Goal: Information Seeking & Learning: Learn about a topic

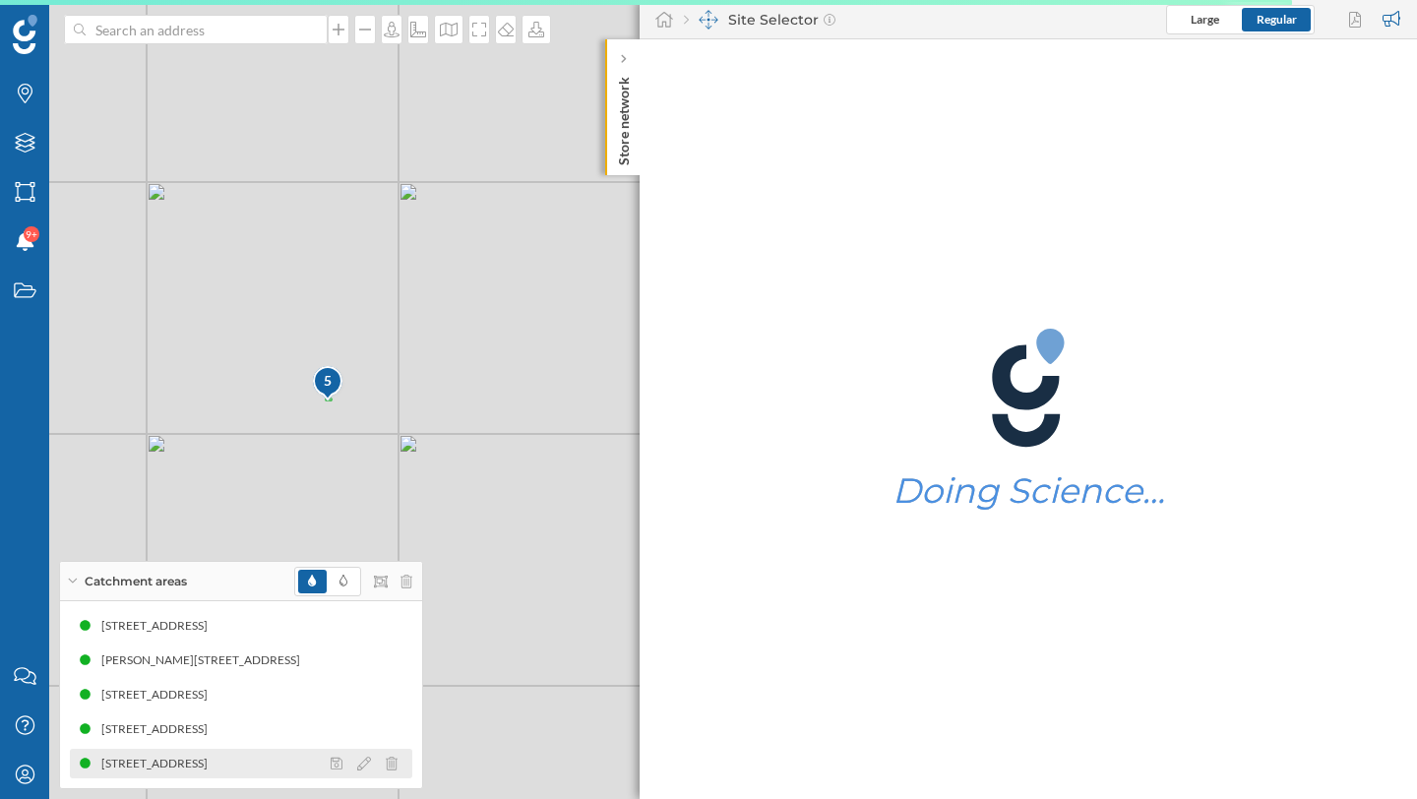
click at [217, 762] on div "Jandelsbrunner Str. 43, 94065 Waldkirchen" at bounding box center [159, 764] width 116 height 20
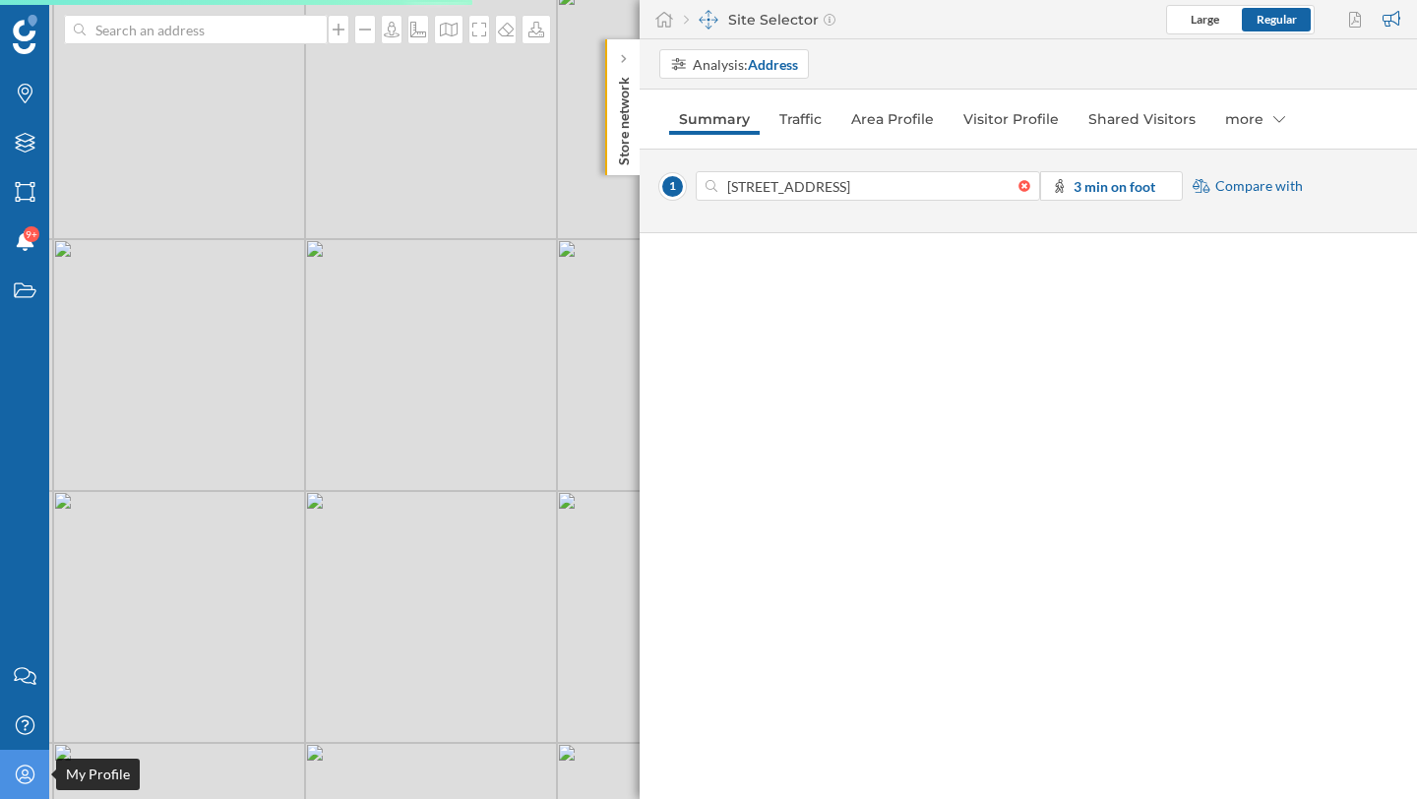
click at [14, 772] on icon "My Profile" at bounding box center [25, 775] width 25 height 20
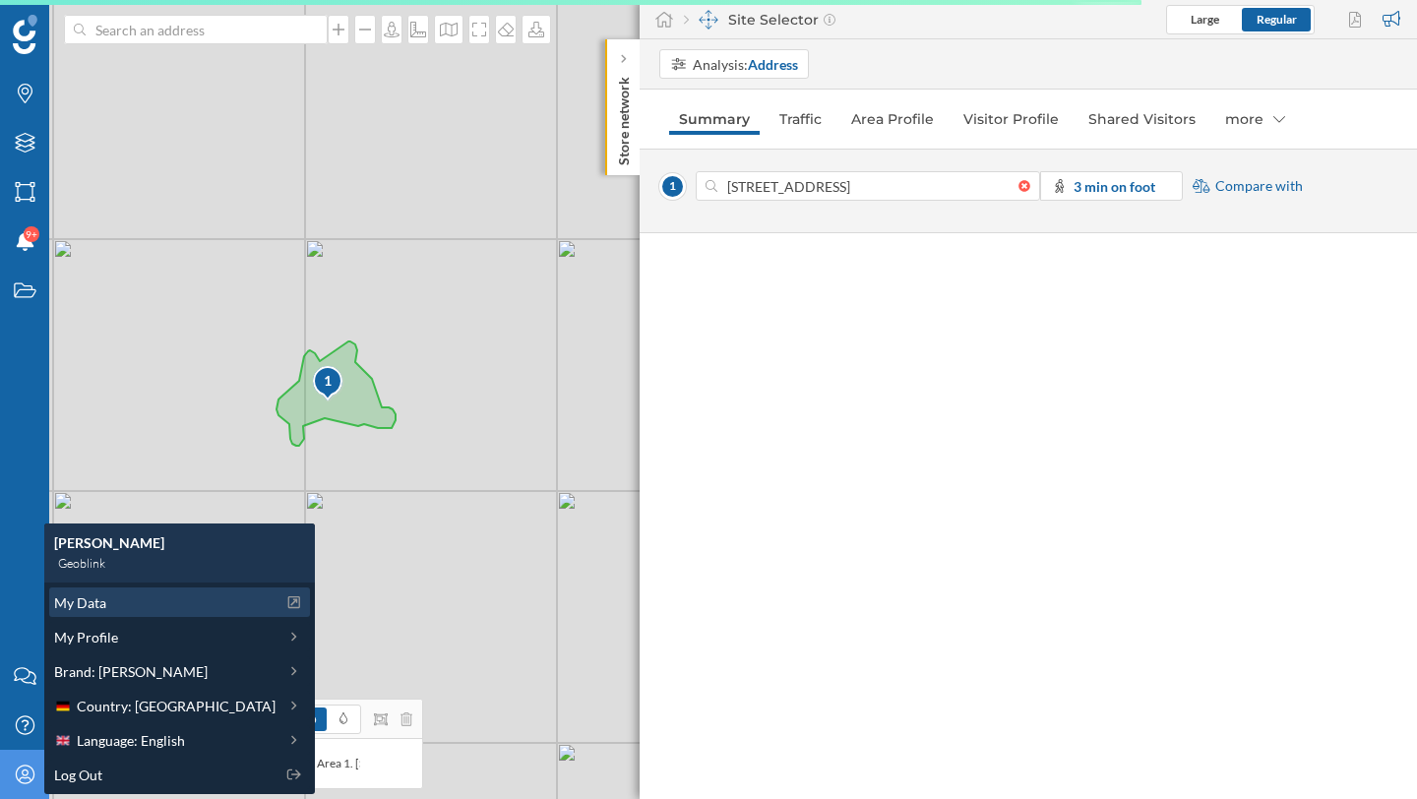
click at [129, 608] on div "My Data" at bounding box center [164, 602] width 221 height 21
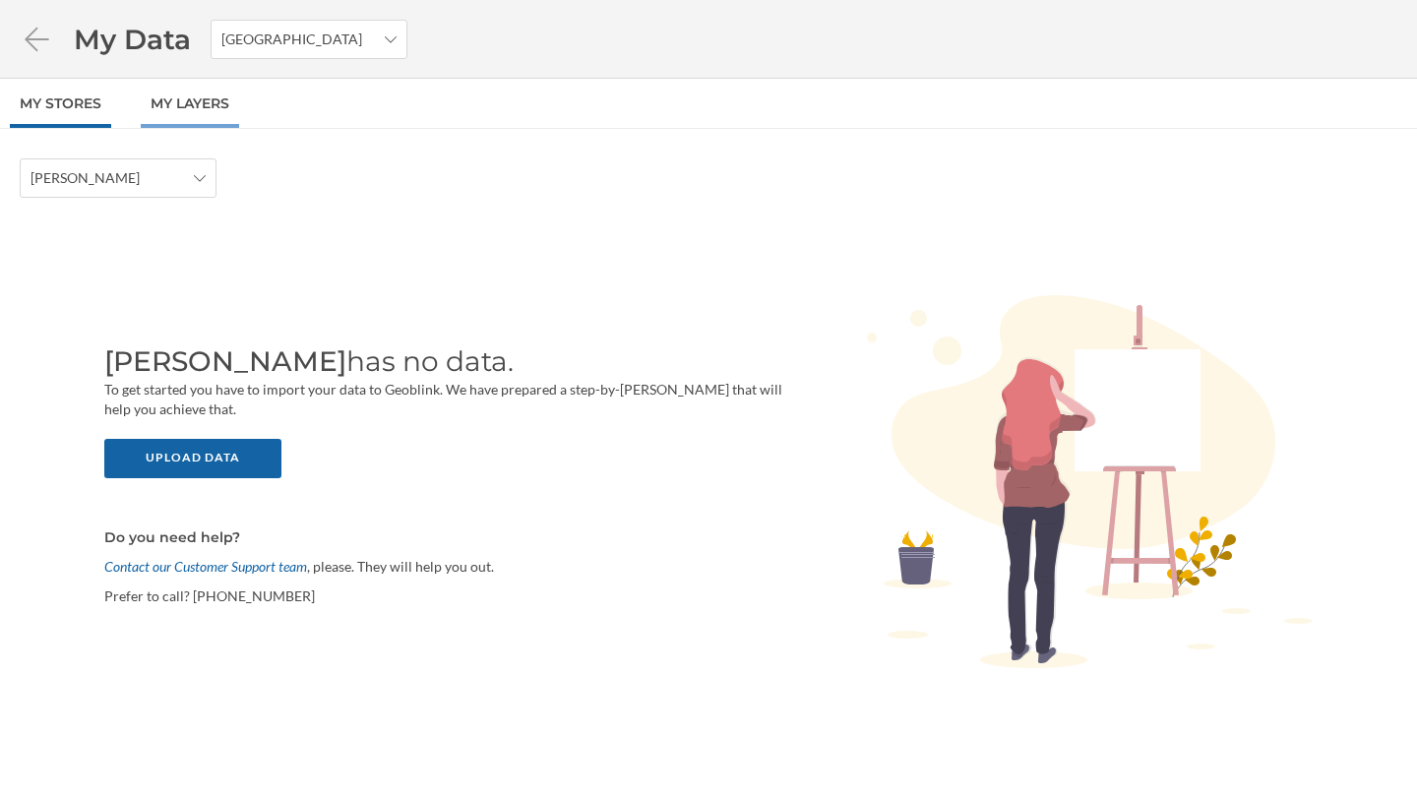
click at [212, 104] on link "My Layers" at bounding box center [190, 103] width 98 height 49
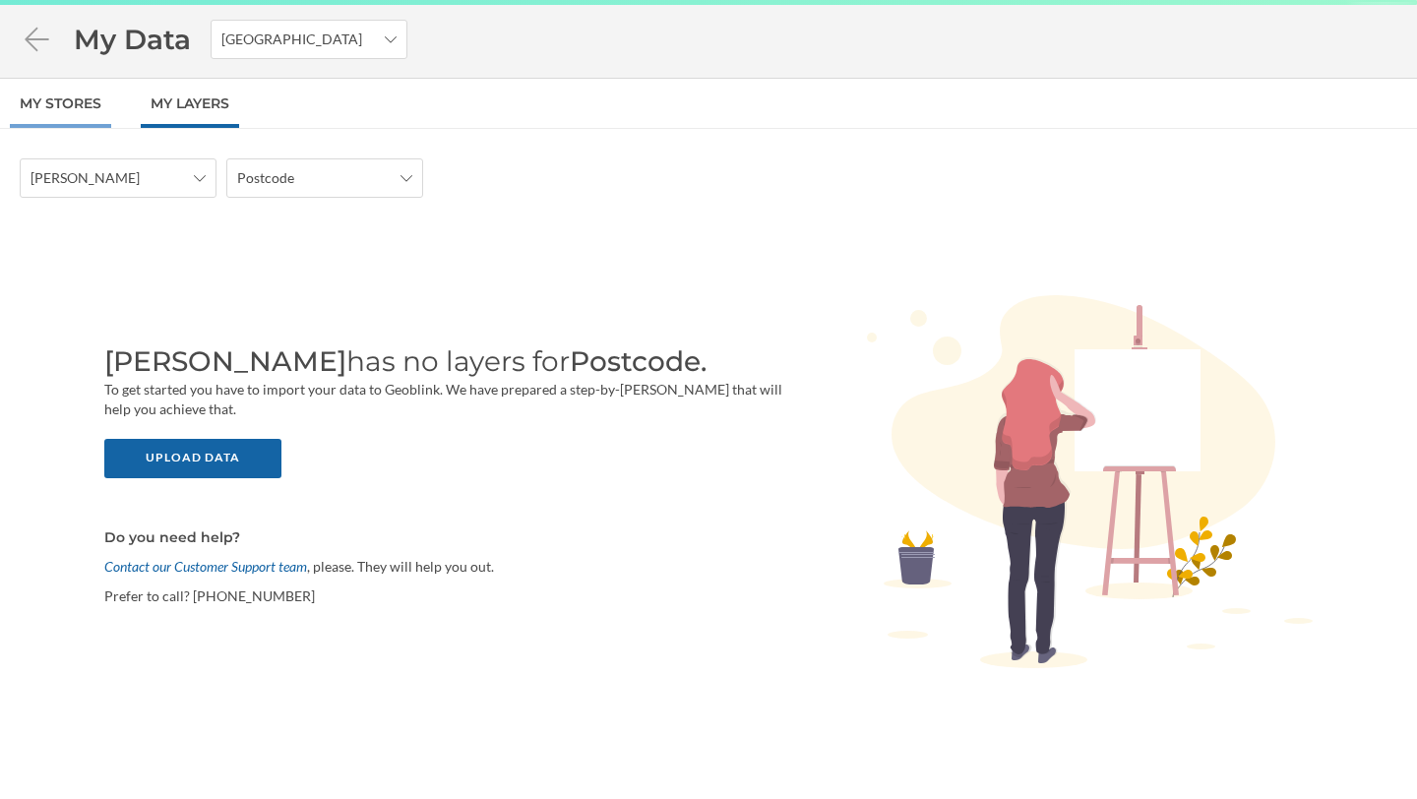
click at [108, 108] on link "My Stores" at bounding box center [60, 103] width 101 height 49
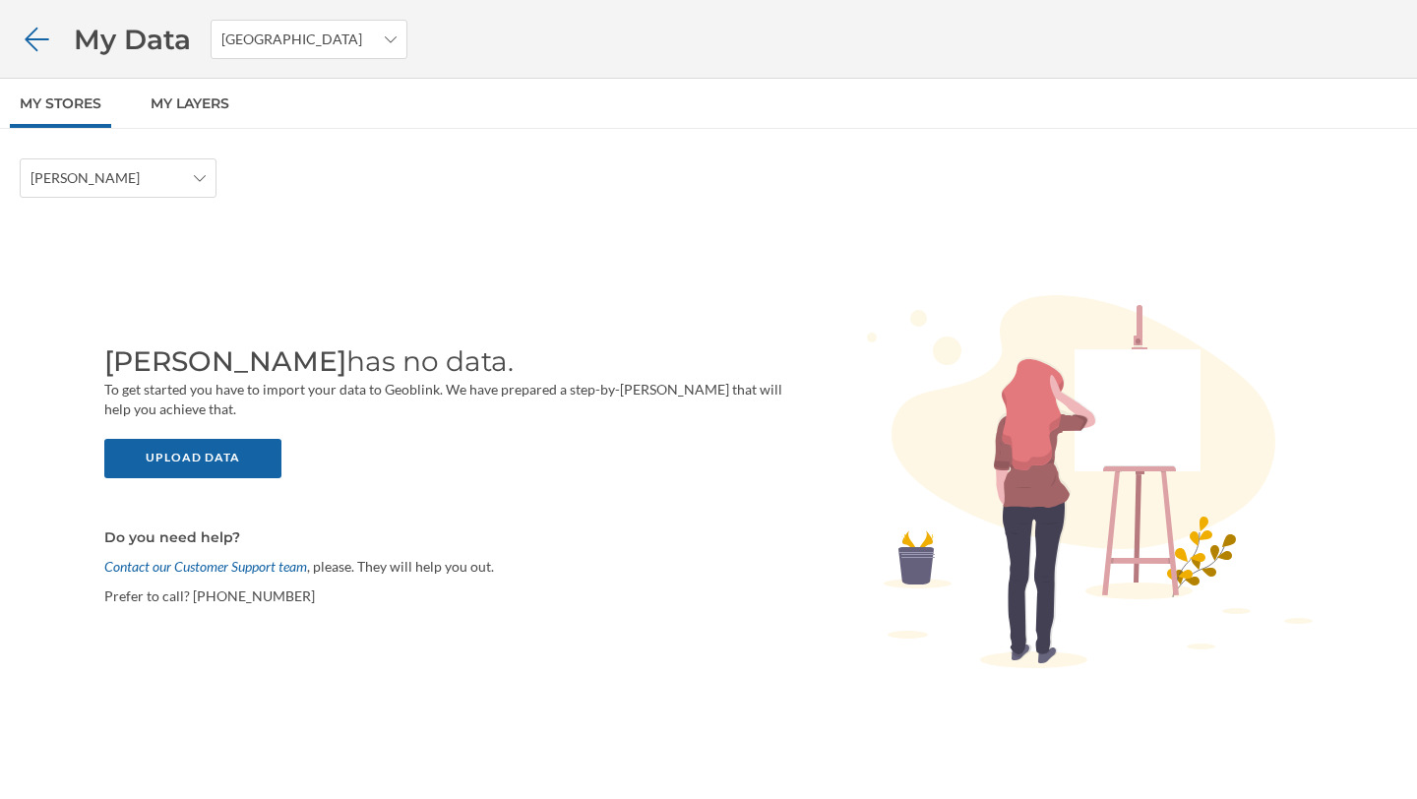
click at [34, 37] on icon at bounding box center [37, 39] width 24 height 24
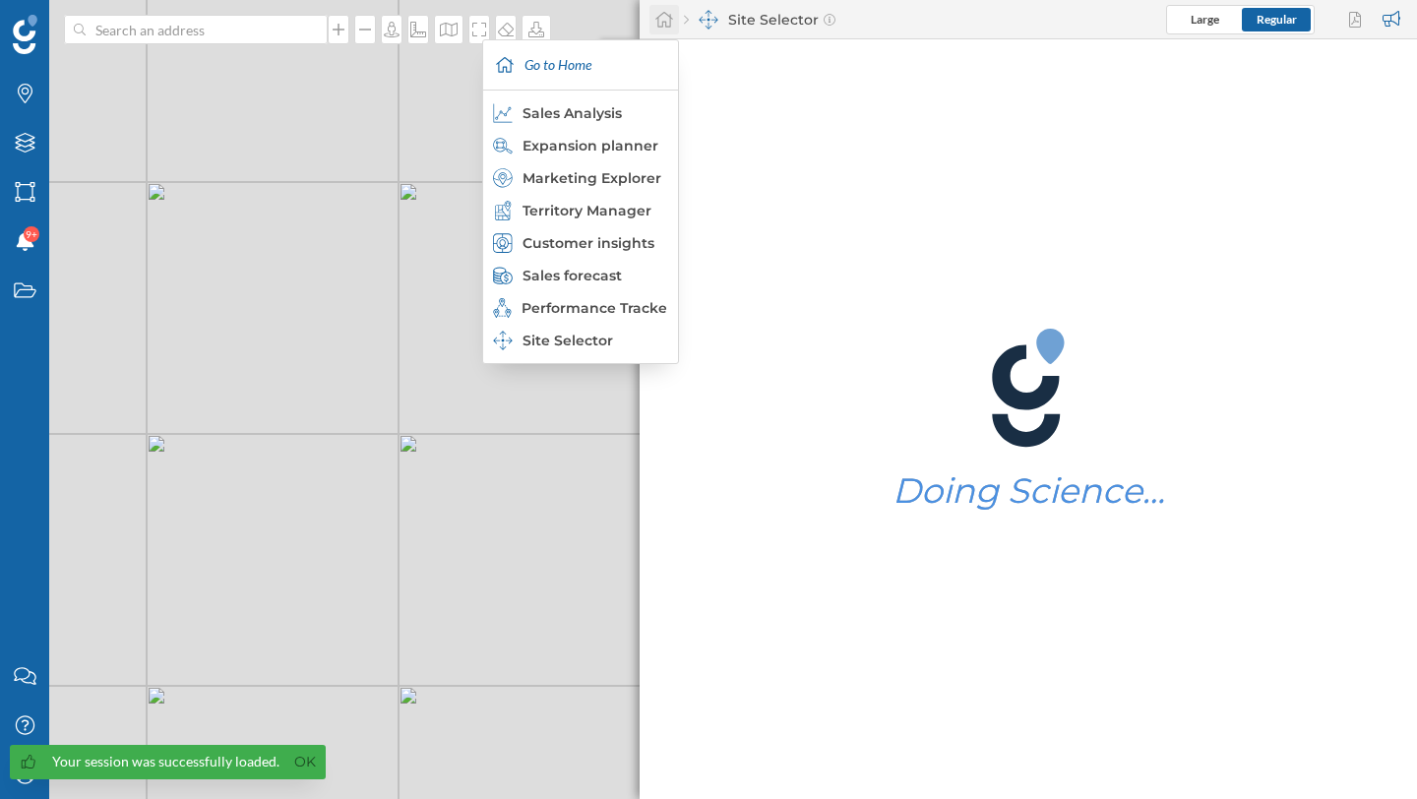
click at [661, 21] on icon at bounding box center [664, 20] width 18 height 16
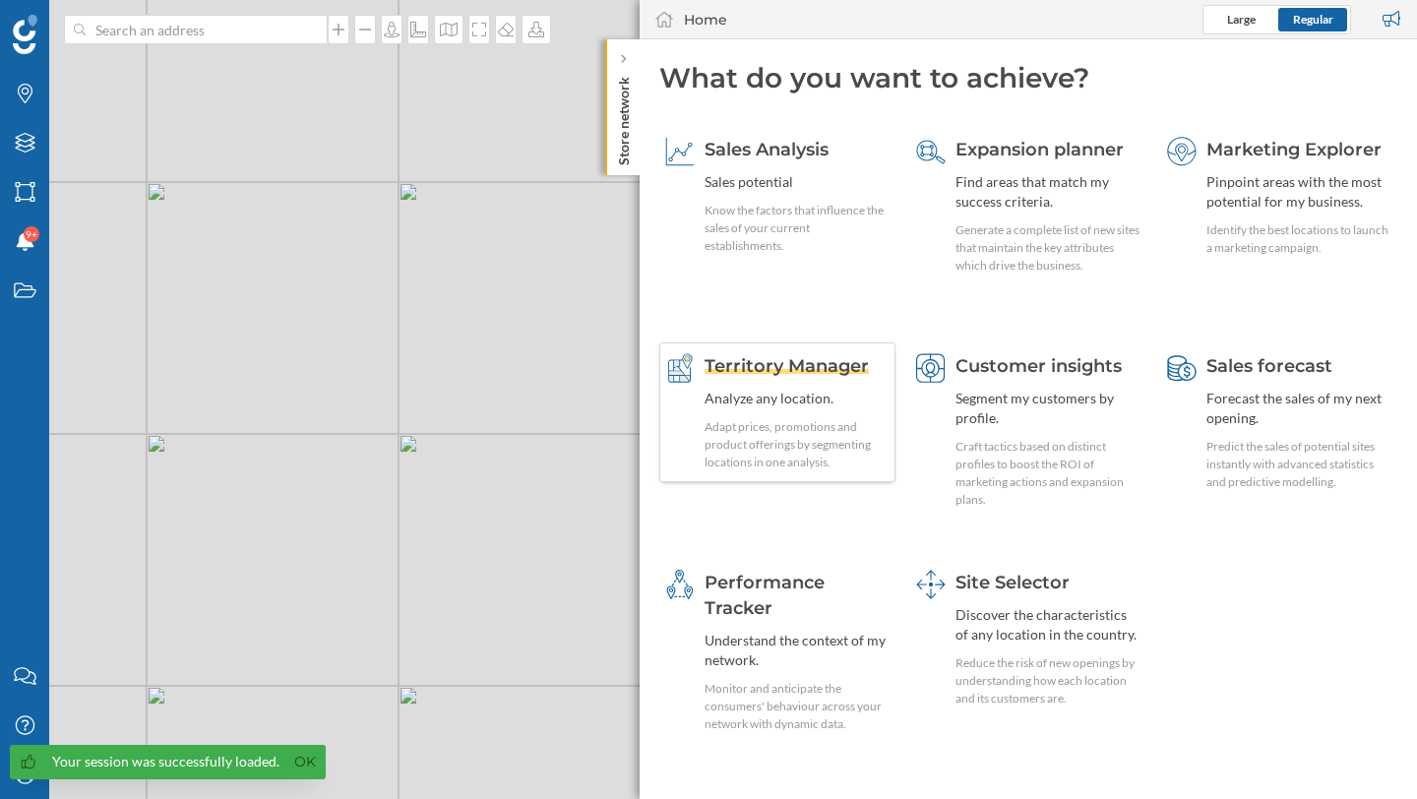
click at [811, 371] on span "Territory Manager" at bounding box center [787, 366] width 164 height 22
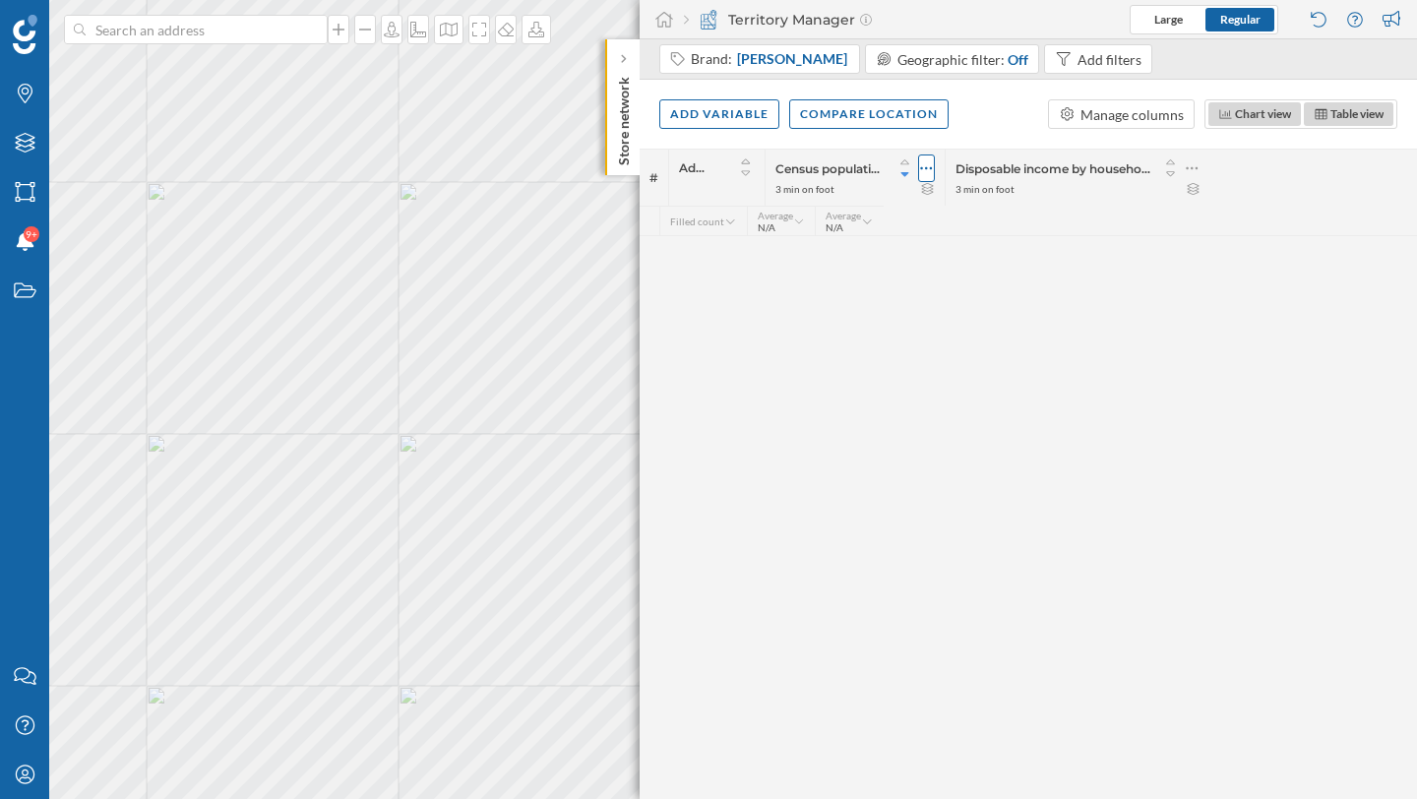
click at [935, 167] on div at bounding box center [926, 169] width 17 height 28
click at [860, 283] on div "Remove column" at bounding box center [836, 287] width 179 height 21
click at [1019, 165] on icon at bounding box center [1012, 168] width 13 height 20
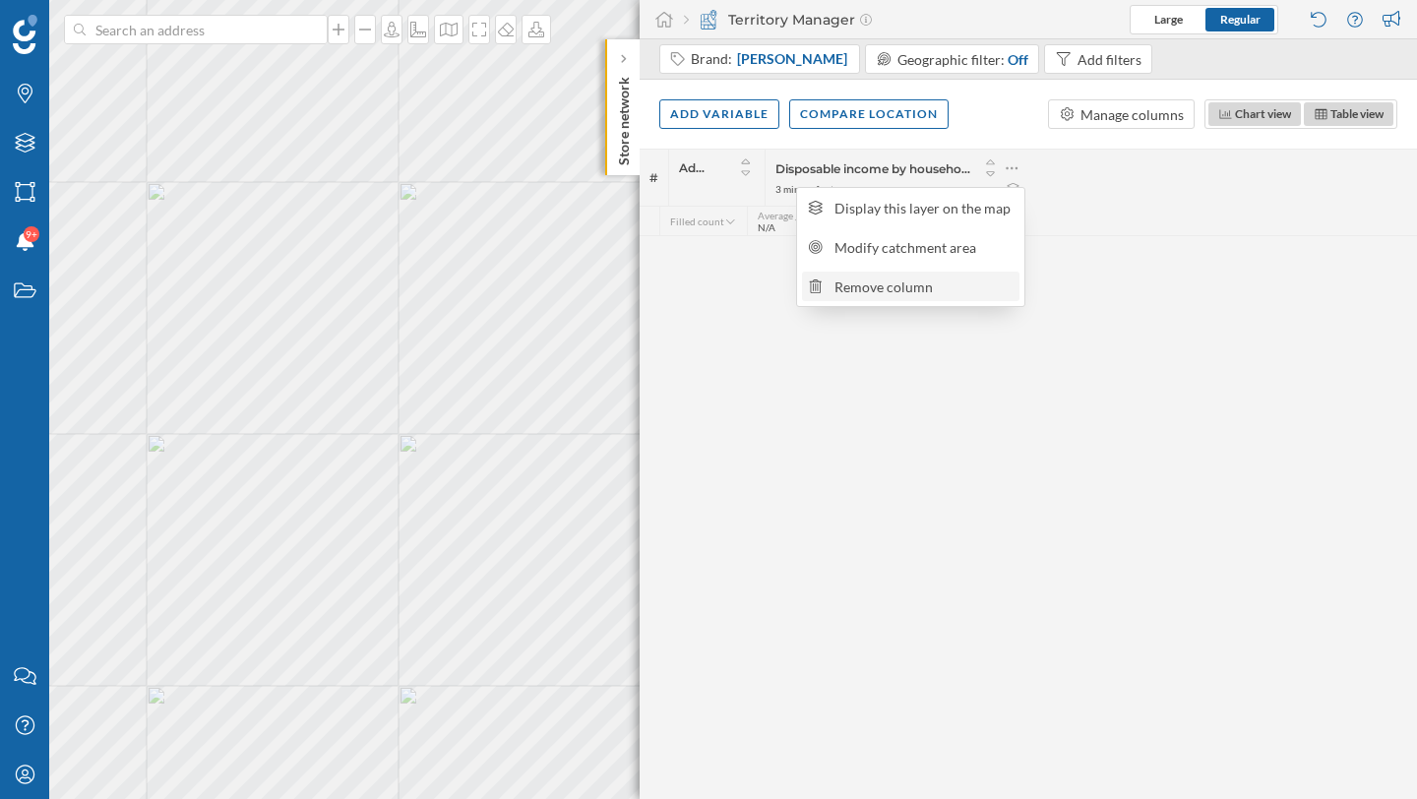
click at [968, 289] on div "Remove column" at bounding box center [924, 287] width 179 height 21
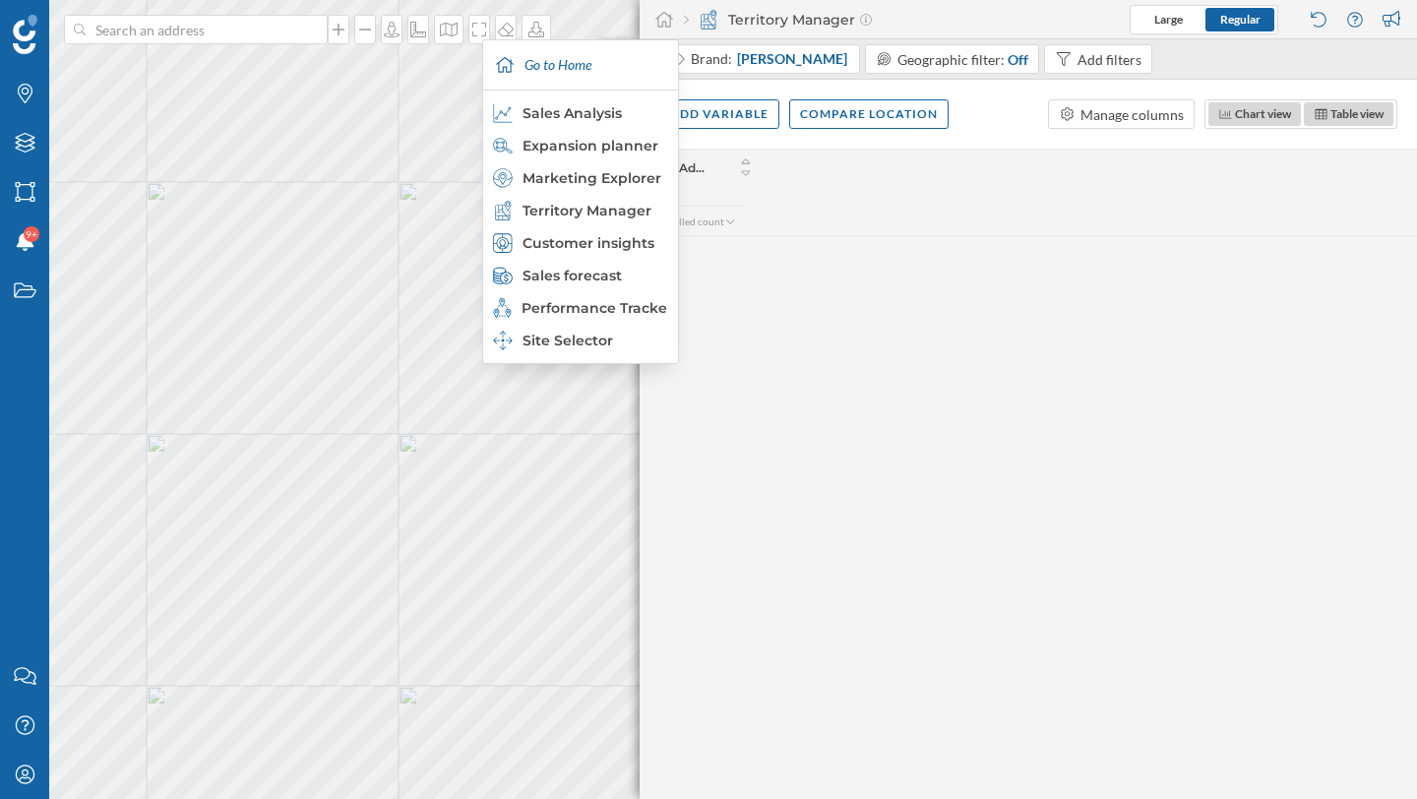
click at [698, 279] on div "# Address Filled count" at bounding box center [1028, 474] width 777 height 650
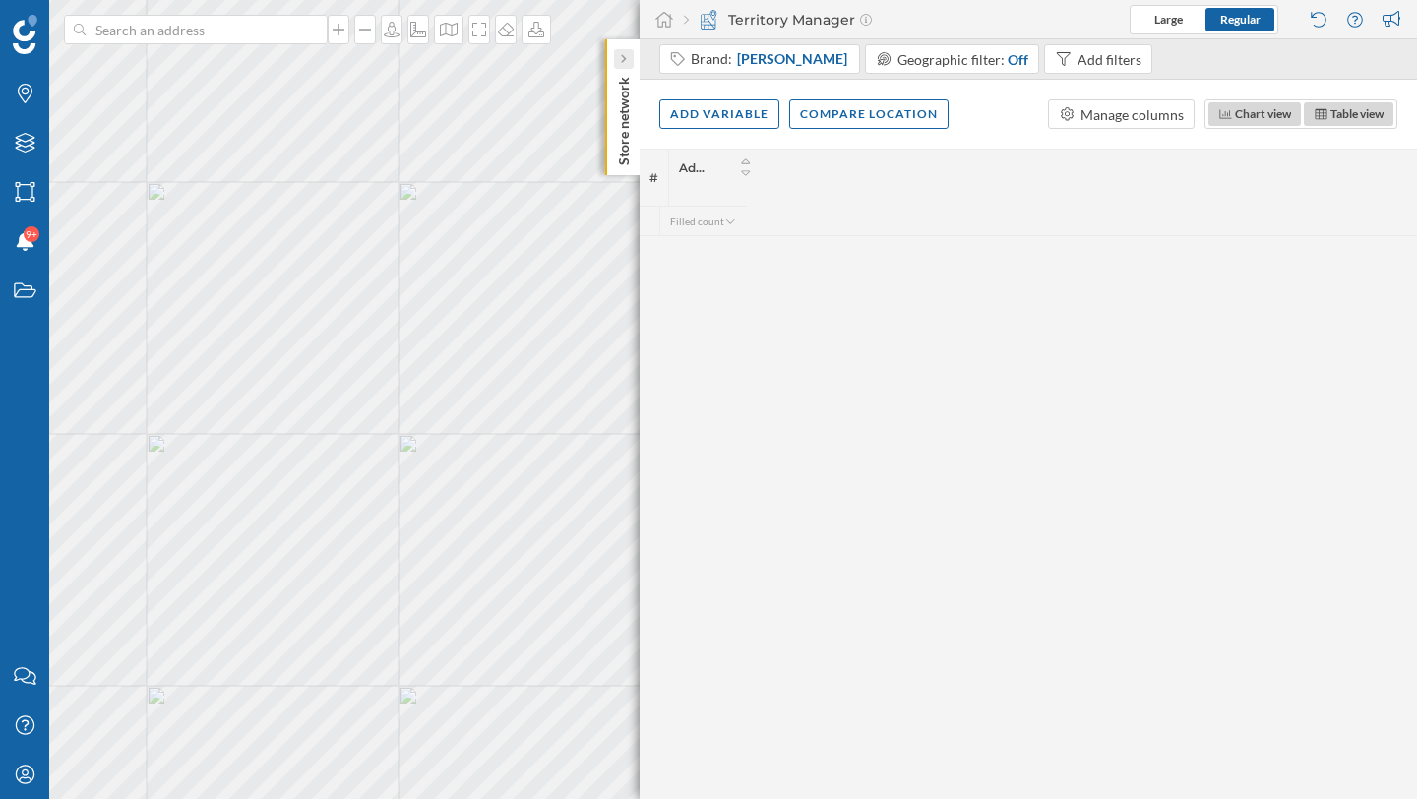
click at [618, 68] on div at bounding box center [624, 59] width 20 height 20
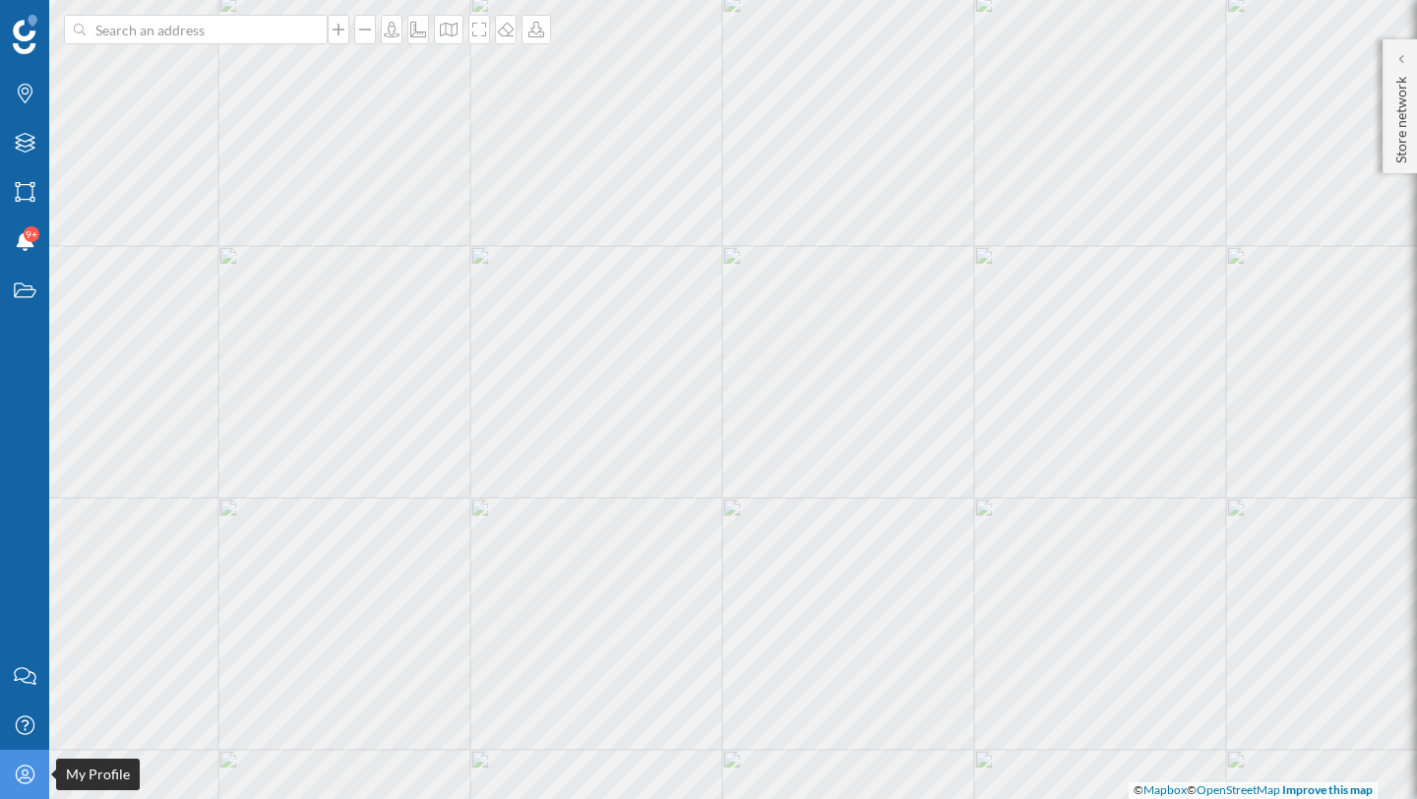
click at [23, 765] on icon at bounding box center [24, 774] width 19 height 19
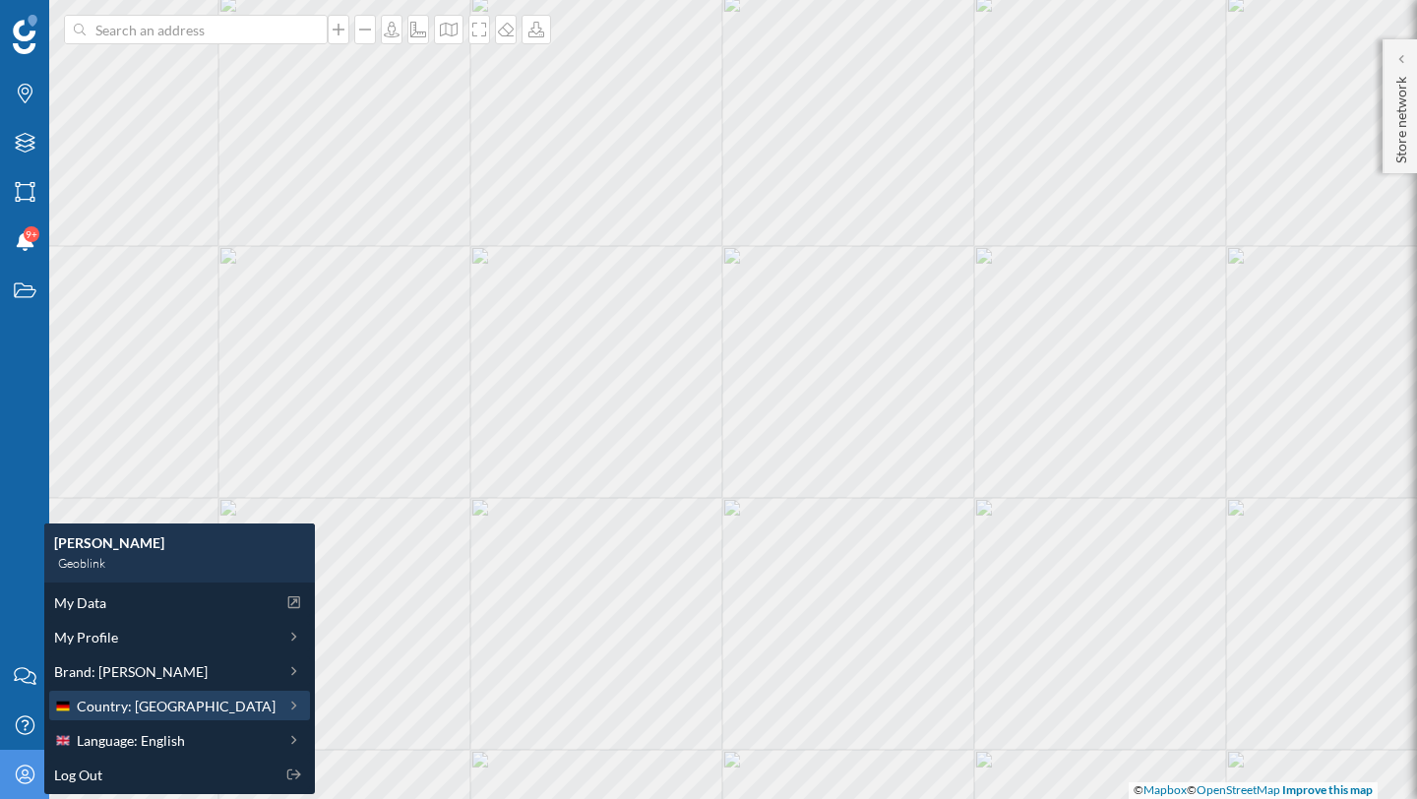
click at [116, 714] on span "Country: [GEOGRAPHIC_DATA]" at bounding box center [176, 706] width 199 height 21
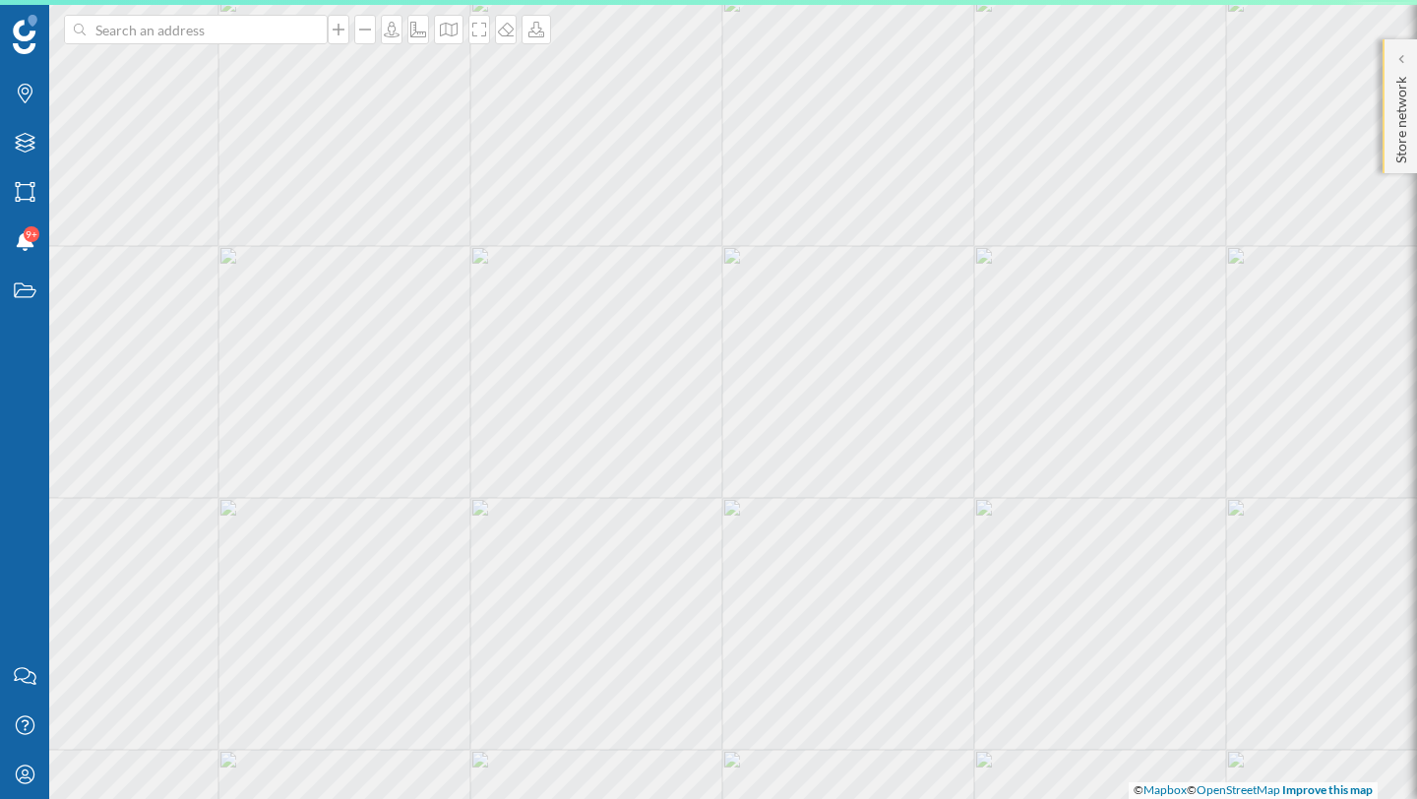
click at [1400, 103] on p "Store network" at bounding box center [1402, 116] width 20 height 94
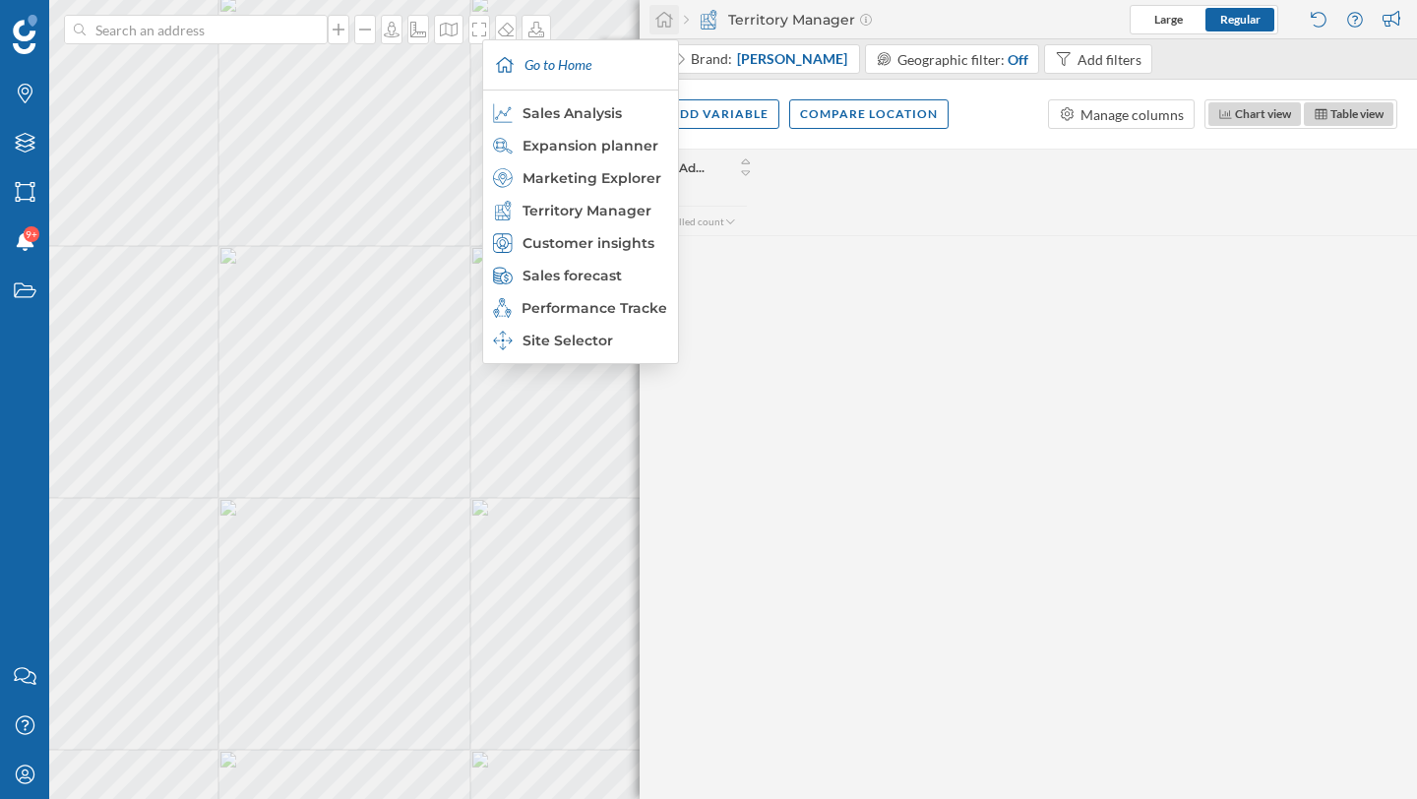
click at [665, 14] on icon at bounding box center [664, 20] width 20 height 18
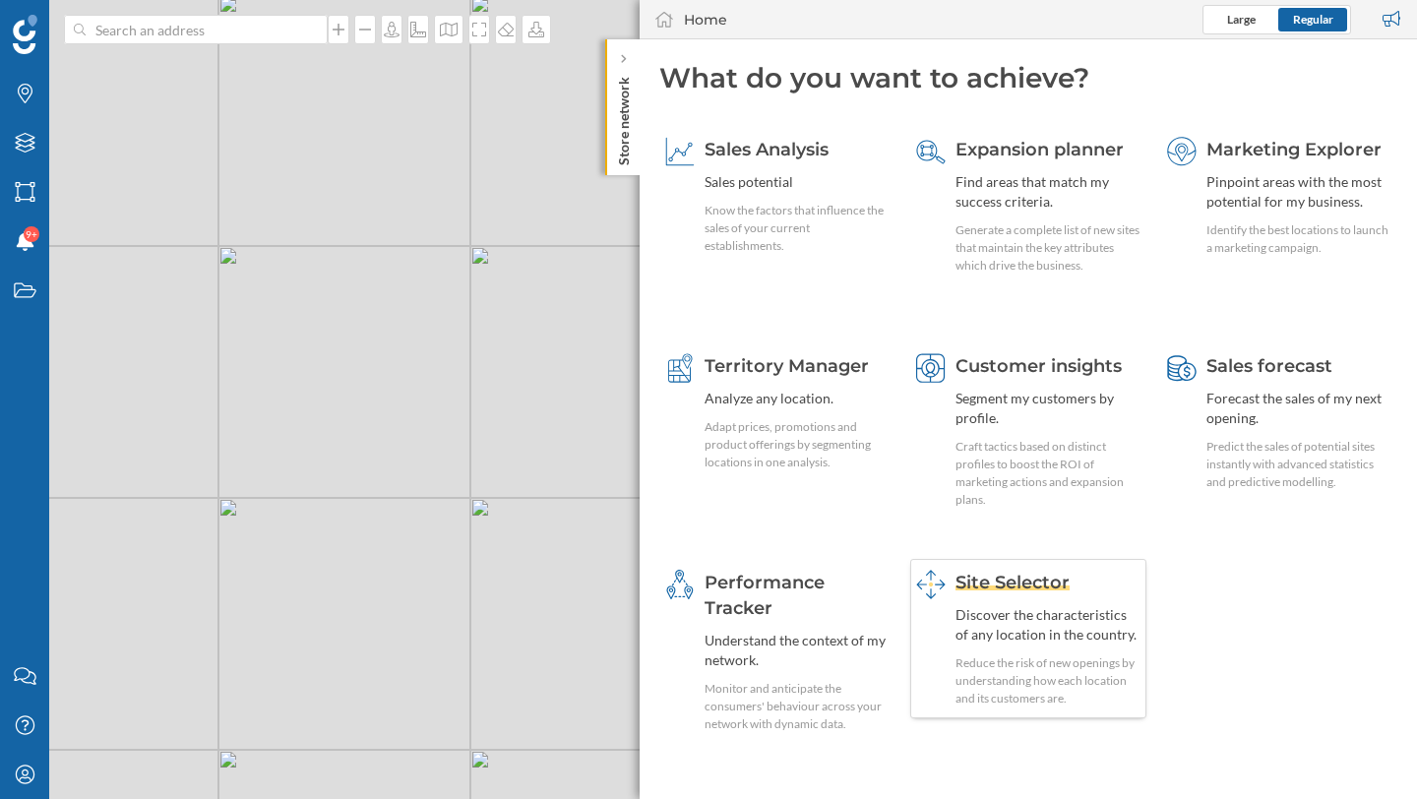
click at [978, 595] on div "Site Selector Discover the characteristics of any location in the country. Redu…" at bounding box center [1048, 639] width 185 height 138
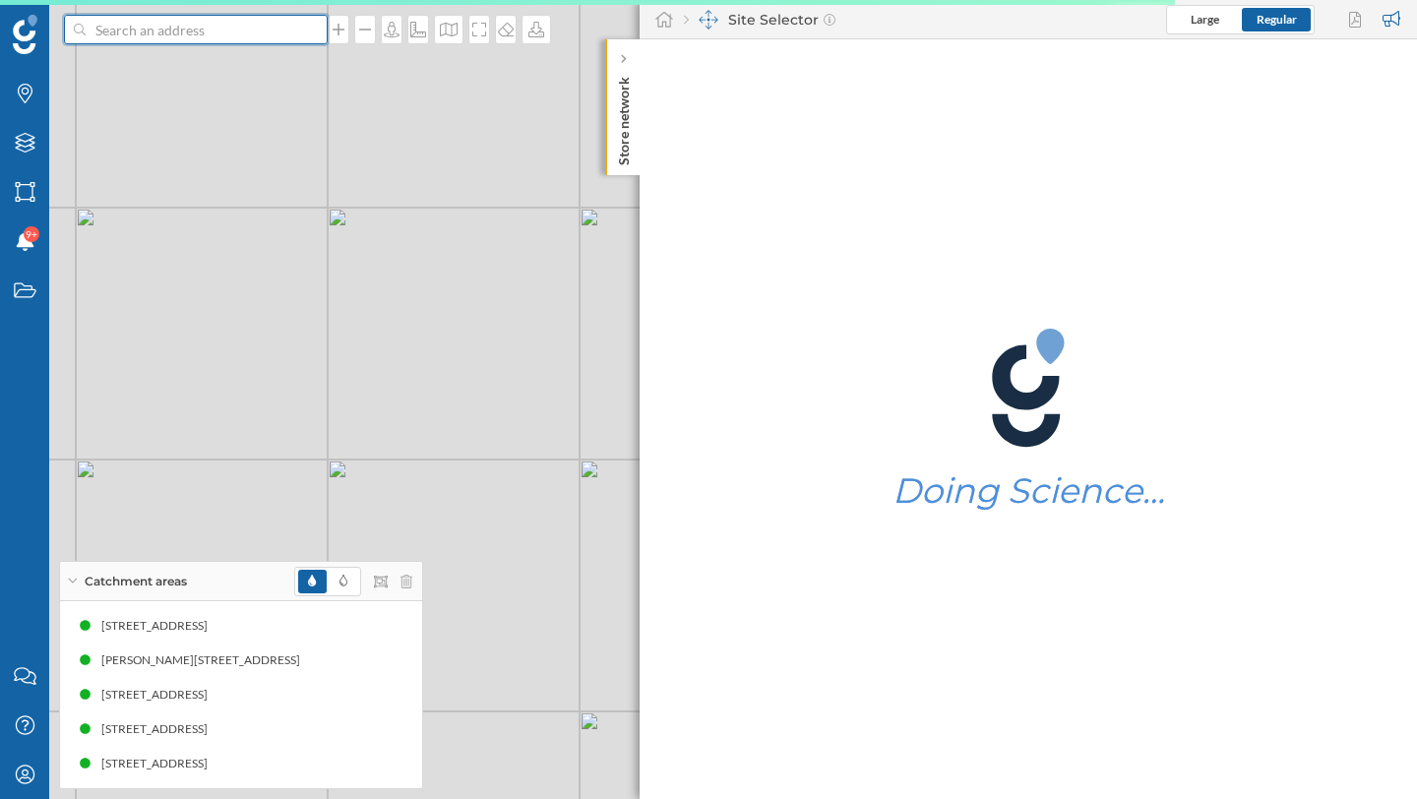
click at [242, 31] on input at bounding box center [196, 30] width 220 height 30
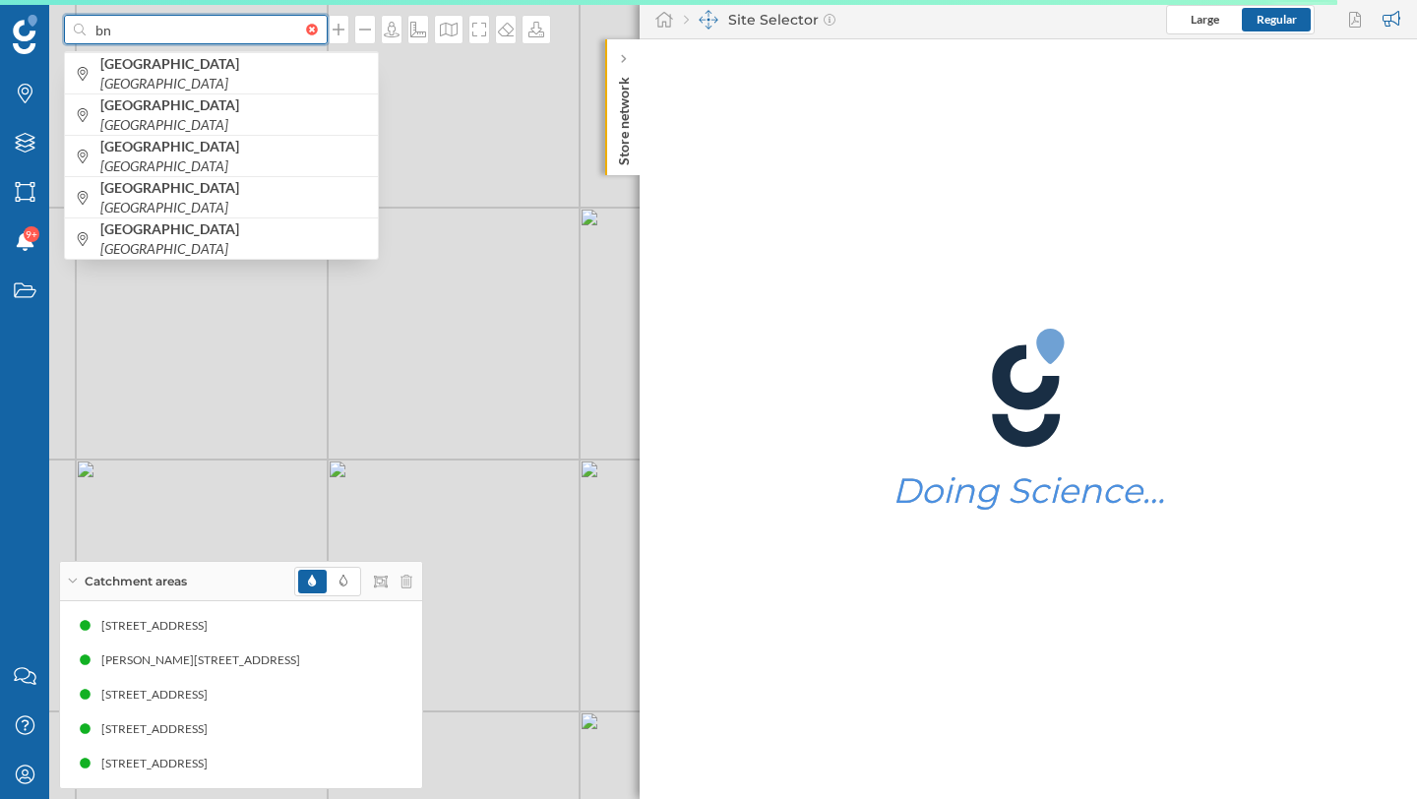
type input "bn"
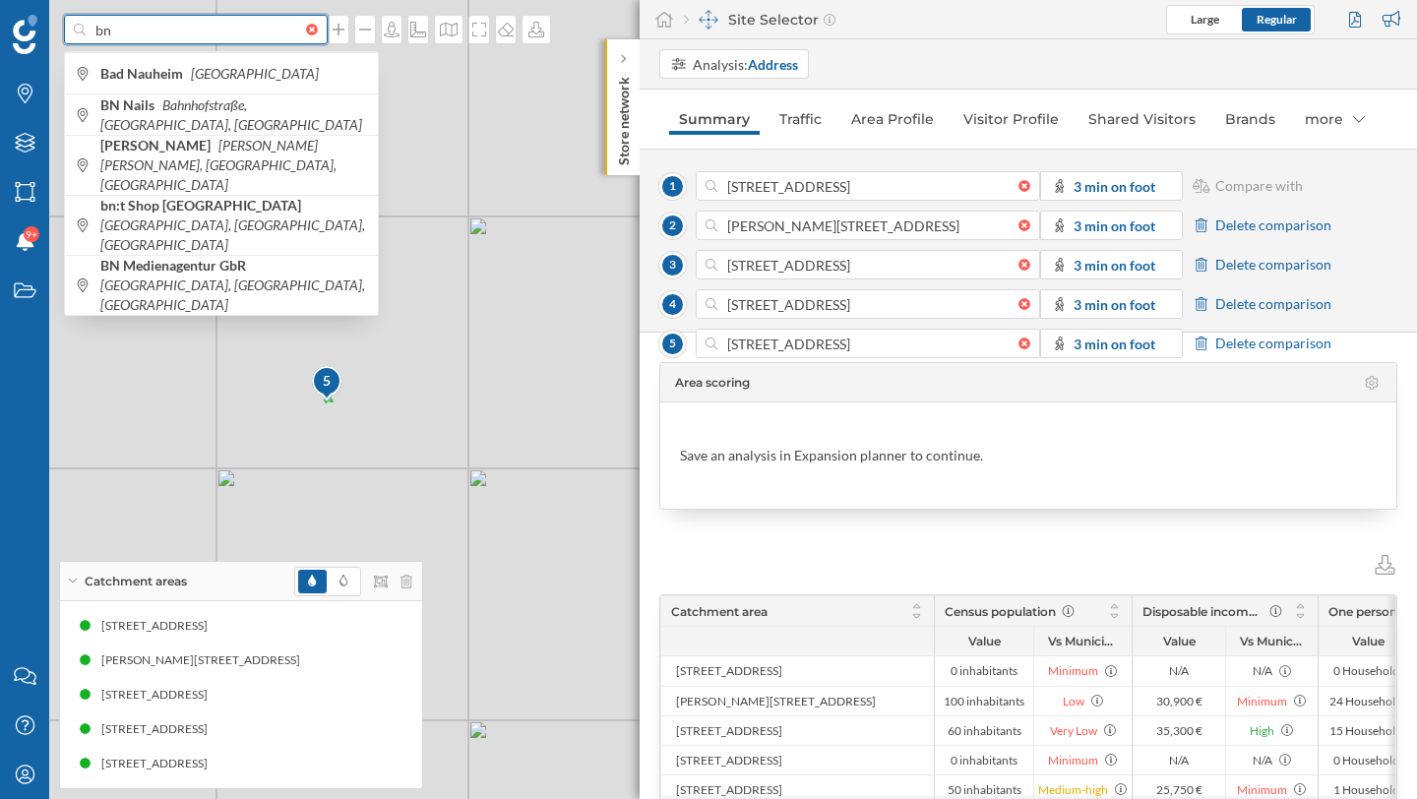
click at [306, 31] on div at bounding box center [317, 30] width 22 height 12
click at [302, 31] on input "bn" at bounding box center [196, 30] width 220 height 30
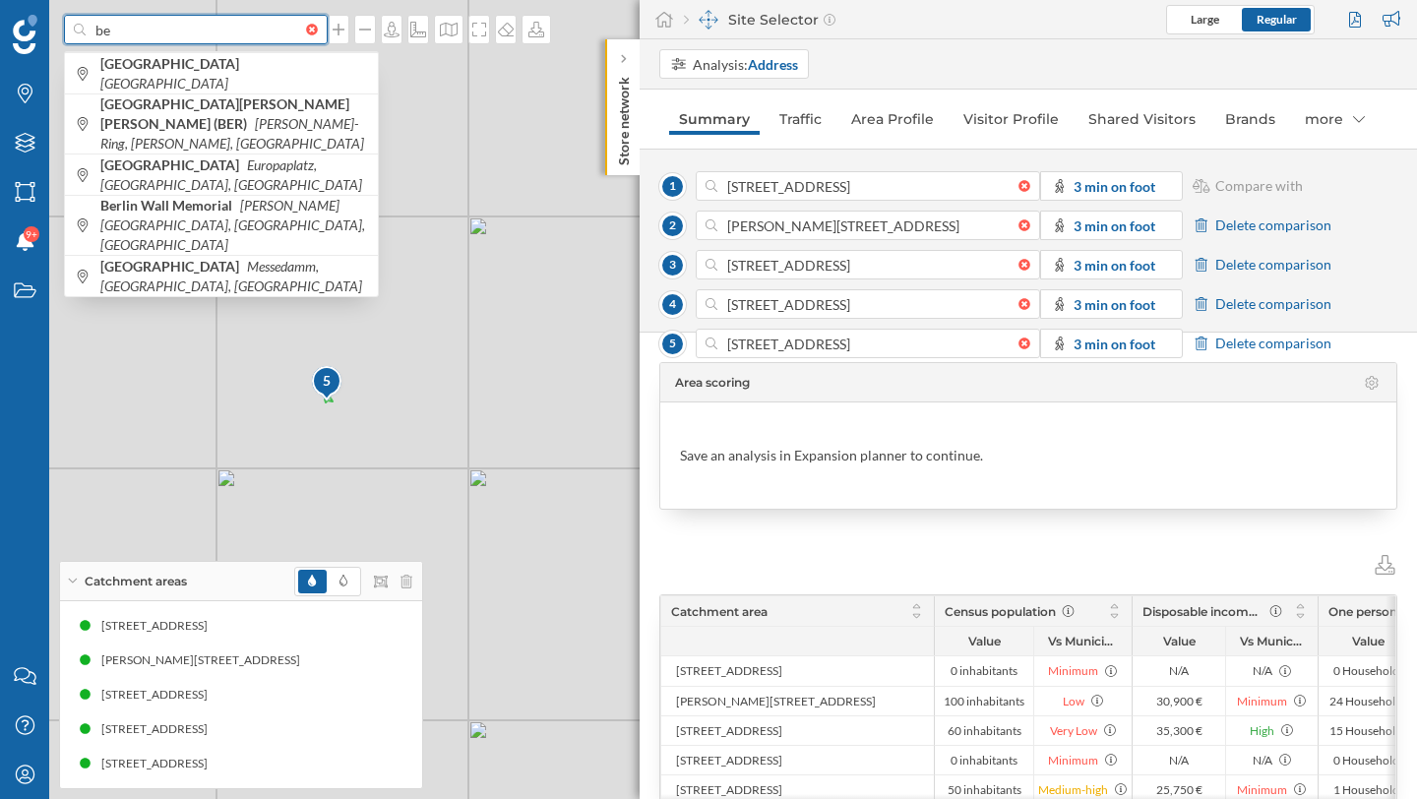
type input "b"
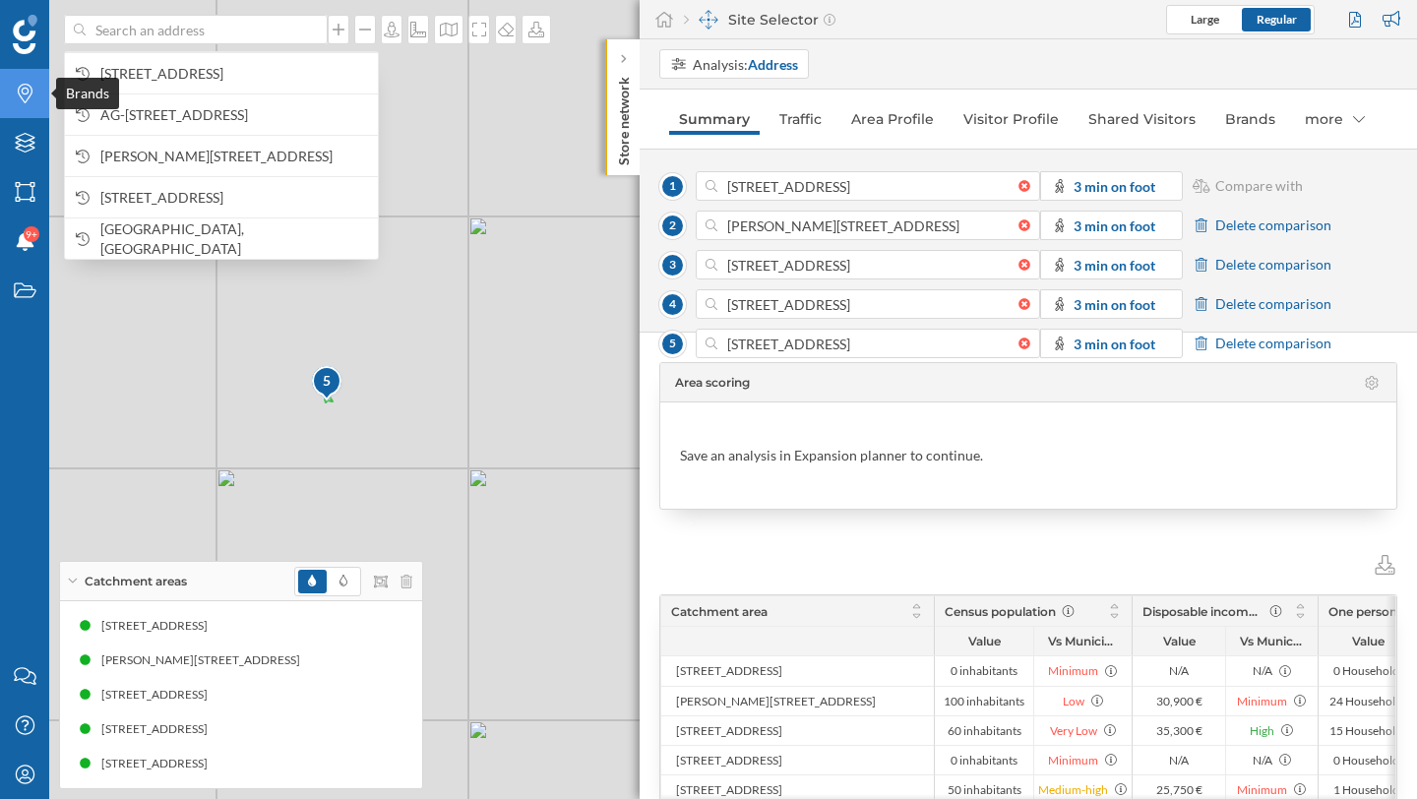
click at [26, 80] on div "Brands" at bounding box center [24, 93] width 49 height 49
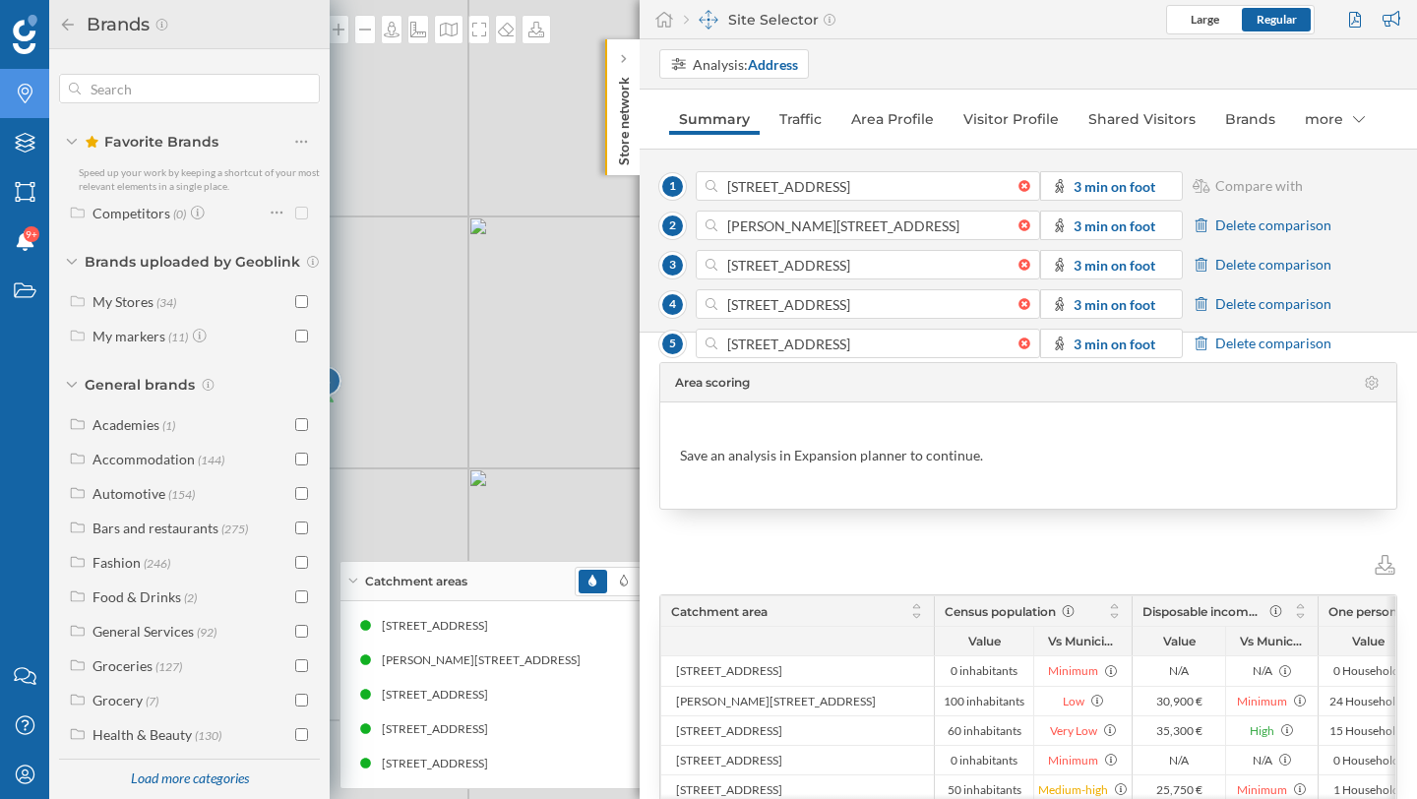
click at [451, 263] on div "1 2 5 3 4 © Mapbox © OpenStreetMap Improve this map" at bounding box center [708, 399] width 1417 height 799
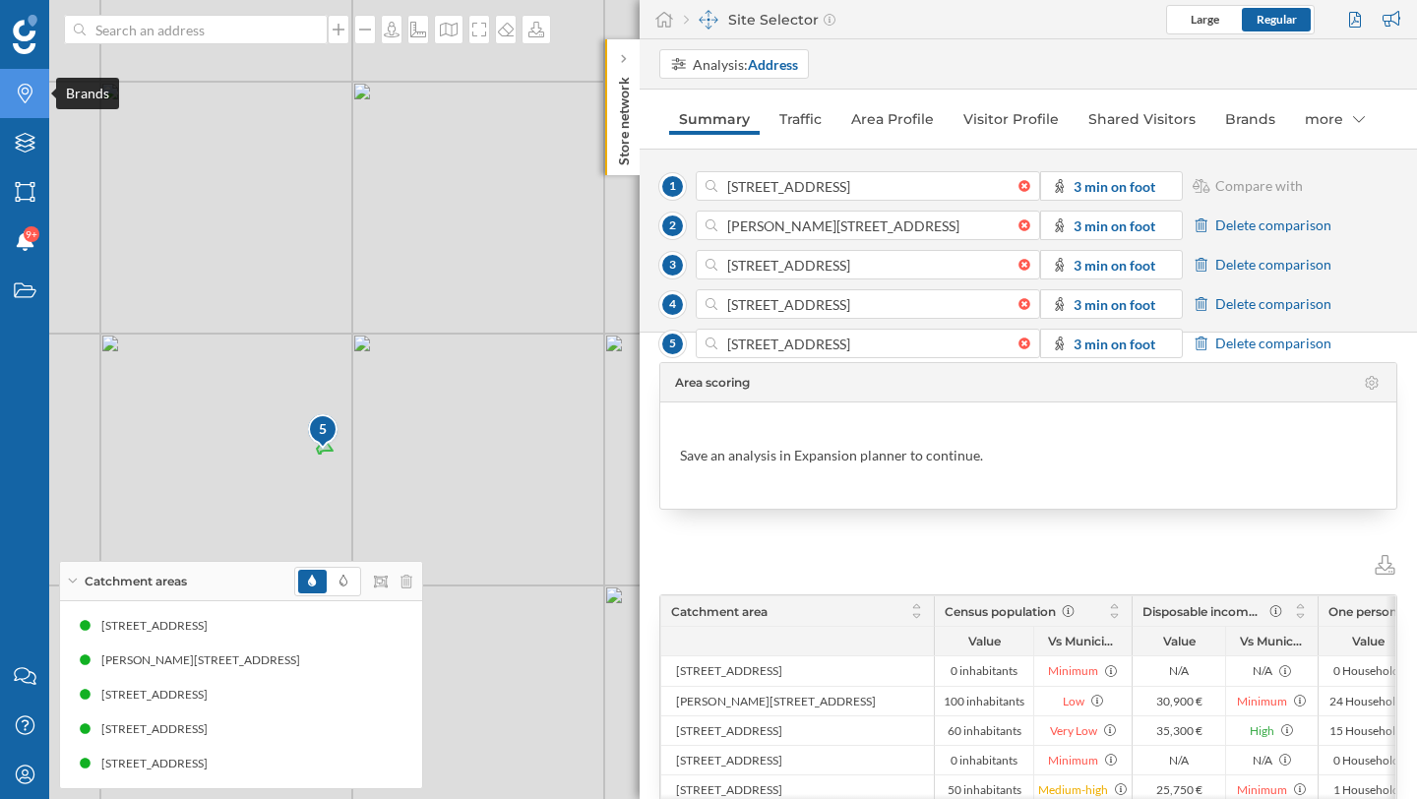
click at [32, 90] on icon "Brands" at bounding box center [25, 94] width 25 height 20
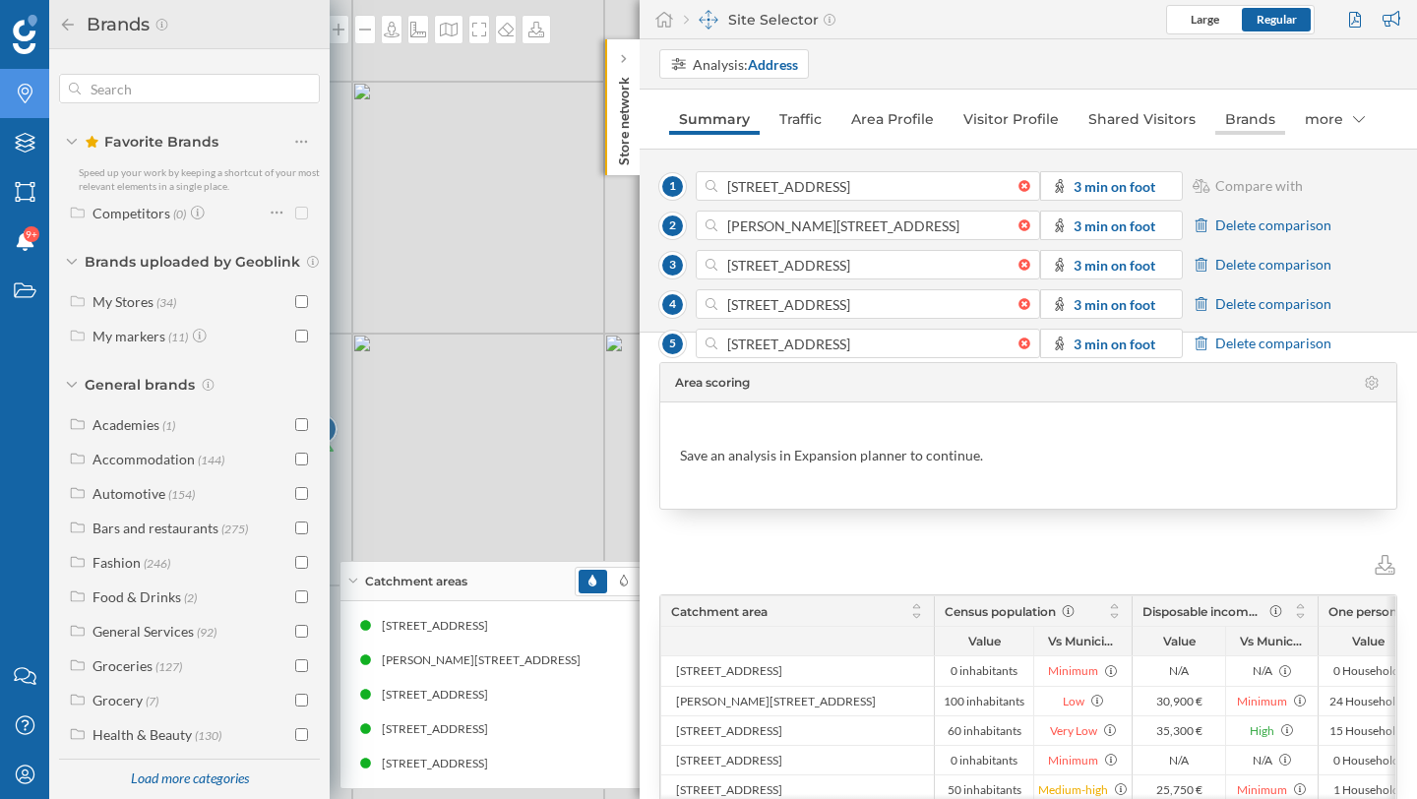
click at [1250, 118] on link "Brands" at bounding box center [1250, 118] width 70 height 31
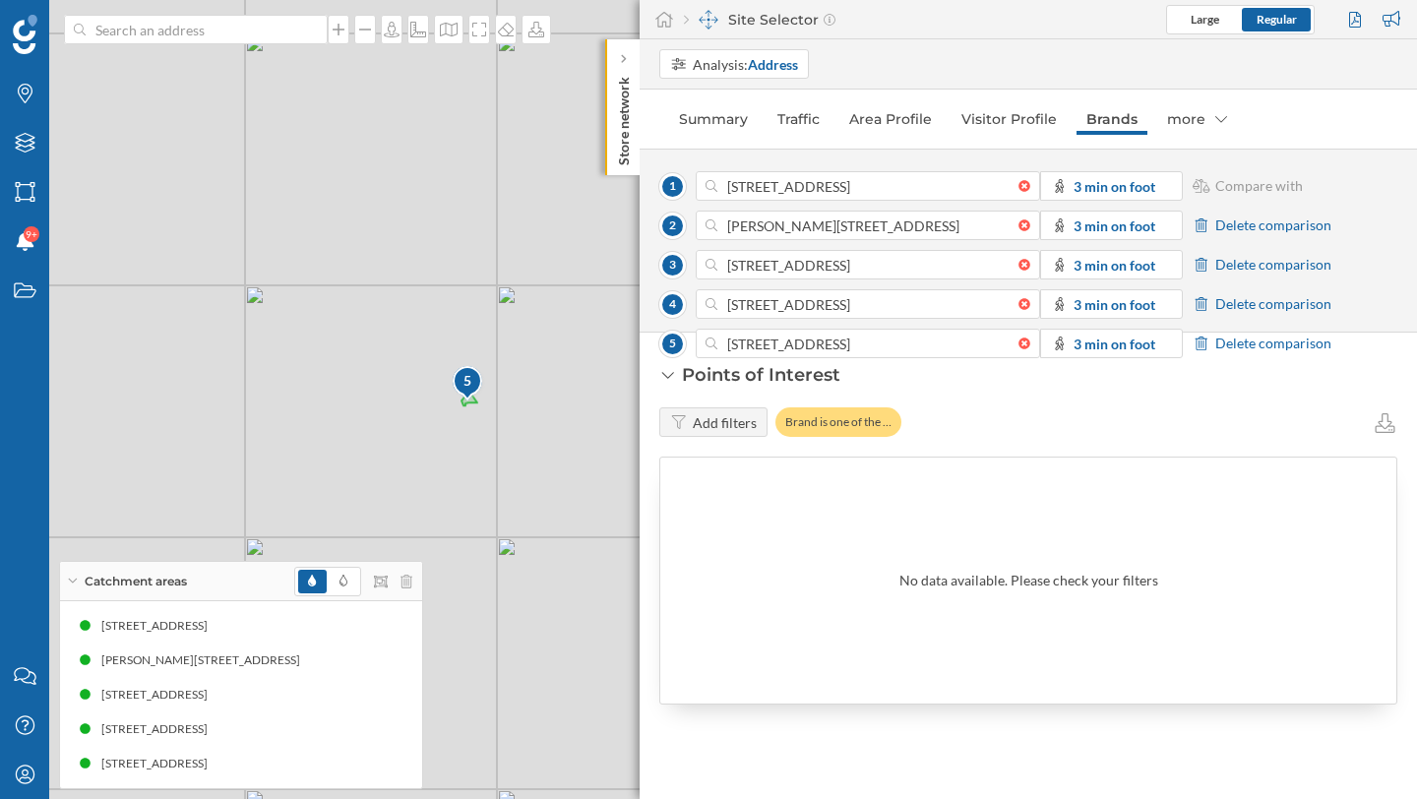
click at [725, 423] on div "Add filters" at bounding box center [725, 422] width 64 height 21
click at [723, 427] on div "Add filters" at bounding box center [725, 422] width 64 height 21
click at [880, 423] on icon at bounding box center [886, 422] width 12 height 12
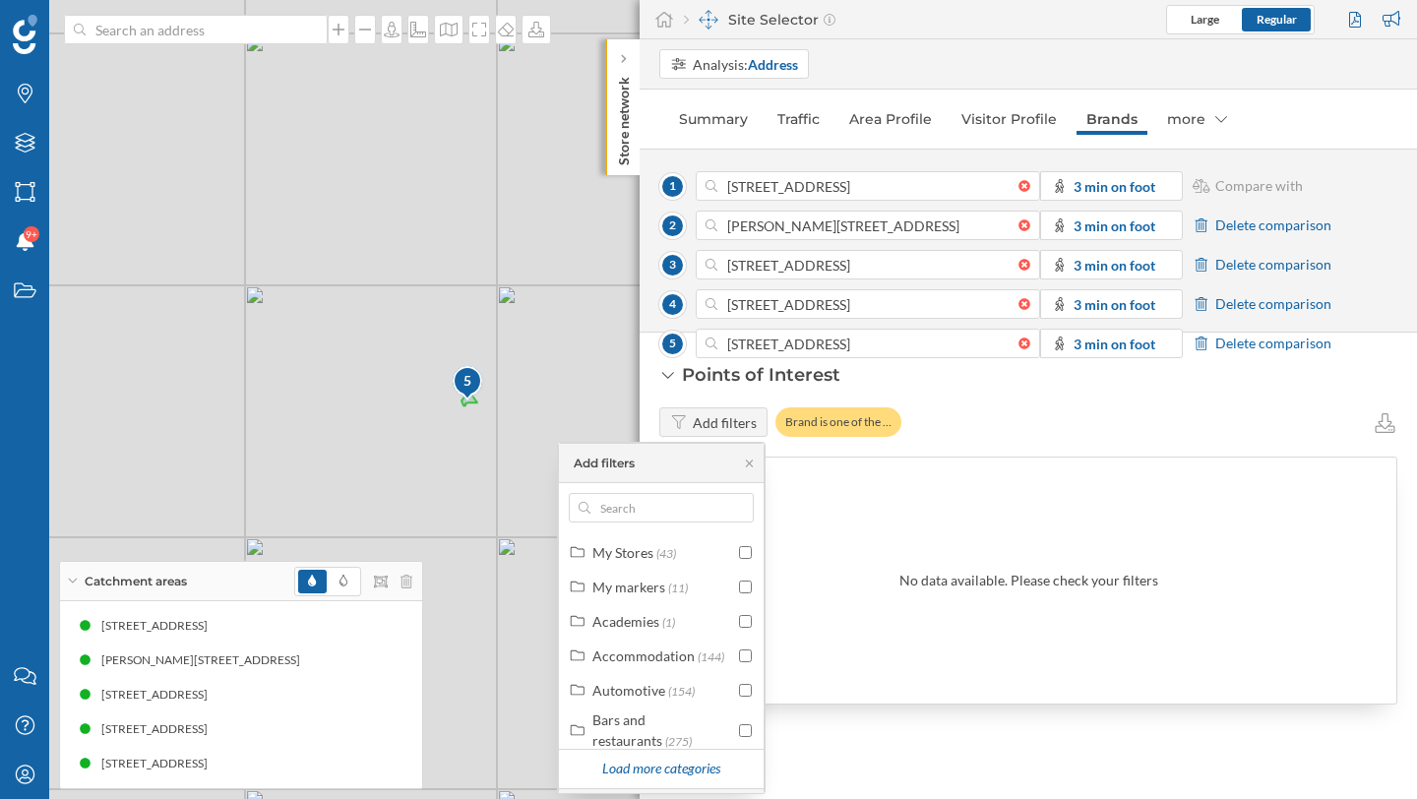
click at [974, 437] on div "Add filters Brand is one of the … No data available. Please check your filters" at bounding box center [1028, 555] width 738 height 297
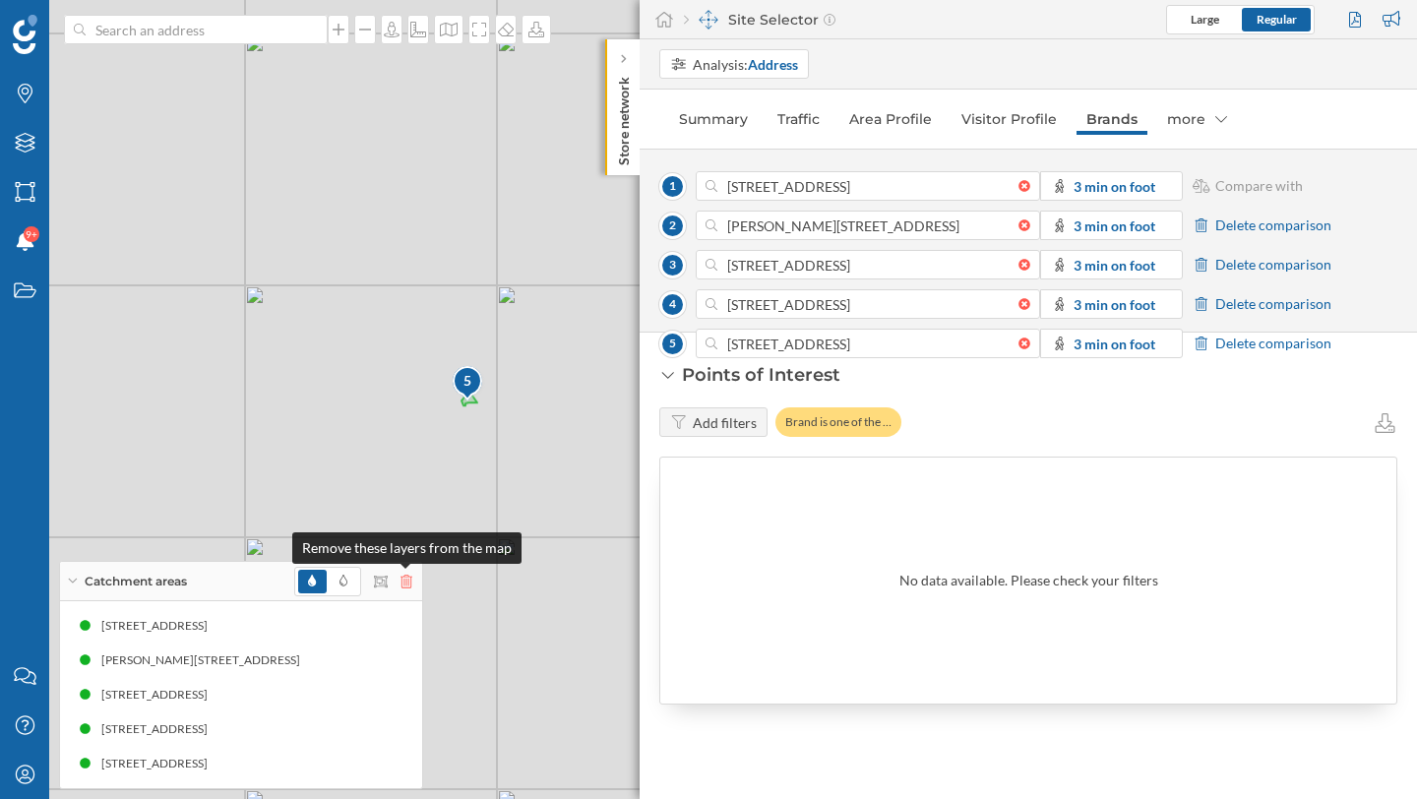
click at [409, 585] on icon at bounding box center [407, 582] width 12 height 14
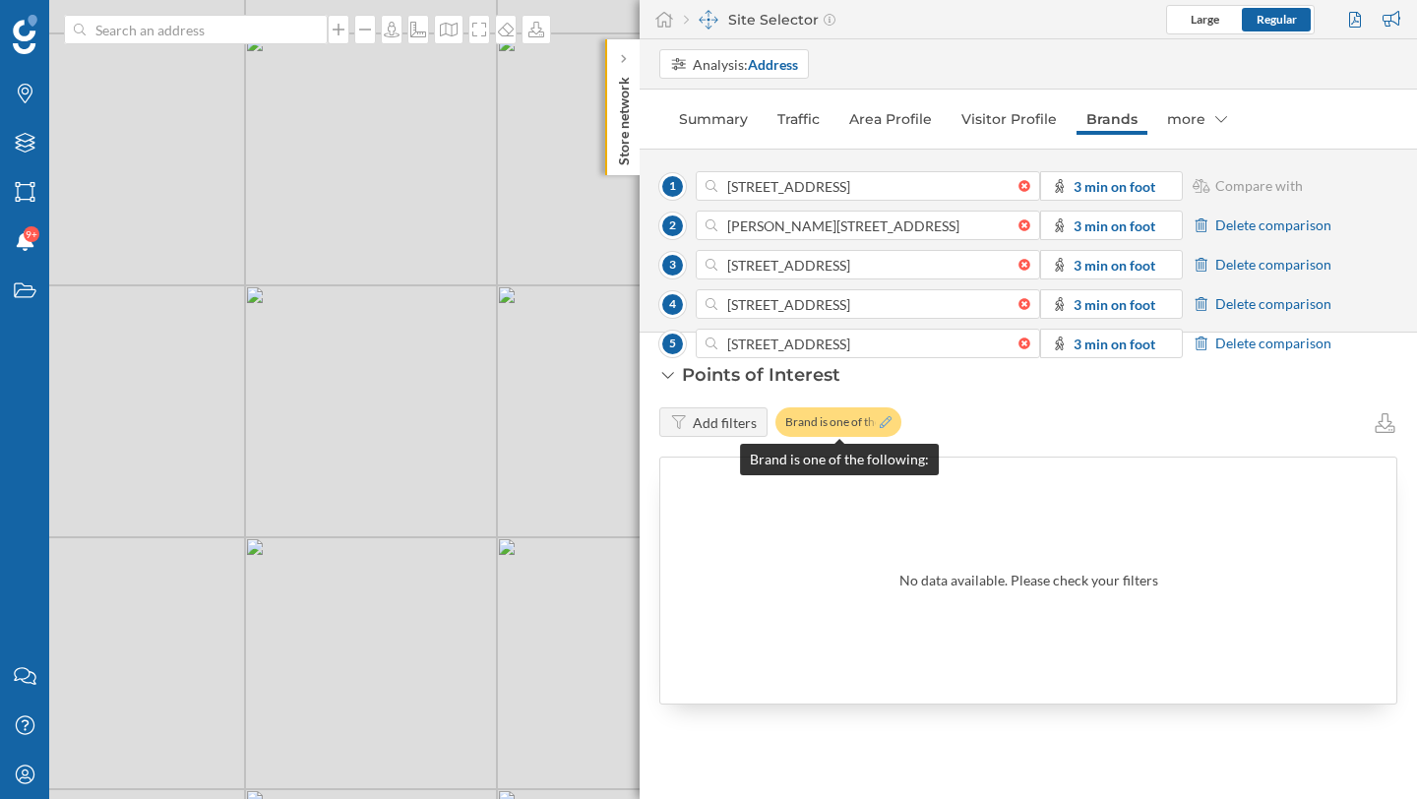
click at [880, 418] on icon at bounding box center [886, 422] width 12 height 12
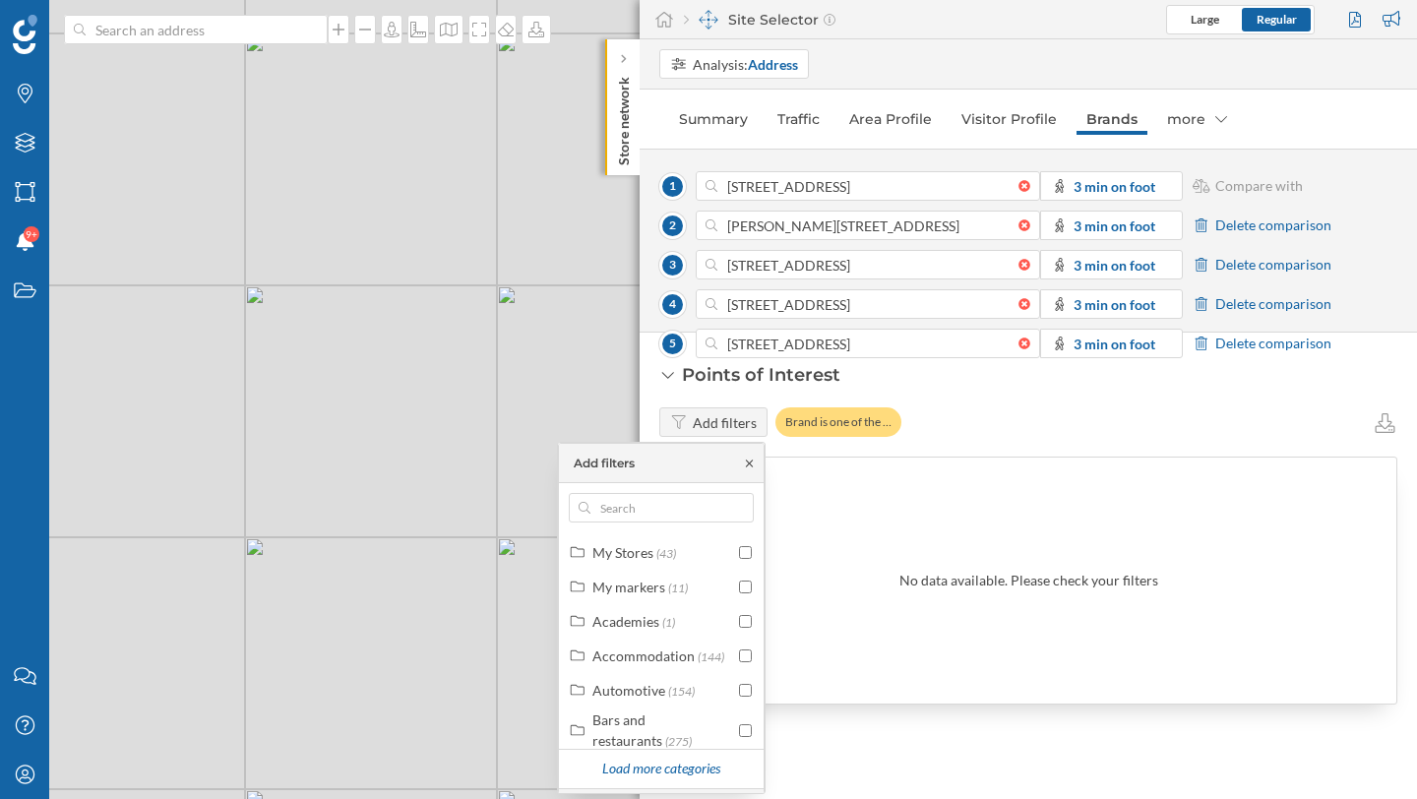
click at [749, 464] on icon at bounding box center [749, 464] width 15 height 12
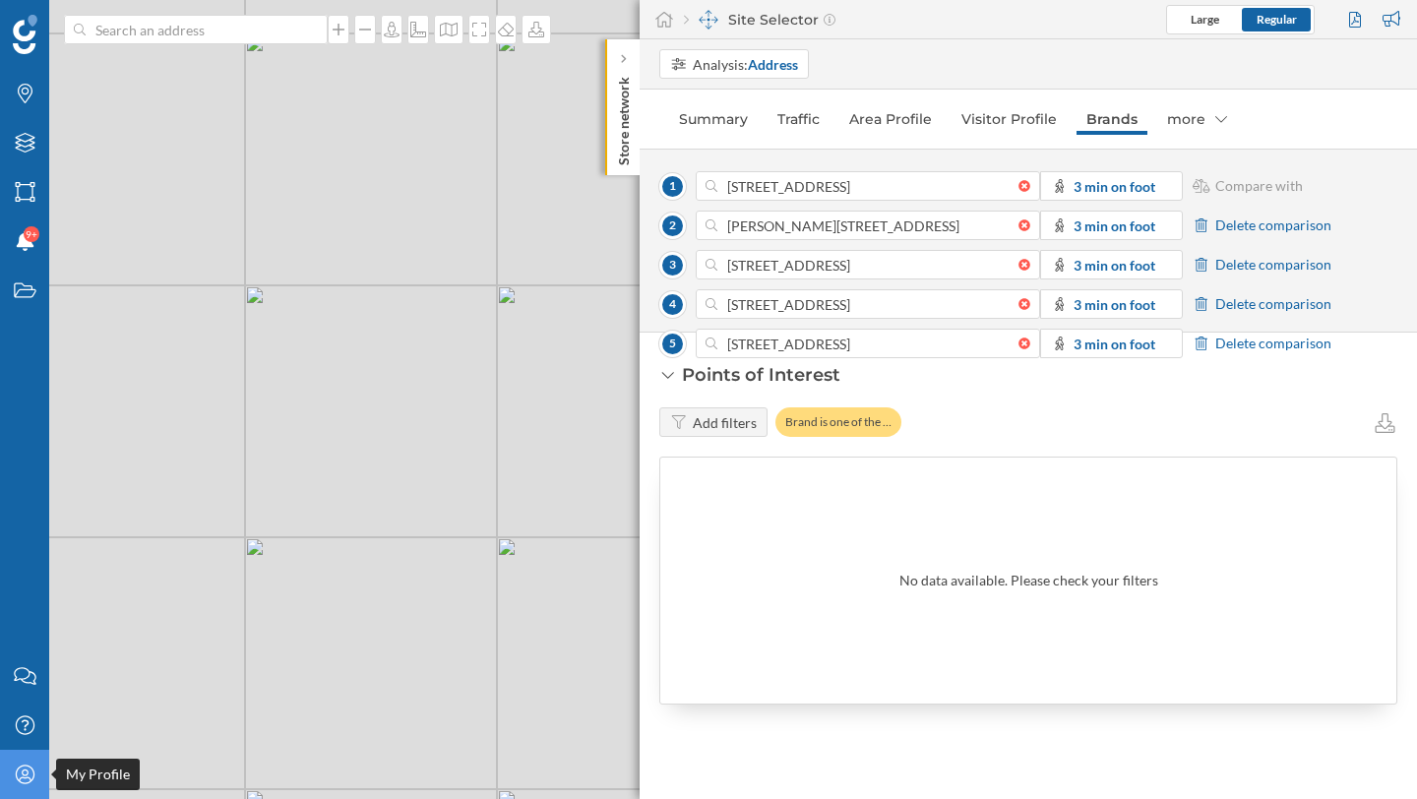
click at [10, 755] on div "My Profile" at bounding box center [24, 774] width 49 height 49
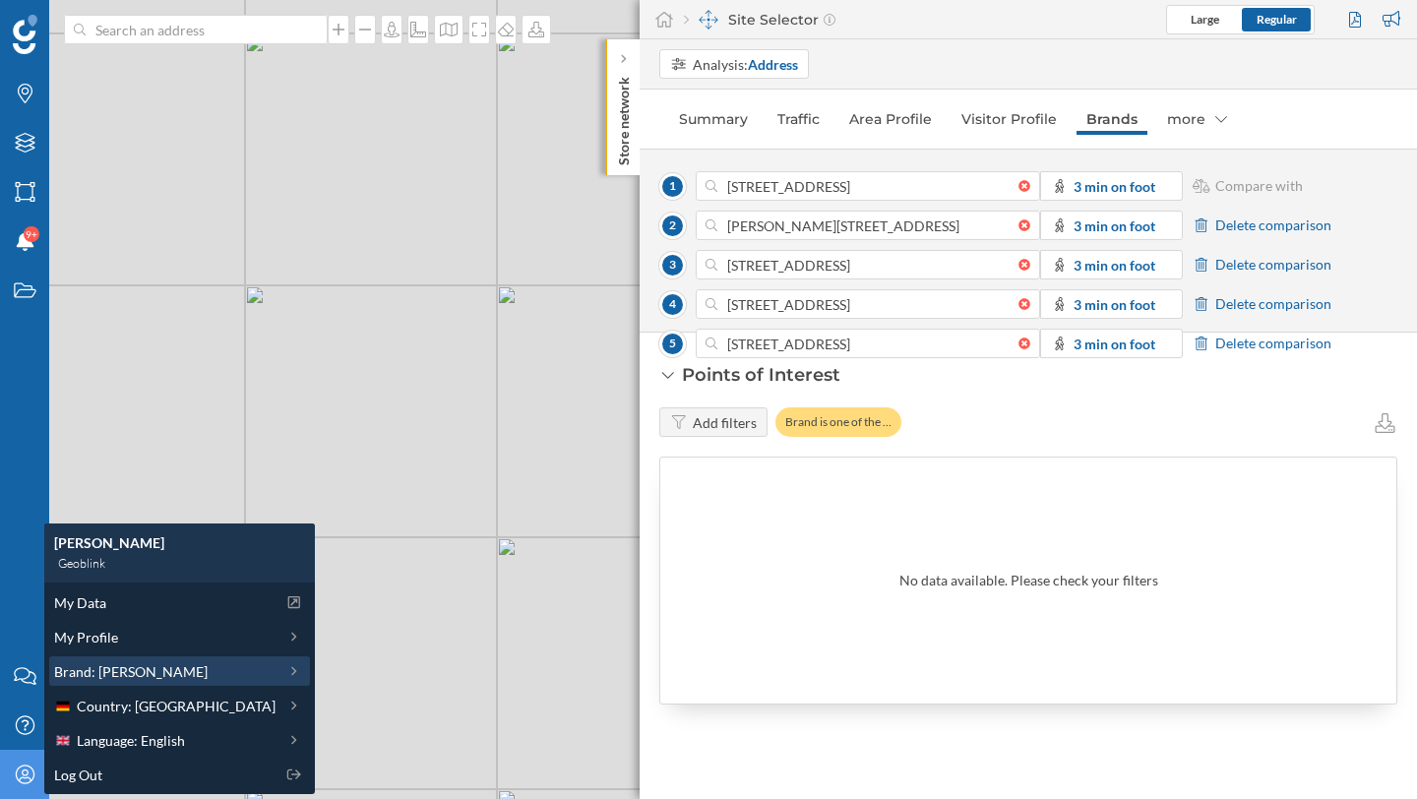
click at [158, 672] on span "Brand: [PERSON_NAME]" at bounding box center [131, 671] width 154 height 21
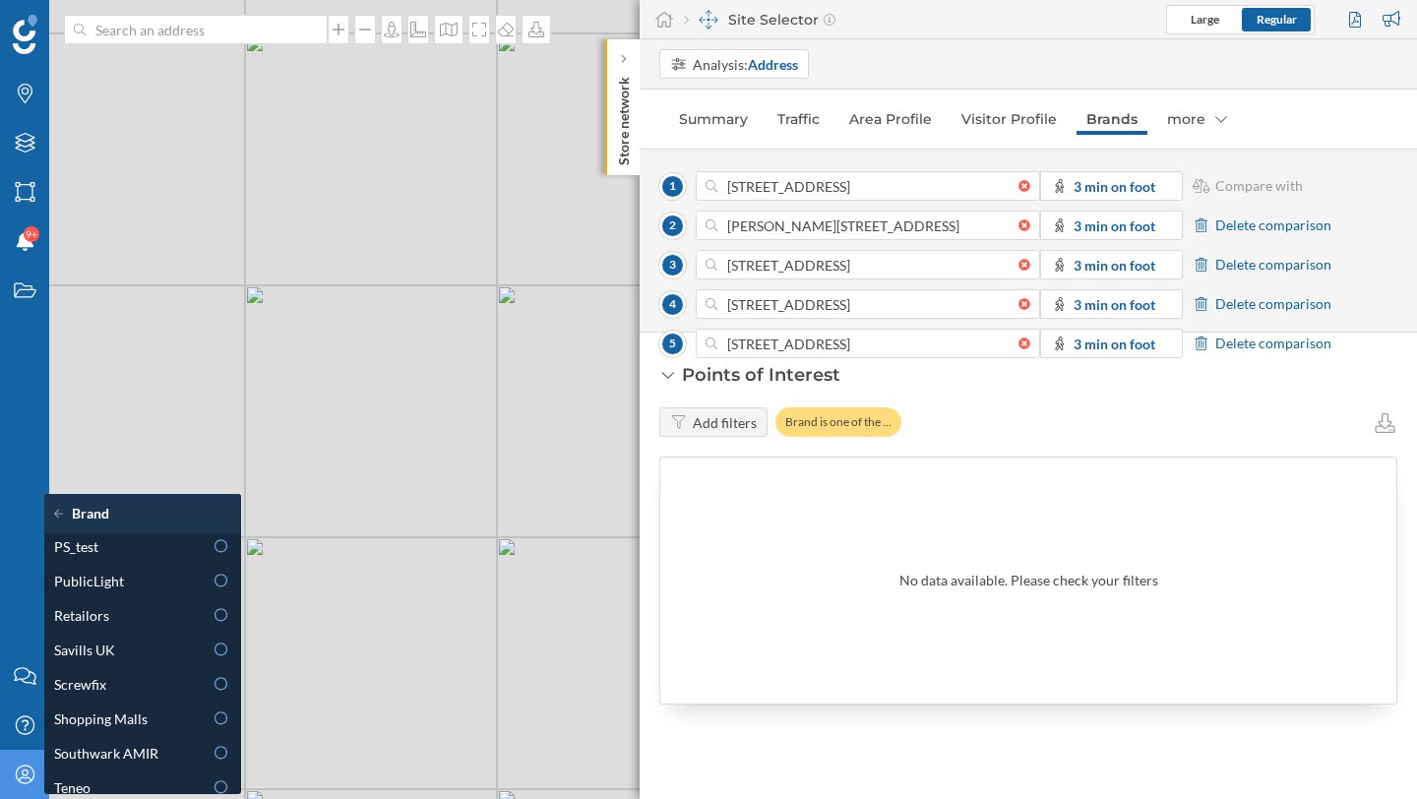
scroll to position [1008, 0]
click at [477, 31] on icon at bounding box center [479, 30] width 20 height 16
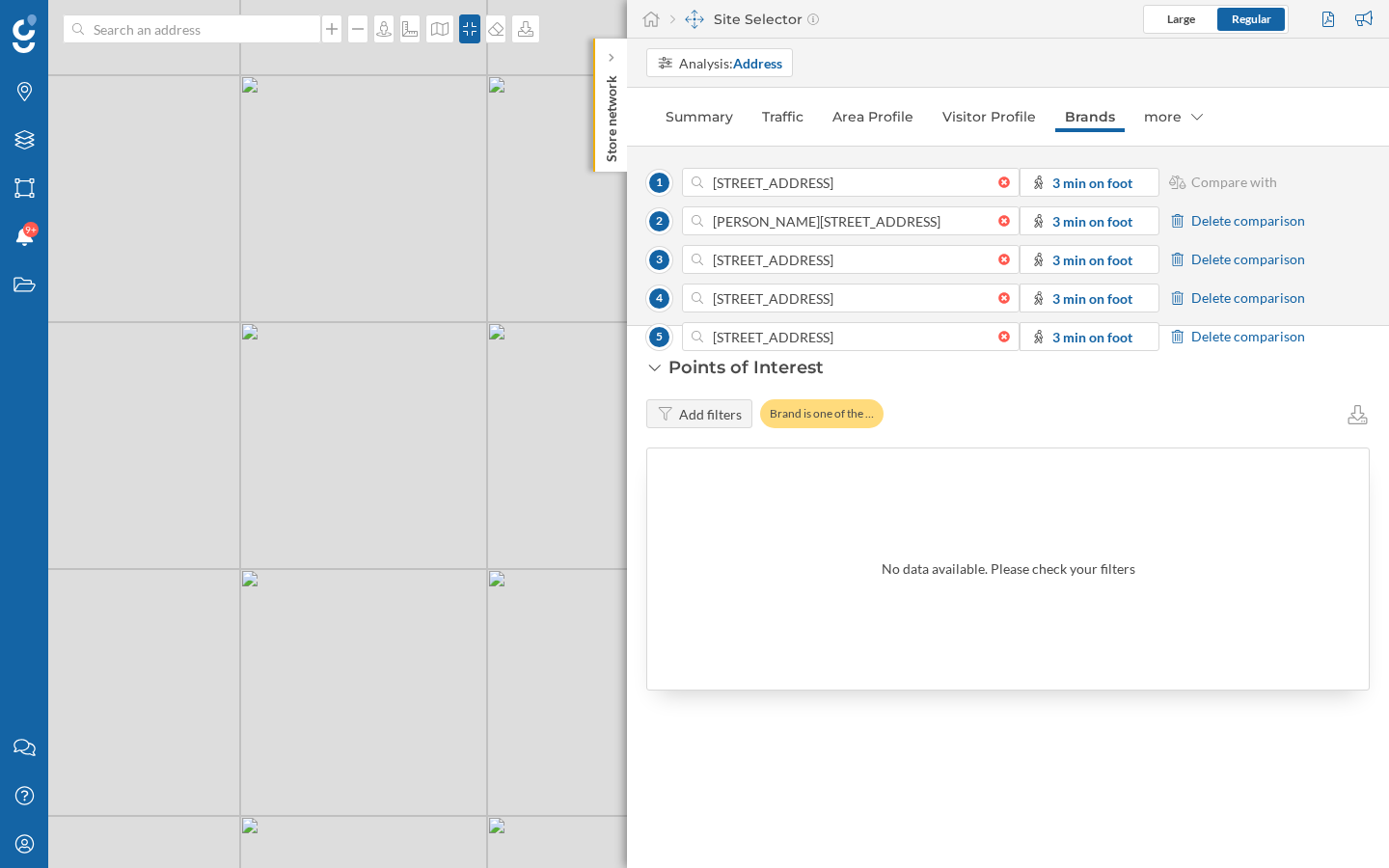
click at [1216, 334] on div "Points of Interest Add filters Brand is one of the … No data available. Please …" at bounding box center [1008, 597] width 762 height 542
click at [1180, 335] on div "Points of Interest Add filters Brand is one of the … No data available. Please …" at bounding box center [1008, 597] width 762 height 542
click at [758, 118] on link "Traffic" at bounding box center [783, 116] width 61 height 30
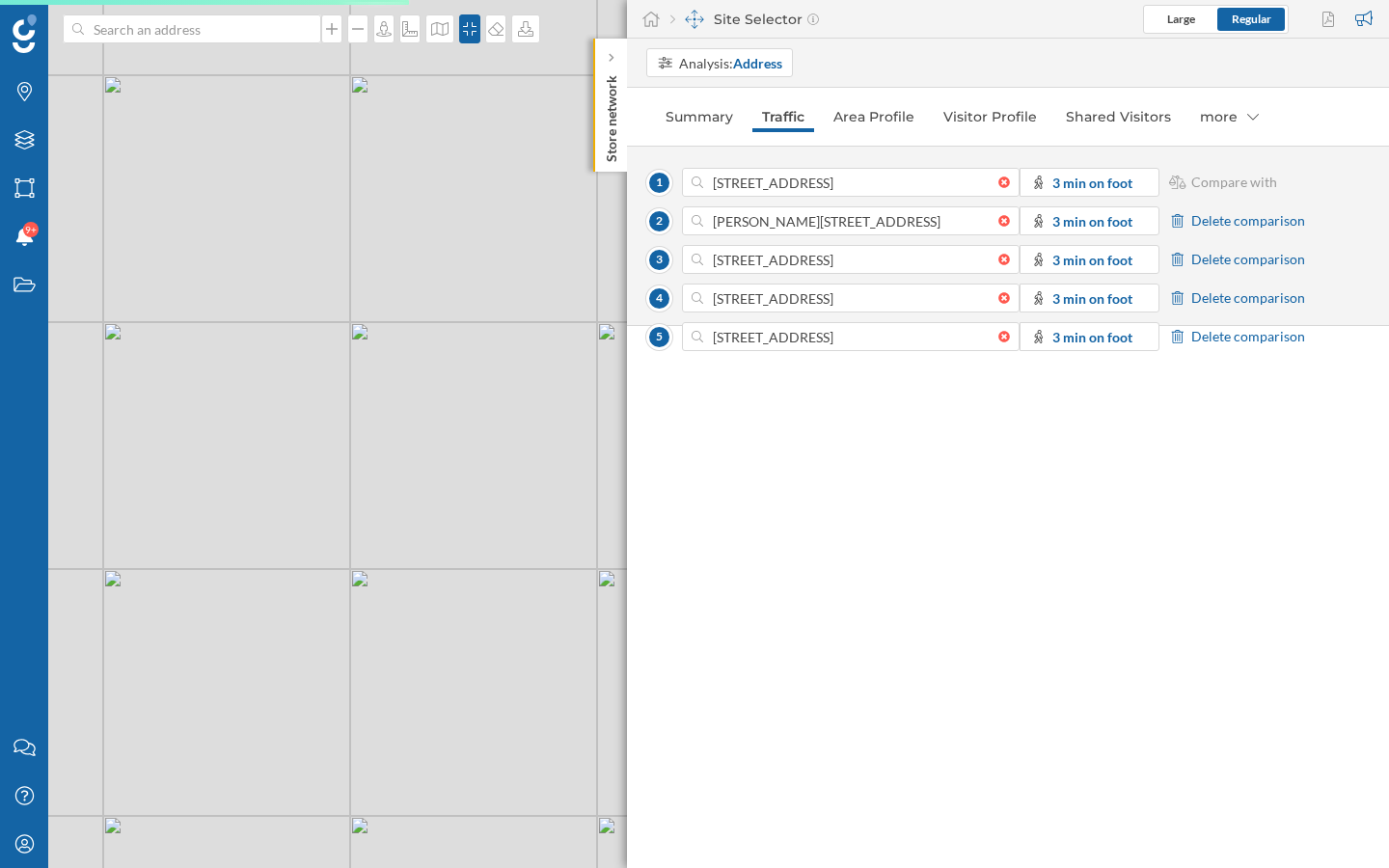
click at [1178, 217] on icon at bounding box center [1178, 220] width 18 height 14
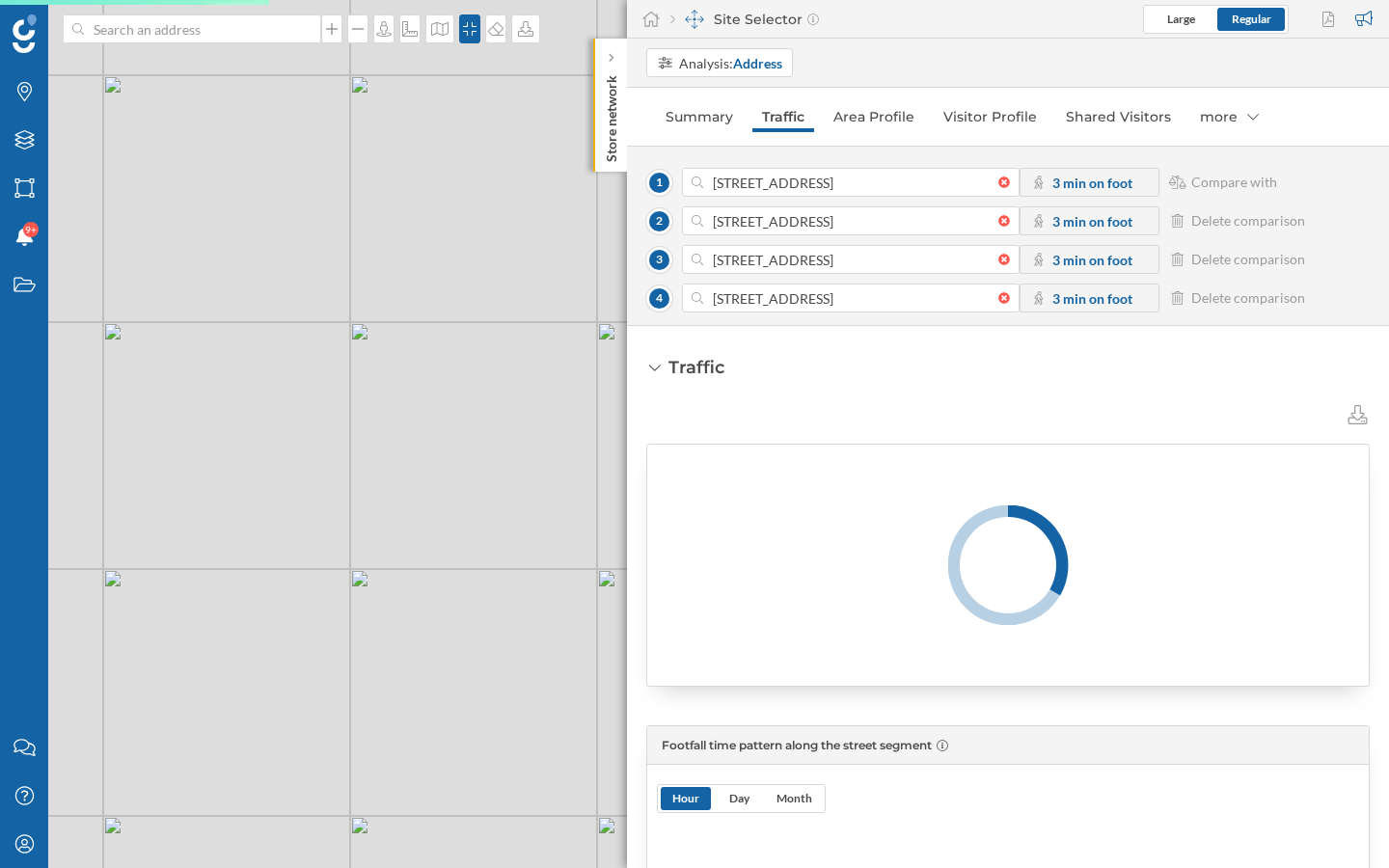
click at [1178, 217] on icon at bounding box center [1178, 220] width 18 height 14
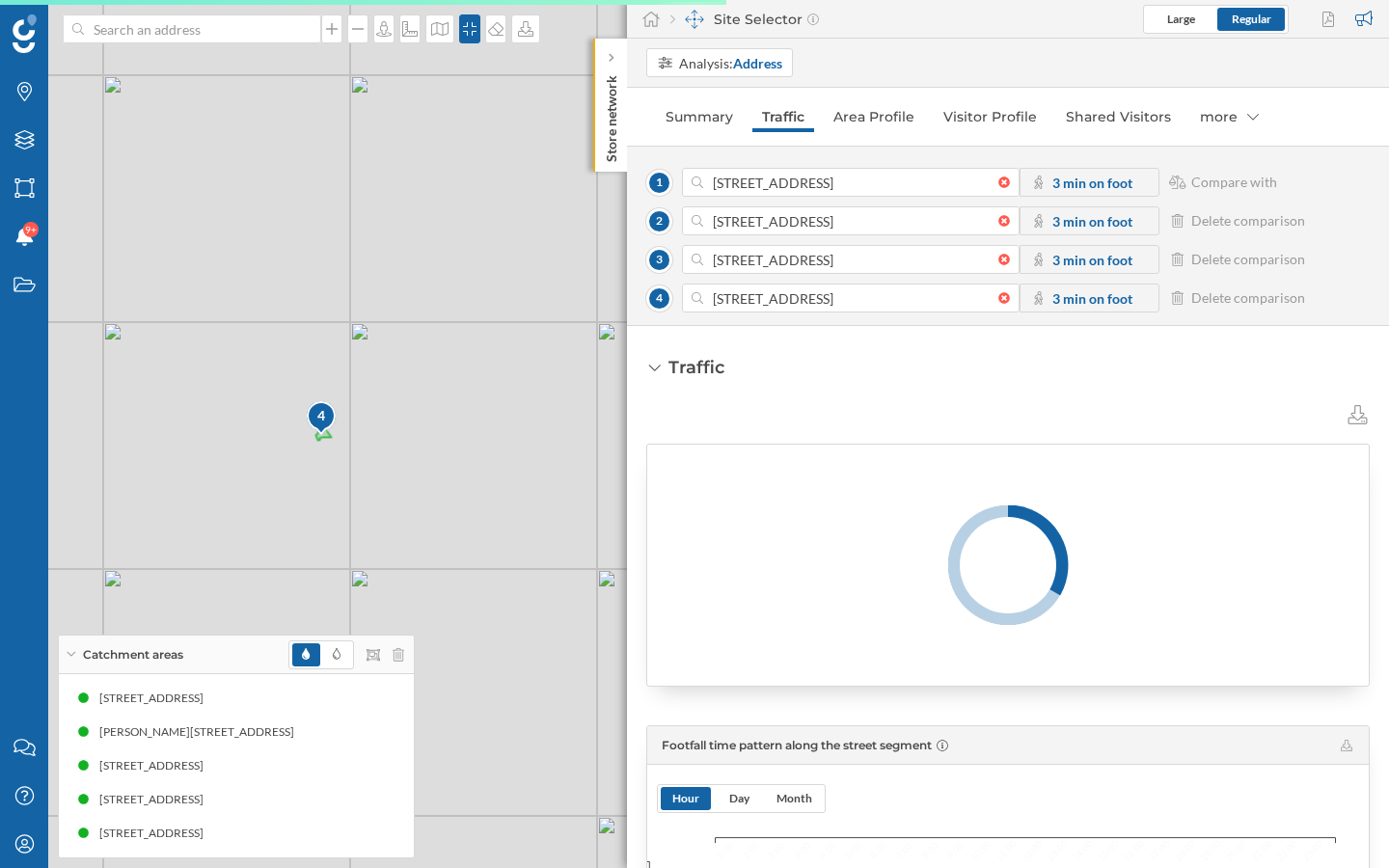
click at [1178, 232] on div "2 [STREET_ADDRESS] 3 min on foot Delete comparison" at bounding box center [1008, 221] width 723 height 29
click at [1179, 220] on icon at bounding box center [1178, 220] width 18 height 14
click at [1177, 265] on icon at bounding box center [1178, 260] width 12 height 14
click at [1182, 221] on icon at bounding box center [1178, 220] width 12 height 14
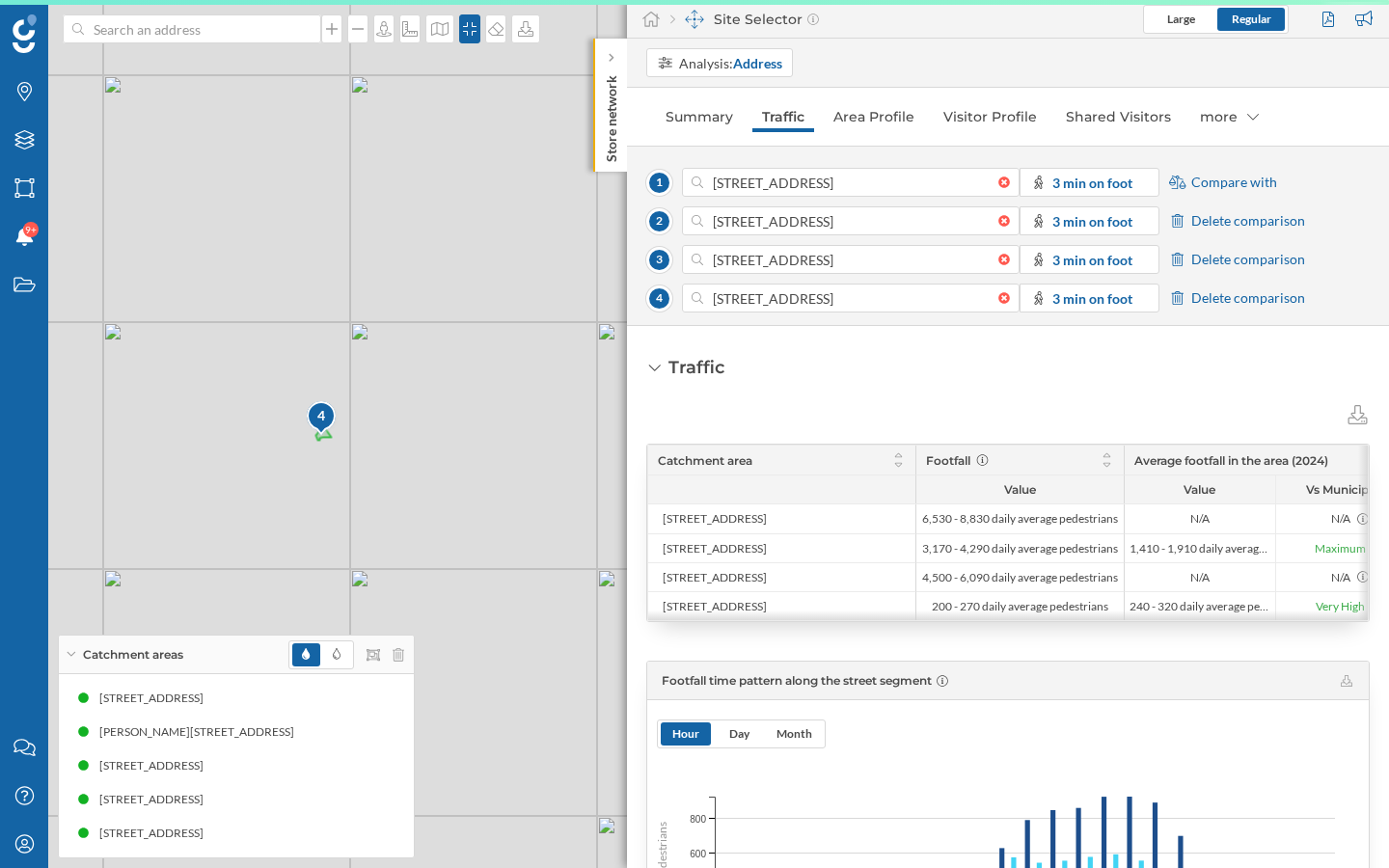
click at [1177, 297] on icon at bounding box center [1178, 298] width 12 height 14
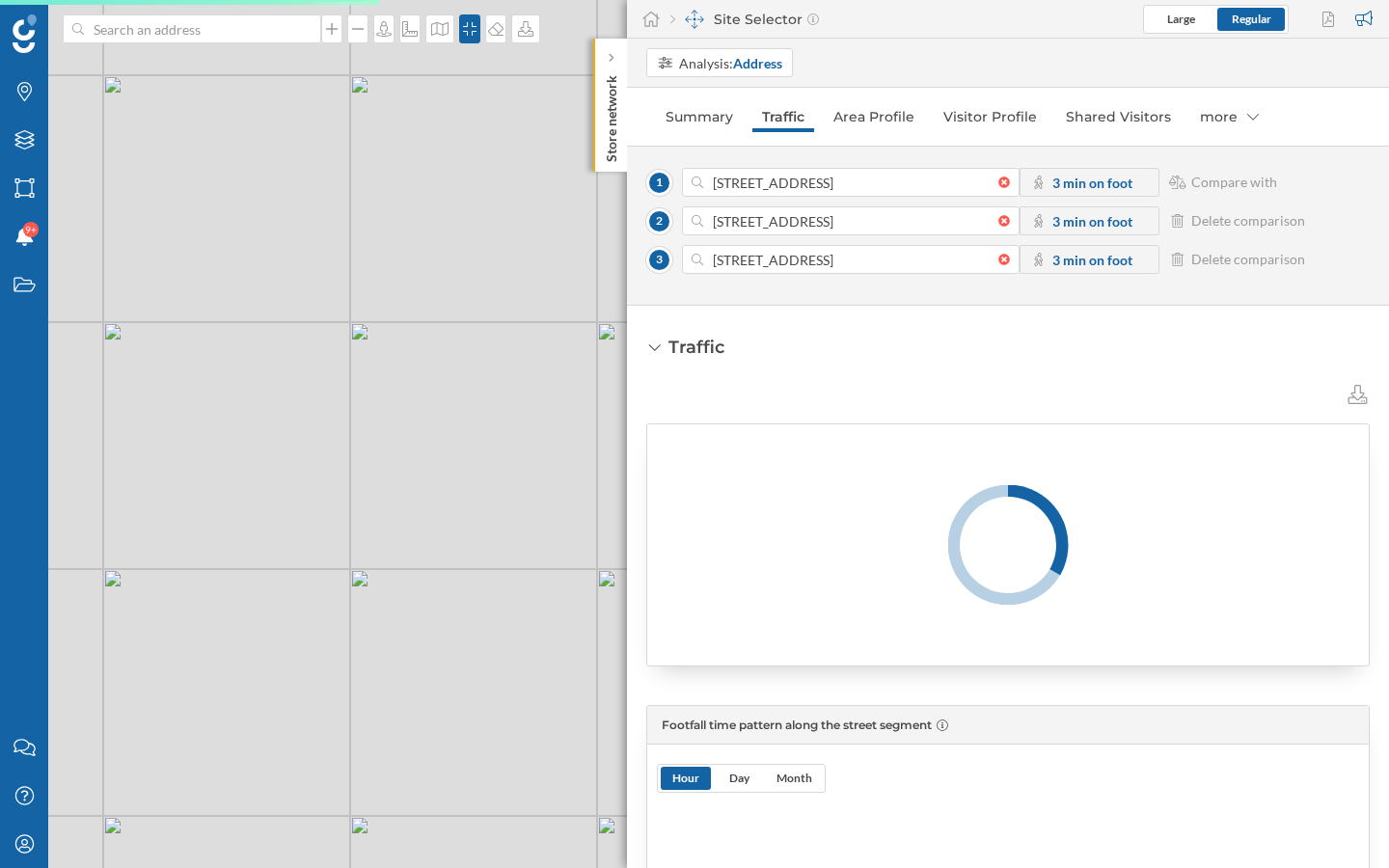
click at [1179, 256] on icon at bounding box center [1178, 260] width 18 height 14
click at [1181, 262] on icon at bounding box center [1178, 260] width 18 height 14
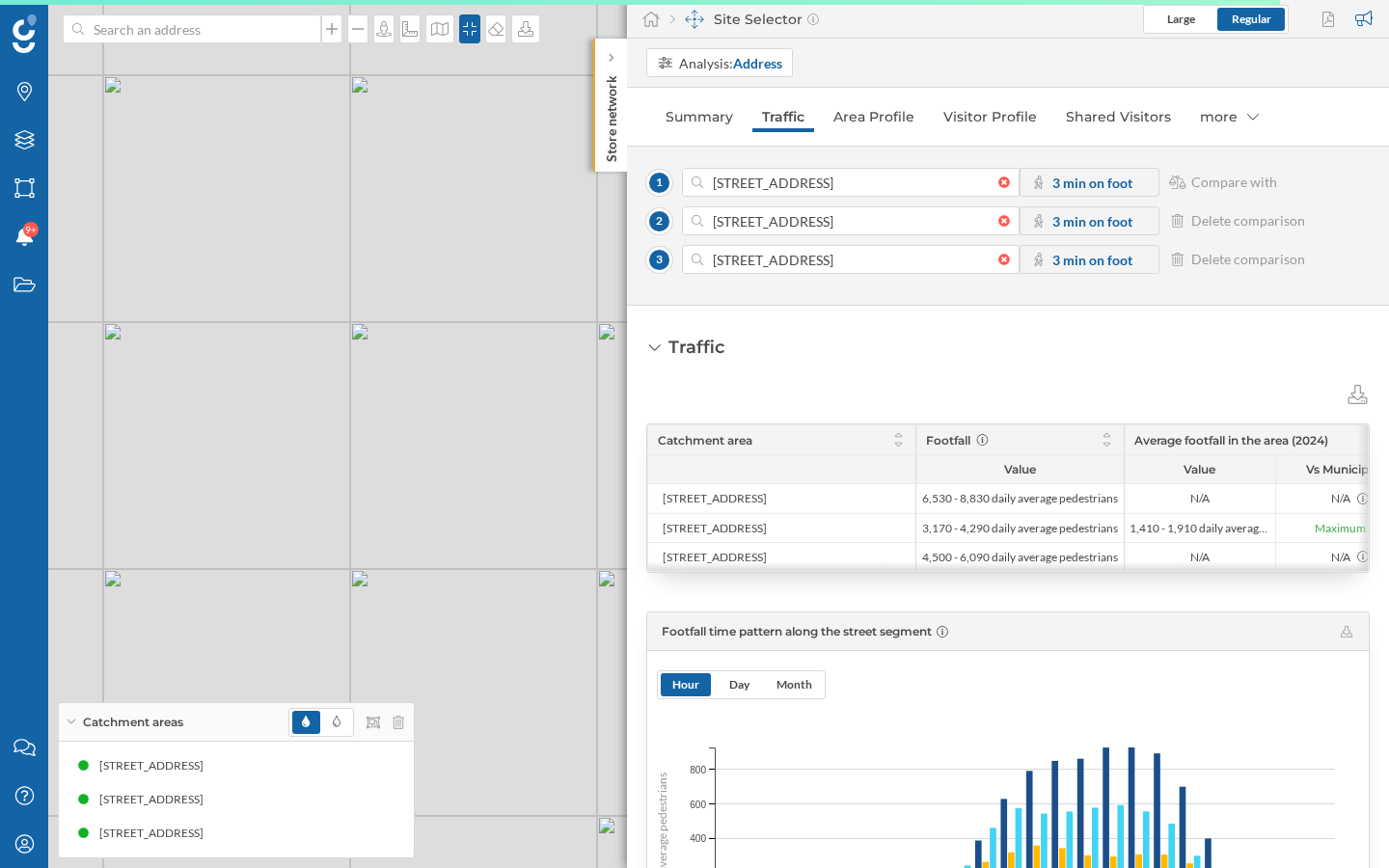
click at [1181, 262] on icon at bounding box center [1178, 260] width 18 height 14
click at [1181, 222] on icon at bounding box center [1178, 220] width 18 height 14
click at [1180, 262] on icon at bounding box center [1178, 260] width 18 height 14
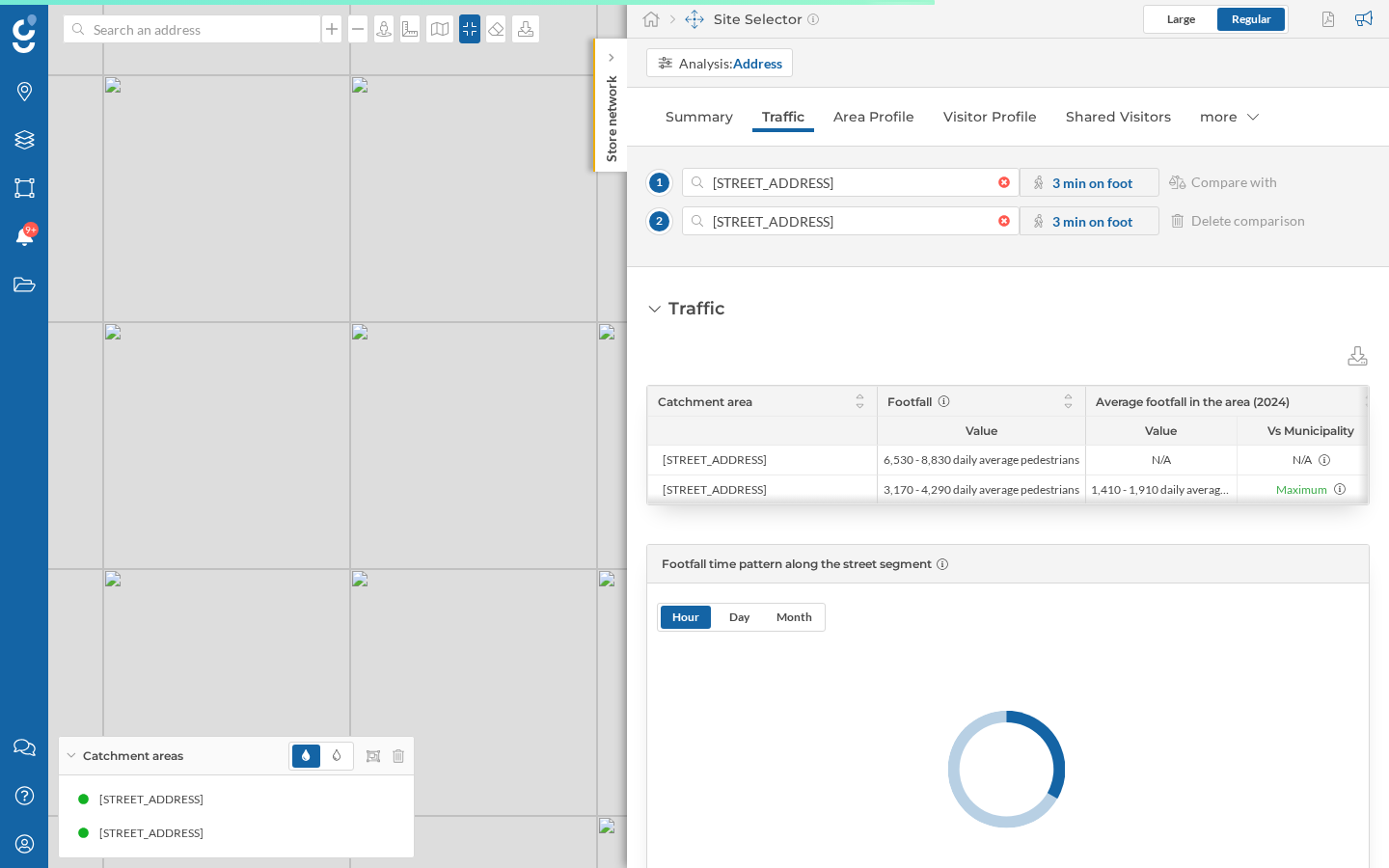
click at [1180, 220] on icon at bounding box center [1178, 220] width 18 height 14
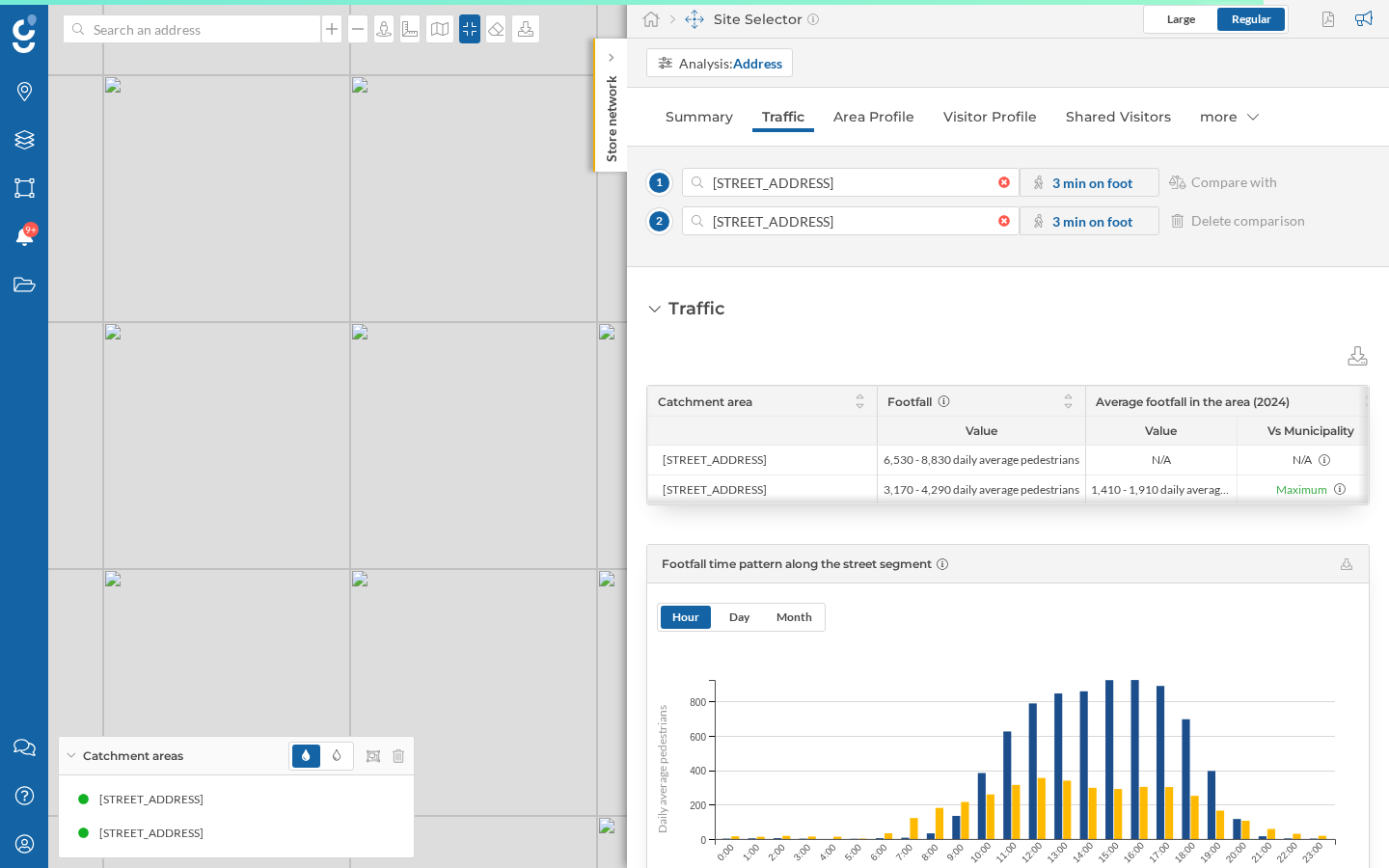
click at [1178, 220] on icon at bounding box center [1178, 220] width 18 height 14
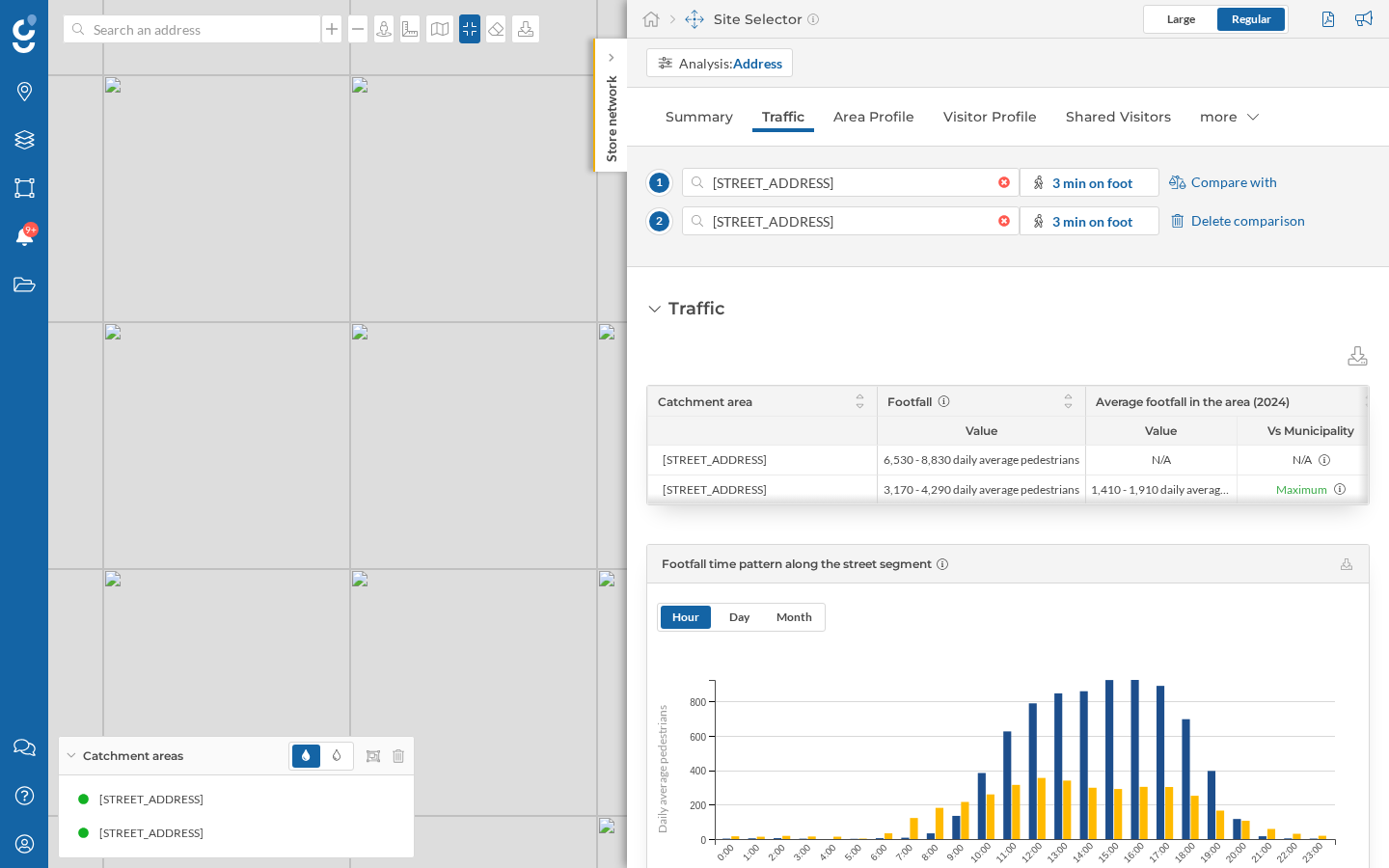
click at [1180, 219] on icon at bounding box center [1178, 220] width 12 height 14
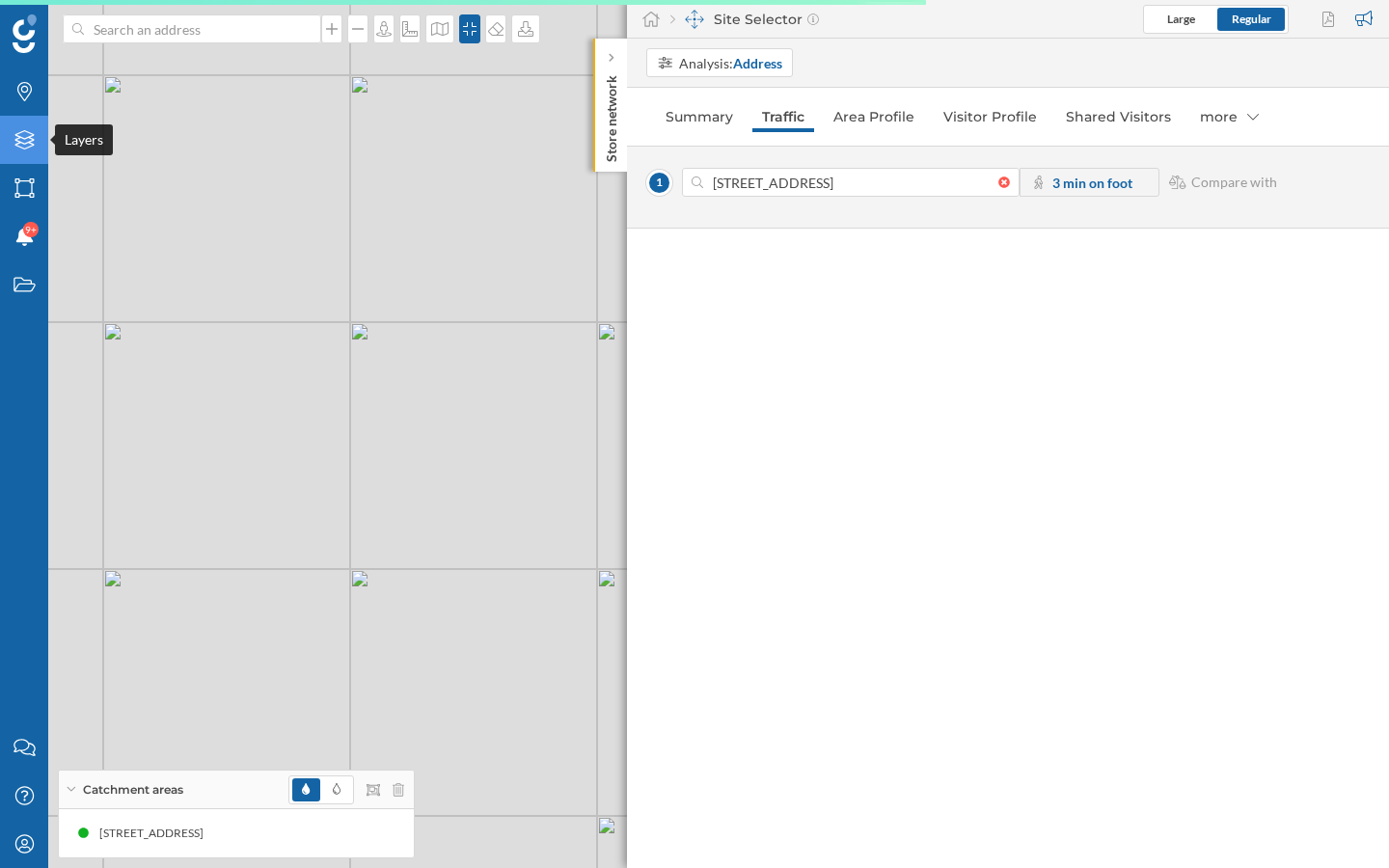
click at [29, 142] on icon at bounding box center [25, 140] width 20 height 20
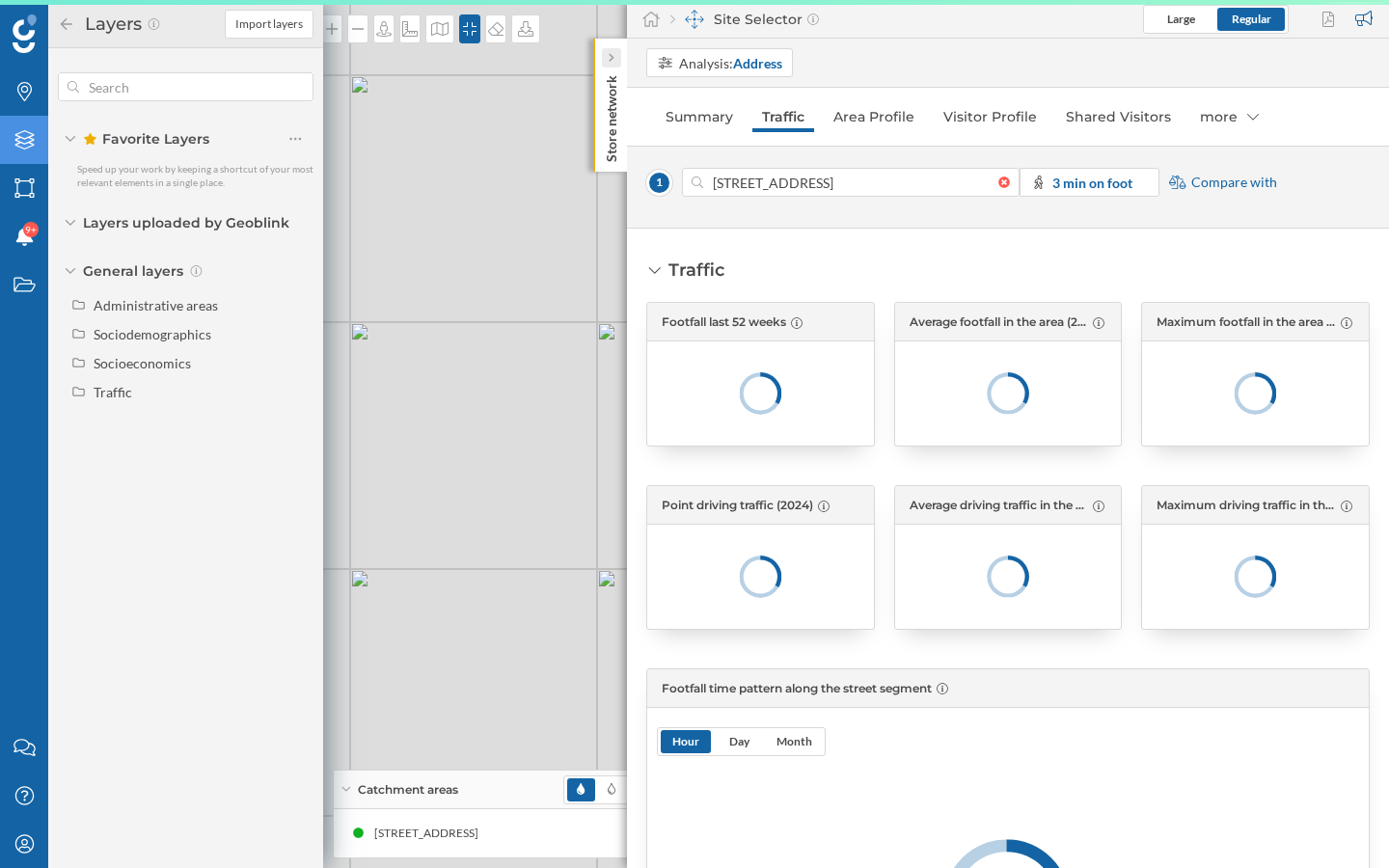
click at [609, 57] on icon at bounding box center [611, 58] width 6 height 10
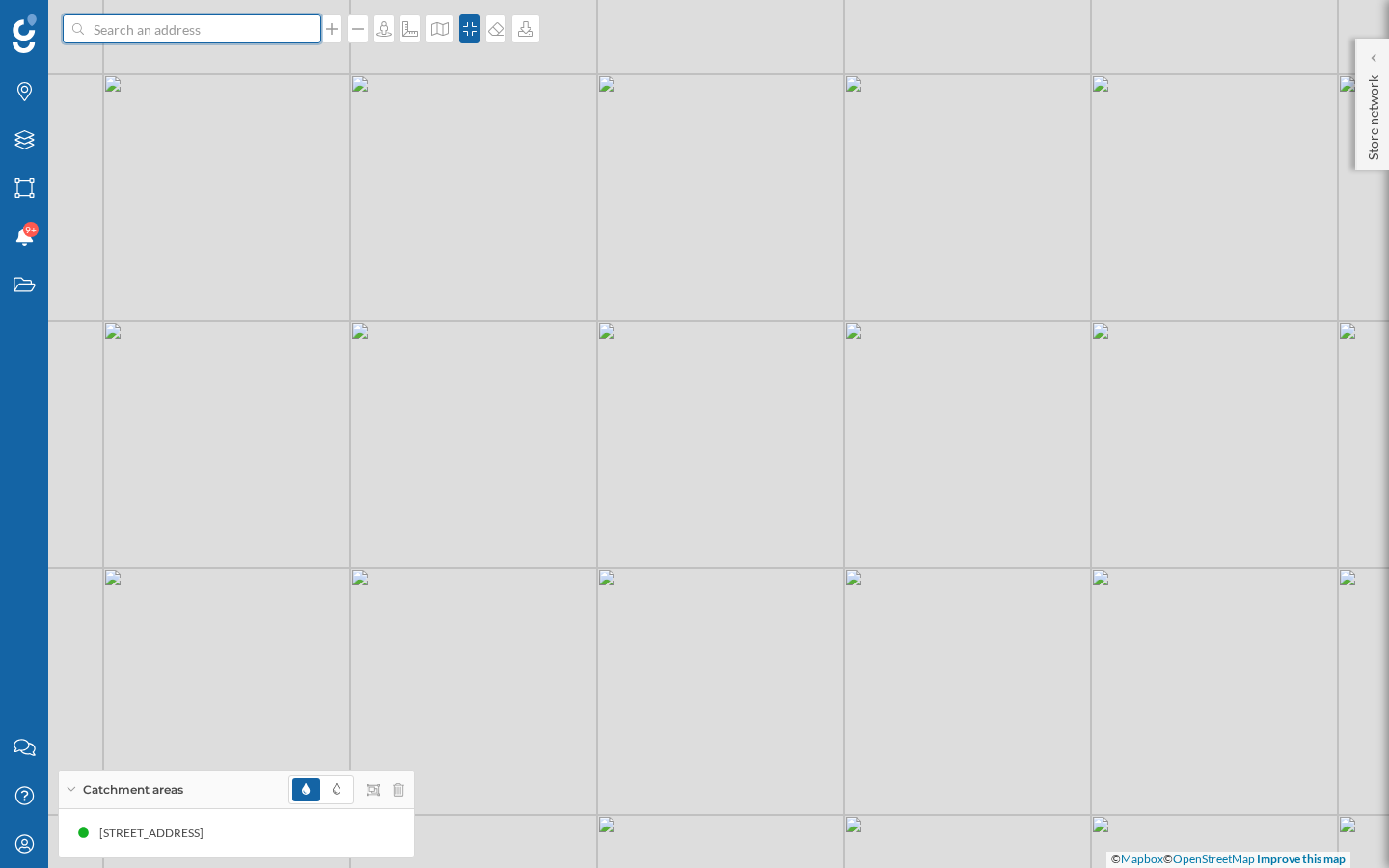
click at [158, 30] on input at bounding box center [192, 29] width 216 height 29
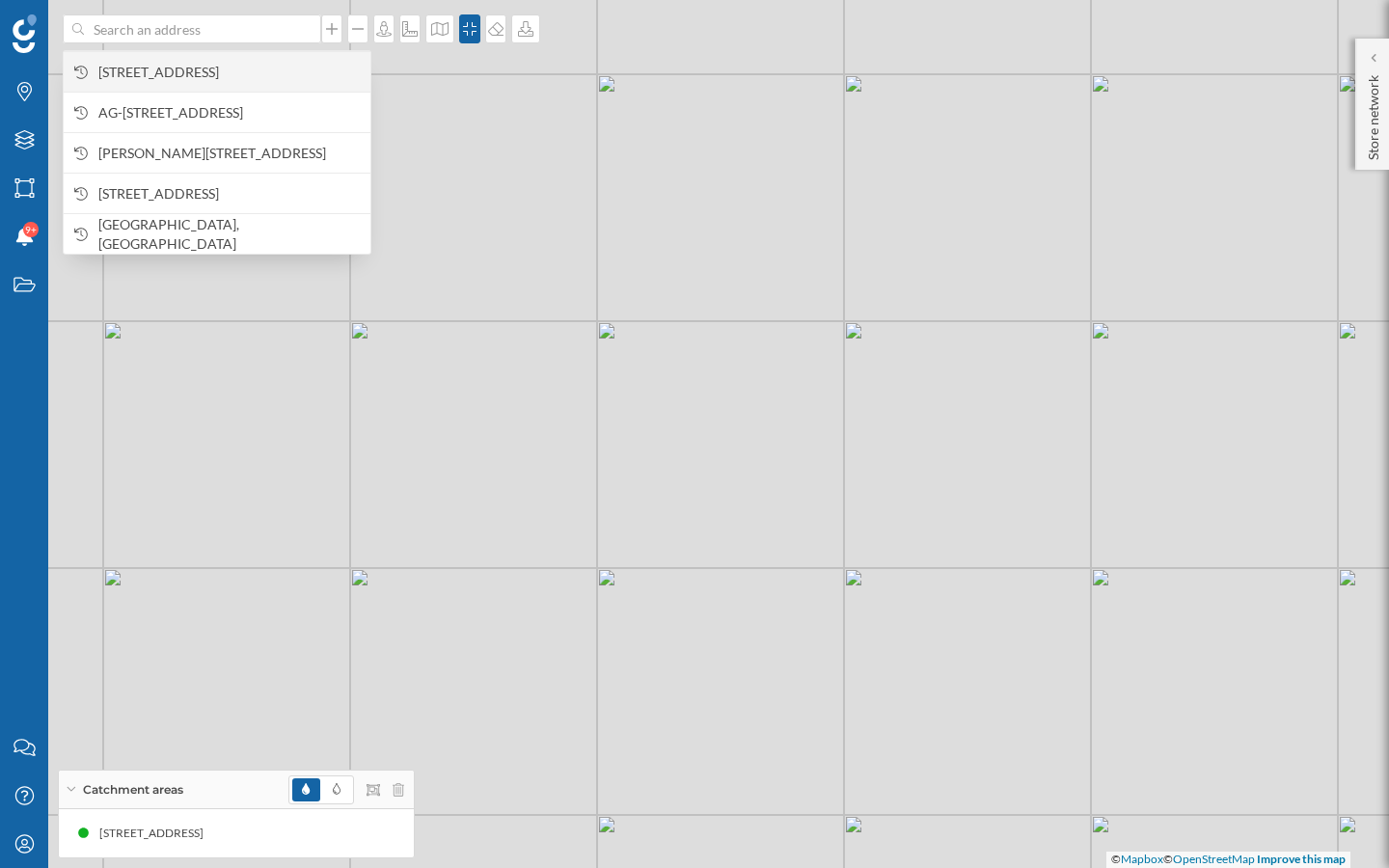
click at [173, 69] on span "[STREET_ADDRESS]" at bounding box center [229, 72] width 263 height 20
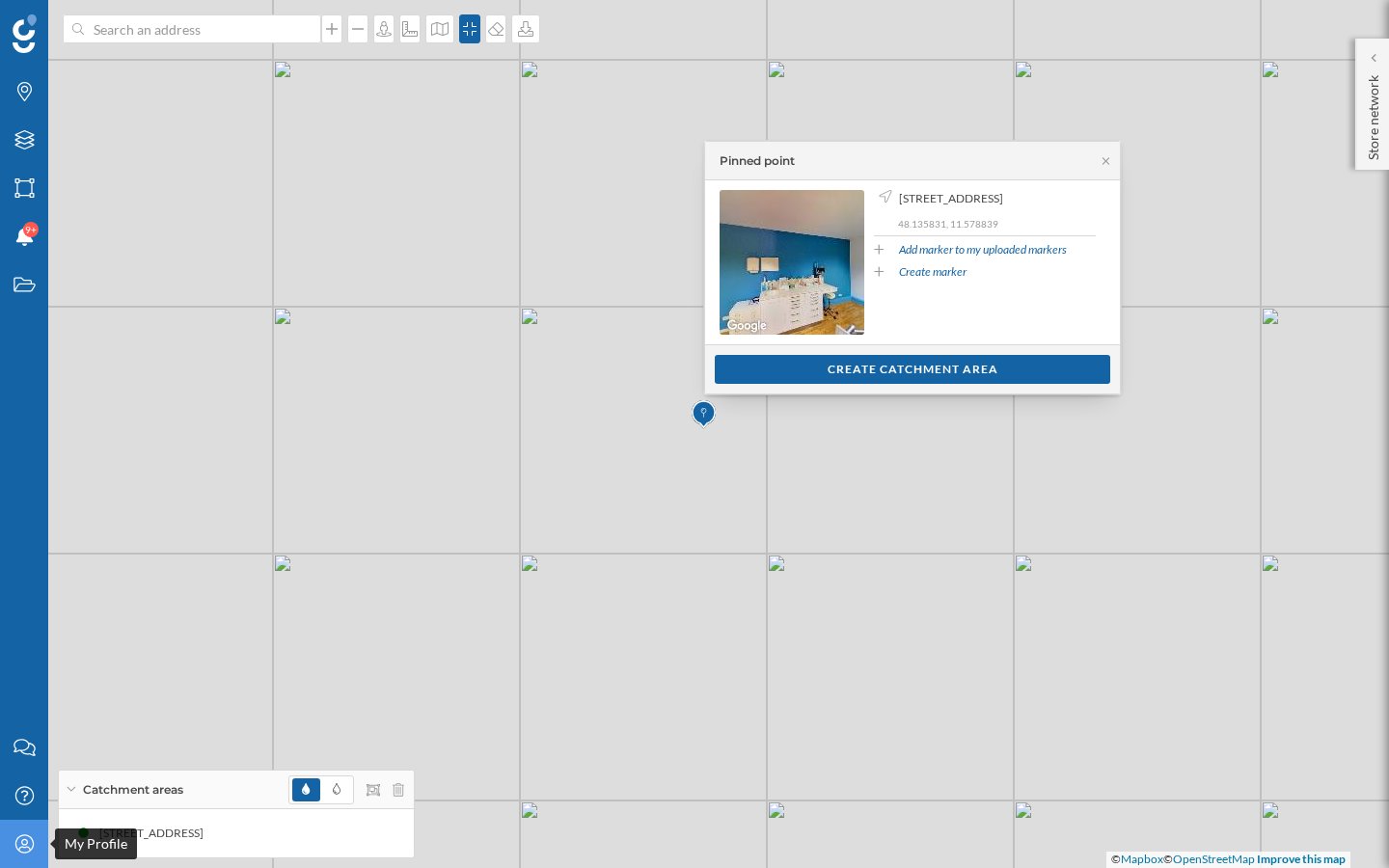
click at [30, 782] on icon "My Profile" at bounding box center [25, 844] width 25 height 20
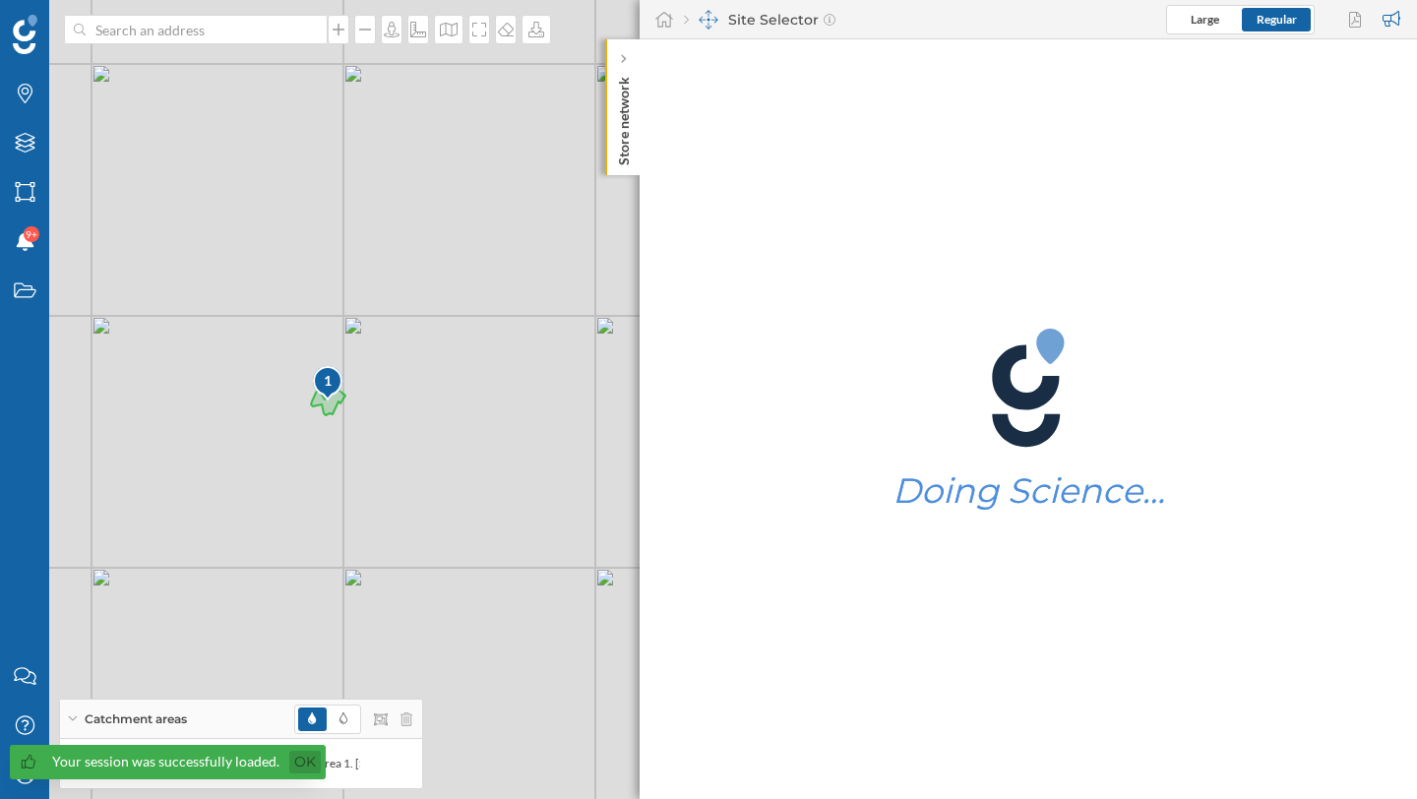
click at [299, 760] on link "Ok" at bounding box center [304, 762] width 31 height 23
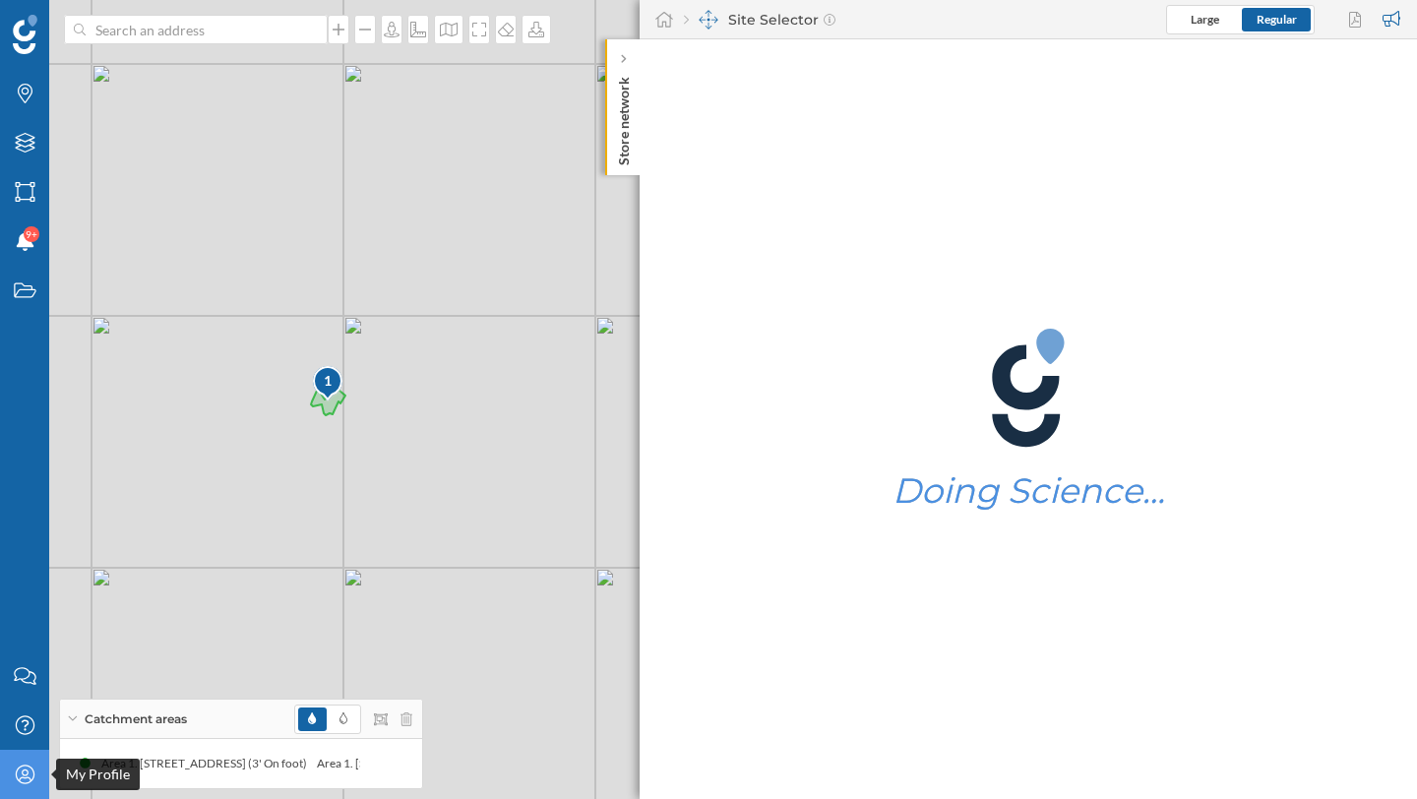
click at [32, 781] on icon "My Profile" at bounding box center [25, 775] width 25 height 20
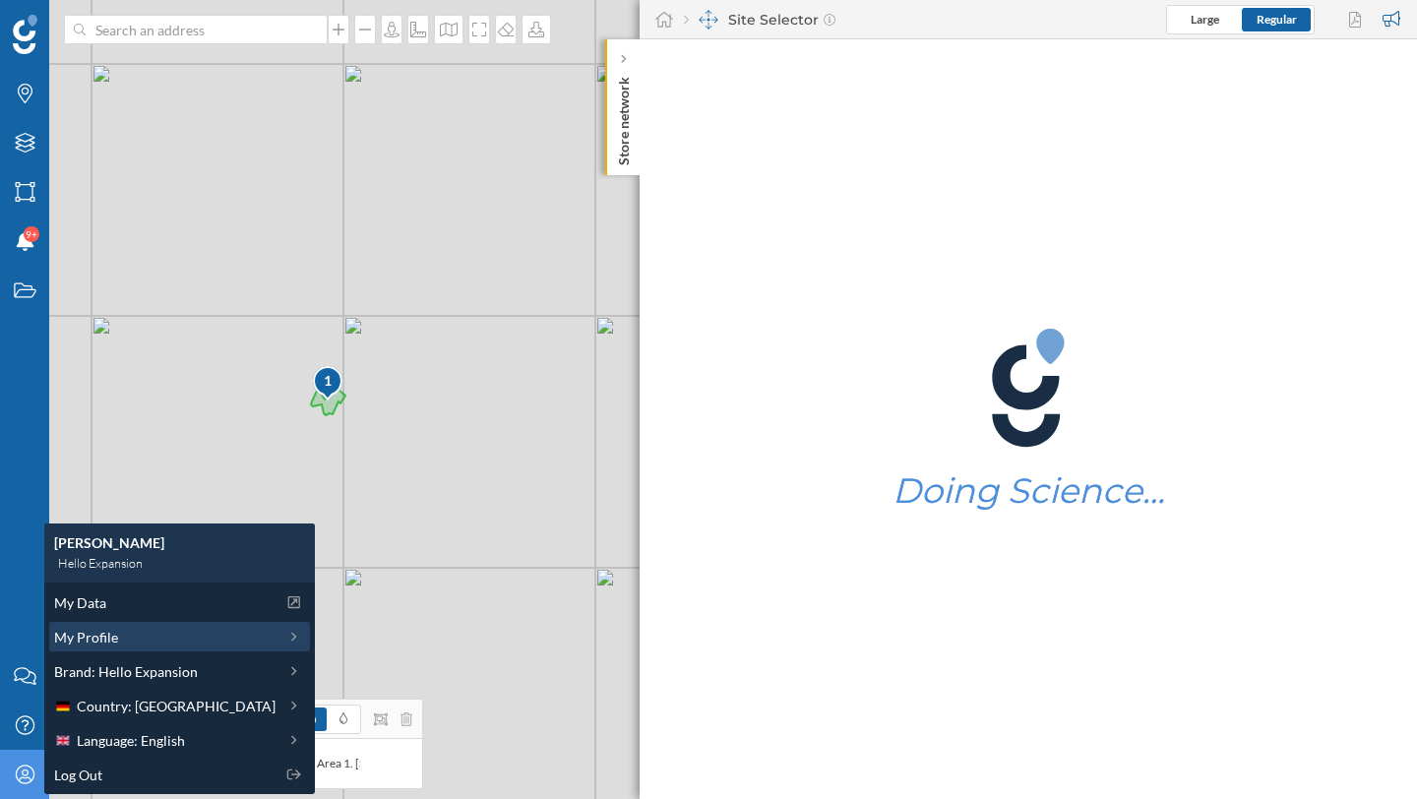
click at [160, 641] on div "My Profile" at bounding box center [164, 637] width 221 height 21
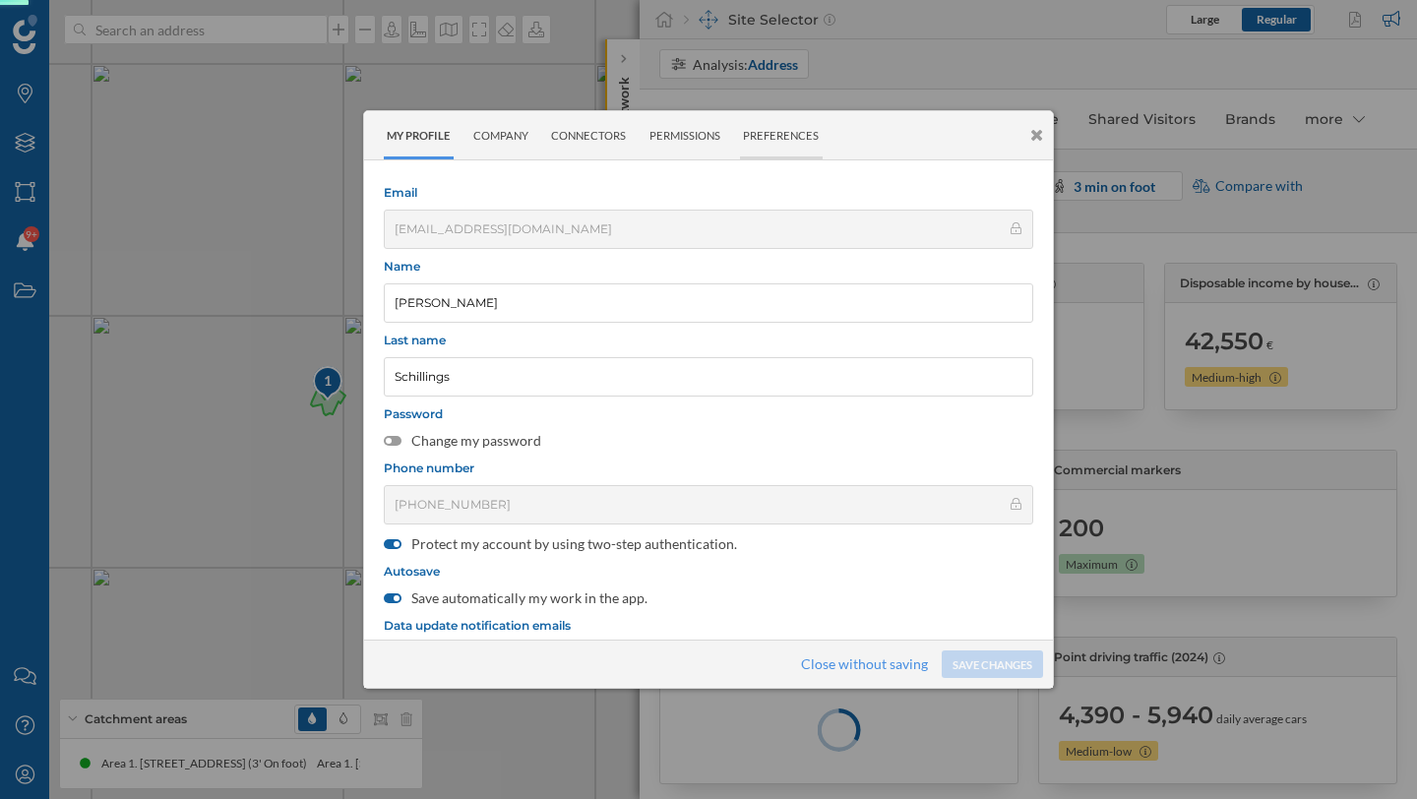
click at [781, 137] on div "Preferences" at bounding box center [781, 135] width 83 height 48
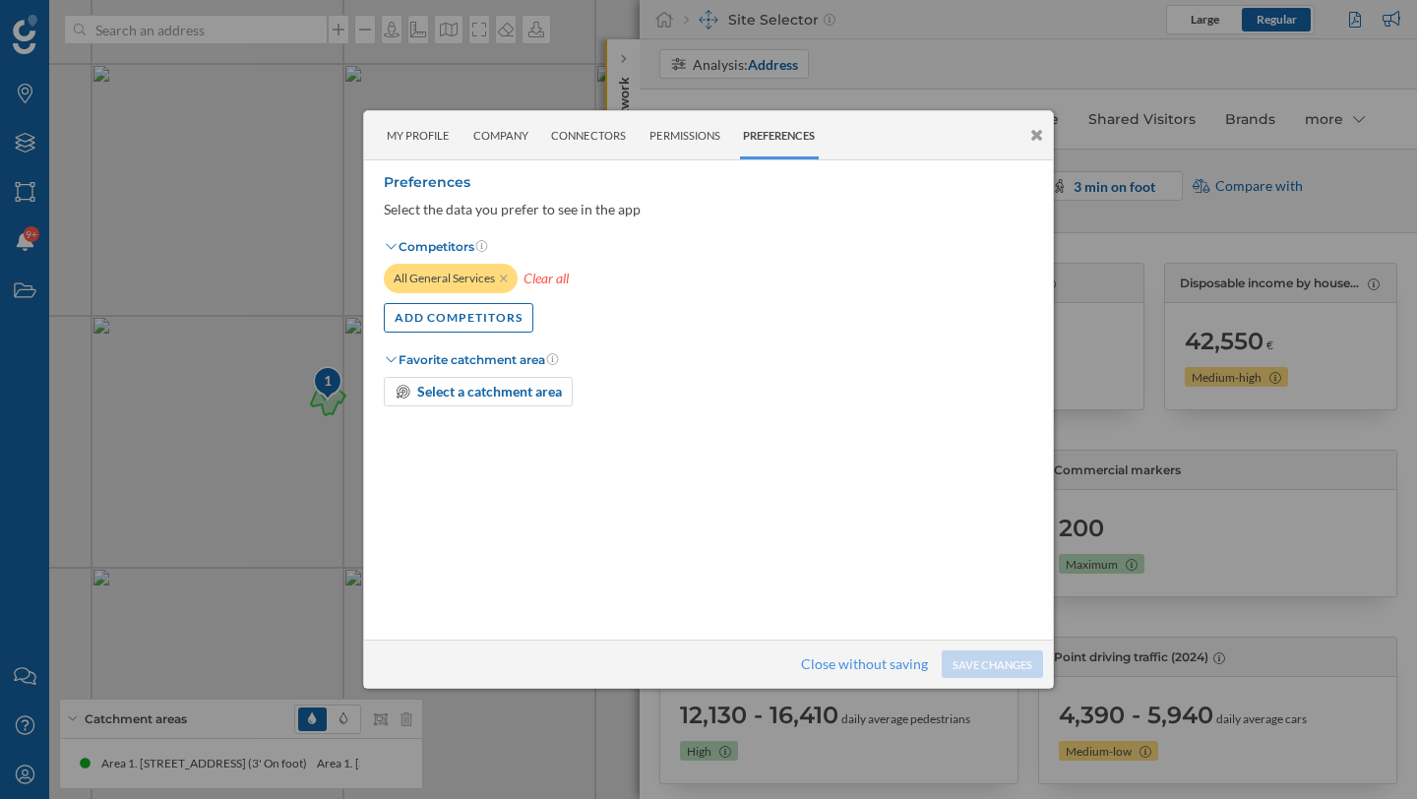
click at [439, 278] on div "All General Services" at bounding box center [451, 279] width 134 height 30
click at [1042, 141] on icon at bounding box center [1036, 135] width 13 height 17
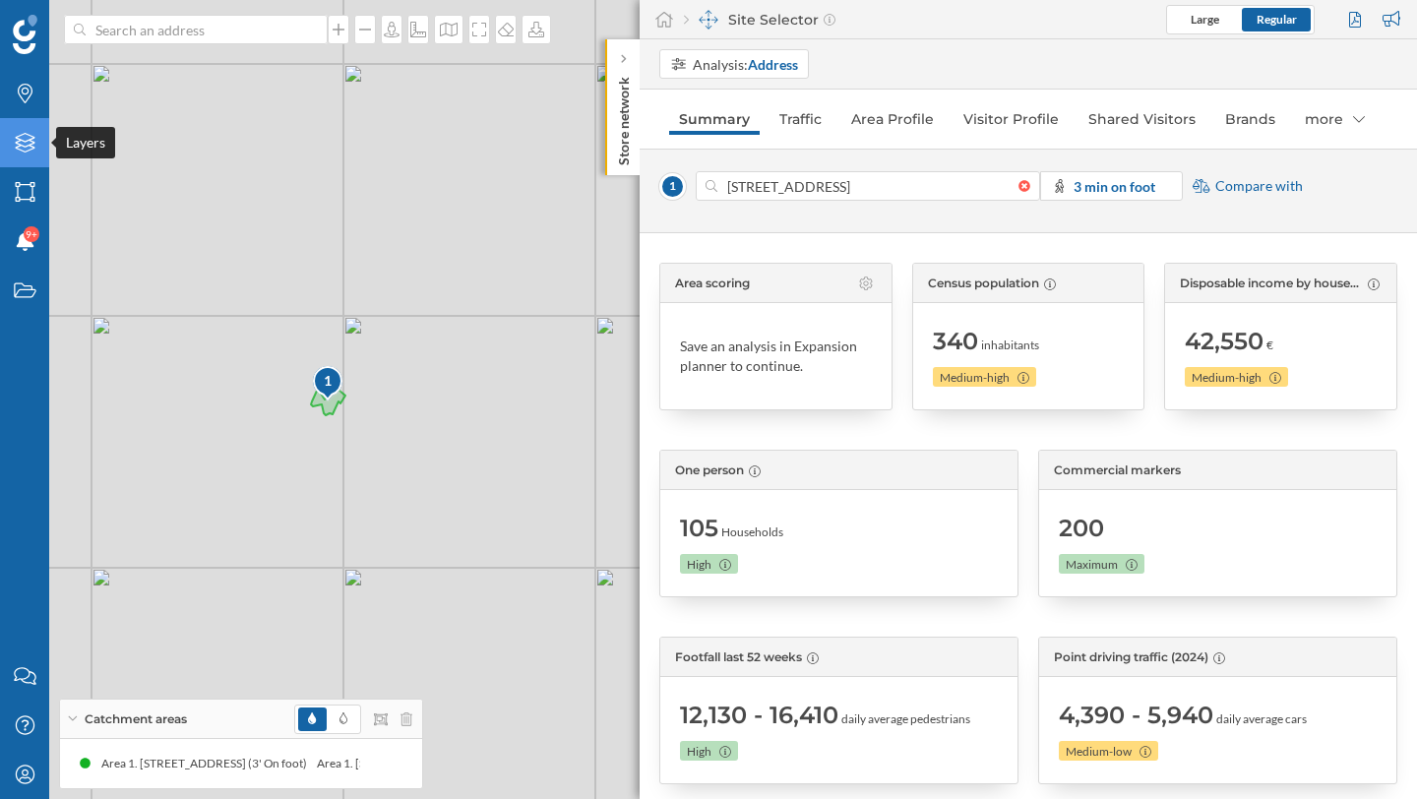
click at [33, 145] on icon "Layers" at bounding box center [25, 143] width 25 height 20
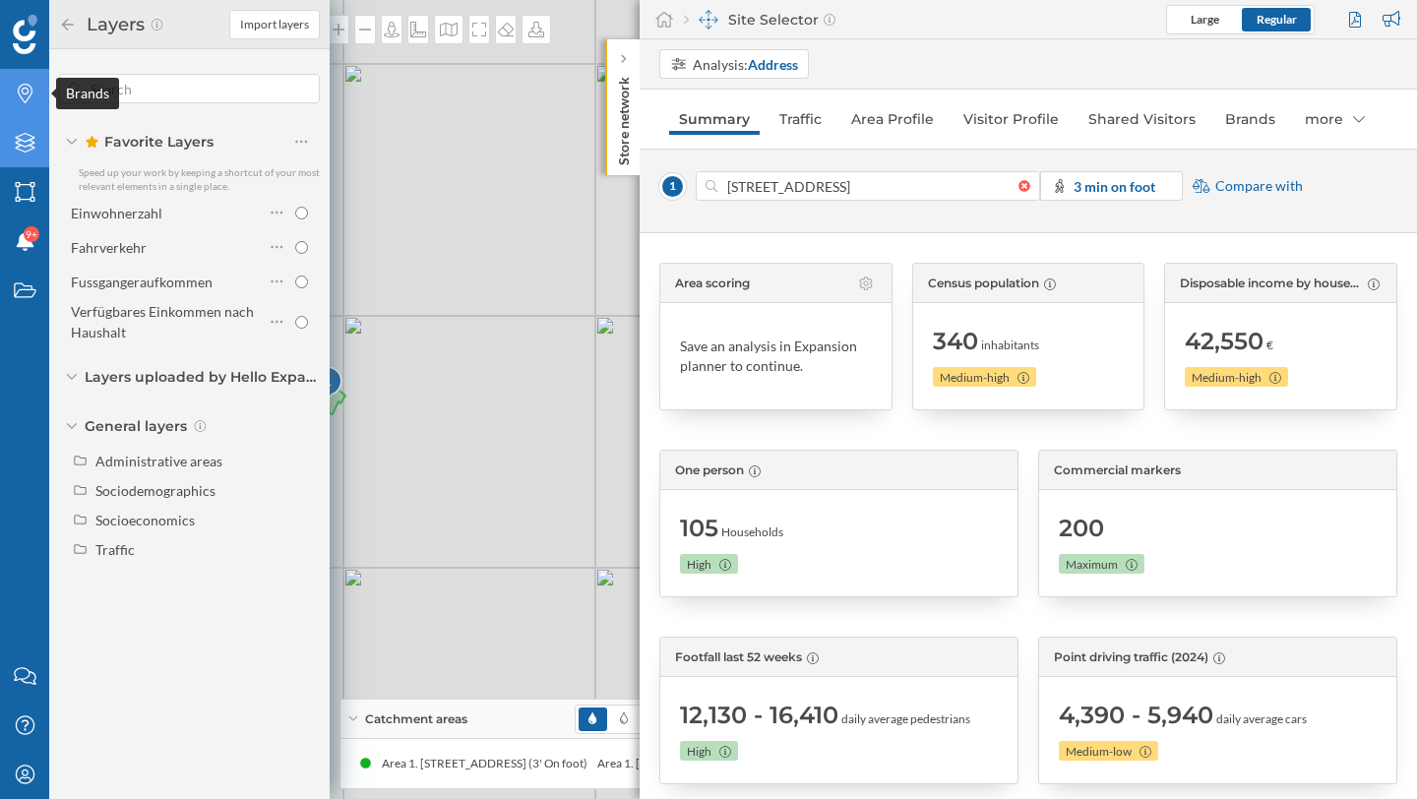
click at [19, 83] on div "Brands" at bounding box center [24, 93] width 49 height 49
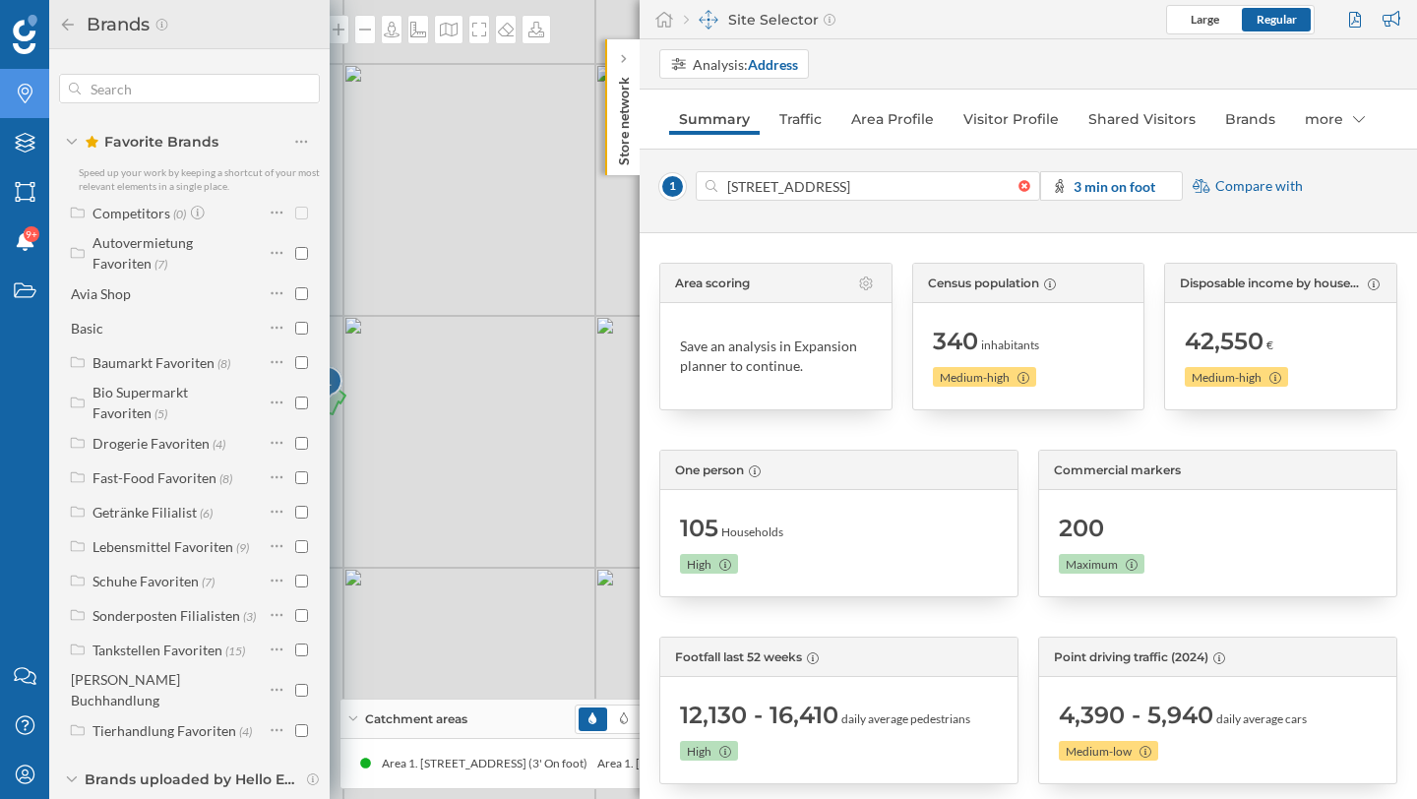
click at [75, 140] on icon at bounding box center [72, 142] width 10 height 6
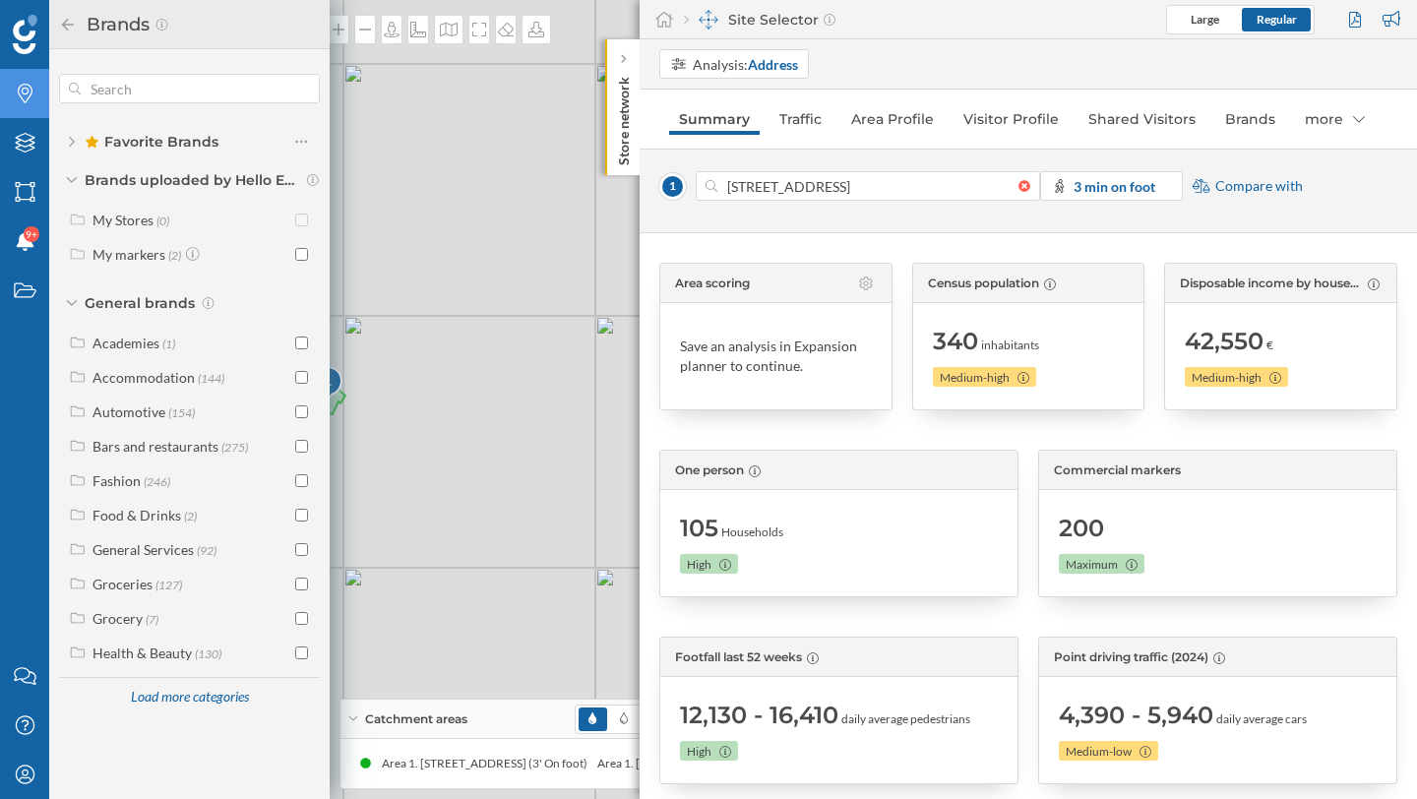
click at [74, 142] on icon at bounding box center [72, 142] width 6 height 12
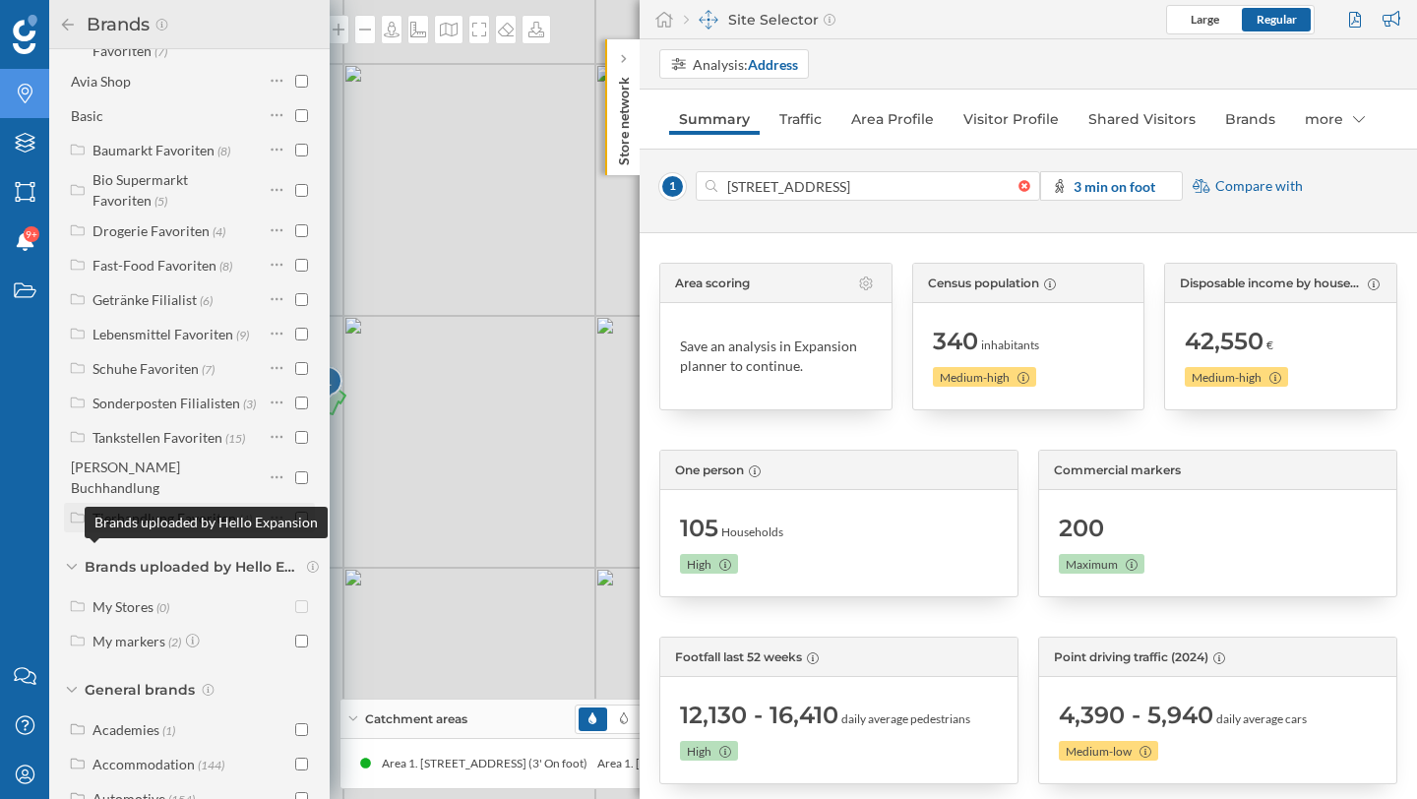
scroll to position [236, 0]
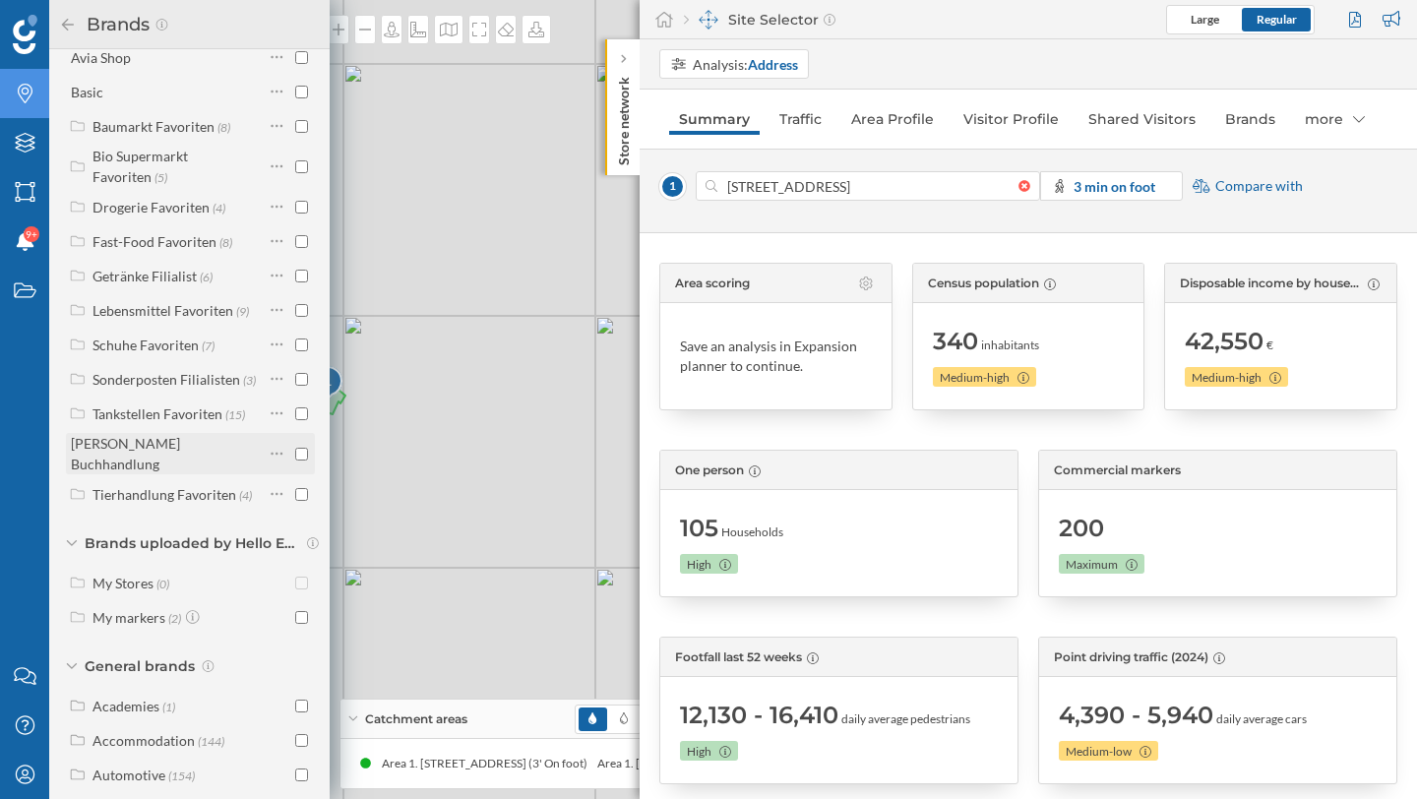
click at [180, 447] on div "Thalia Buchhandlung" at bounding box center [125, 453] width 109 height 37
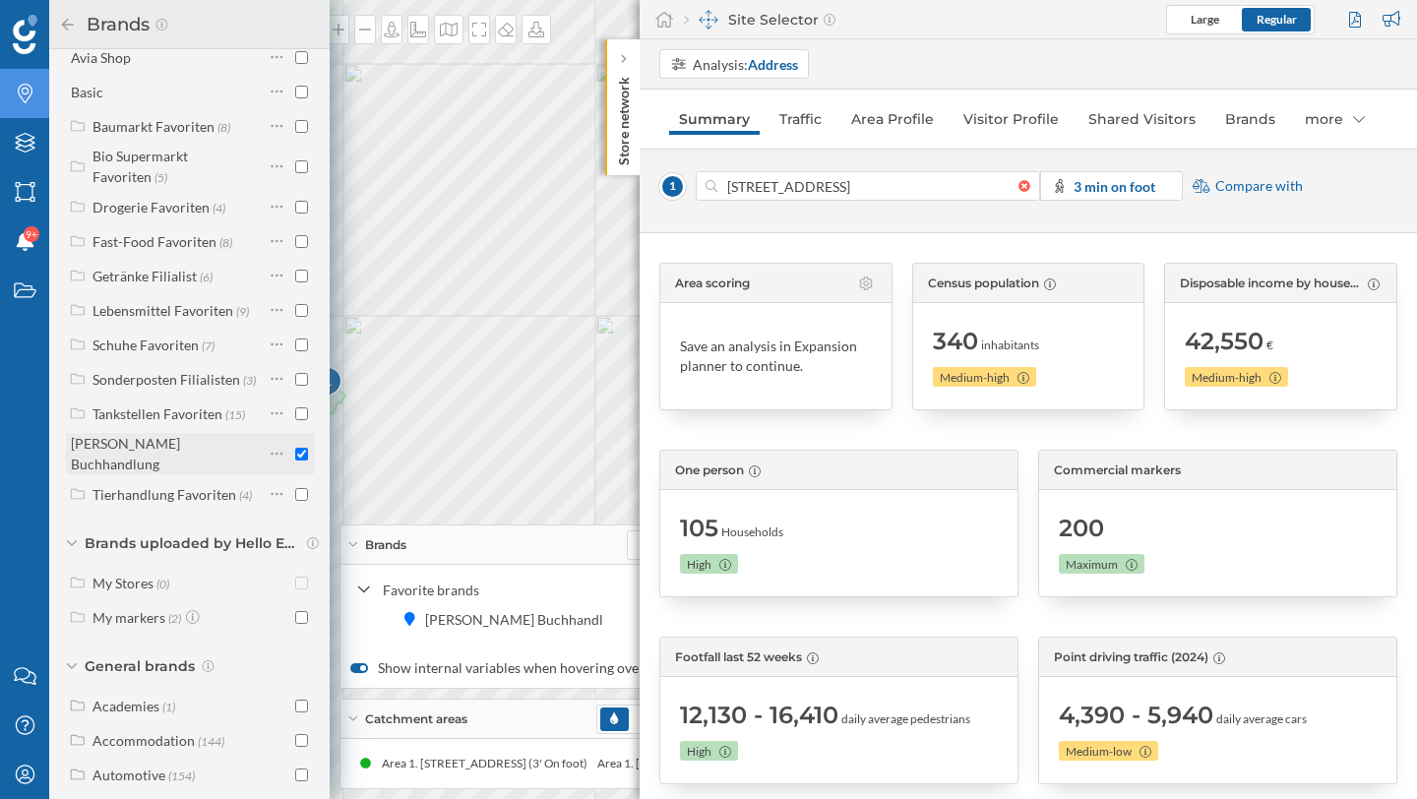
click at [297, 455] on div at bounding box center [288, 453] width 39 height 41
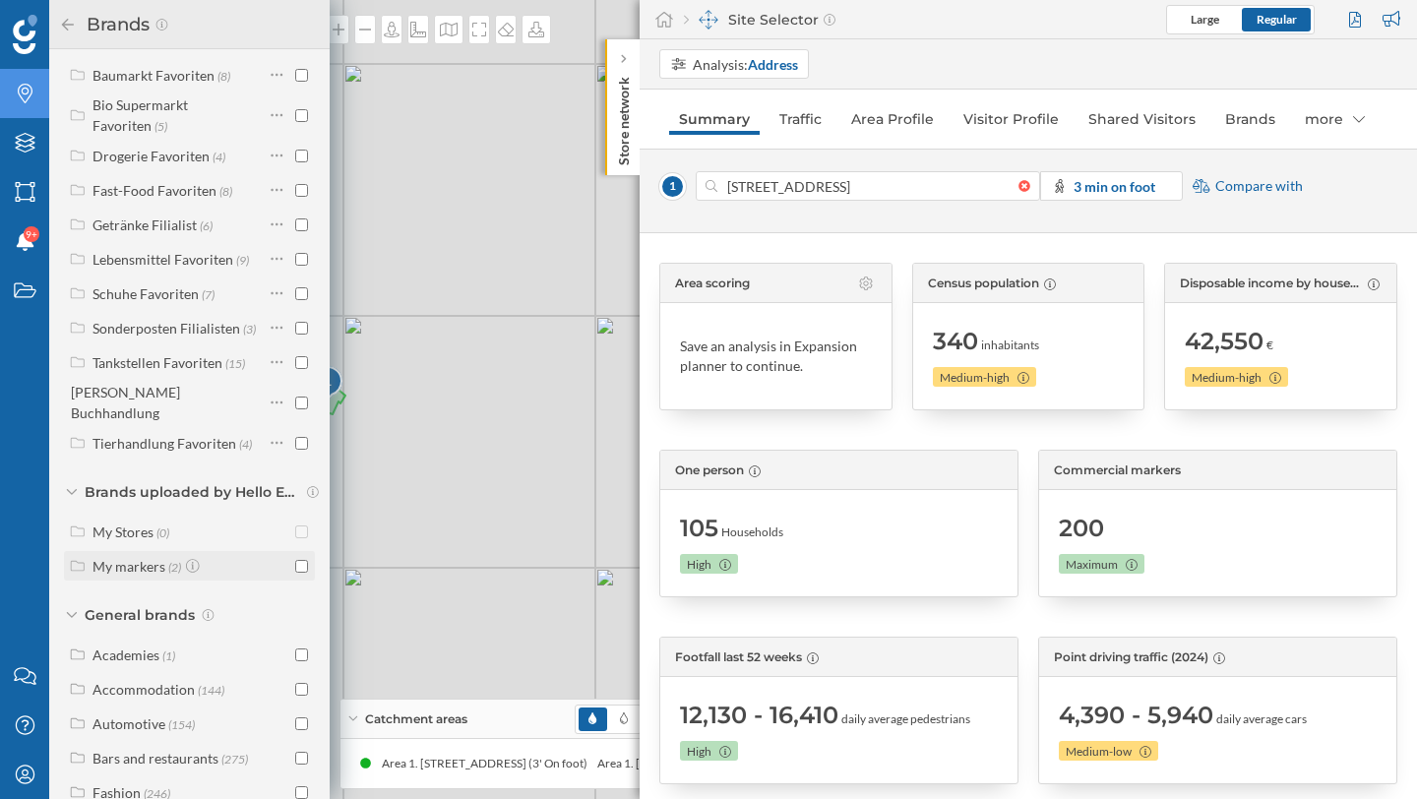
scroll to position [288, 0]
click at [246, 557] on div "My markers (2)" at bounding box center [192, 565] width 198 height 21
click at [225, 555] on div "My markers (2)" at bounding box center [192, 565] width 198 height 21
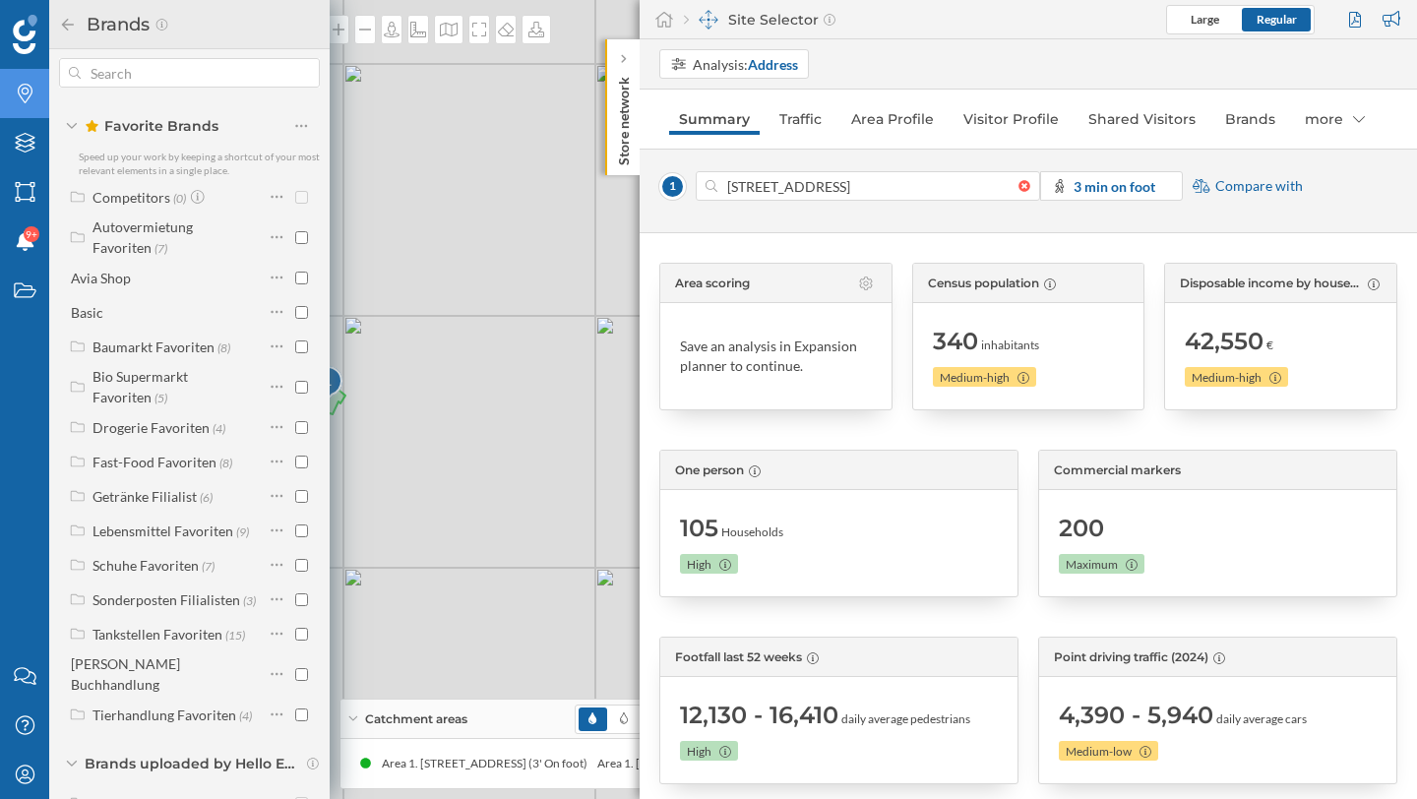
scroll to position [0, 0]
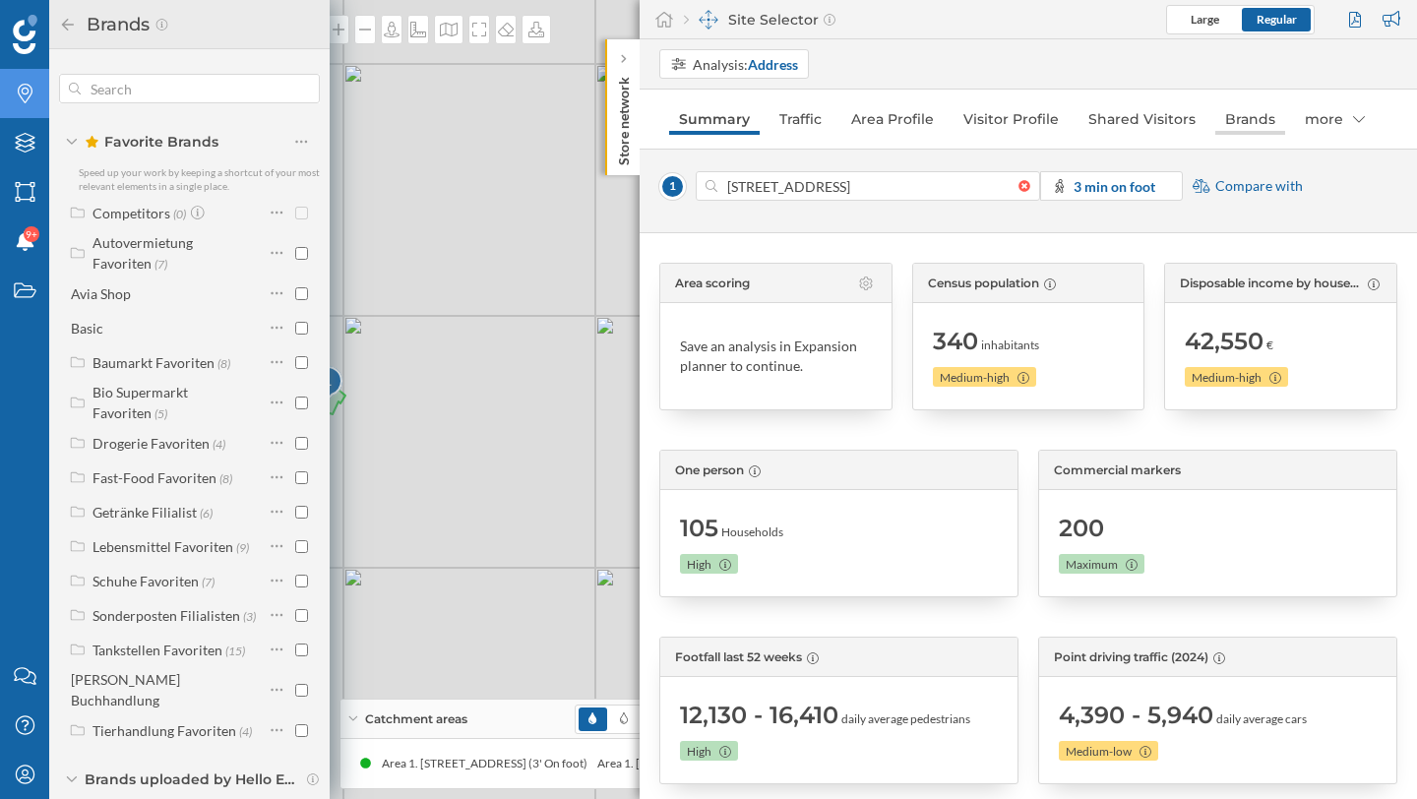
click at [1228, 116] on link "Brands" at bounding box center [1250, 118] width 70 height 31
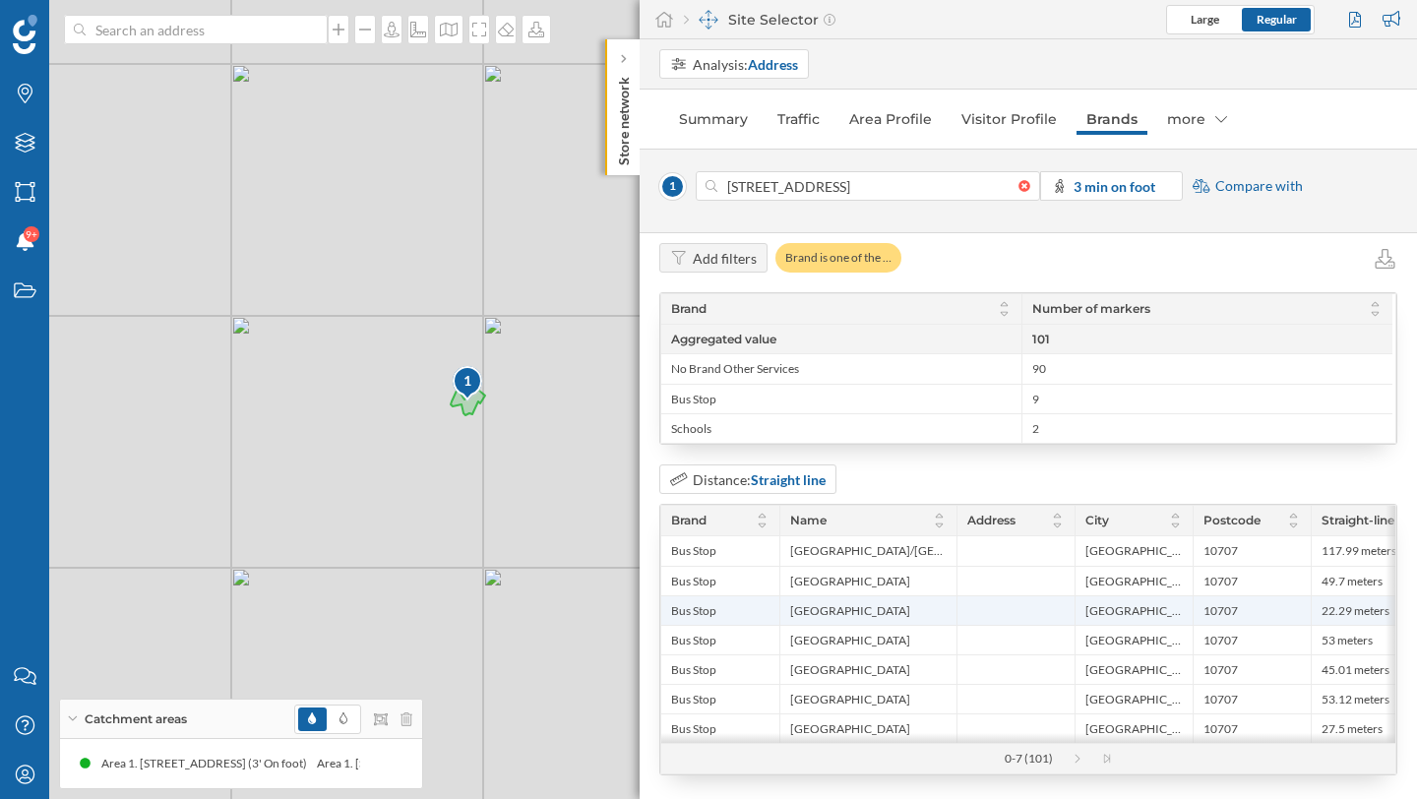
scroll to position [86, 0]
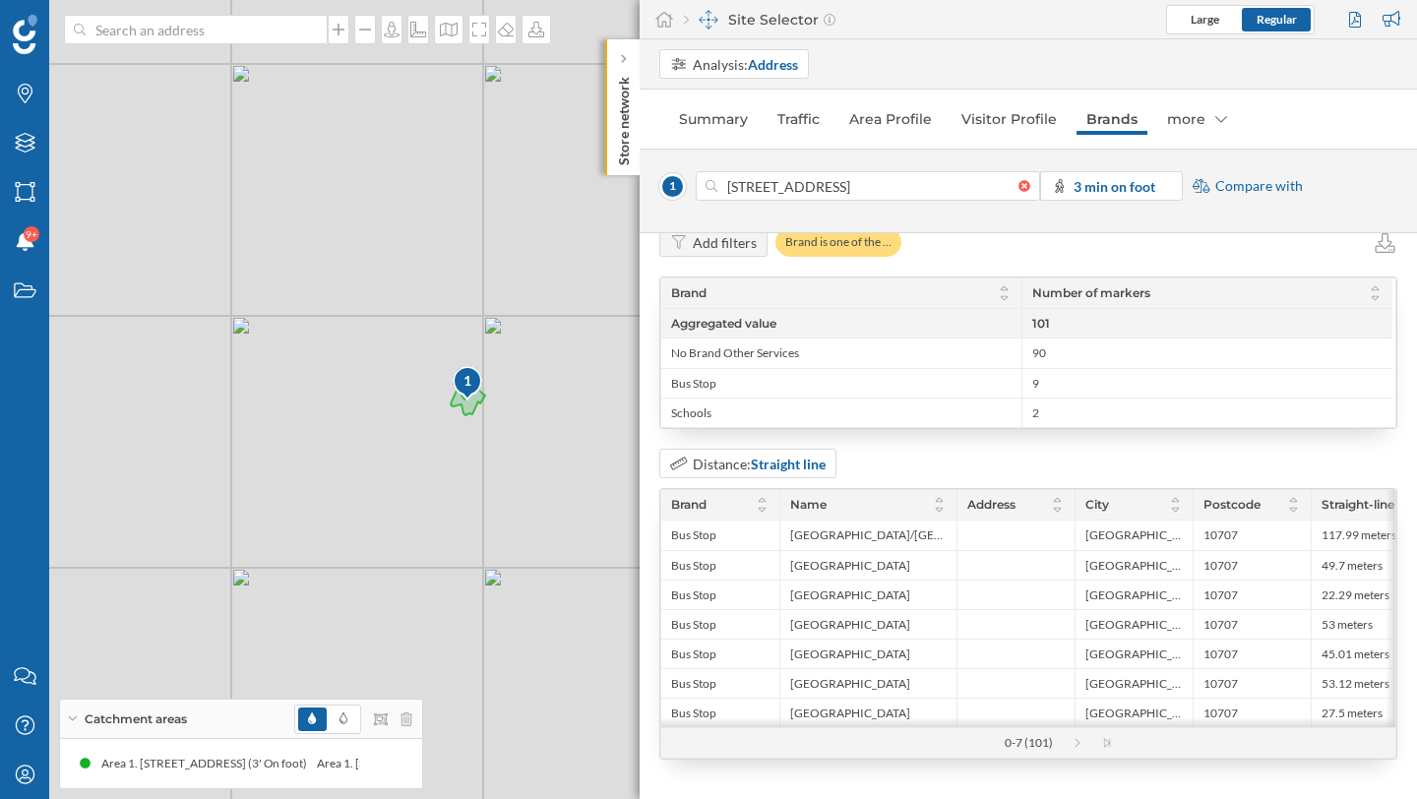
click at [479, 409] on div "1 © Mapbox © OpenStreetMap Improve this map" at bounding box center [708, 399] width 1417 height 799
click at [470, 380] on div "1" at bounding box center [468, 381] width 32 height 20
click at [629, 55] on div at bounding box center [624, 59] width 20 height 20
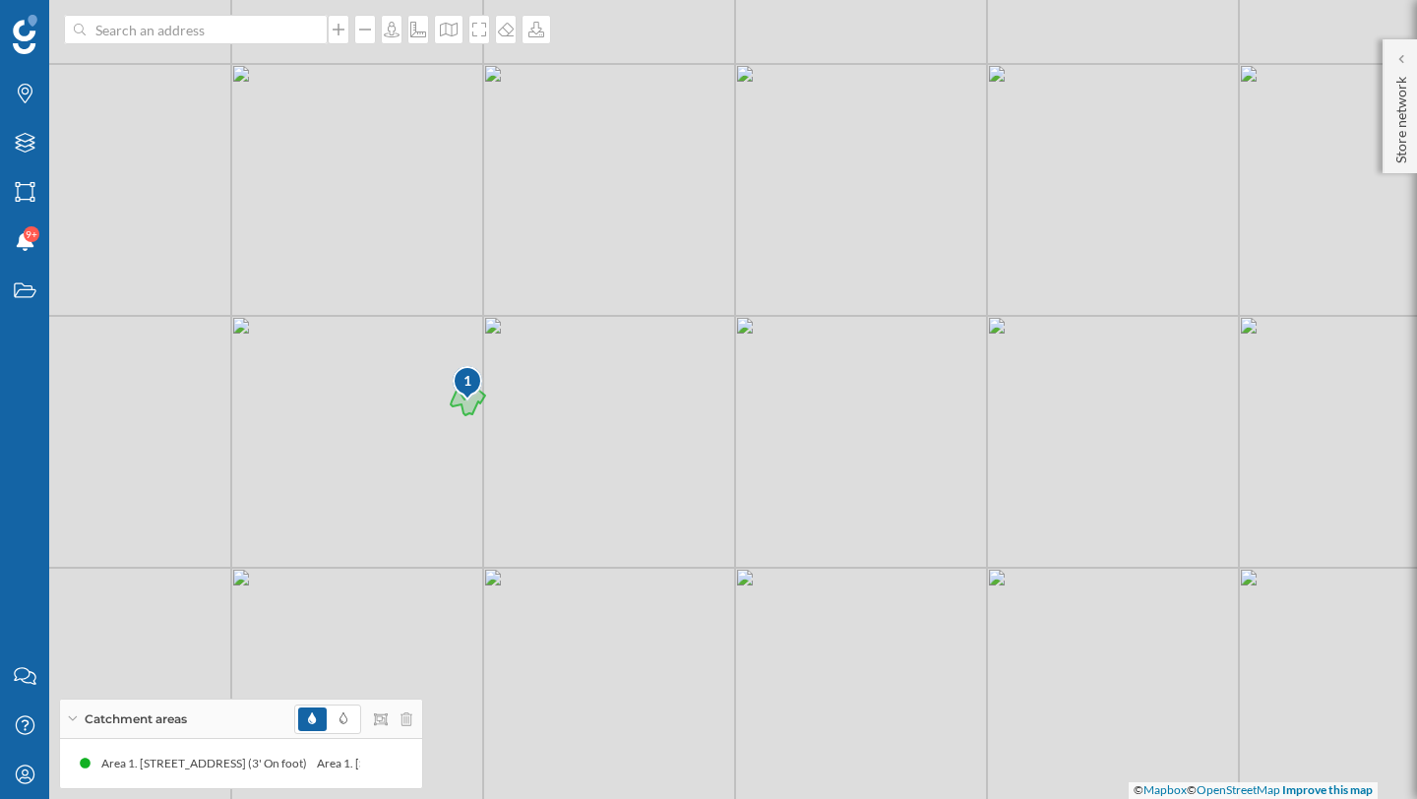
click at [478, 407] on div "1 © Mapbox © OpenStreetMap Improve this map" at bounding box center [708, 399] width 1417 height 799
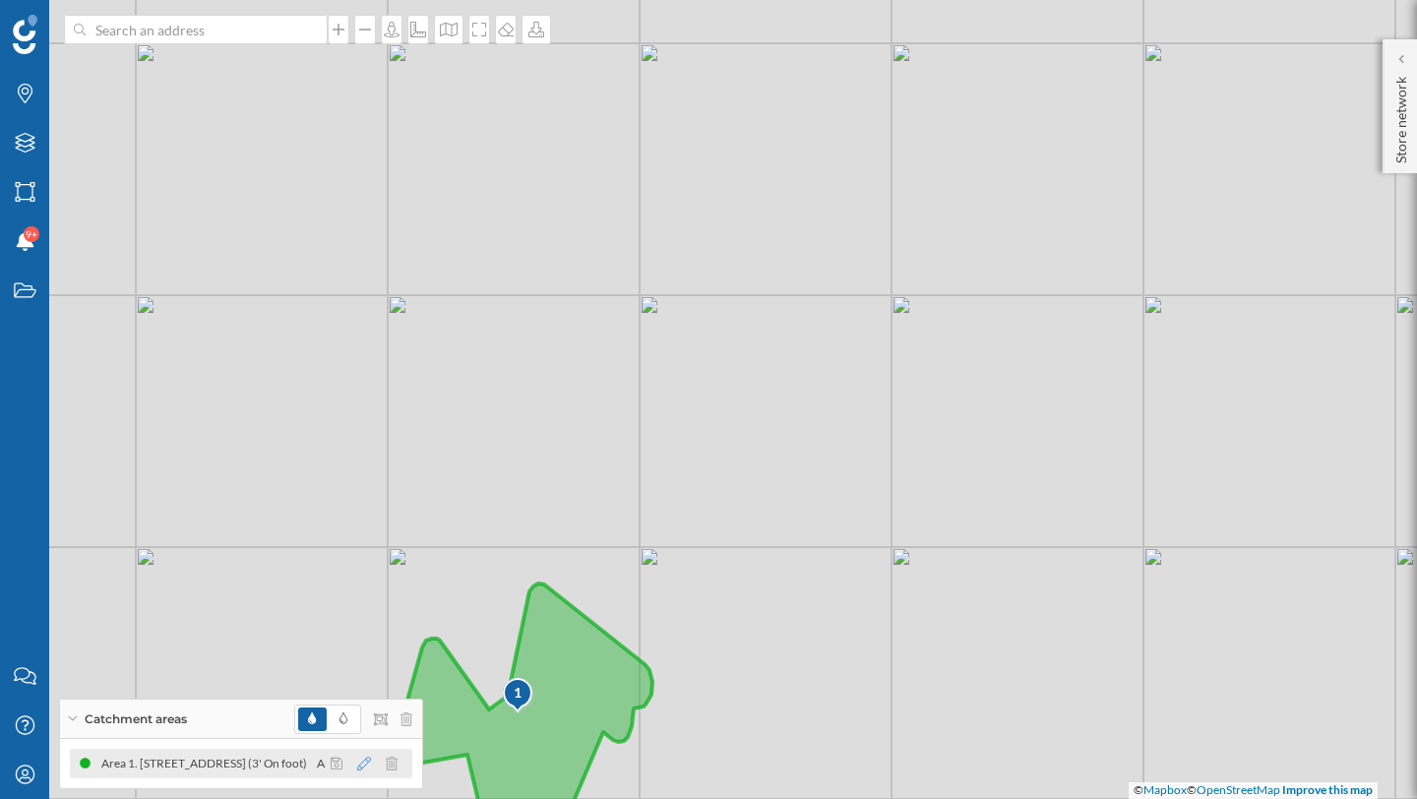
click at [366, 769] on icon at bounding box center [364, 764] width 14 height 14
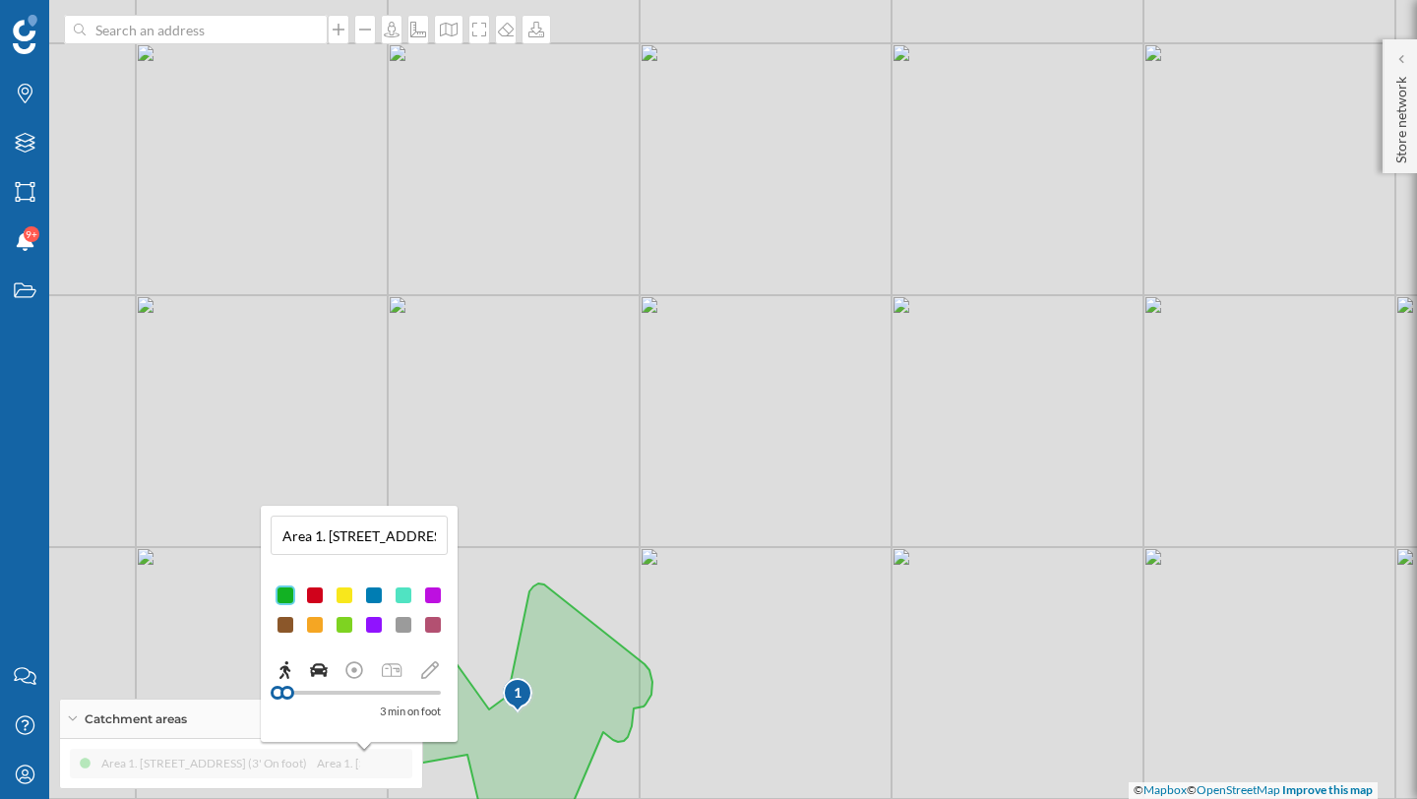
click at [319, 667] on icon at bounding box center [319, 670] width 18 height 18
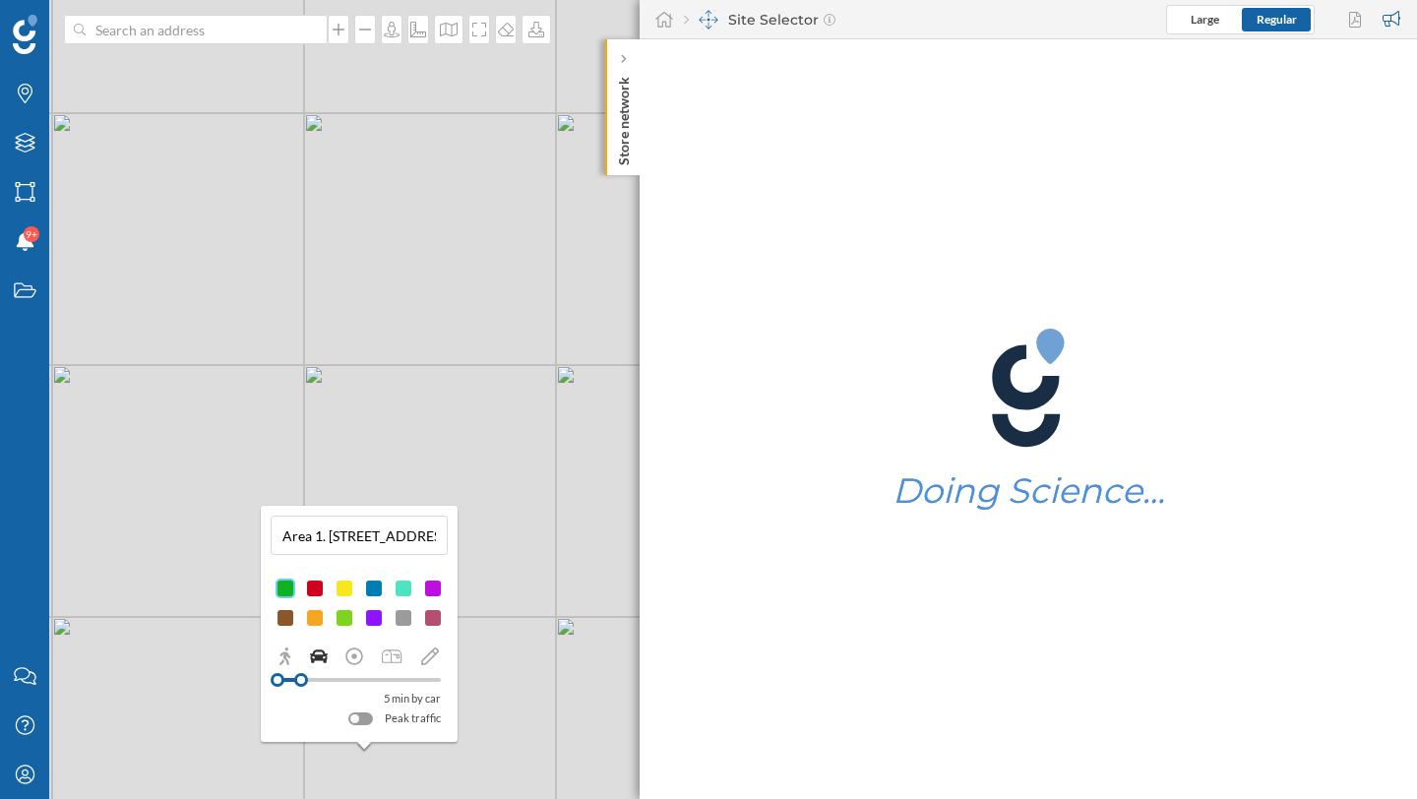
click at [331, 679] on div at bounding box center [359, 680] width 163 height 4
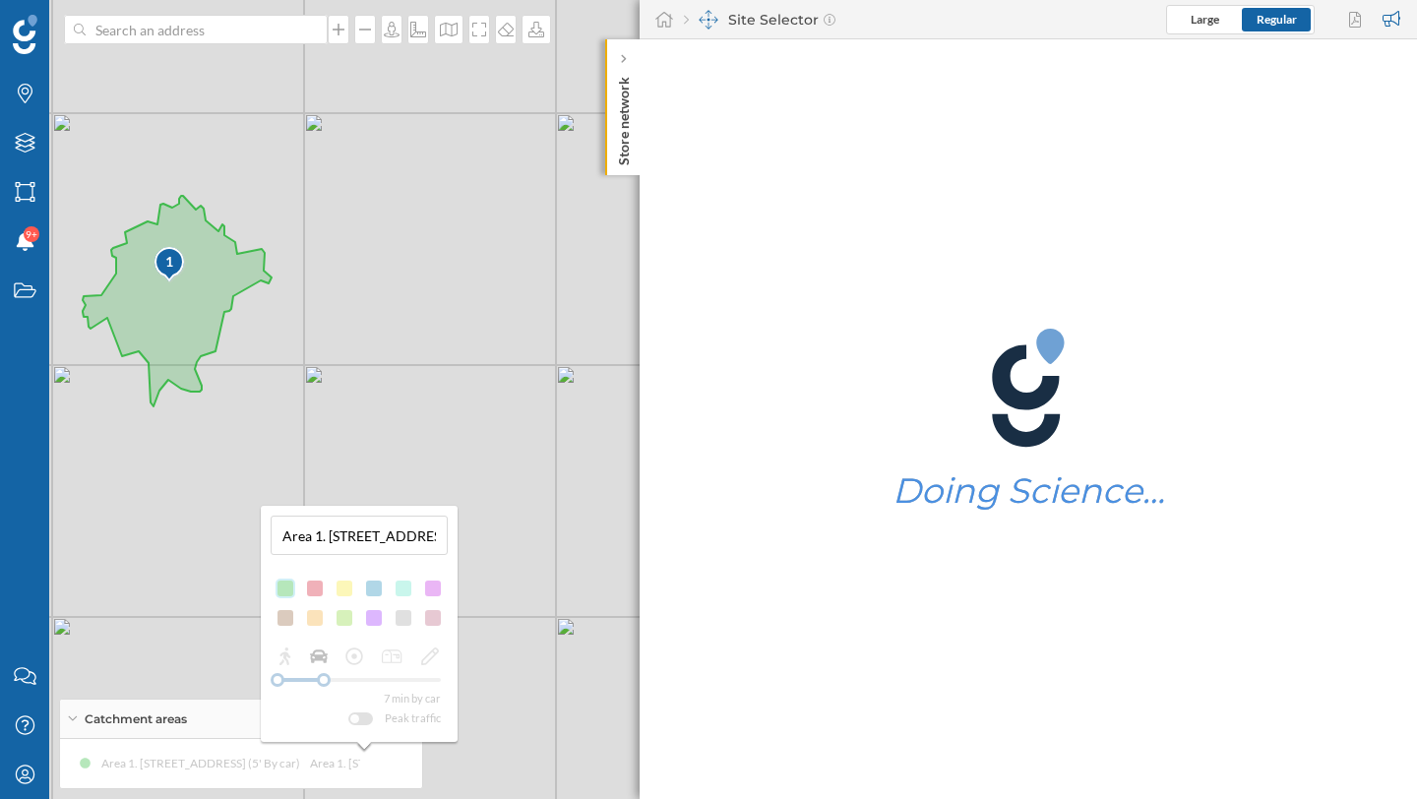
click at [342, 680] on div "7 min by car Peak traffic" at bounding box center [359, 688] width 177 height 82
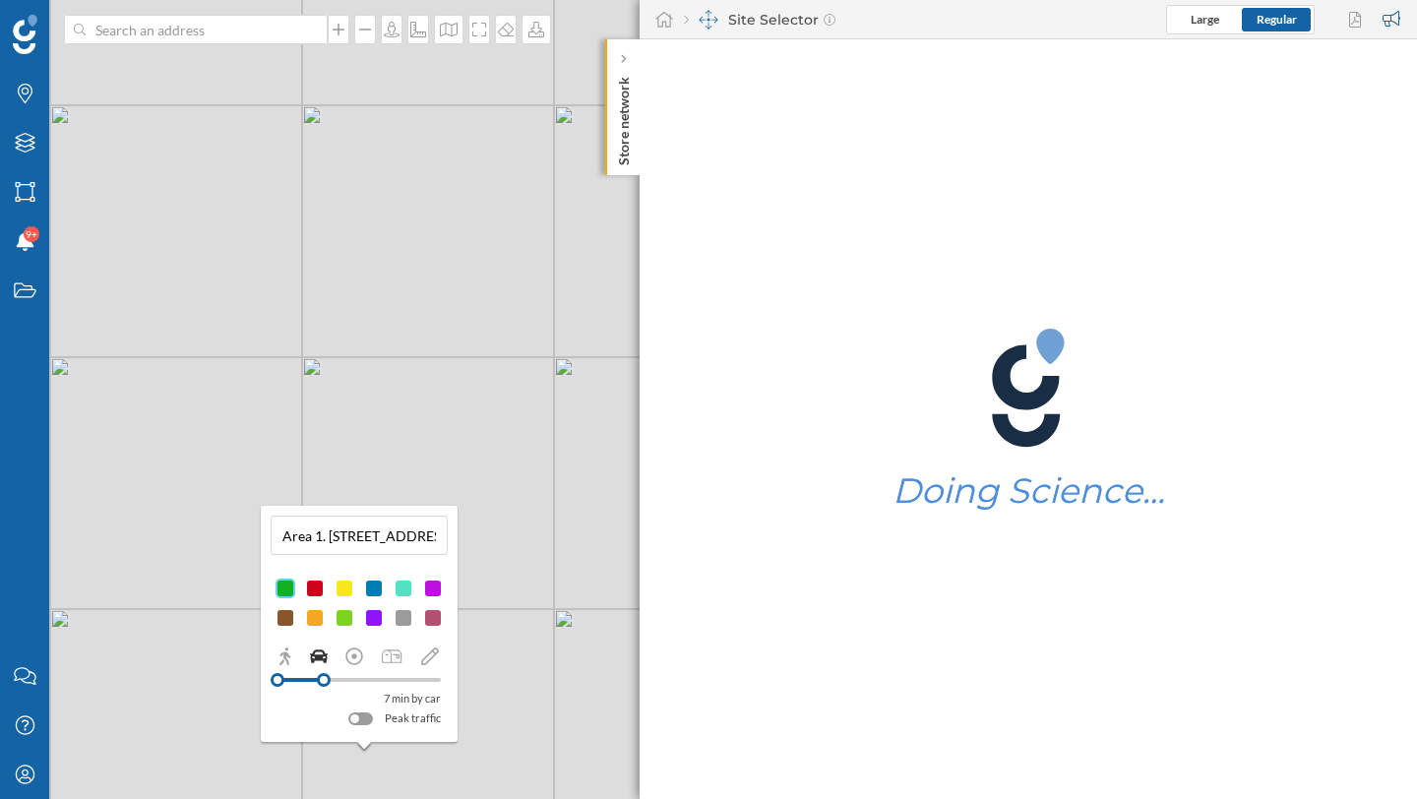
click at [346, 680] on div at bounding box center [359, 680] width 163 height 4
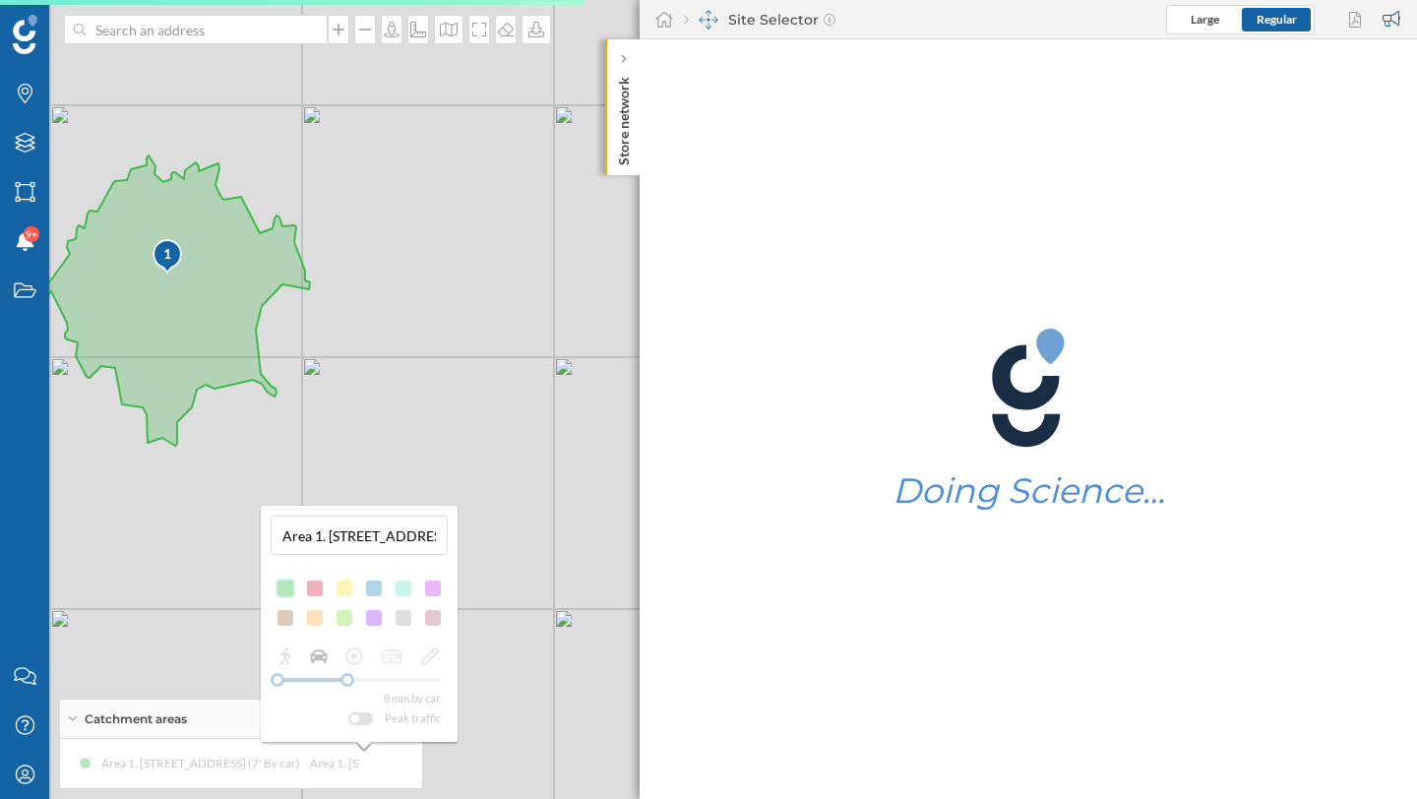
click at [357, 680] on div "8 min by car Peak traffic" at bounding box center [359, 688] width 177 height 82
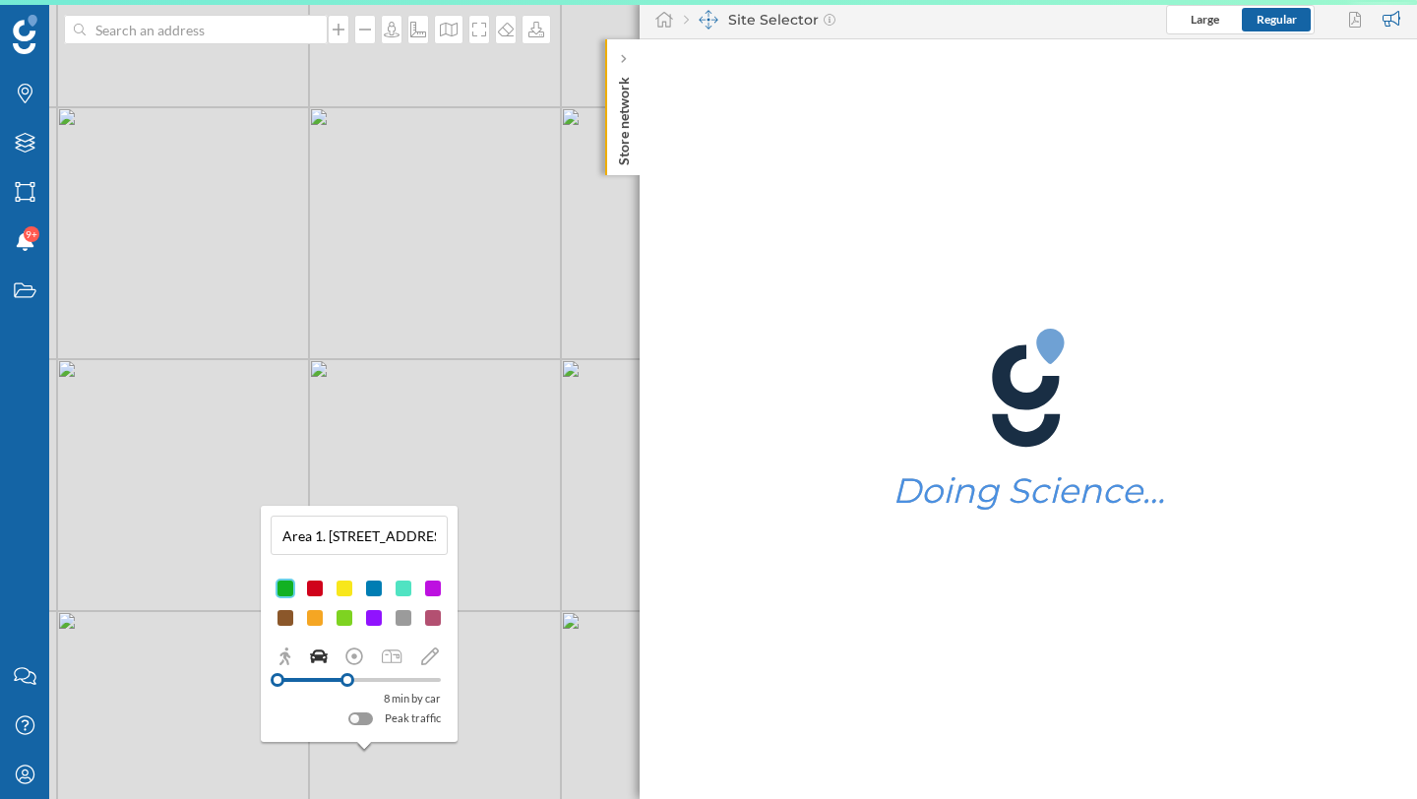
click at [362, 679] on div at bounding box center [359, 680] width 163 height 4
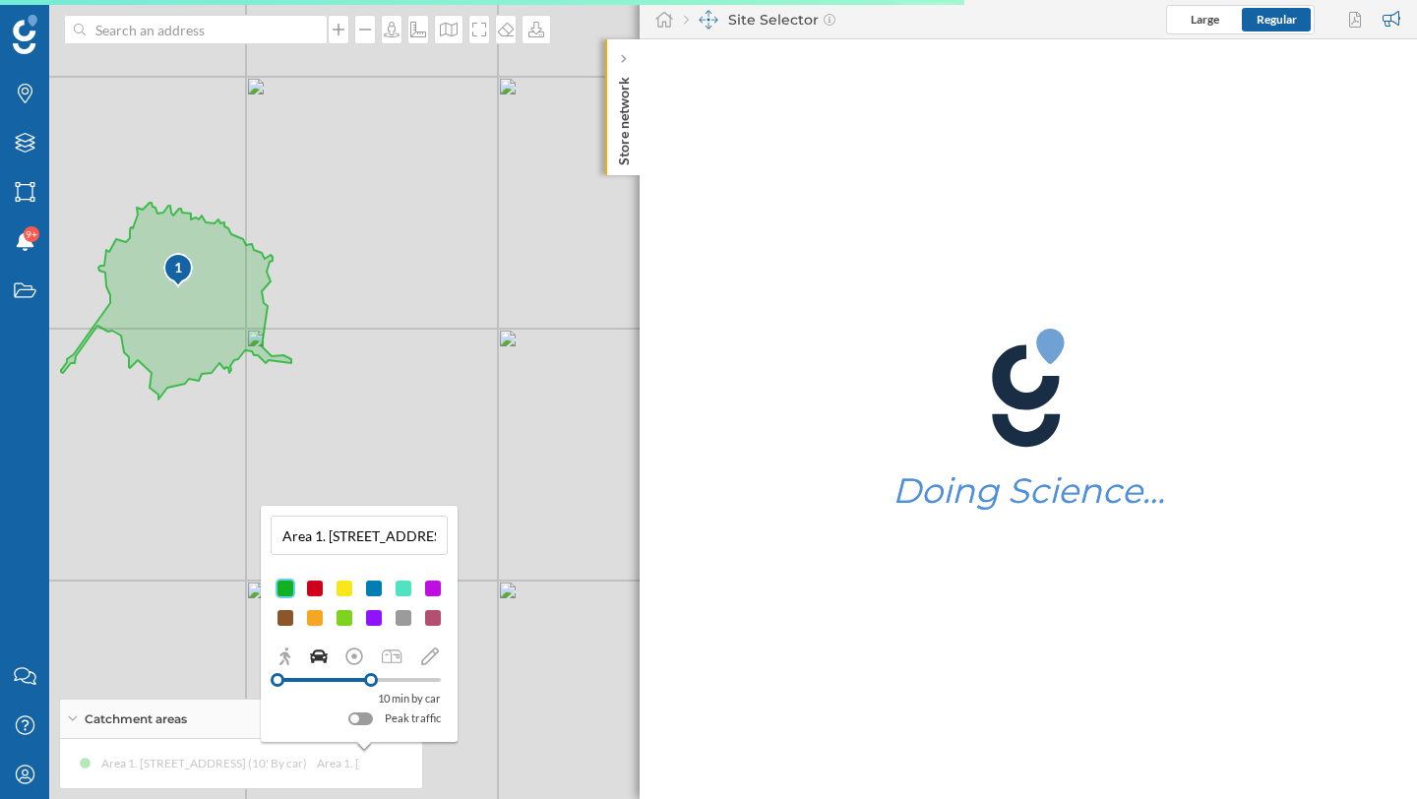
click at [436, 352] on div "1 © Mapbox © OpenStreetMap Improve this map" at bounding box center [708, 399] width 1417 height 799
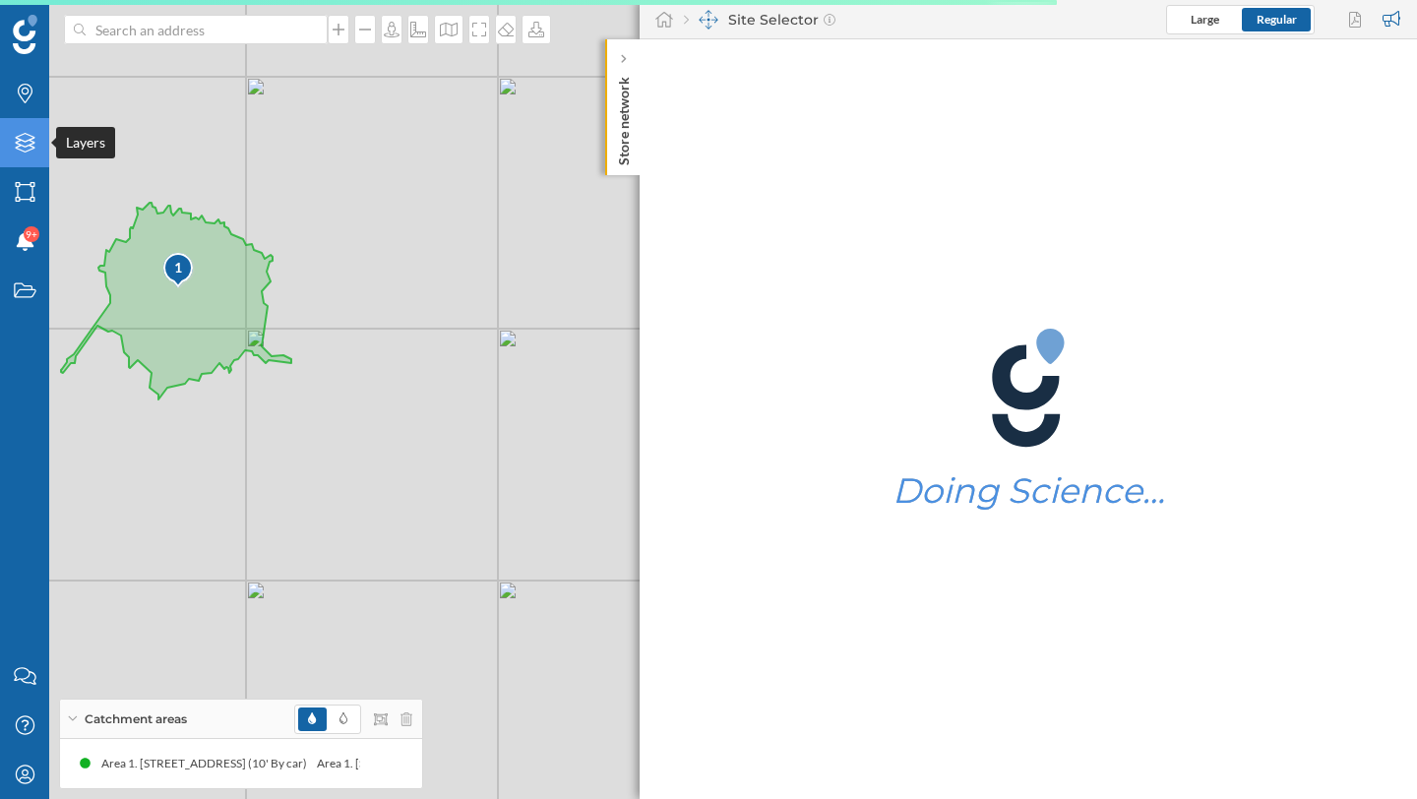
click at [31, 137] on icon "Layers" at bounding box center [25, 143] width 25 height 20
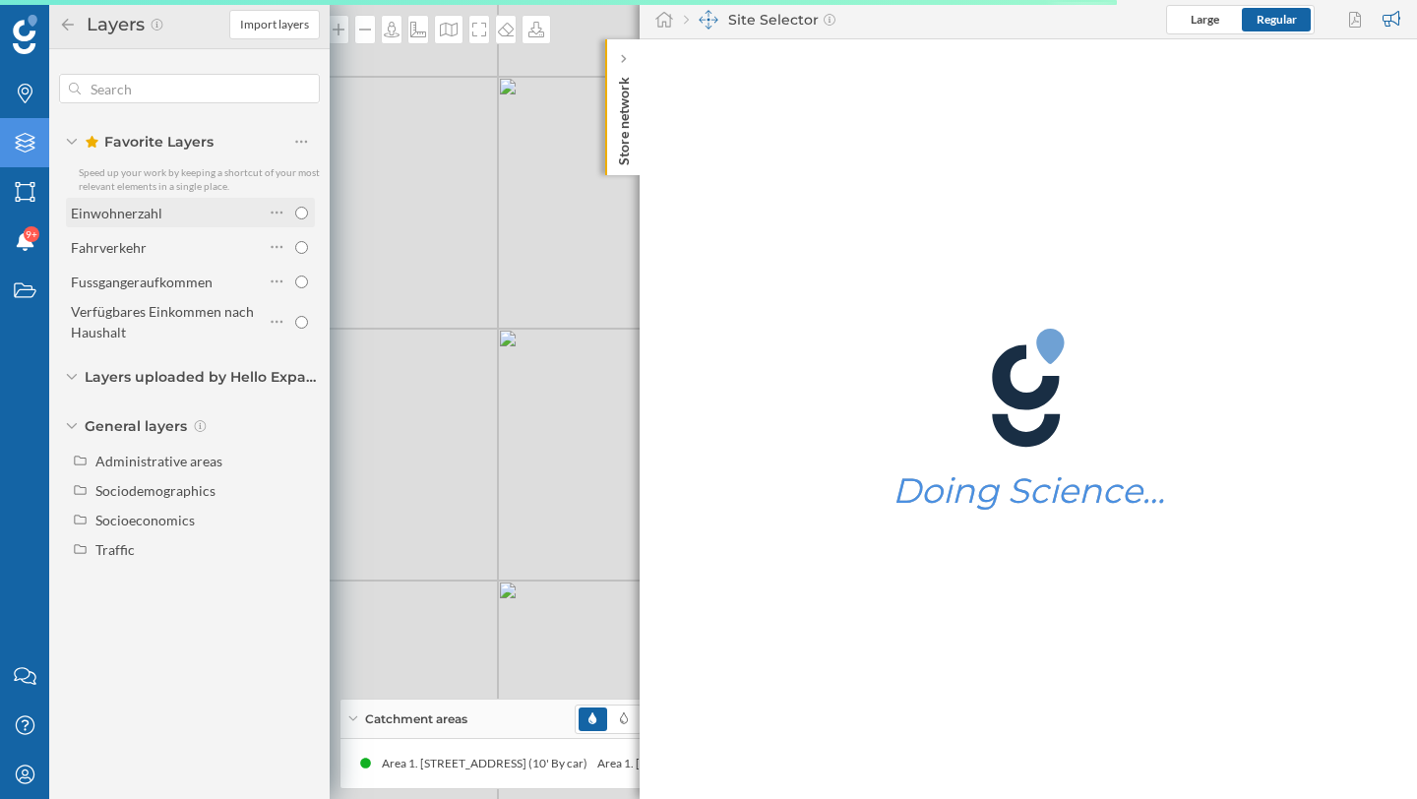
click at [300, 214] on input "radio" at bounding box center [301, 213] width 13 height 13
radio input "true"
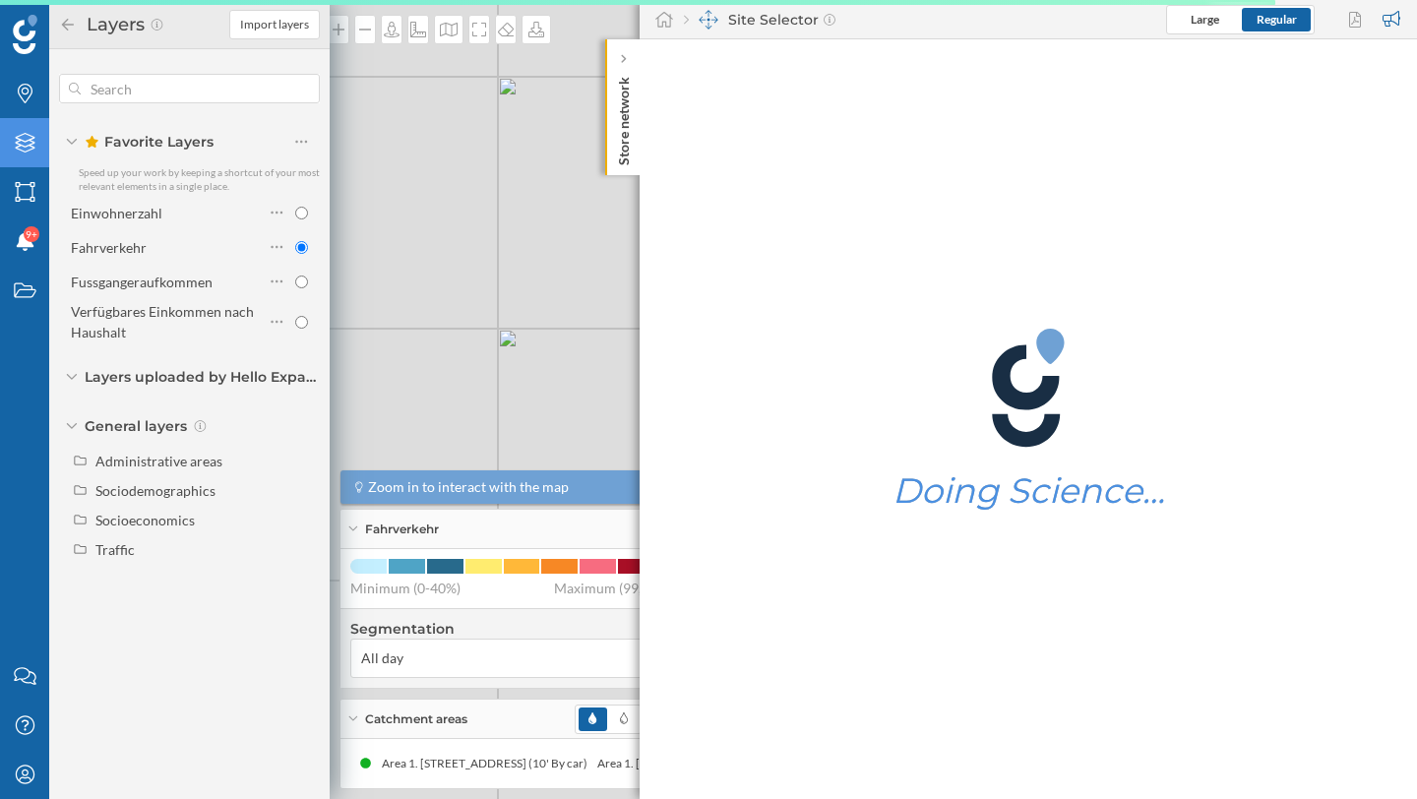
click at [299, 279] on input "radio" at bounding box center [301, 282] width 13 height 13
radio input "true"
click at [305, 317] on input "radio" at bounding box center [301, 322] width 13 height 13
radio input "true"
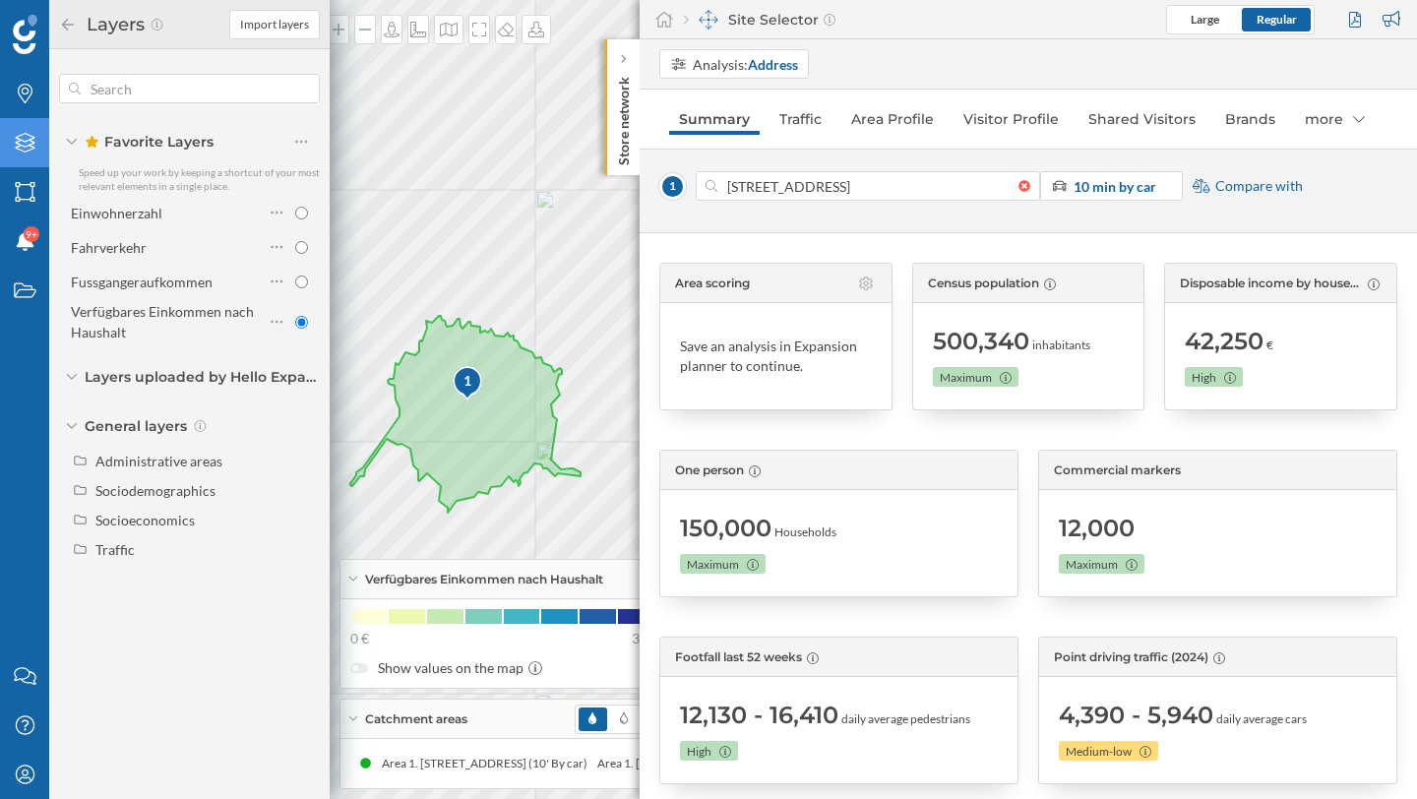
click at [21, 130] on div "Layers" at bounding box center [24, 142] width 49 height 49
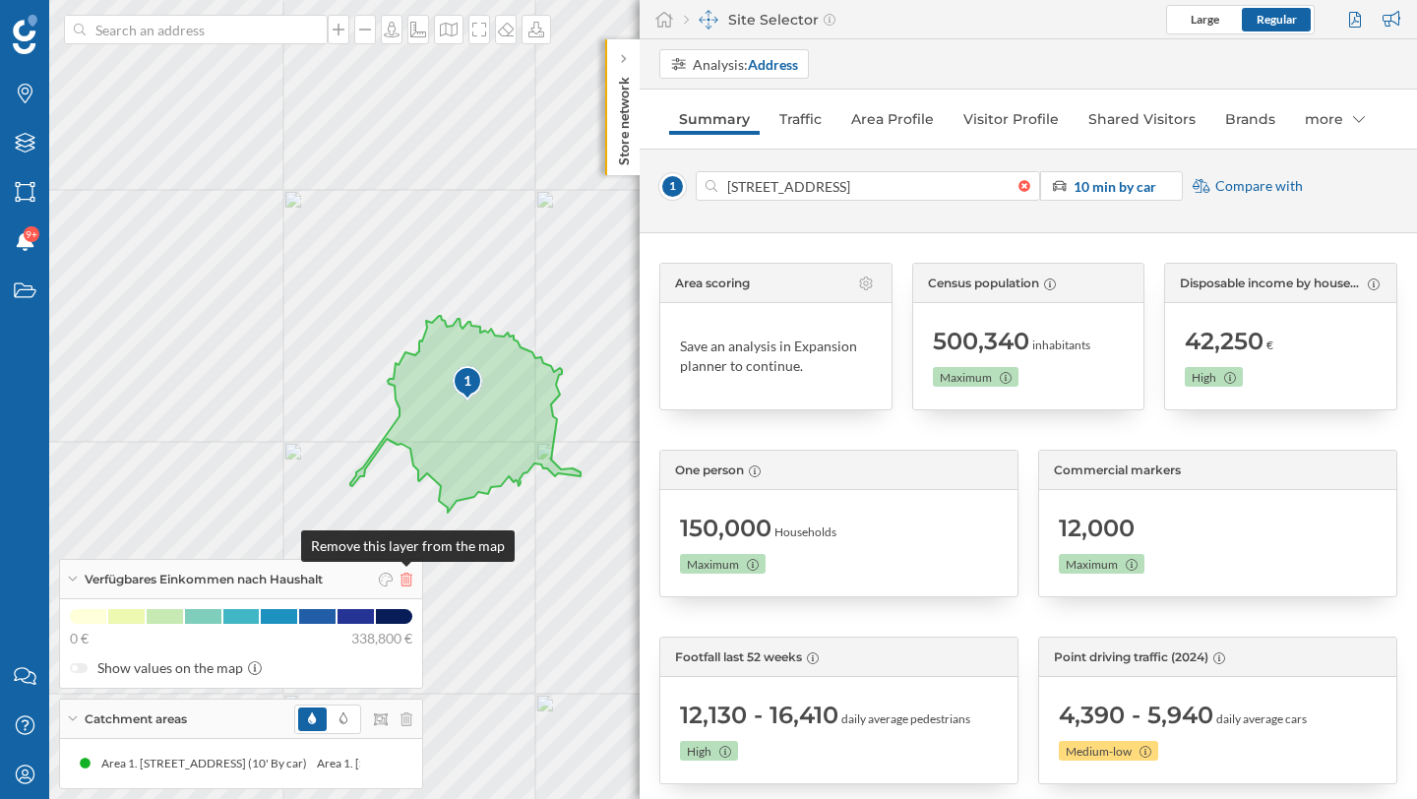
click at [405, 579] on icon at bounding box center [407, 580] width 12 height 14
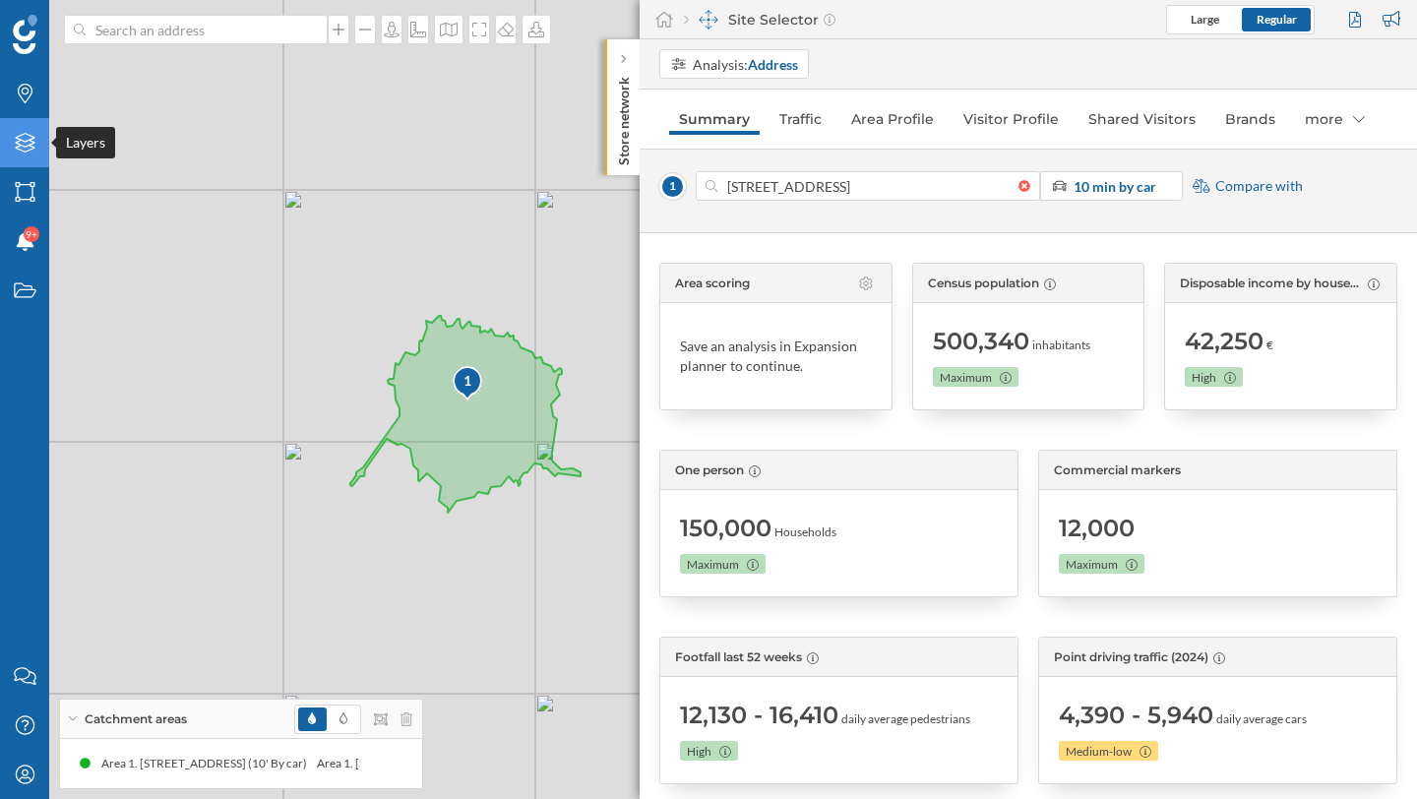
click at [28, 154] on div "Layers" at bounding box center [24, 142] width 49 height 49
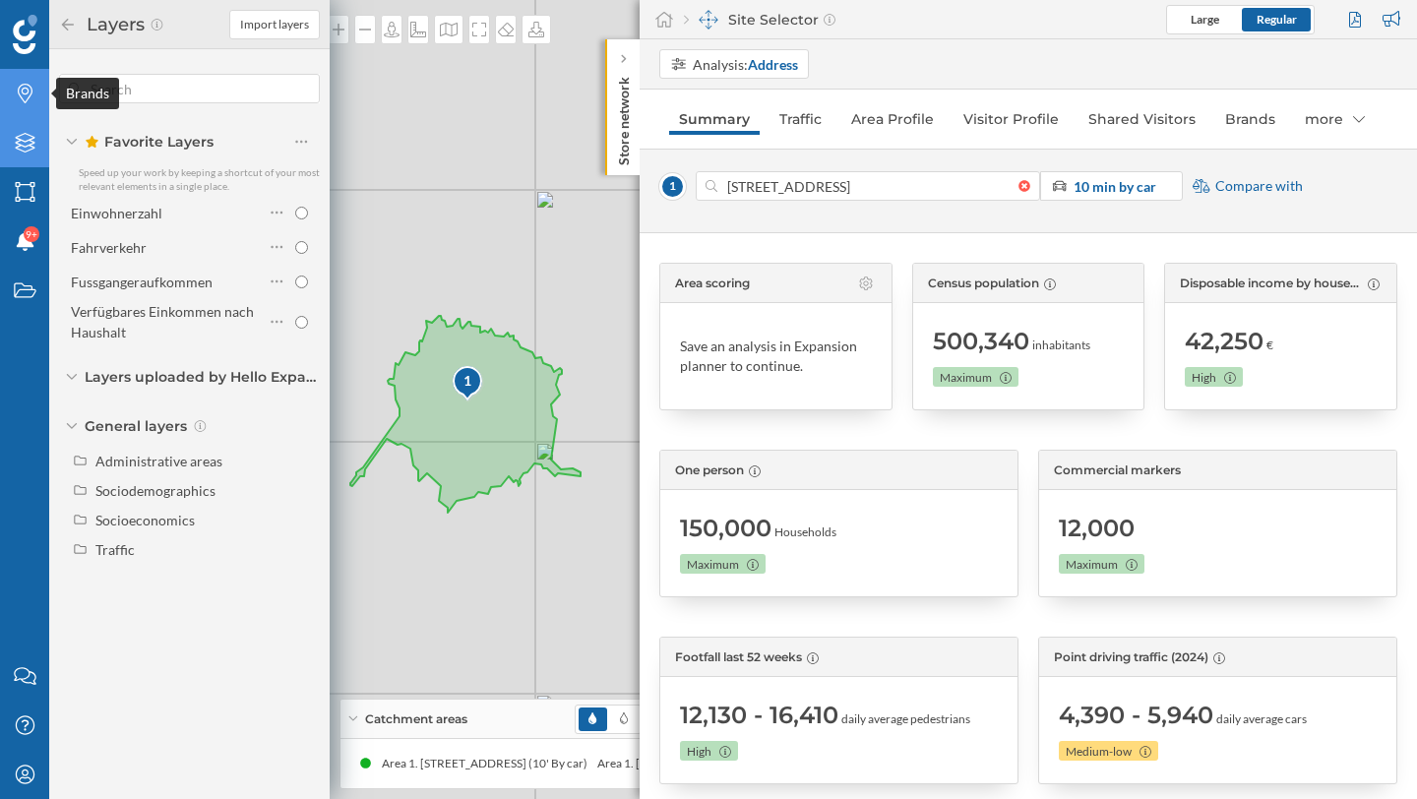
click at [42, 100] on div "Brands" at bounding box center [24, 93] width 49 height 49
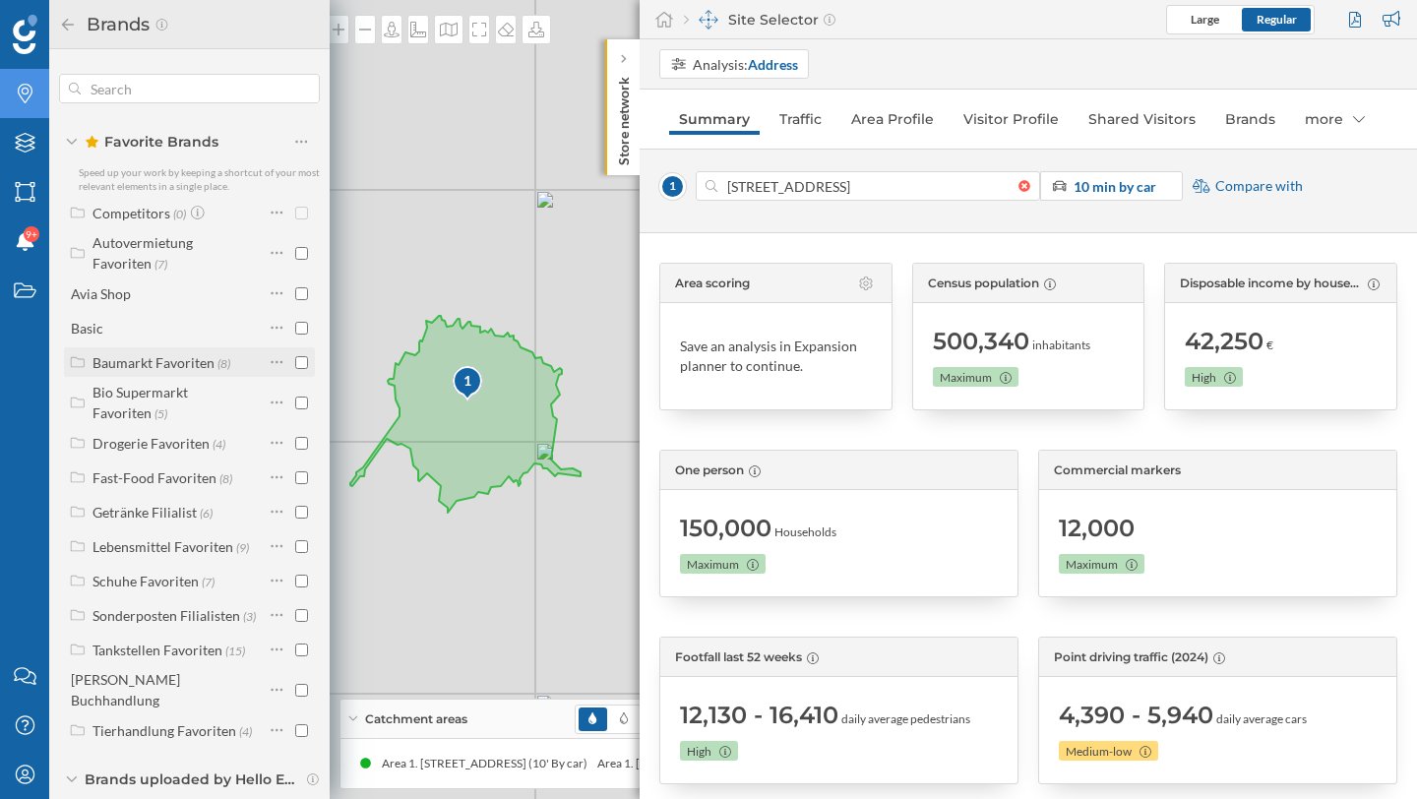
click at [300, 363] on input "checkbox" at bounding box center [301, 362] width 13 height 13
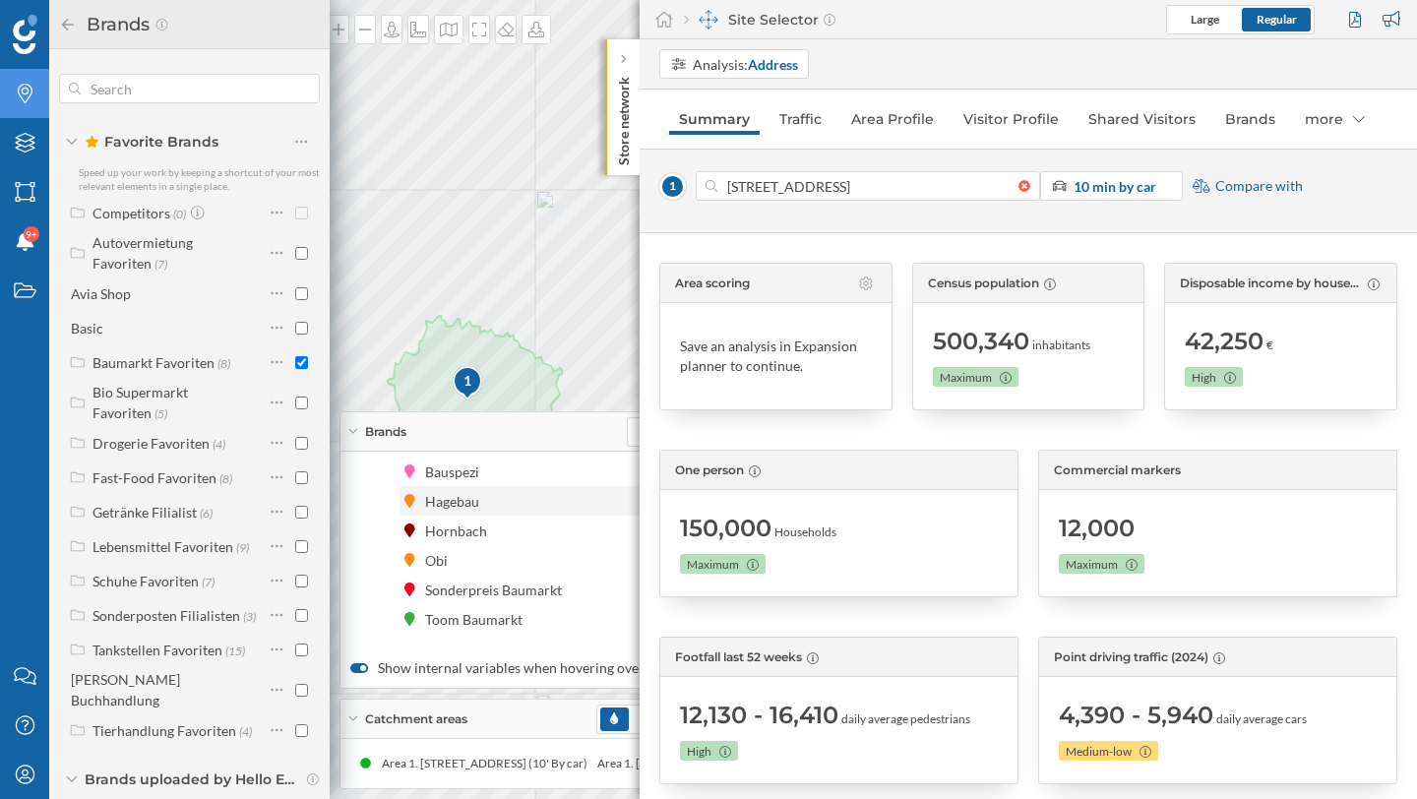
scroll to position [0, 0]
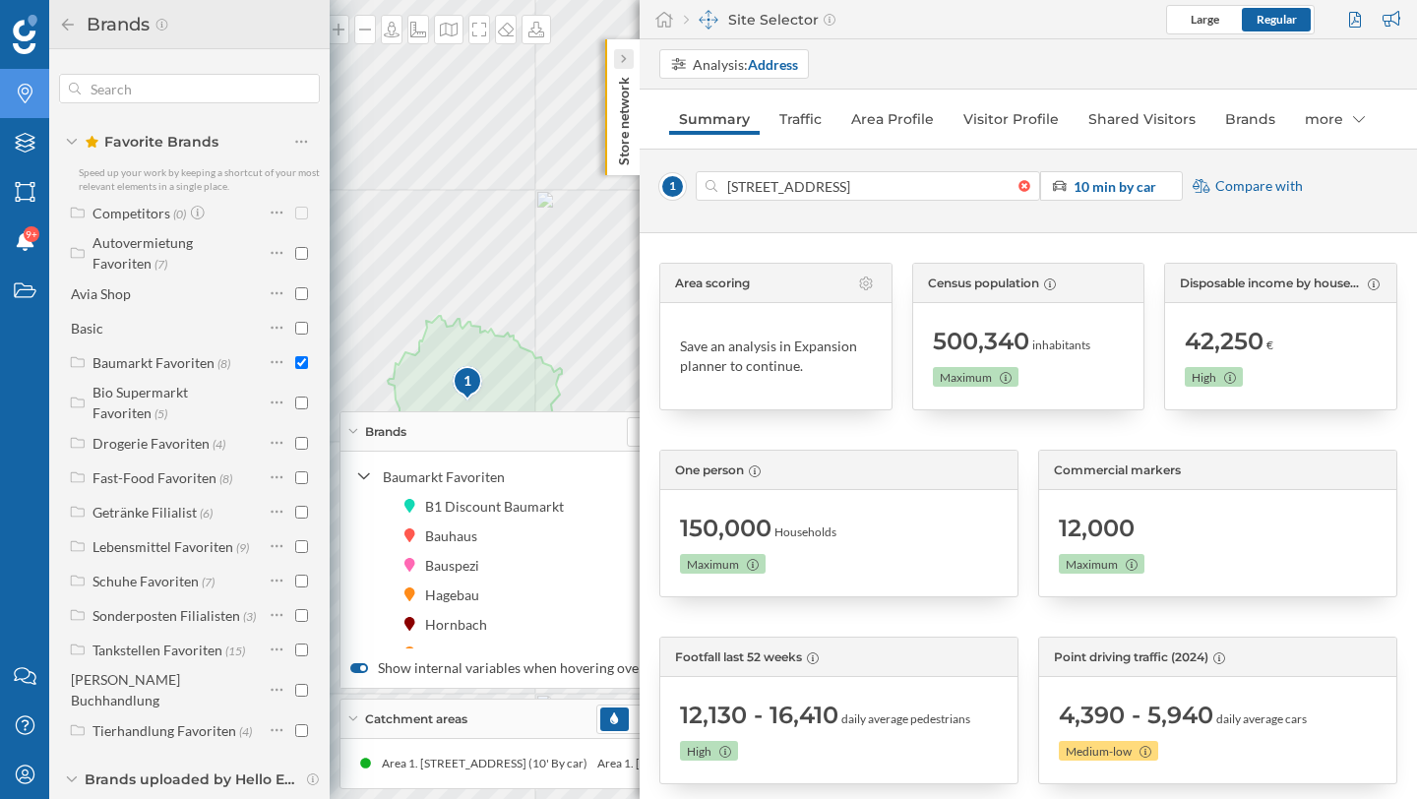
click at [630, 63] on div at bounding box center [624, 59] width 20 height 20
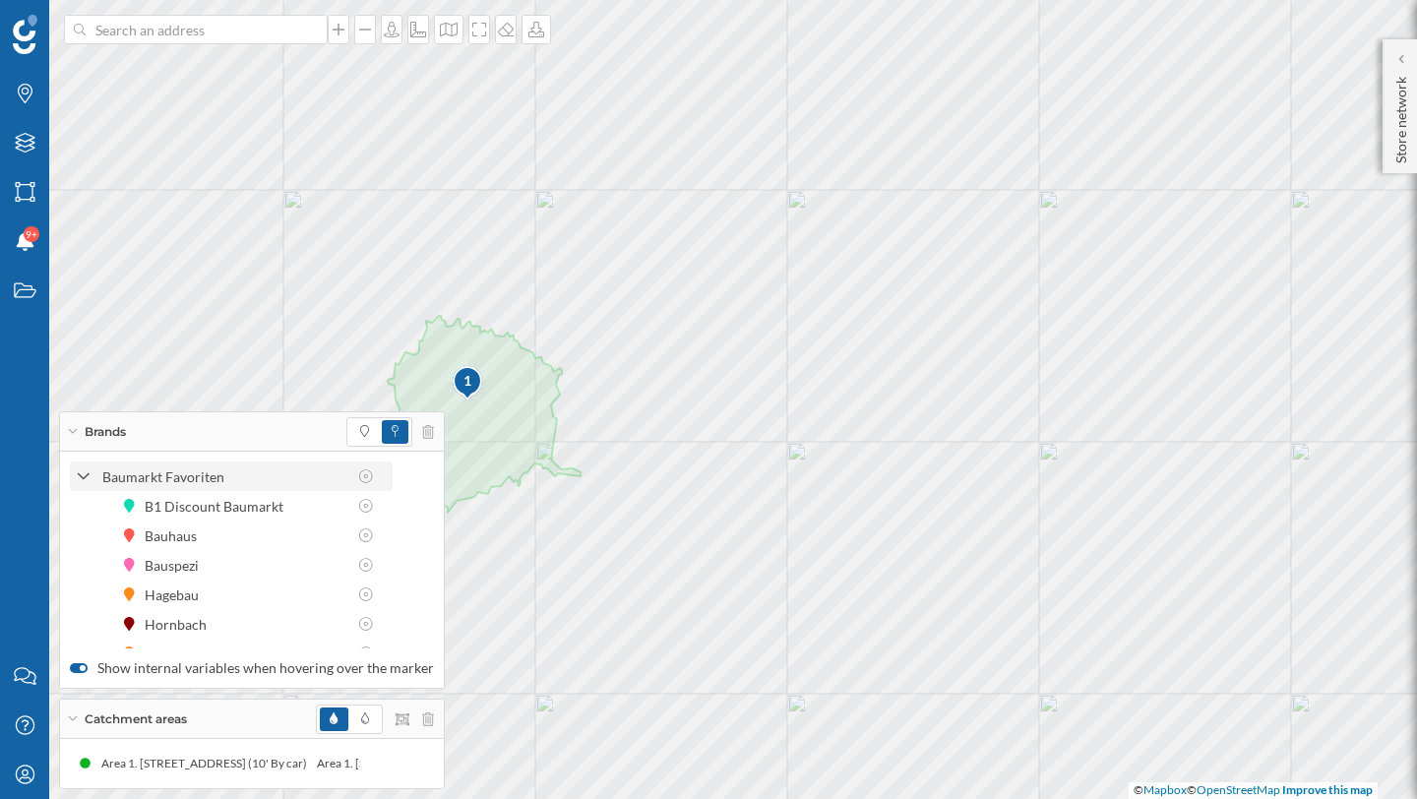
click at [77, 472] on icon at bounding box center [84, 477] width 14 height 18
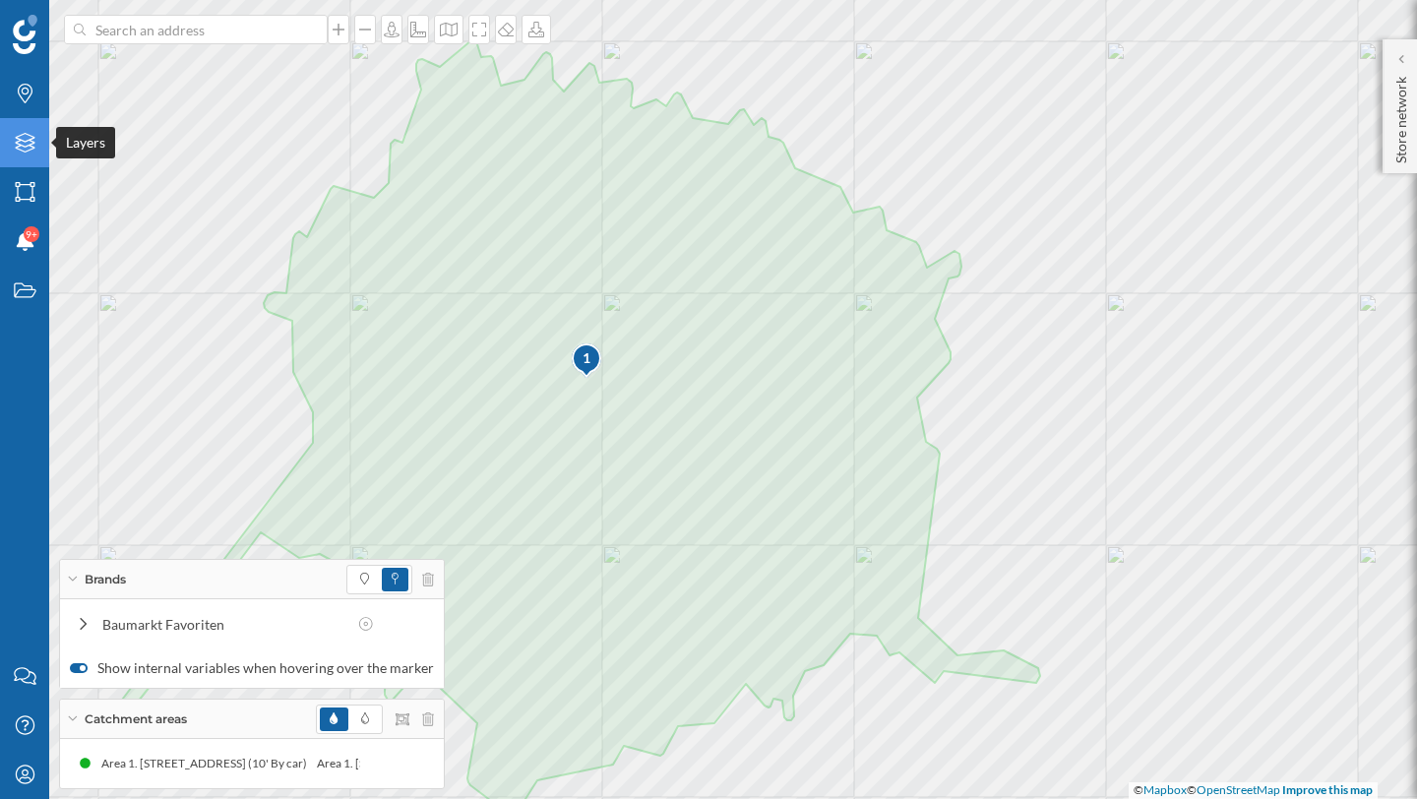
click at [23, 137] on icon "Layers" at bounding box center [25, 143] width 25 height 20
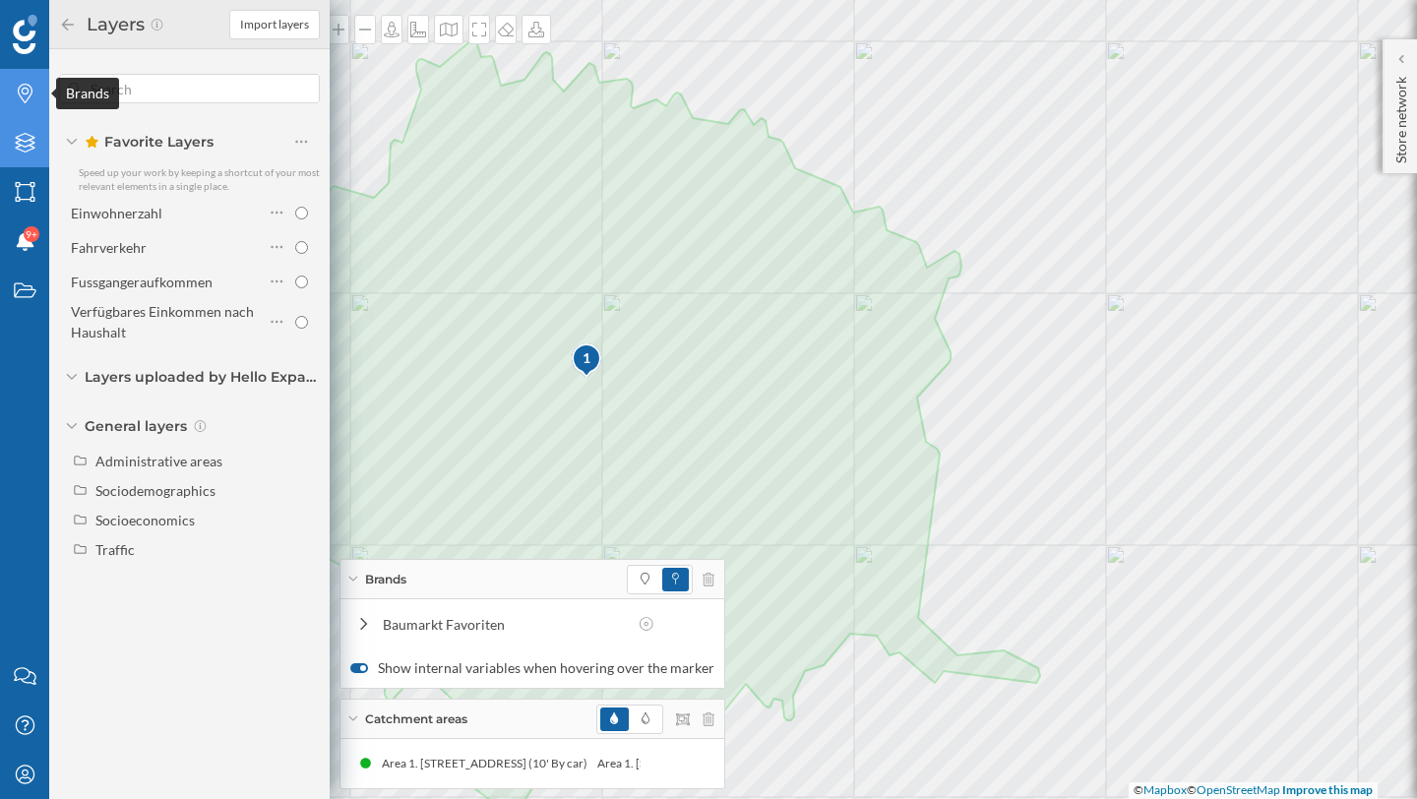
click at [22, 89] on icon at bounding box center [25, 94] width 15 height 20
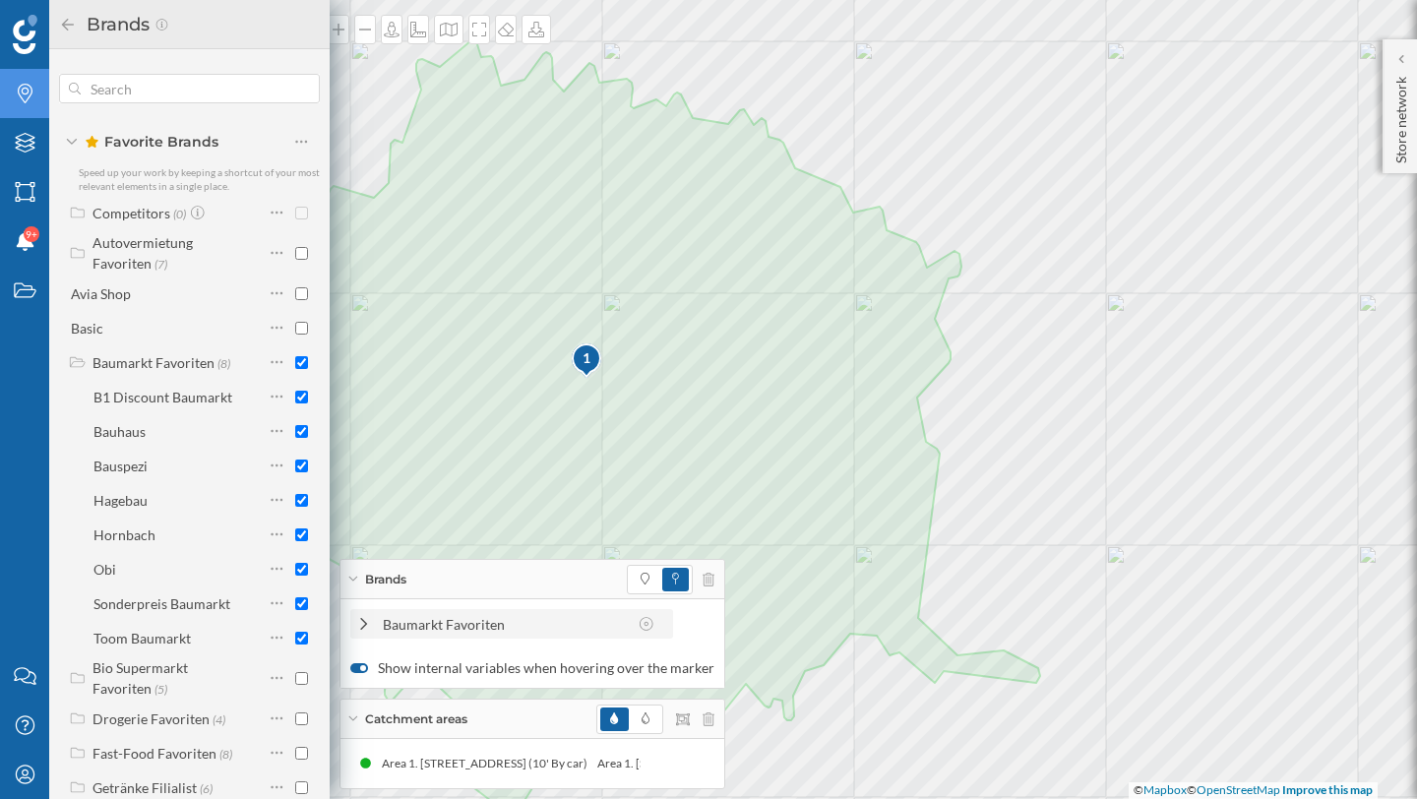
click at [367, 622] on icon at bounding box center [364, 624] width 18 height 14
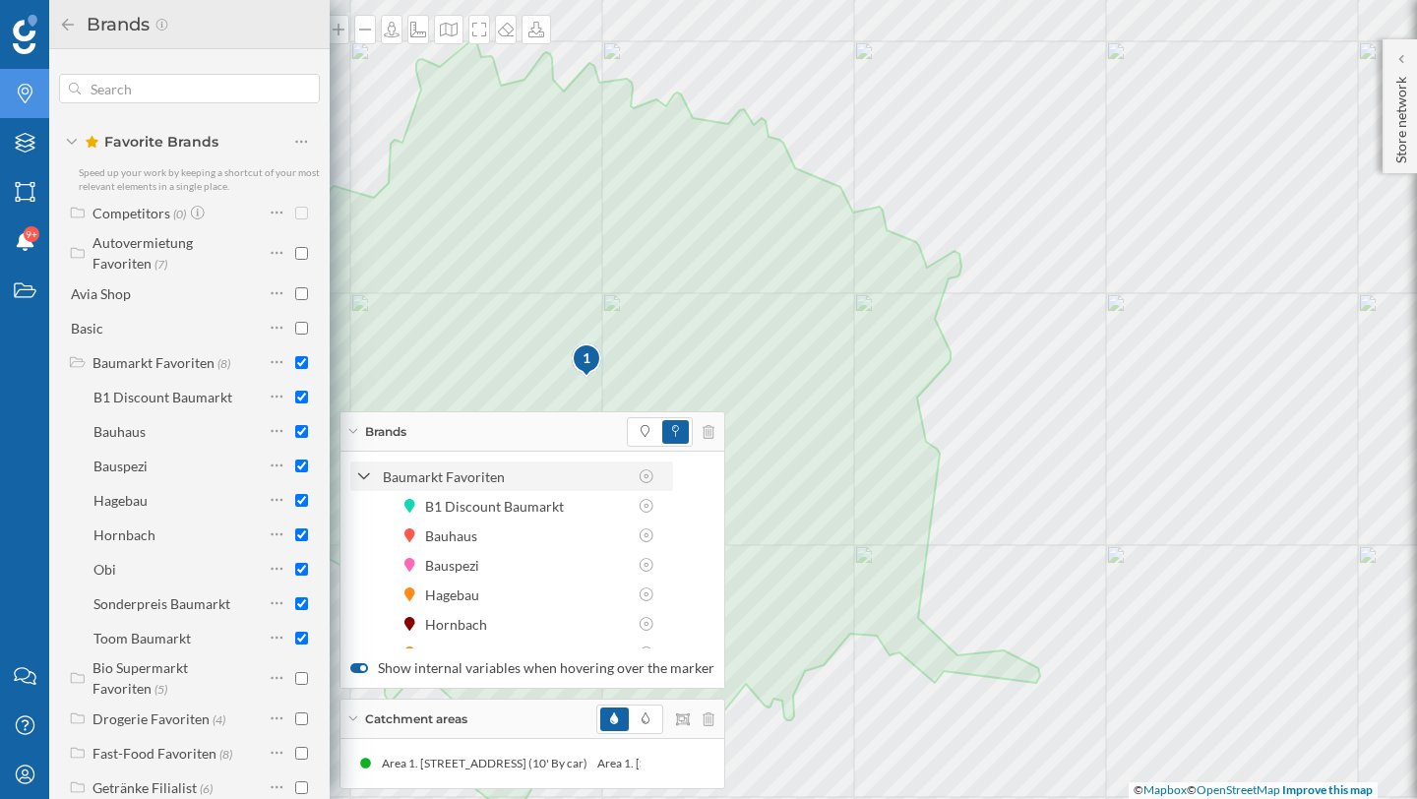
click at [364, 471] on icon at bounding box center [364, 477] width 14 height 18
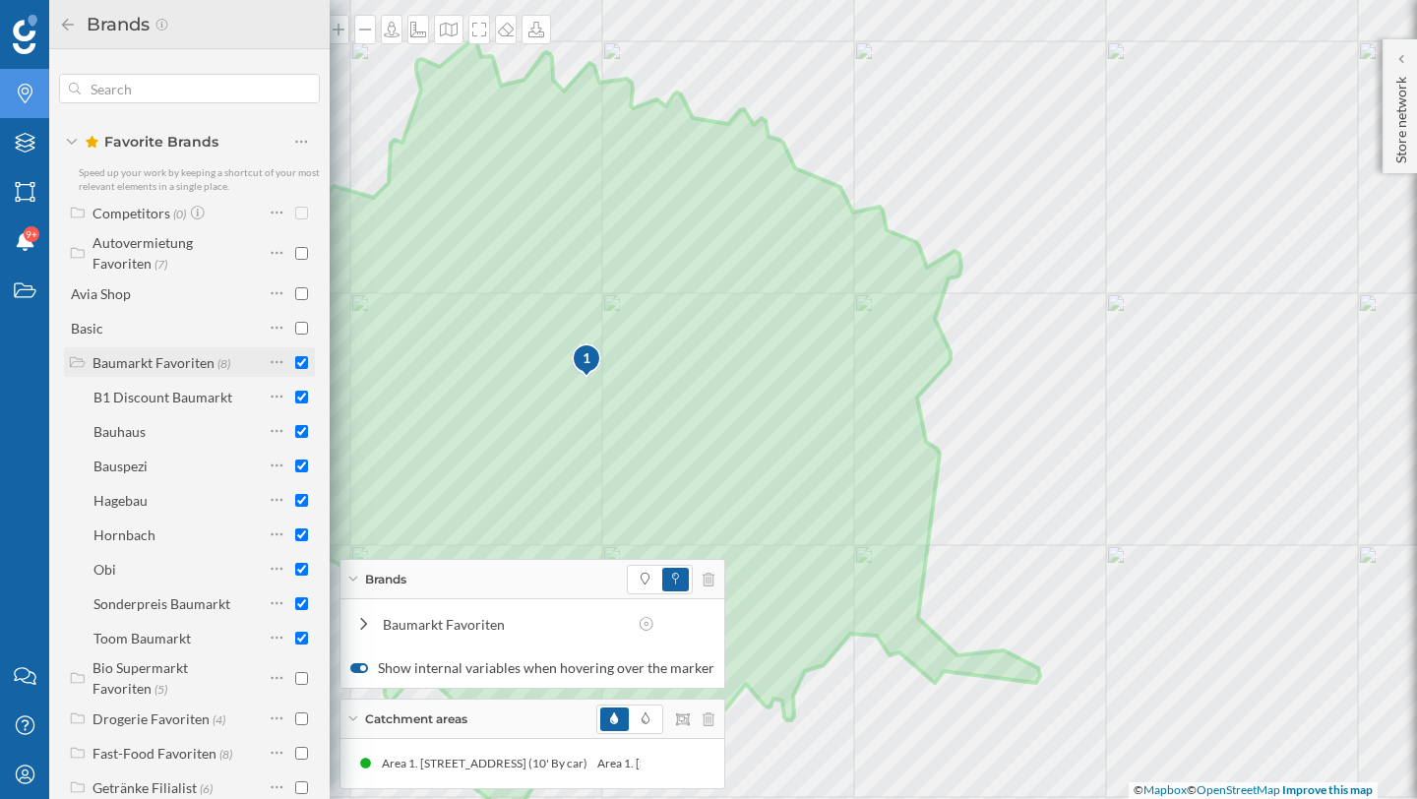
click at [113, 364] on div "Baumarkt Favoriten" at bounding box center [154, 362] width 122 height 17
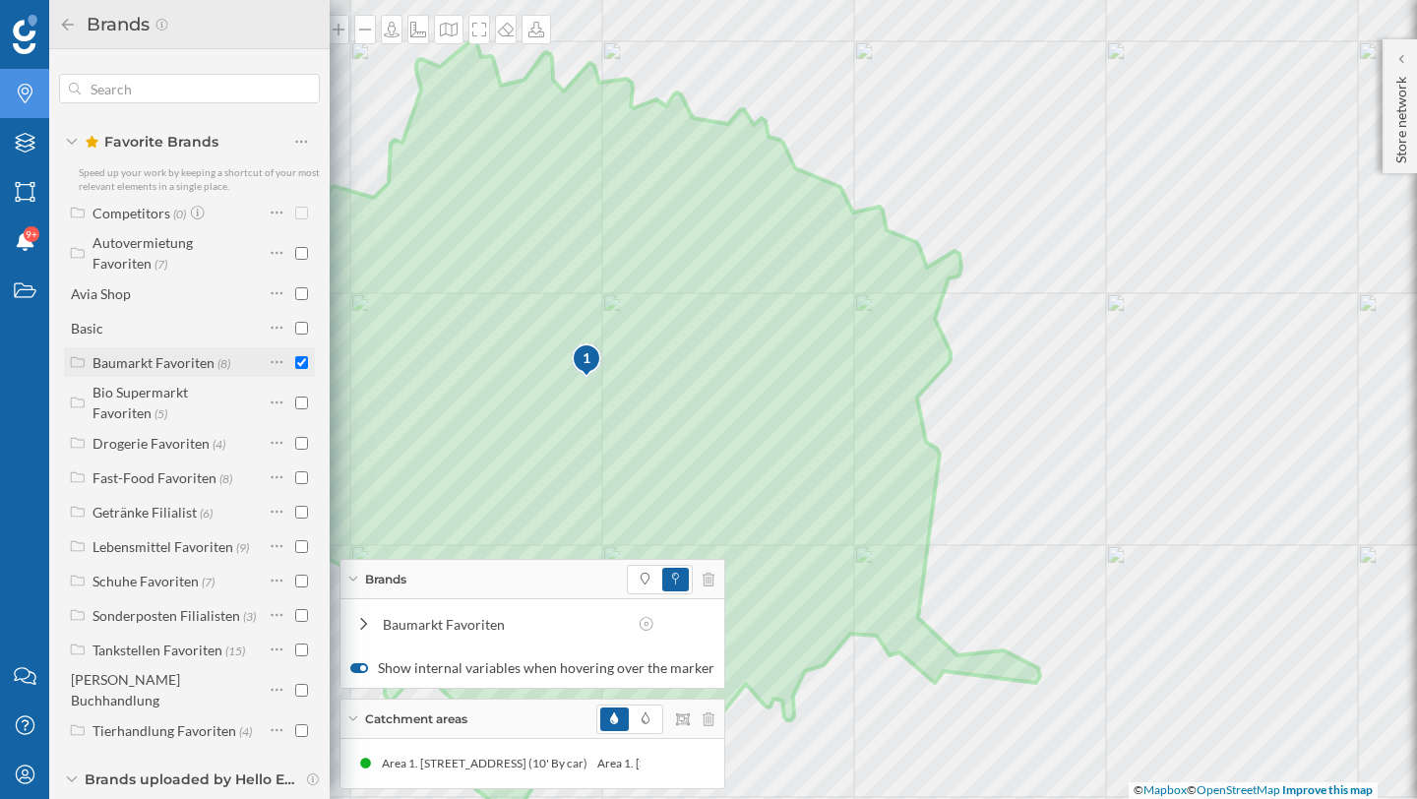
click at [212, 360] on div "Baumarkt Favoriten" at bounding box center [154, 362] width 122 height 17
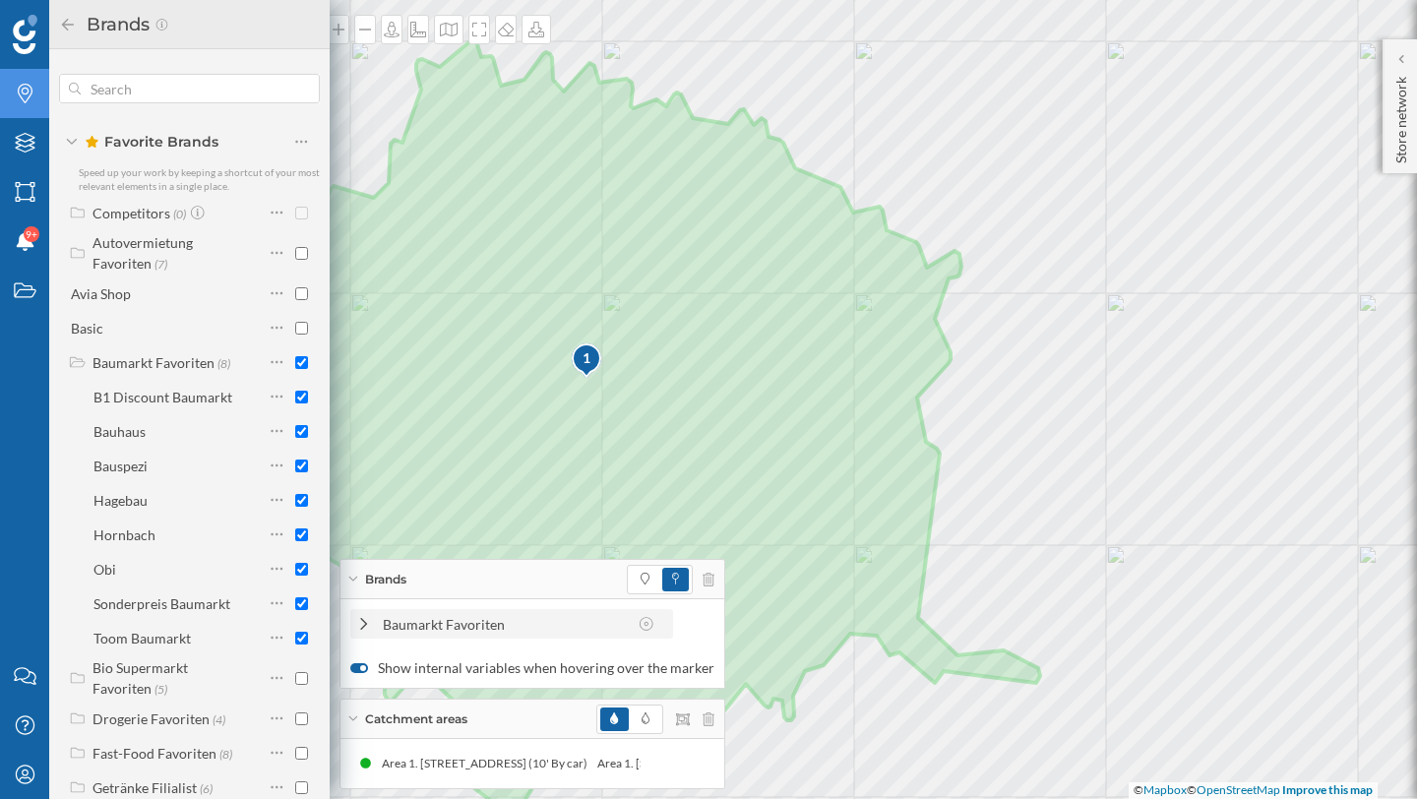
click at [368, 620] on icon at bounding box center [364, 624] width 18 height 14
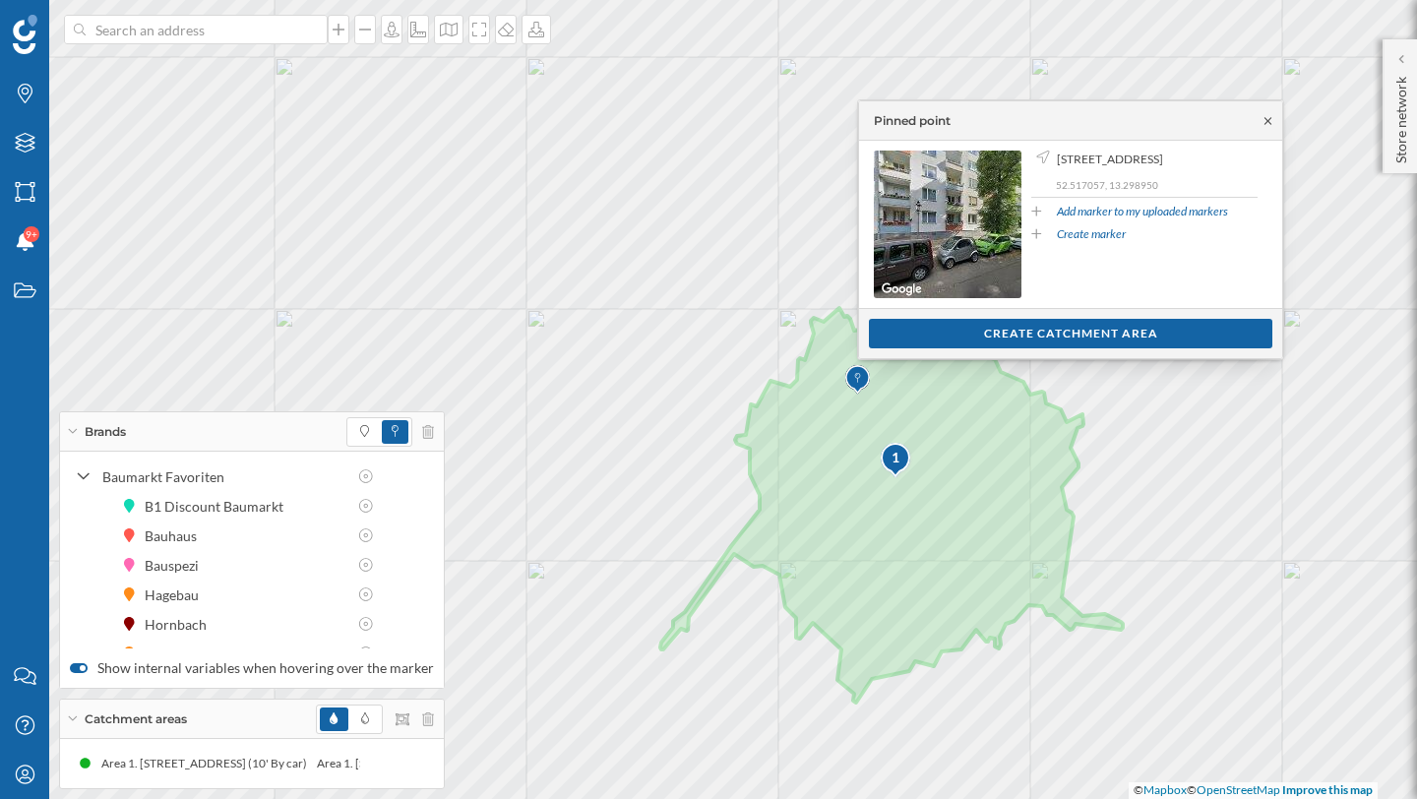
click at [1267, 120] on icon at bounding box center [1268, 121] width 15 height 12
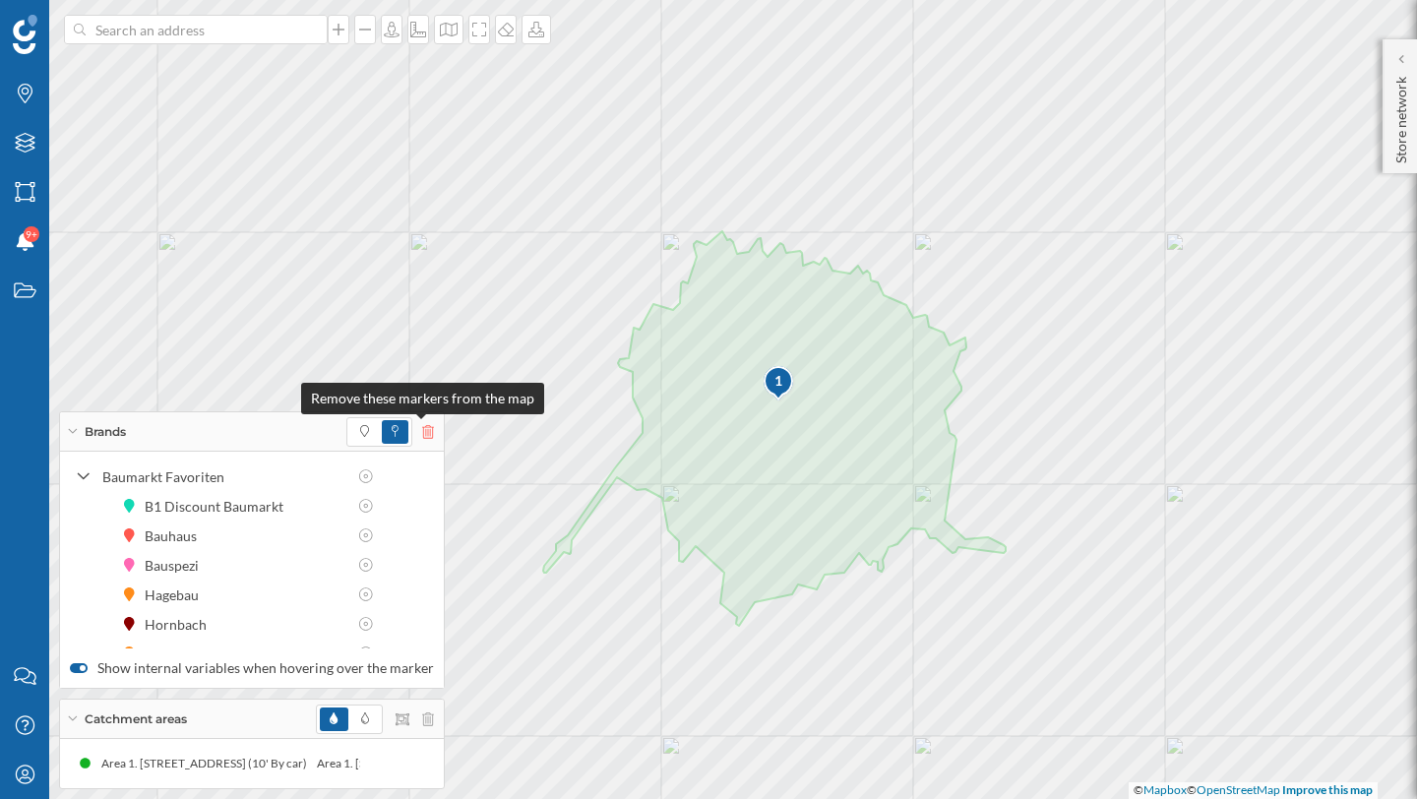
click at [425, 434] on icon at bounding box center [428, 432] width 12 height 14
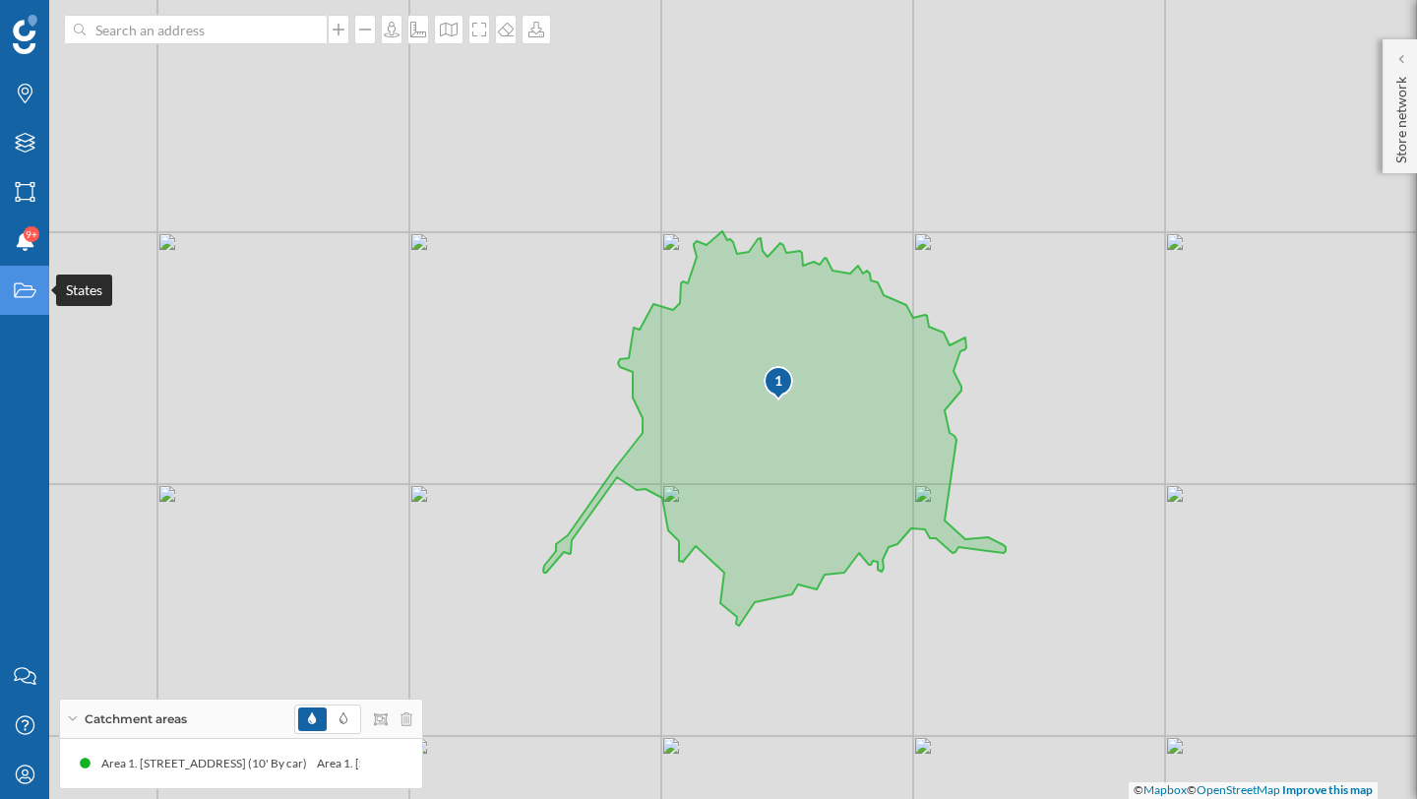
click at [24, 278] on div "States" at bounding box center [24, 290] width 49 height 49
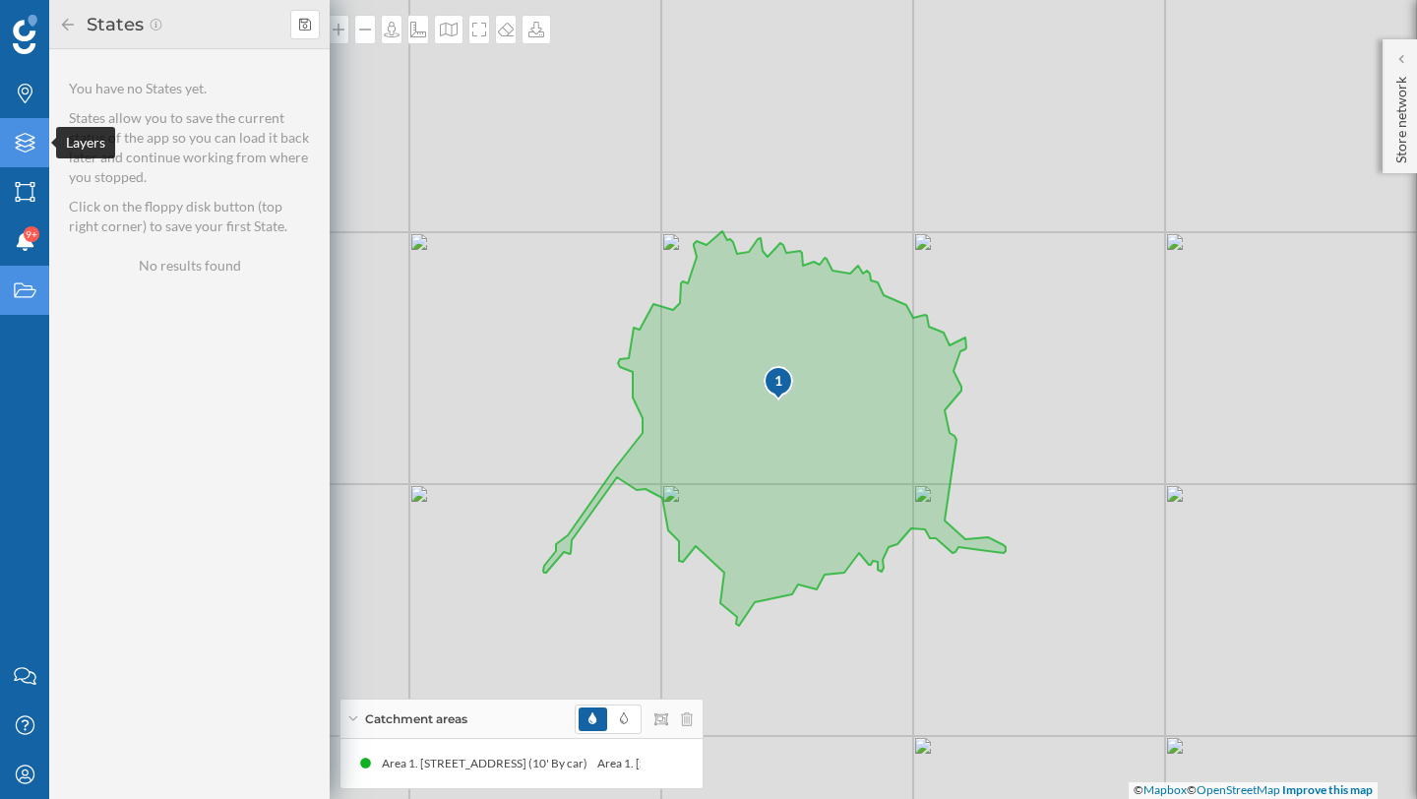
click at [22, 144] on icon "Layers" at bounding box center [25, 143] width 25 height 20
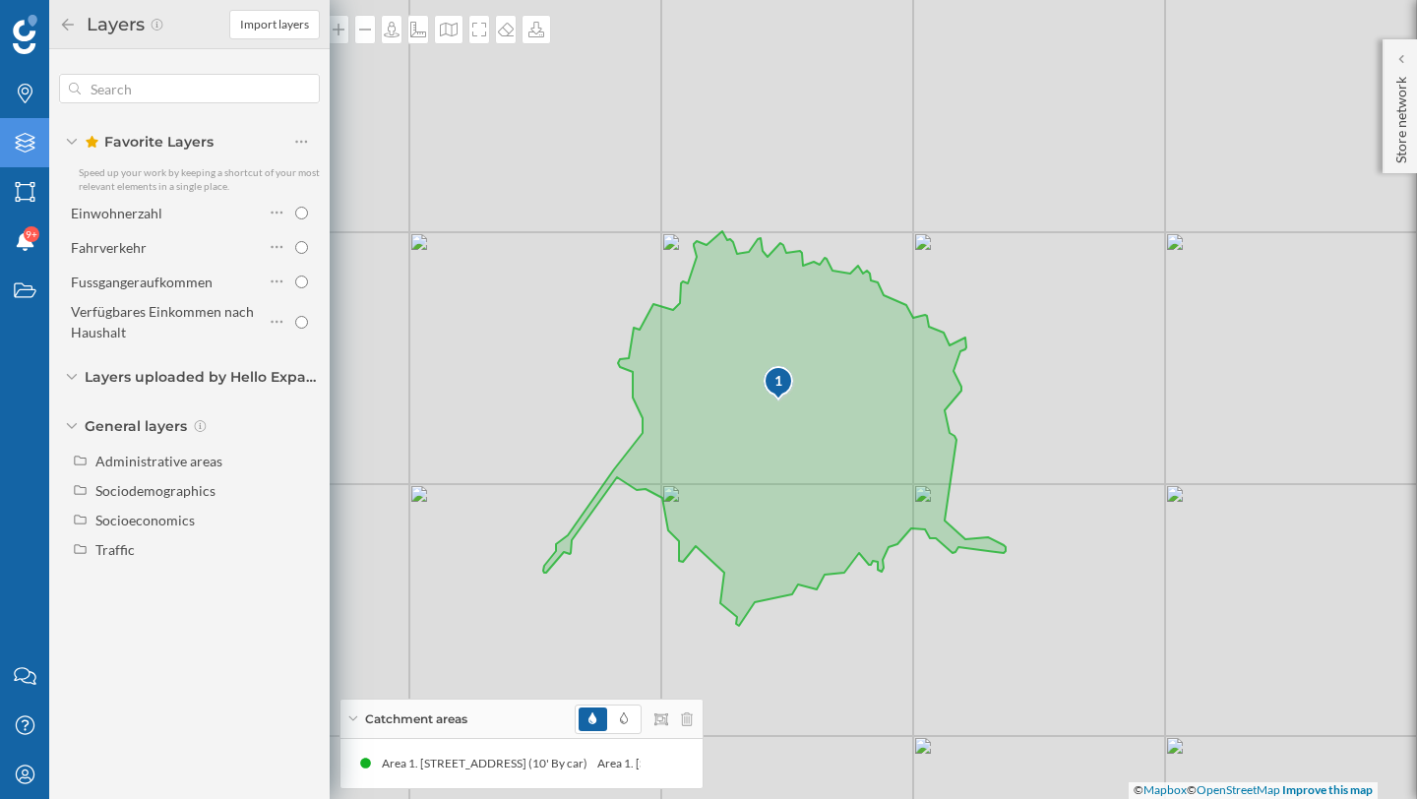
click at [64, 23] on icon at bounding box center [68, 25] width 18 height 14
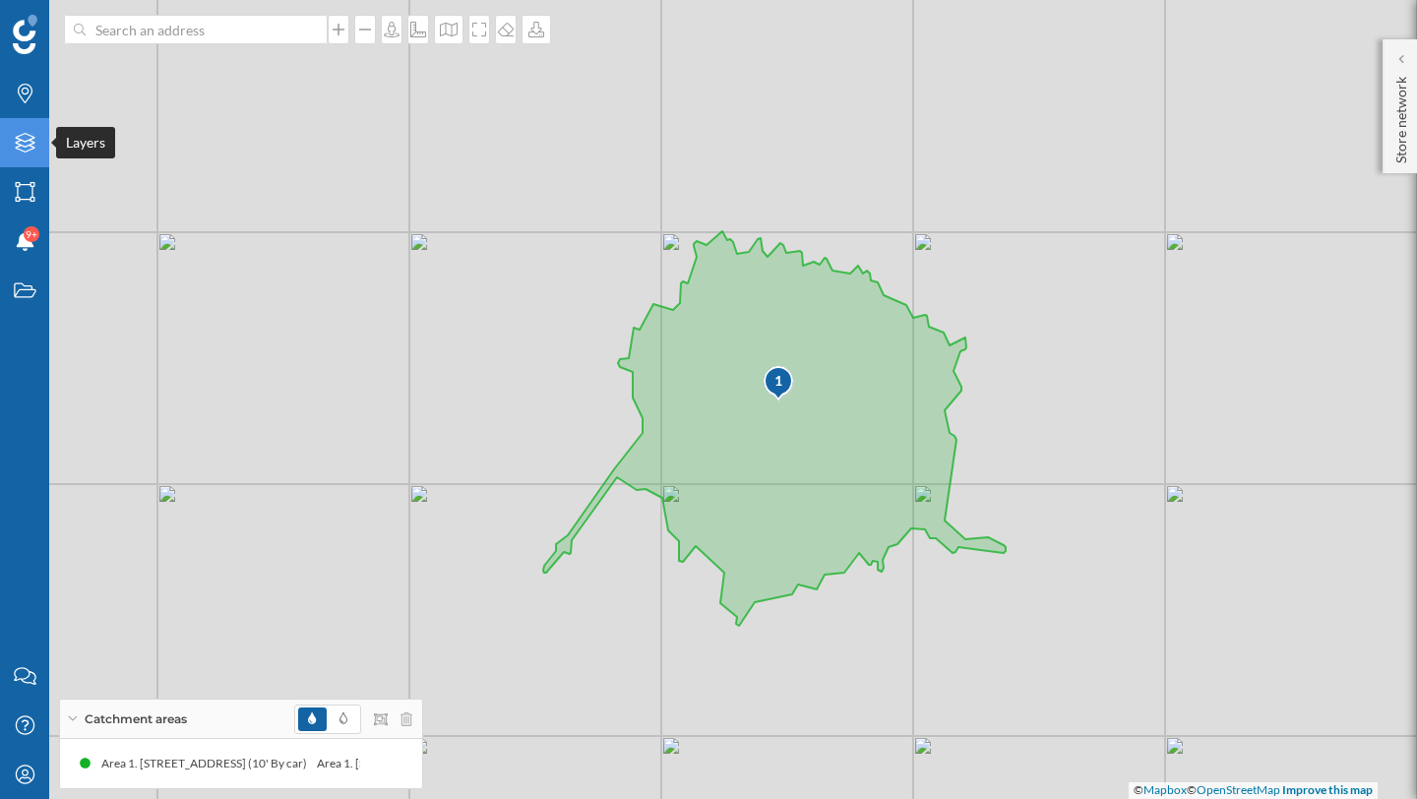
click at [20, 129] on div "Layers" at bounding box center [24, 142] width 49 height 49
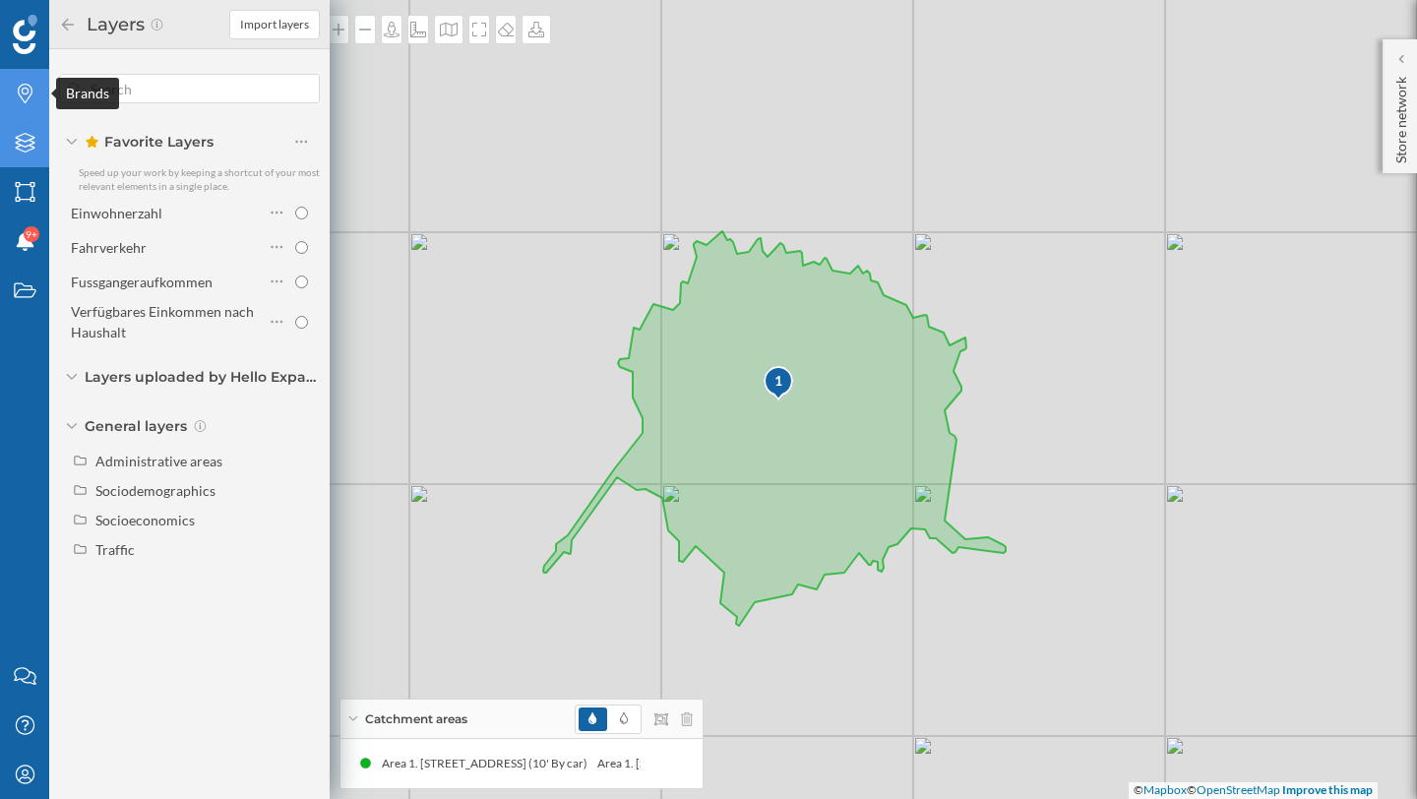
click at [27, 100] on icon "Brands" at bounding box center [25, 94] width 25 height 20
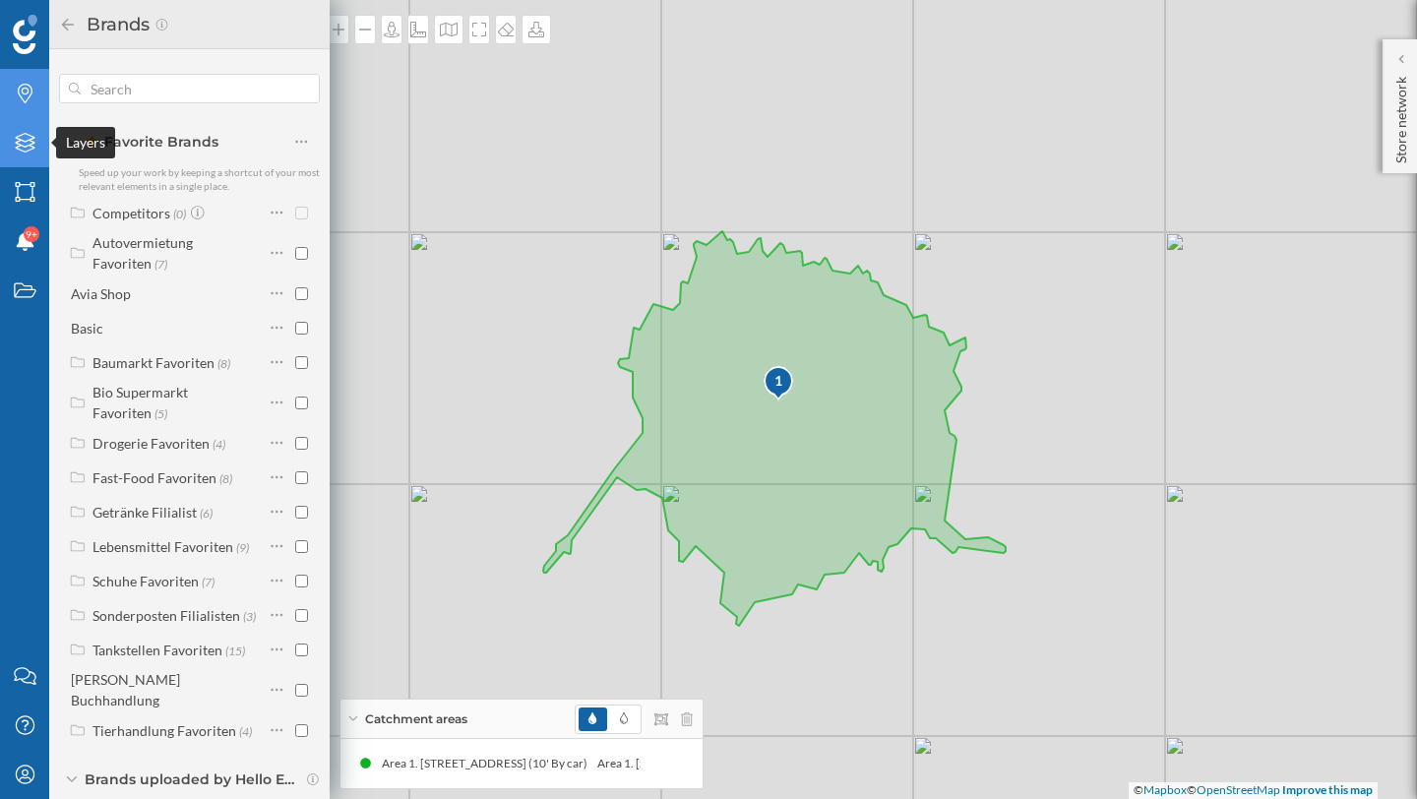
click at [25, 143] on icon "Layers" at bounding box center [25, 143] width 25 height 20
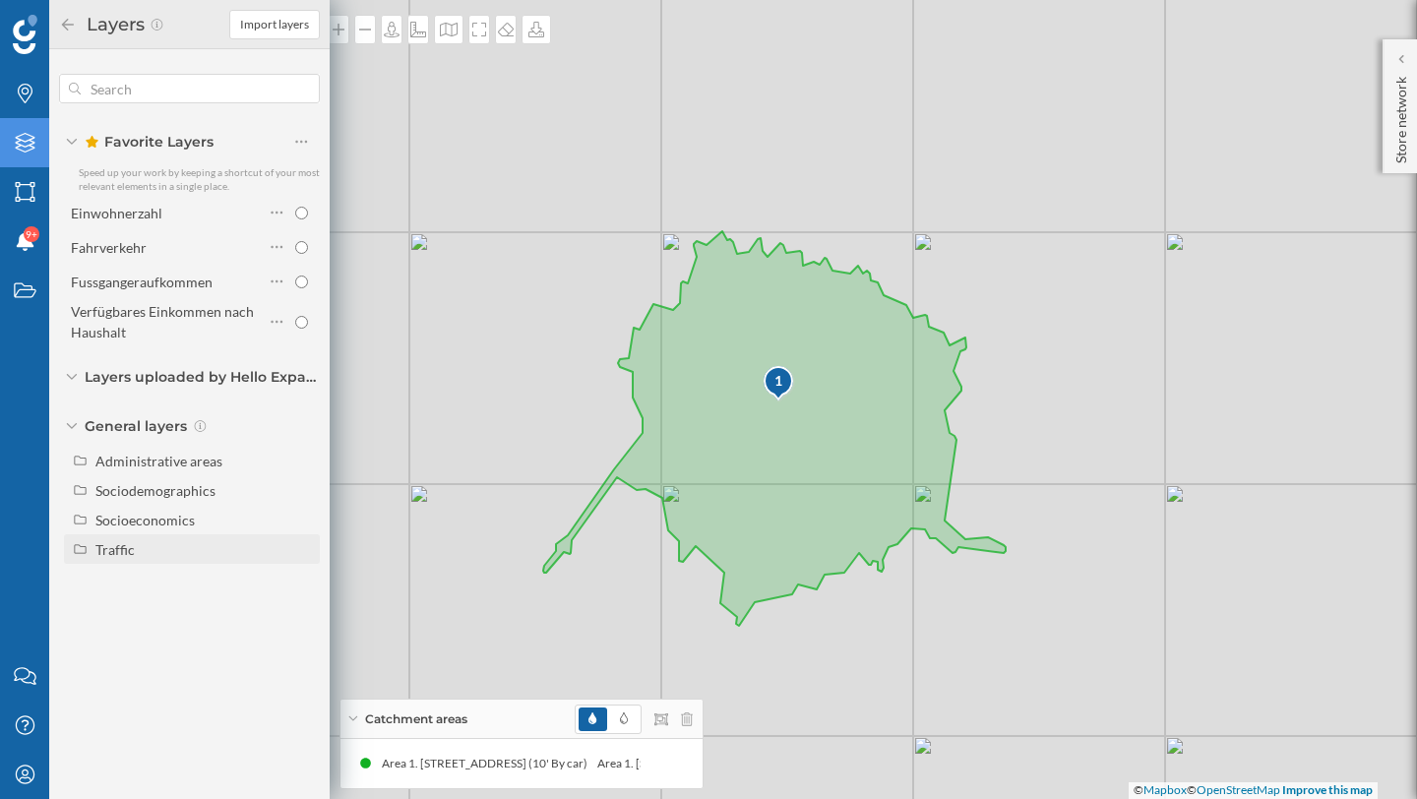
click at [140, 556] on div "Traffic" at bounding box center [203, 549] width 217 height 21
click at [33, 97] on icon "Brands" at bounding box center [25, 94] width 25 height 20
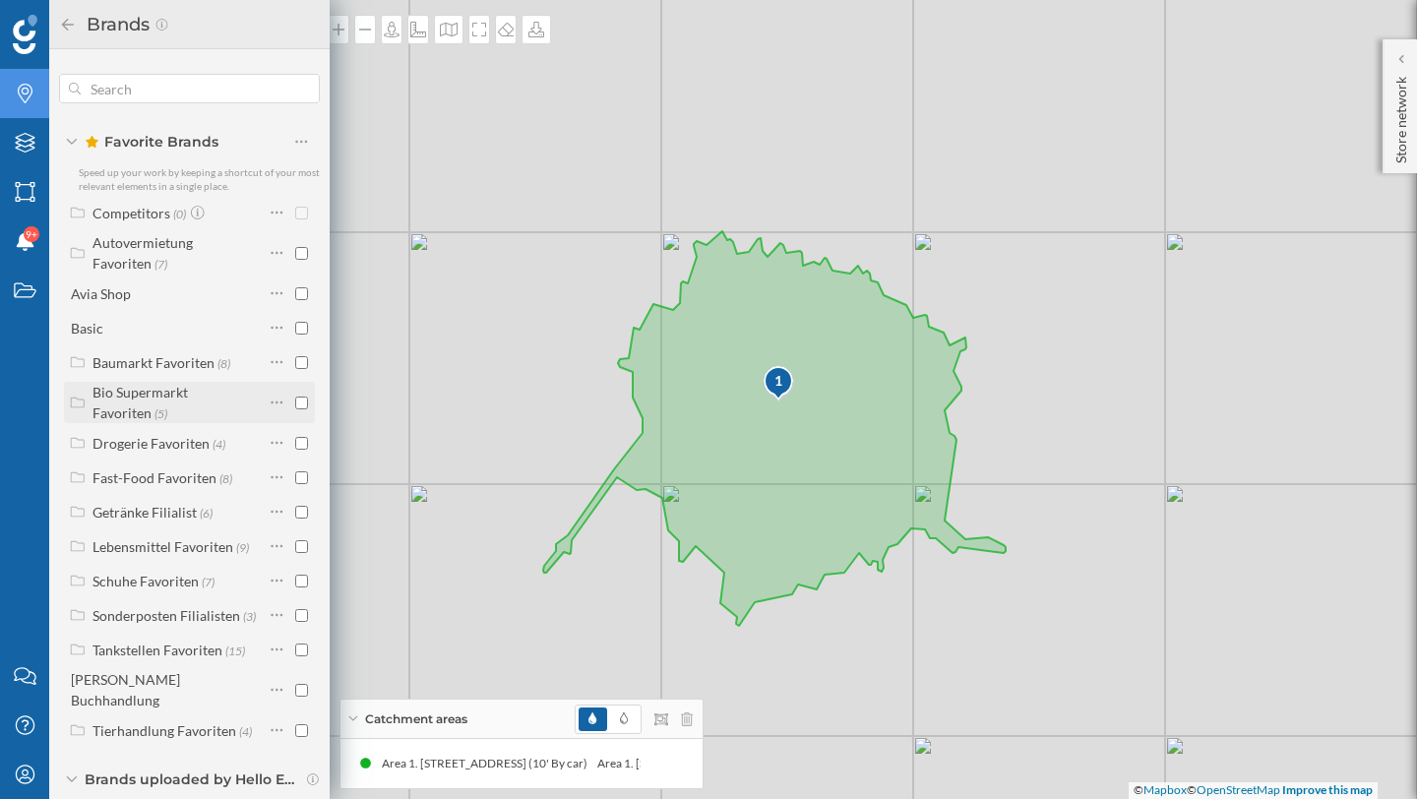
click at [240, 408] on label "Bio Supermarkt Favoriten (5)" at bounding box center [178, 402] width 171 height 41
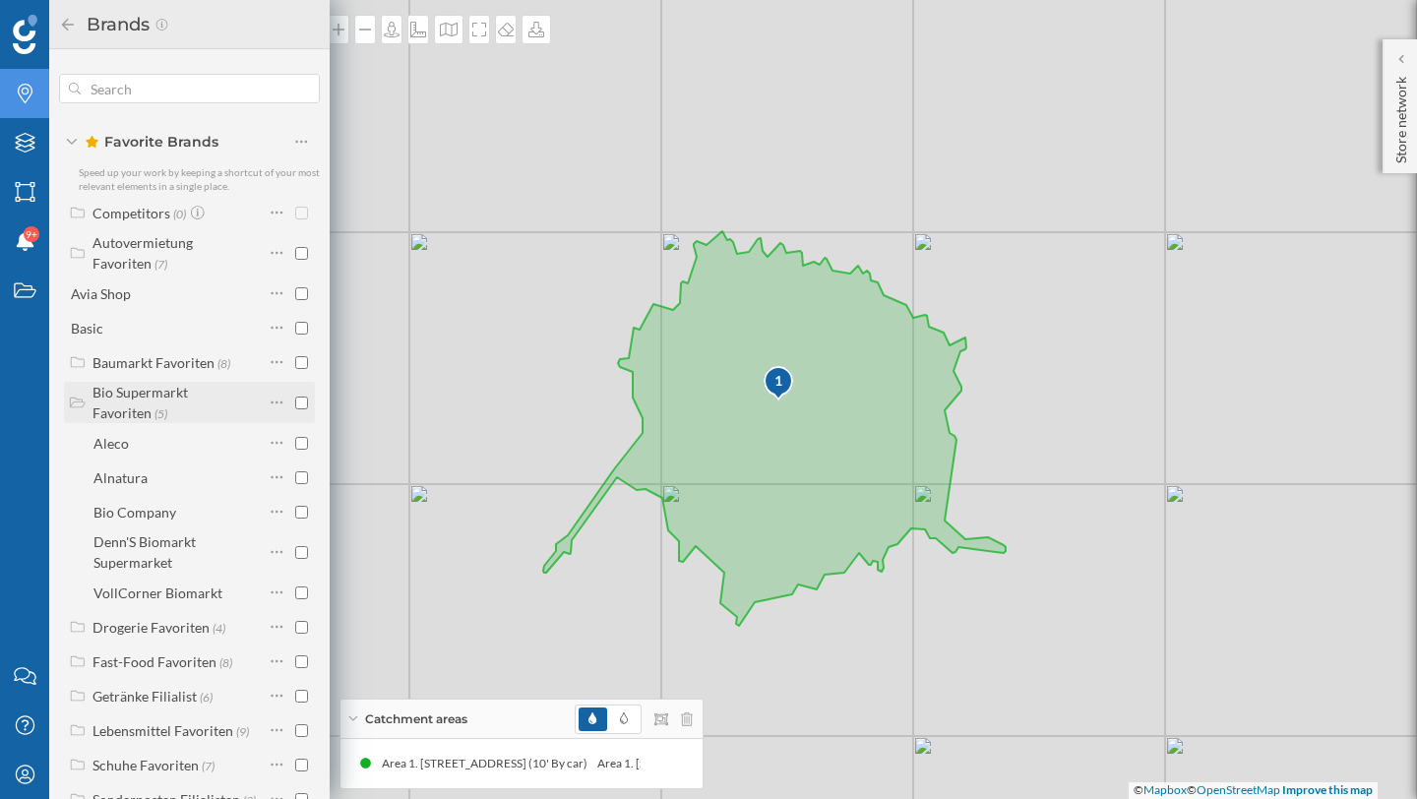
click at [295, 400] on input "checkbox" at bounding box center [301, 403] width 13 height 13
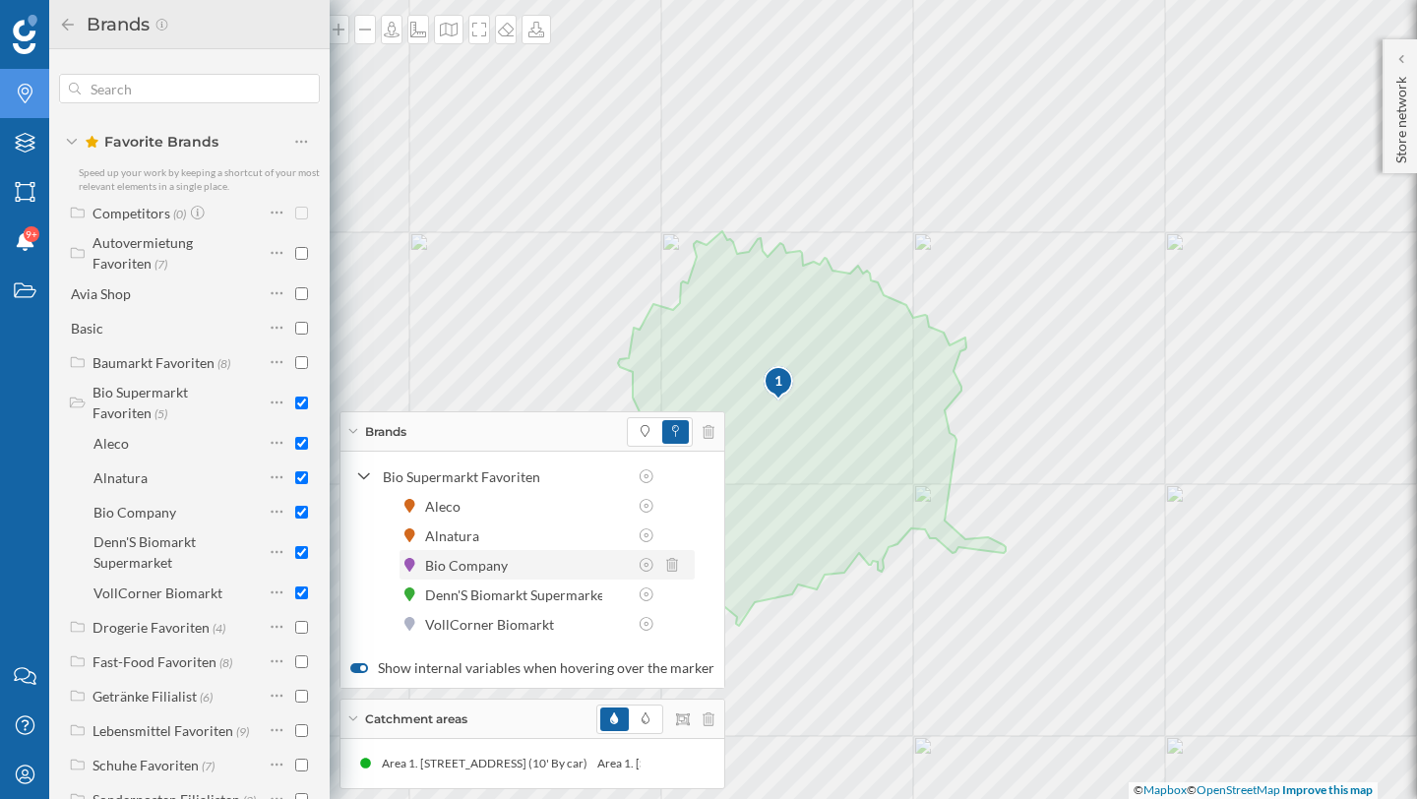
scroll to position [5, 0]
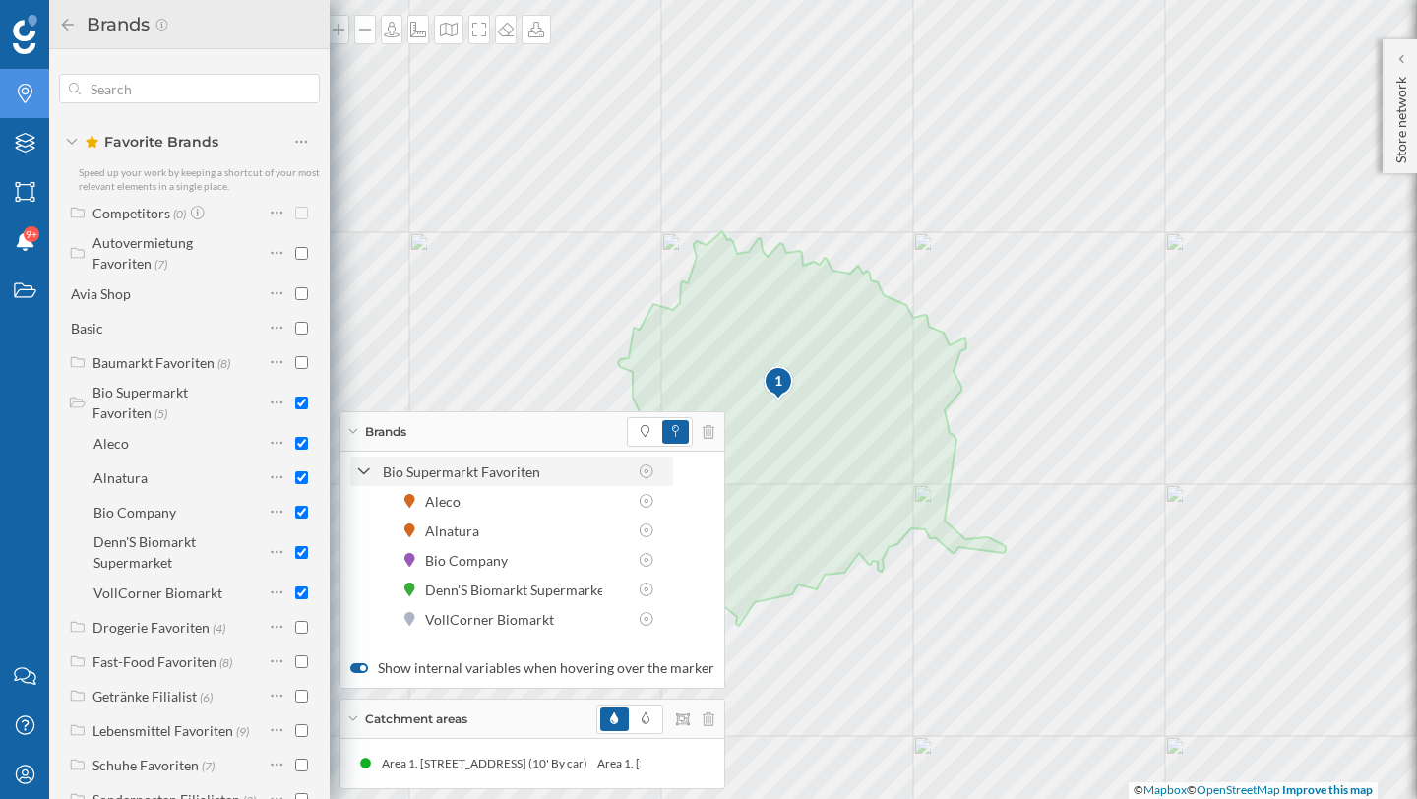
click at [357, 471] on icon at bounding box center [364, 473] width 14 height 18
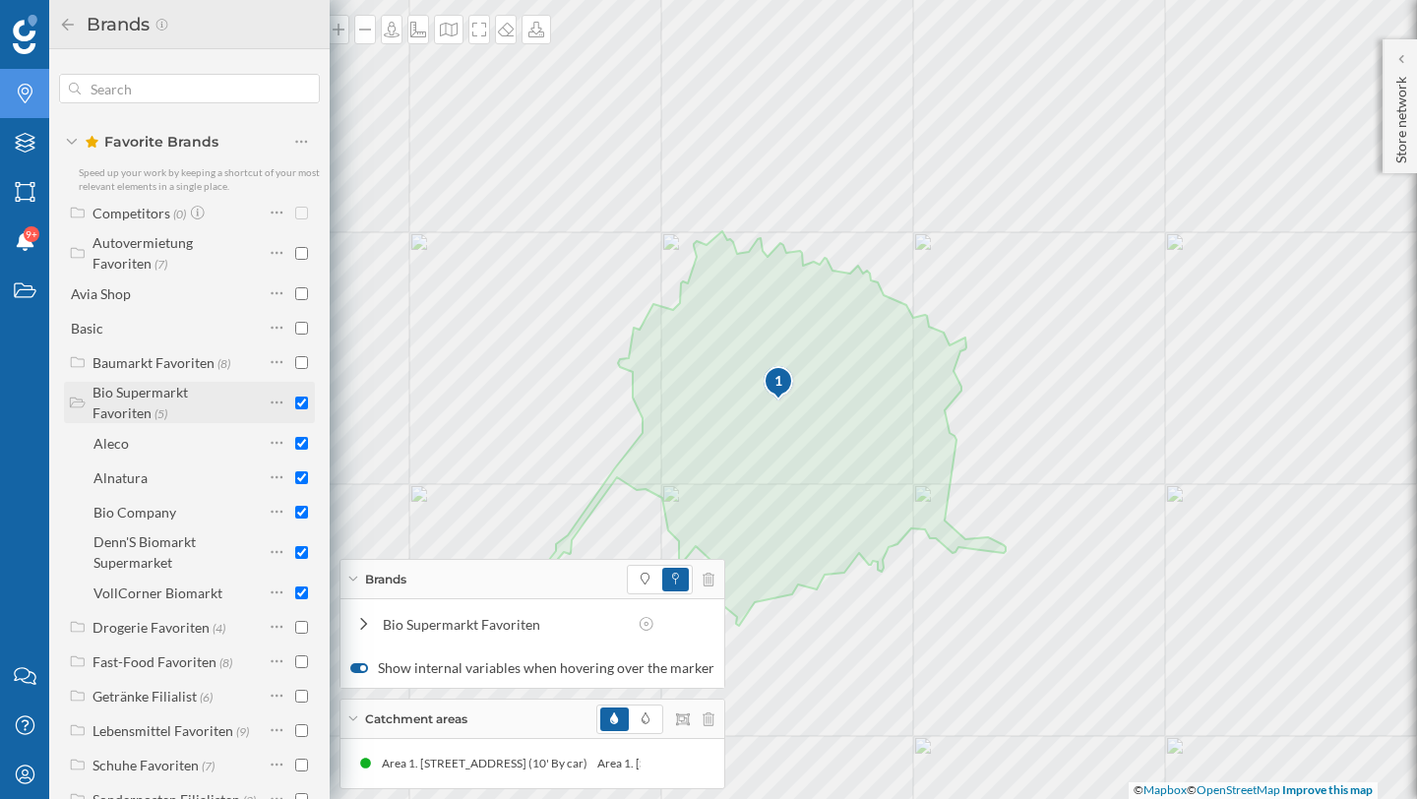
click at [77, 399] on icon at bounding box center [78, 403] width 18 height 14
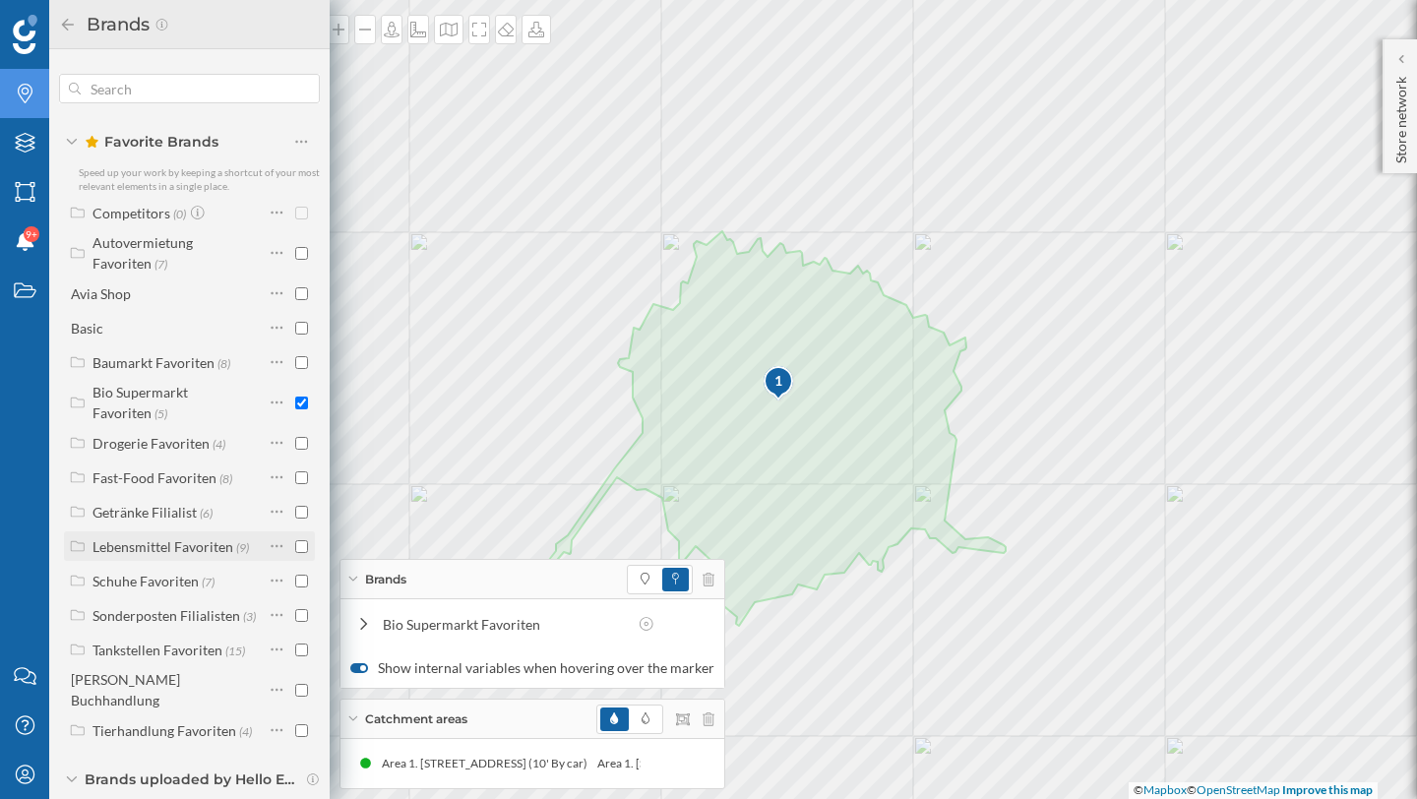
click at [251, 555] on div "Lebensmittel Favoriten (9)" at bounding box center [178, 546] width 171 height 21
click at [228, 547] on div "Lebensmittel Favoriten" at bounding box center [163, 546] width 141 height 17
click at [295, 546] on input "checkbox" at bounding box center [301, 546] width 13 height 13
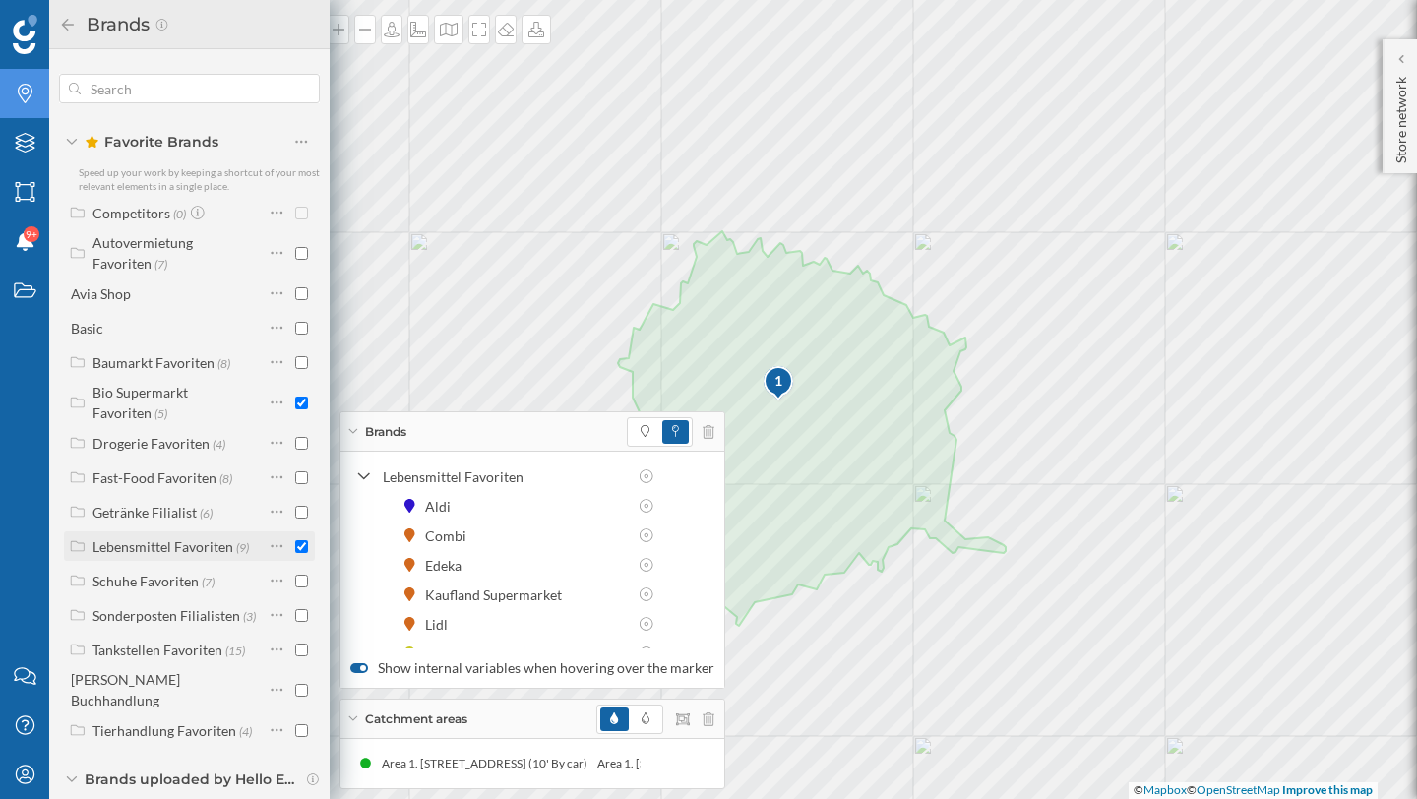
click at [303, 541] on div "Lebensmittel Favoriten (9)" at bounding box center [189, 546] width 251 height 30
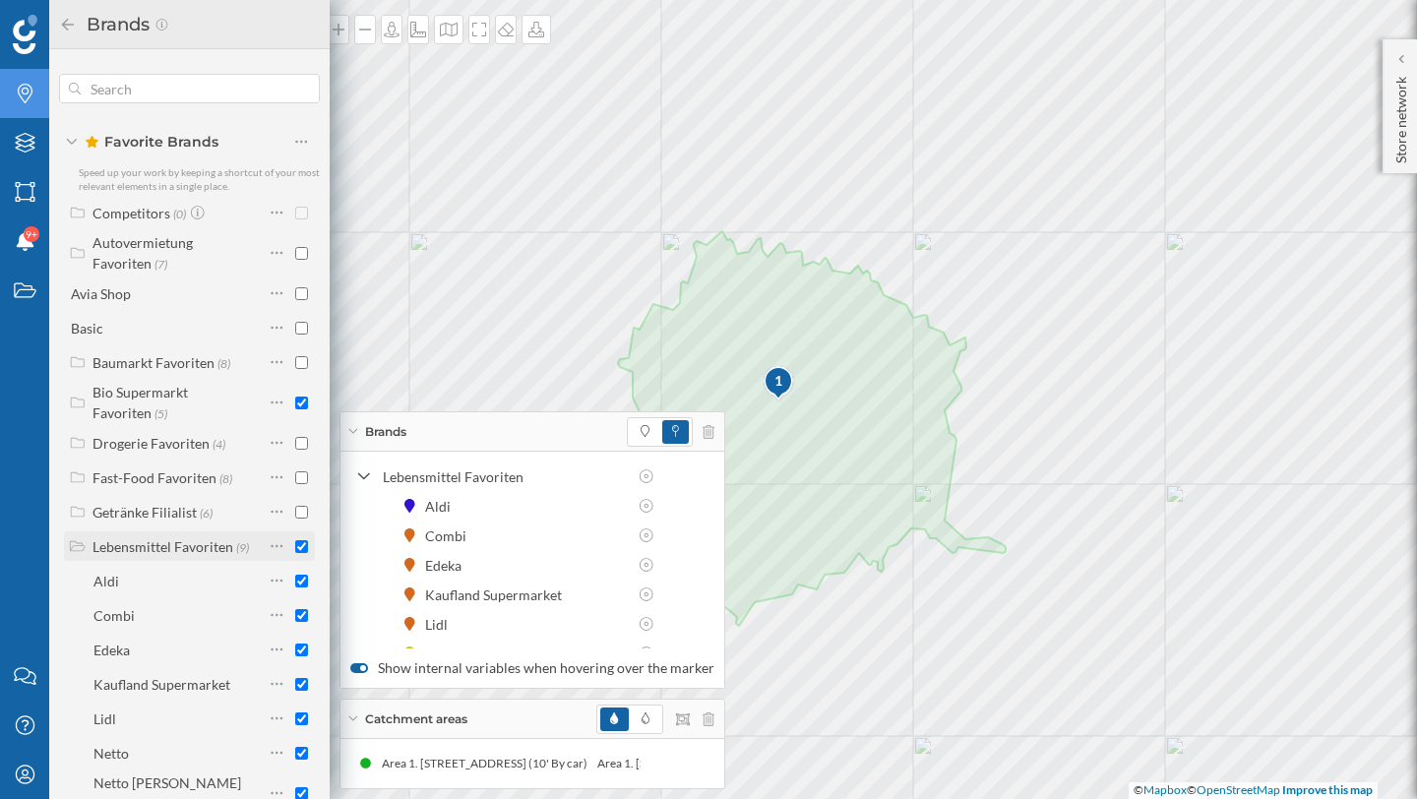
click at [154, 541] on div "Lebensmittel Favoriten" at bounding box center [163, 546] width 141 height 17
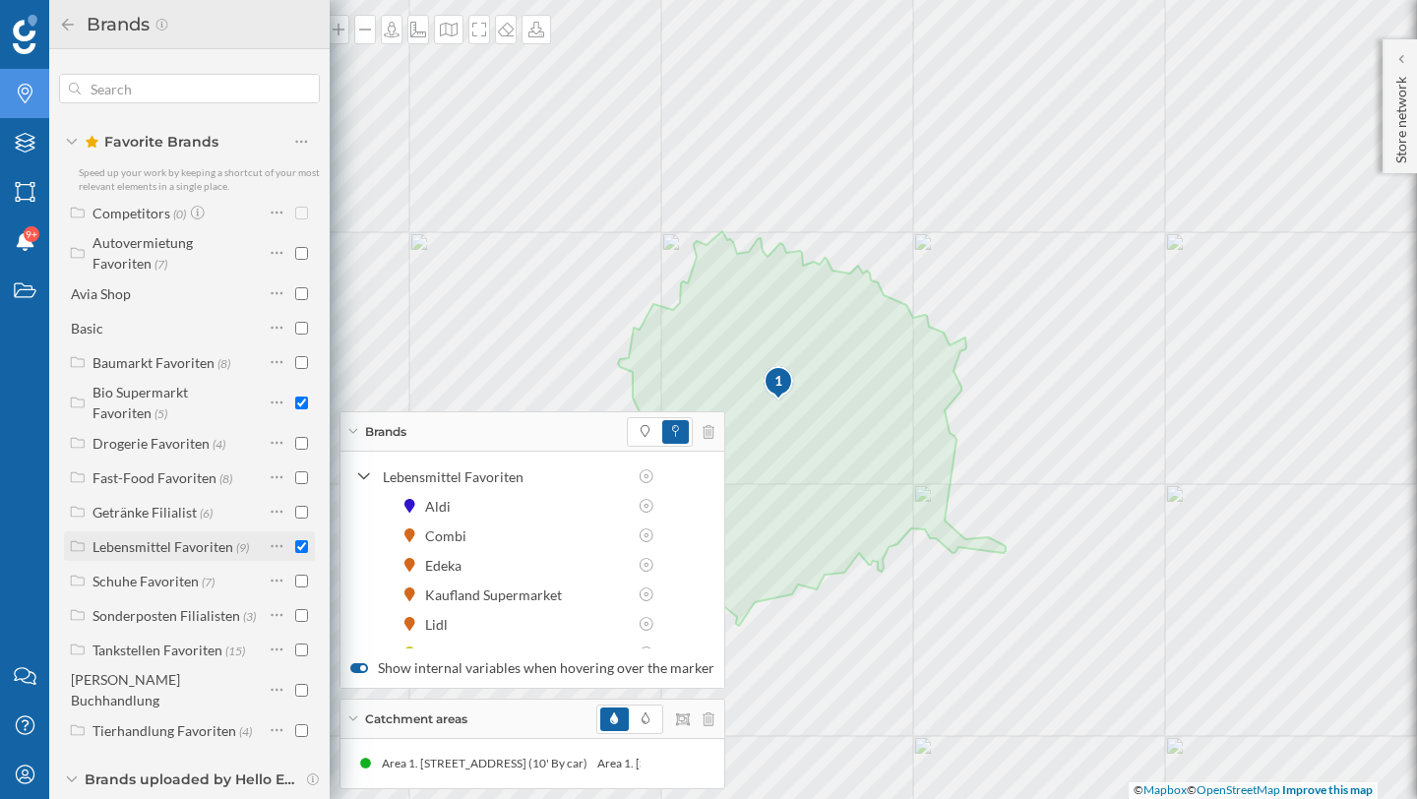
click at [154, 541] on div "Lebensmittel Favoriten" at bounding box center [163, 546] width 141 height 17
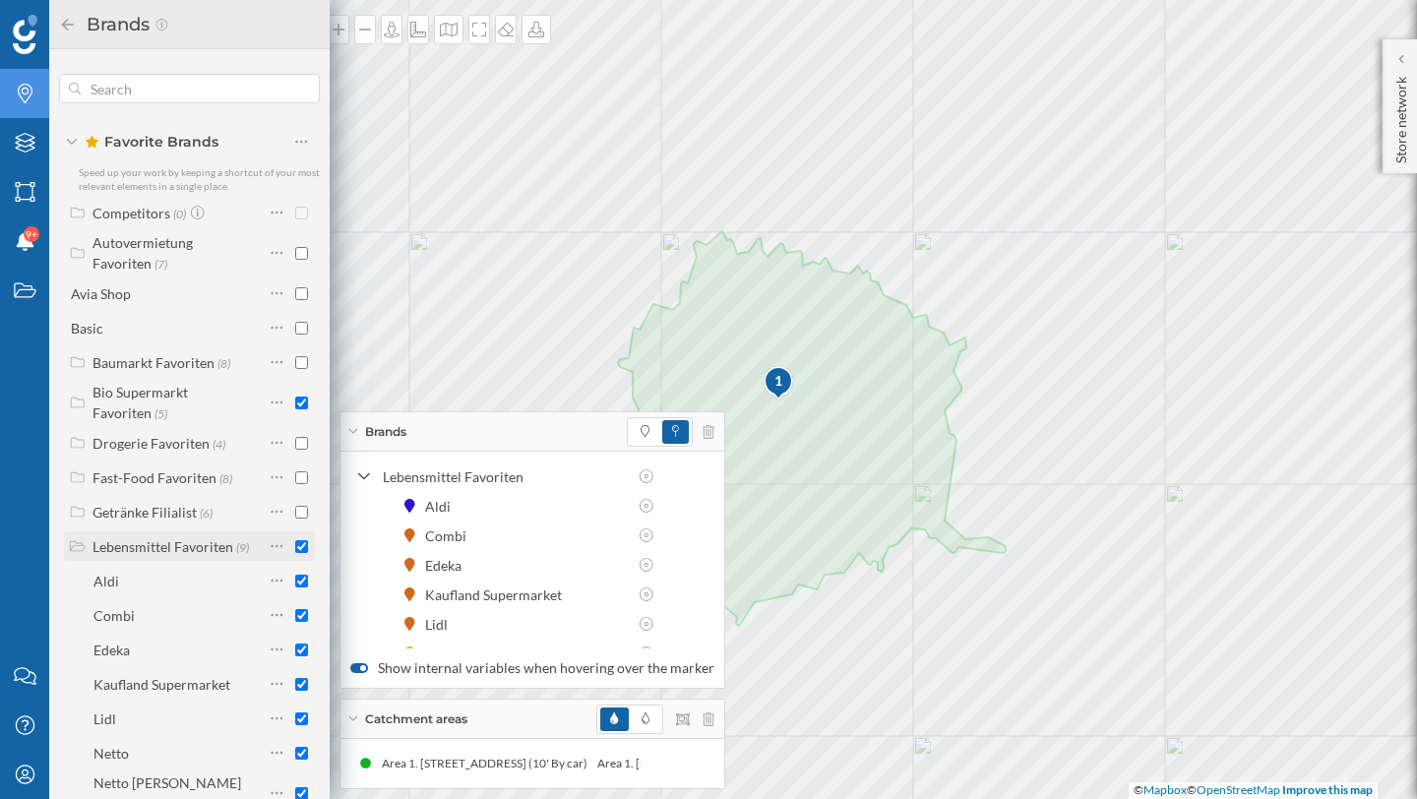
click at [154, 541] on div "Lebensmittel Favoriten" at bounding box center [163, 546] width 141 height 17
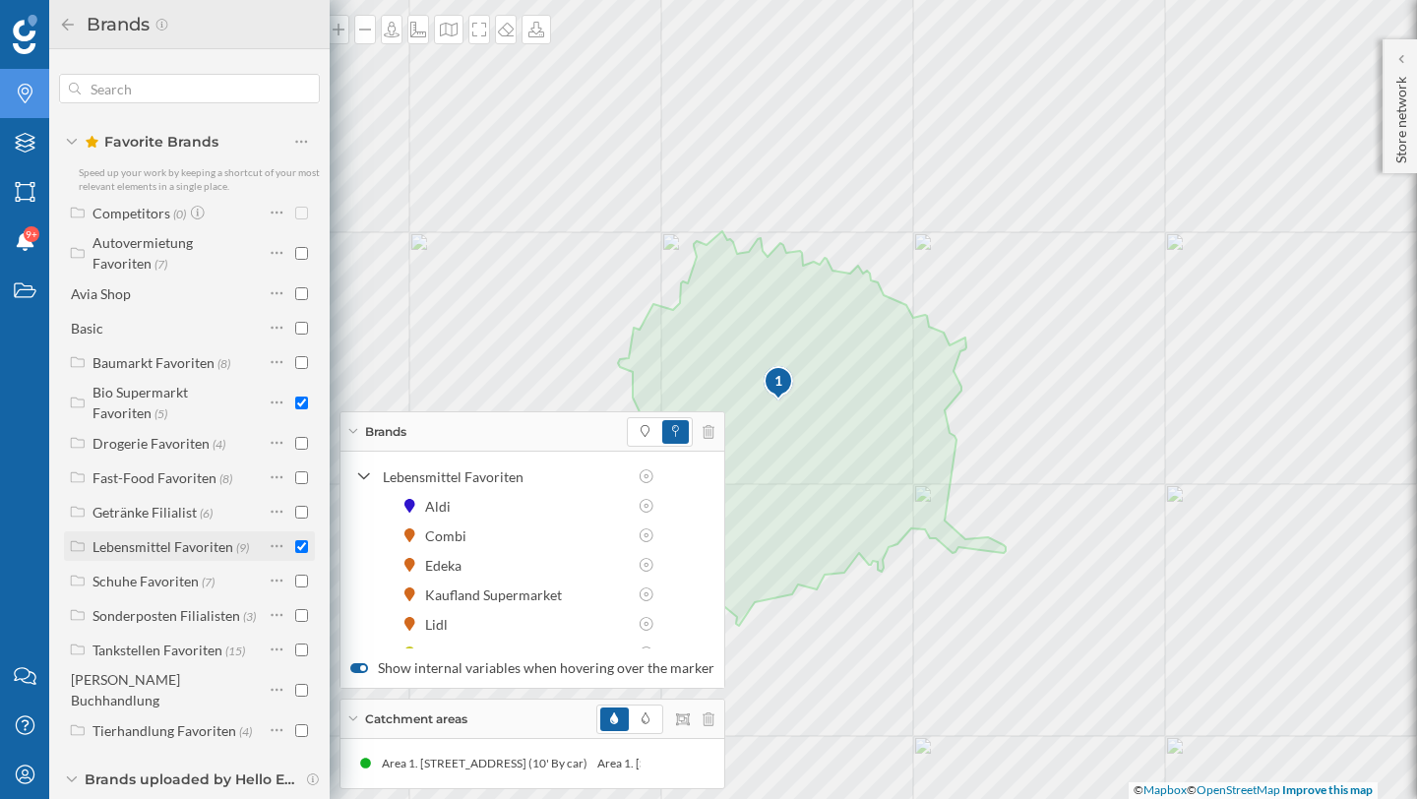
click at [154, 541] on div "Lebensmittel Favoriten" at bounding box center [163, 546] width 141 height 17
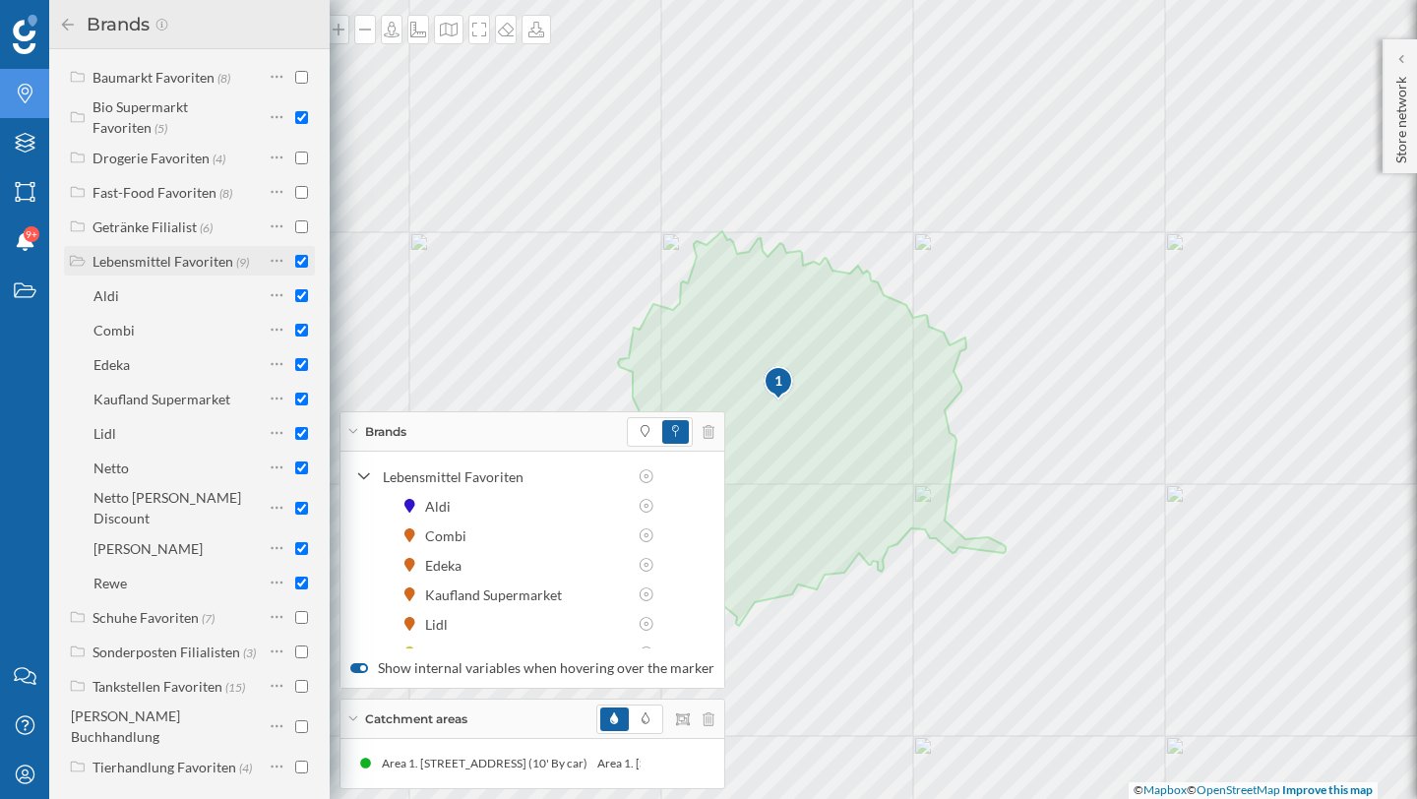
click at [225, 273] on div "Lebensmittel Favoriten (9)" at bounding box center [166, 261] width 195 height 28
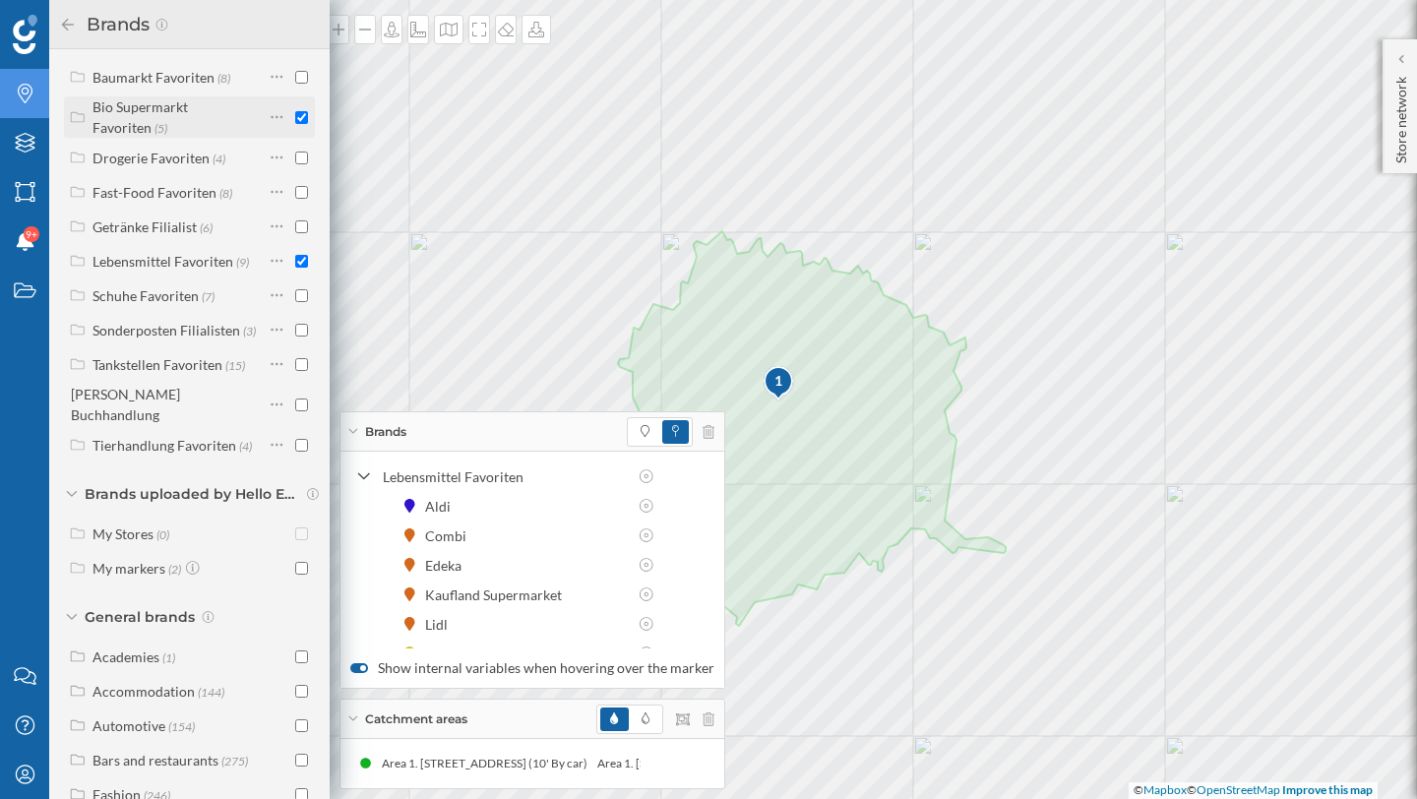
click at [299, 118] on input "checkbox" at bounding box center [301, 117] width 13 height 13
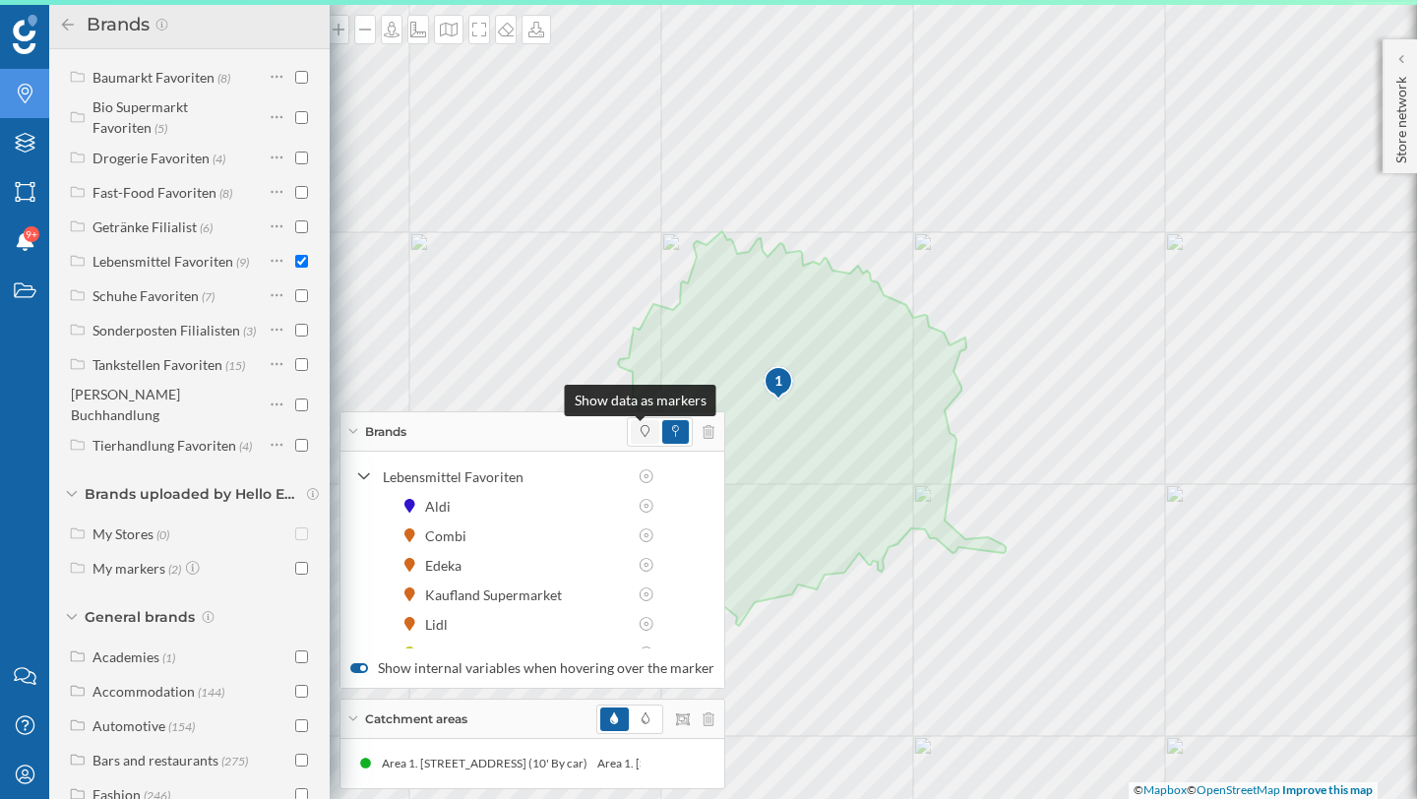
click at [641, 427] on icon at bounding box center [645, 431] width 9 height 12
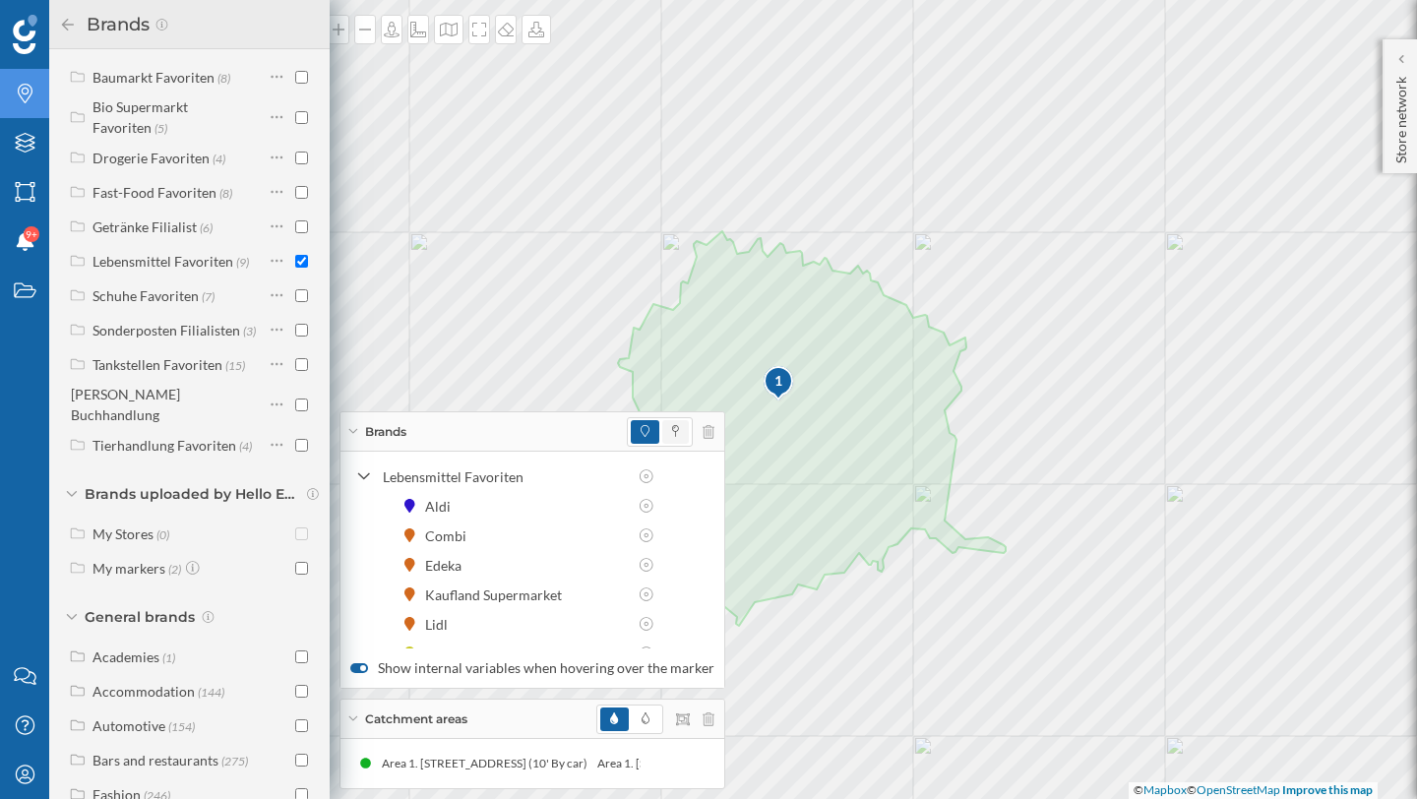
click at [662, 430] on span at bounding box center [675, 432] width 27 height 24
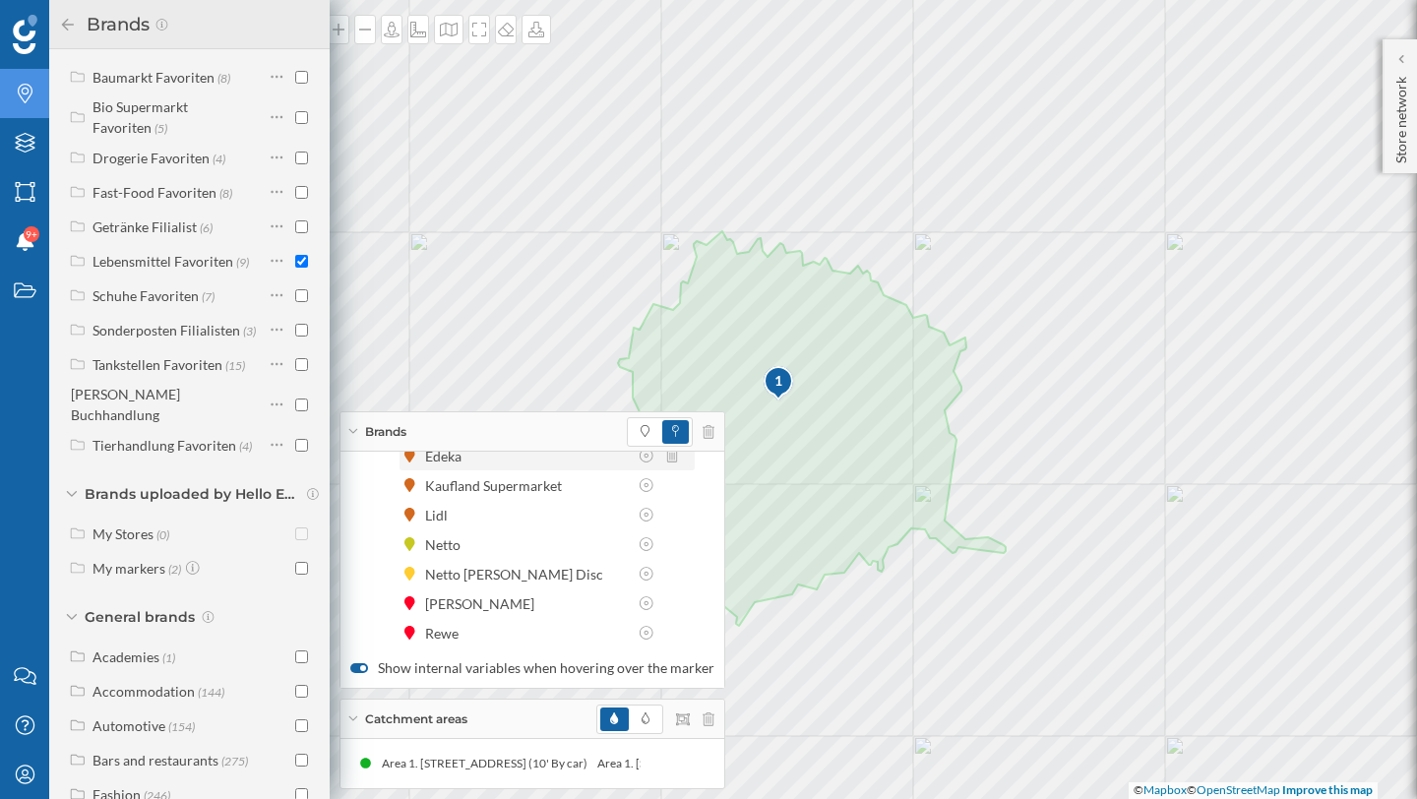
scroll to position [123, 0]
click at [368, 670] on label "Show internal variables when hovering over the marker" at bounding box center [532, 668] width 364 height 20
click at [0, 0] on input "Show internal variables when hovering over the marker" at bounding box center [0, 0] width 0 height 0
click at [353, 669] on div at bounding box center [355, 668] width 6 height 6
click at [0, 0] on input "Show internal variables when hovering over the marker" at bounding box center [0, 0] width 0 height 0
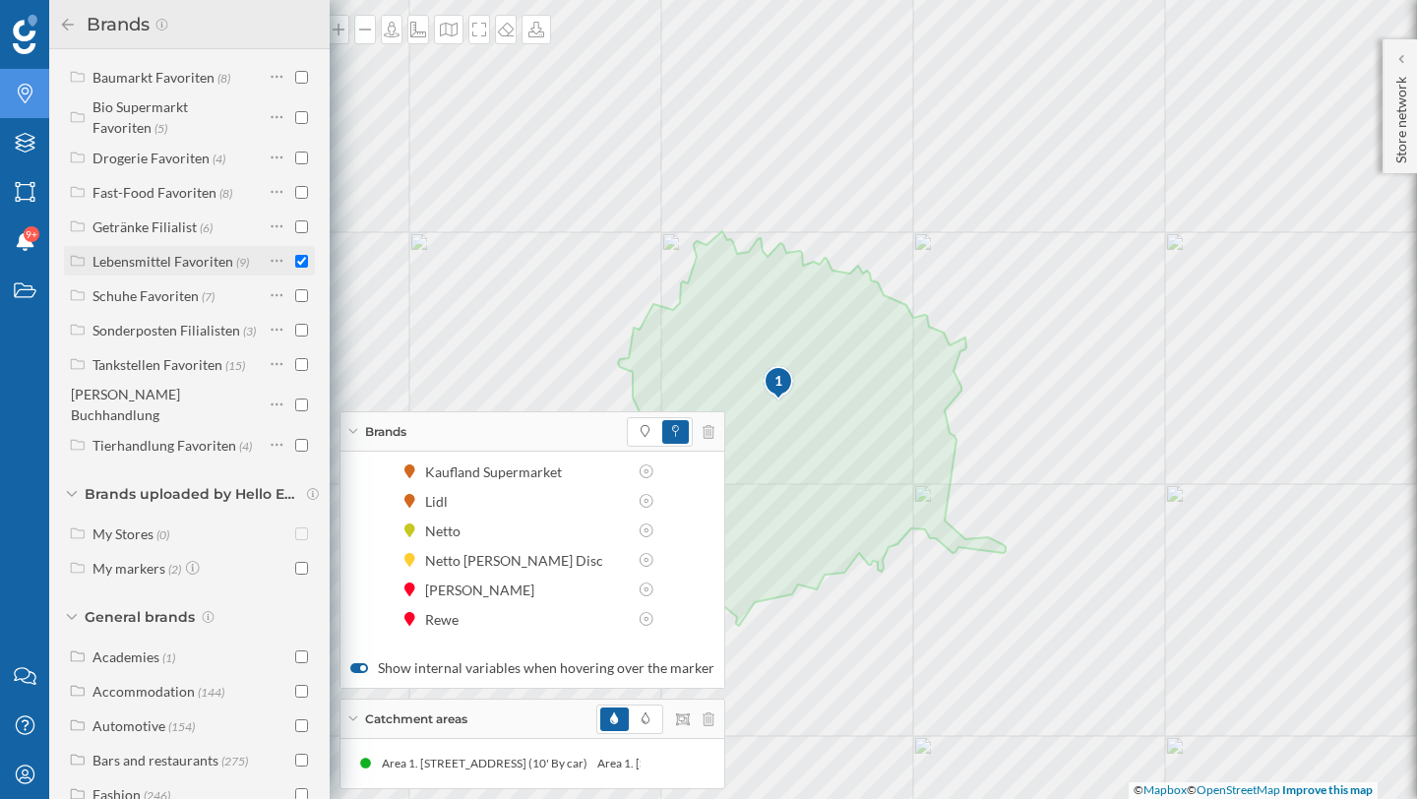
click at [295, 260] on input "checkbox" at bounding box center [301, 261] width 13 height 13
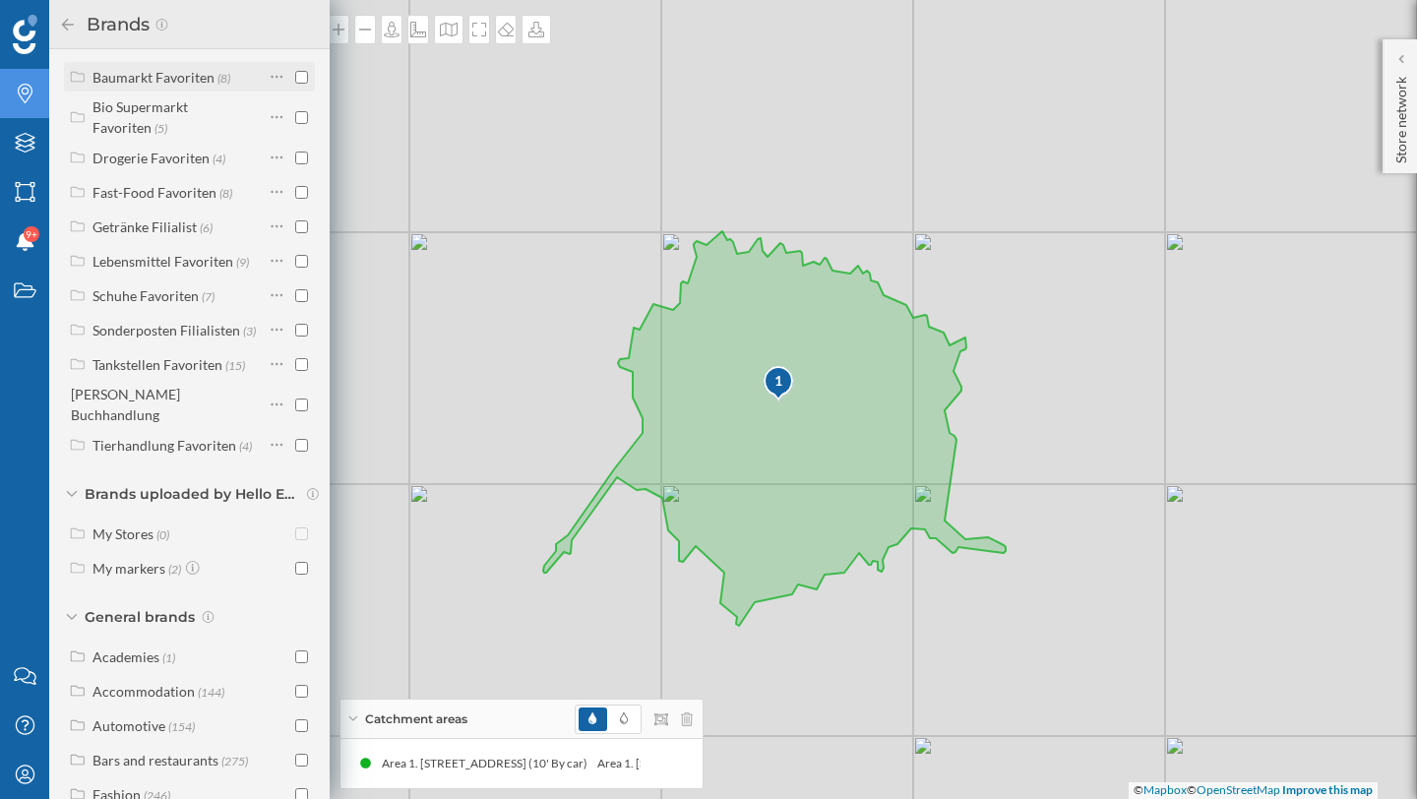
click at [295, 80] on input "checkbox" at bounding box center [301, 77] width 13 height 13
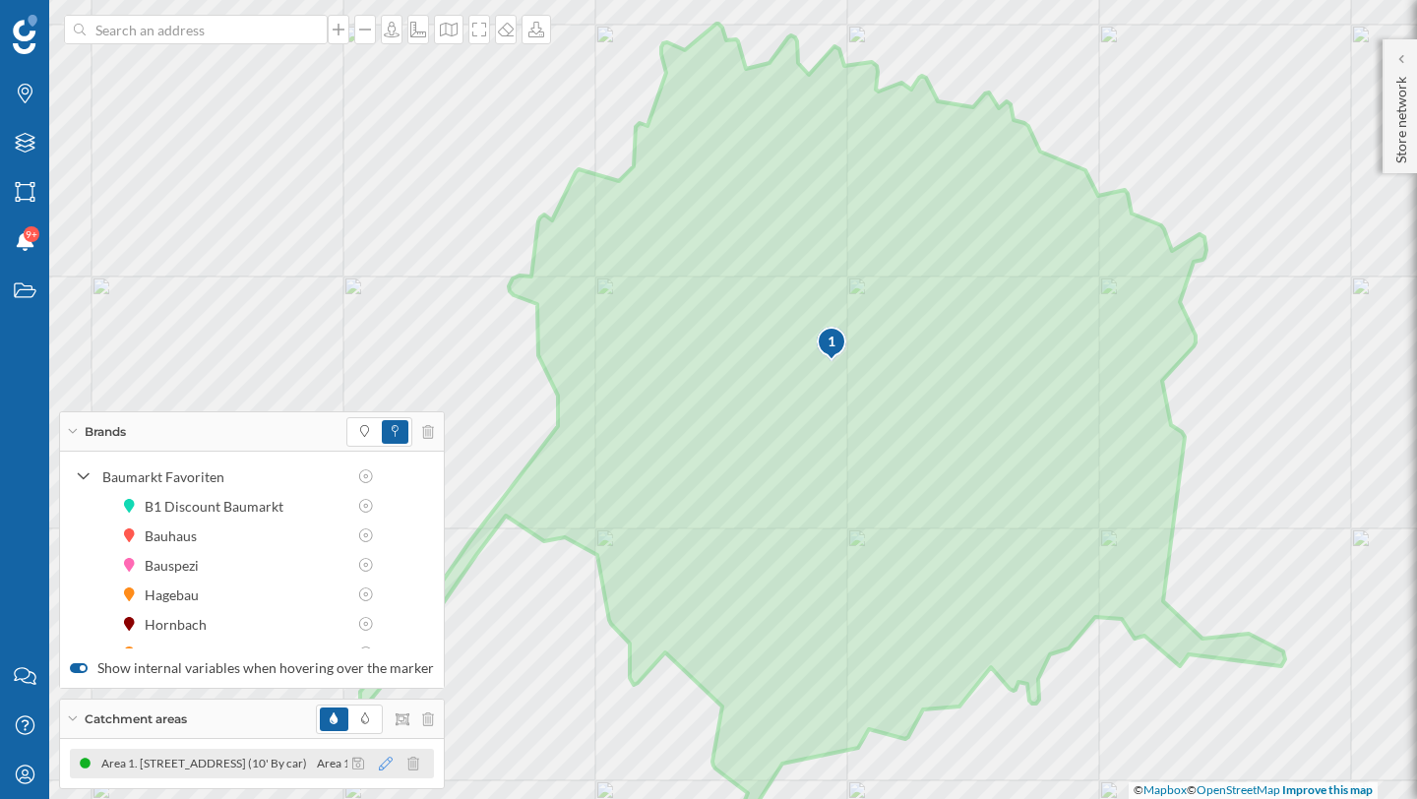
click at [379, 764] on icon at bounding box center [386, 764] width 14 height 14
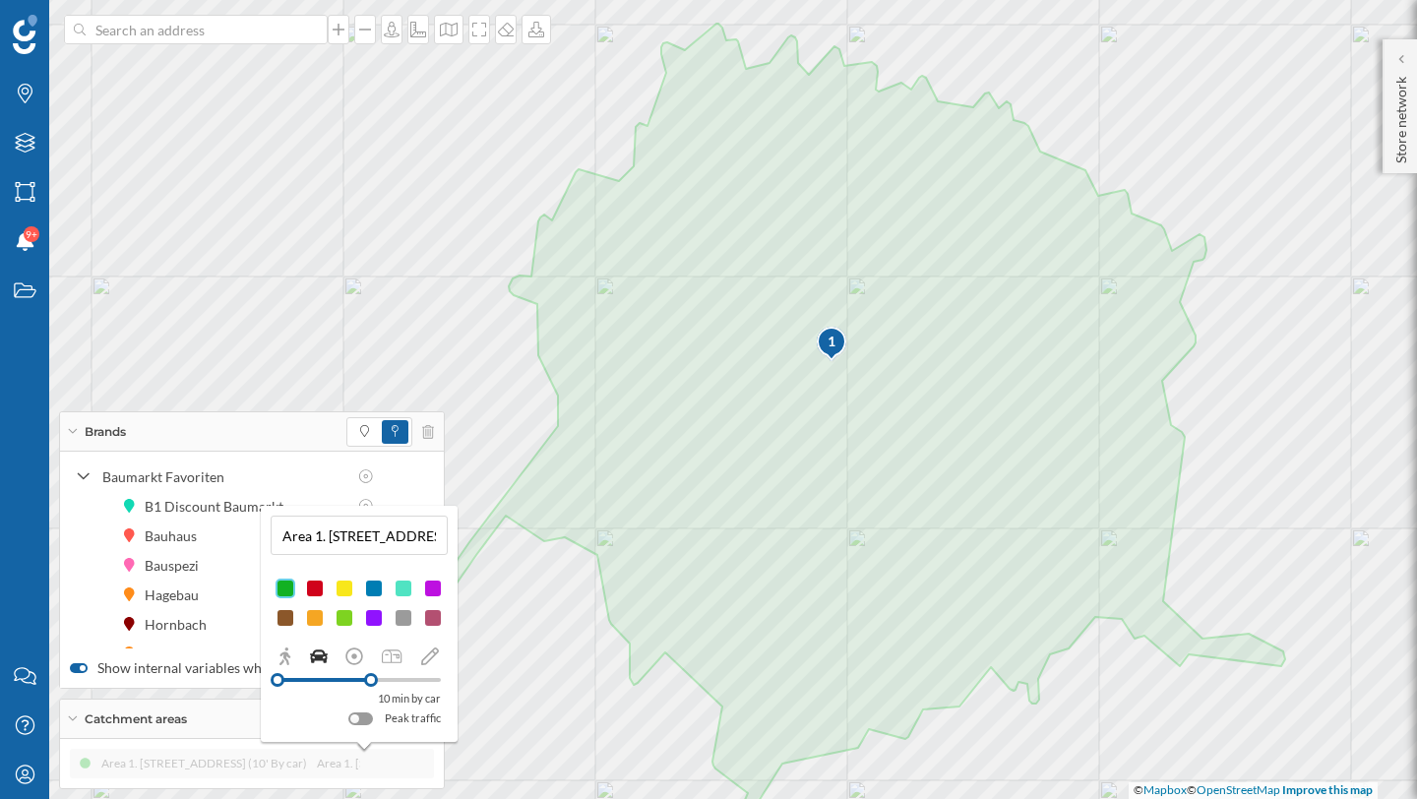
drag, startPoint x: 330, startPoint y: 534, endPoint x: 273, endPoint y: 533, distance: 57.1
click at [273, 533] on div "Area 1. Kurfürstendamm 62, 10707 Berlin, Germany (10' By car)" at bounding box center [359, 535] width 177 height 39
type input "Kurfürstendamm 62, 10707 Berlin, Germany (10' By car)"
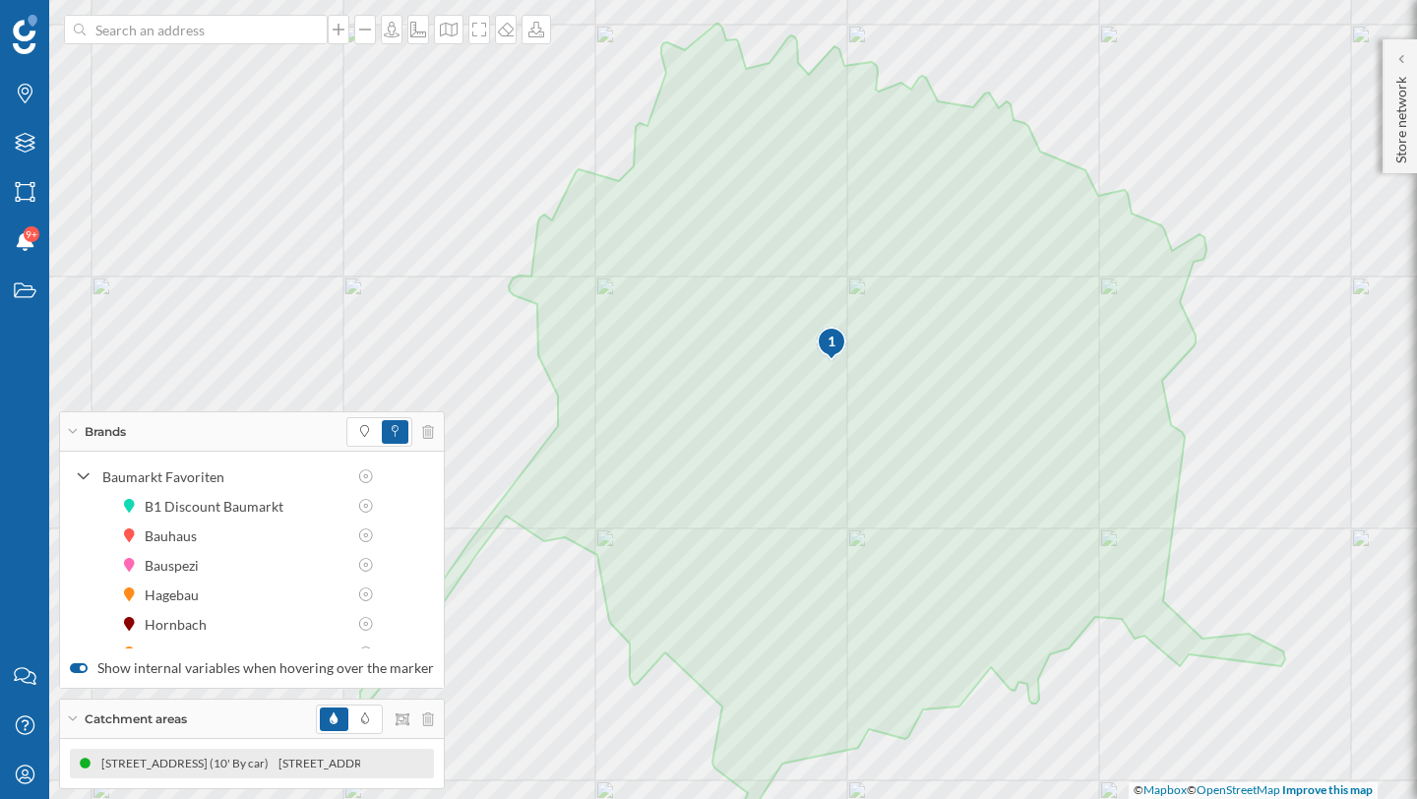
click at [68, 711] on div "Catchment areas" at bounding box center [252, 719] width 384 height 39
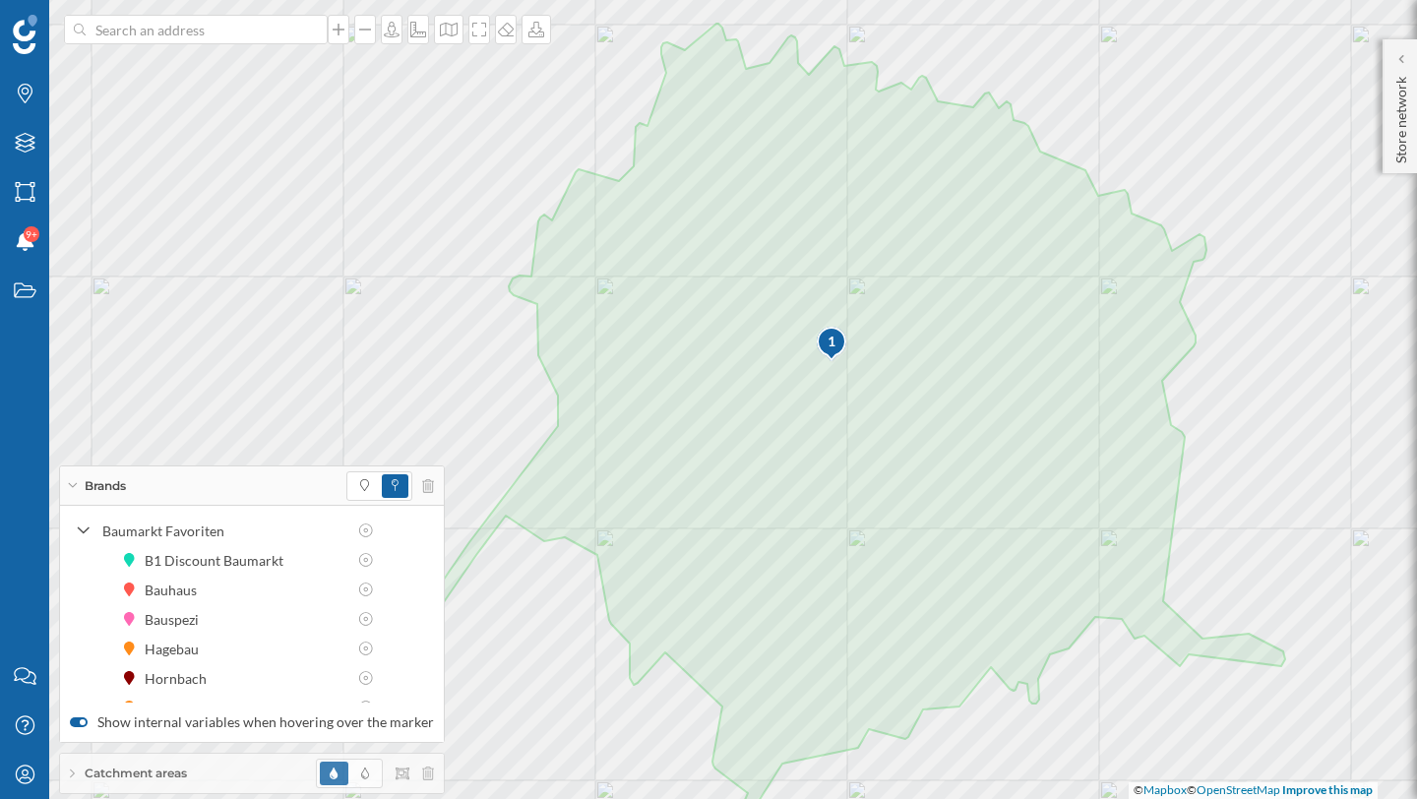
click at [71, 774] on icon at bounding box center [72, 774] width 5 height 11
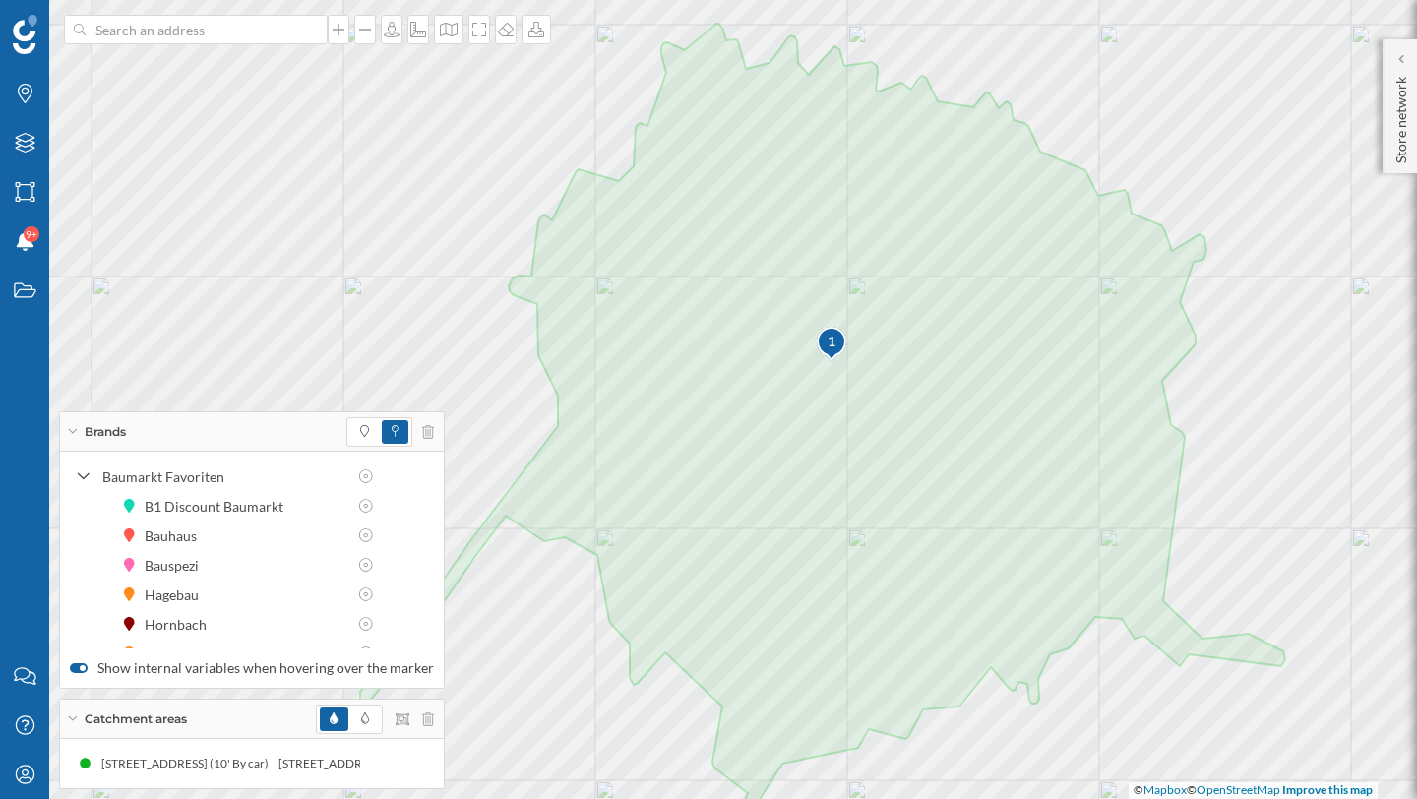
click at [76, 721] on div "Catchment areas" at bounding box center [252, 719] width 384 height 39
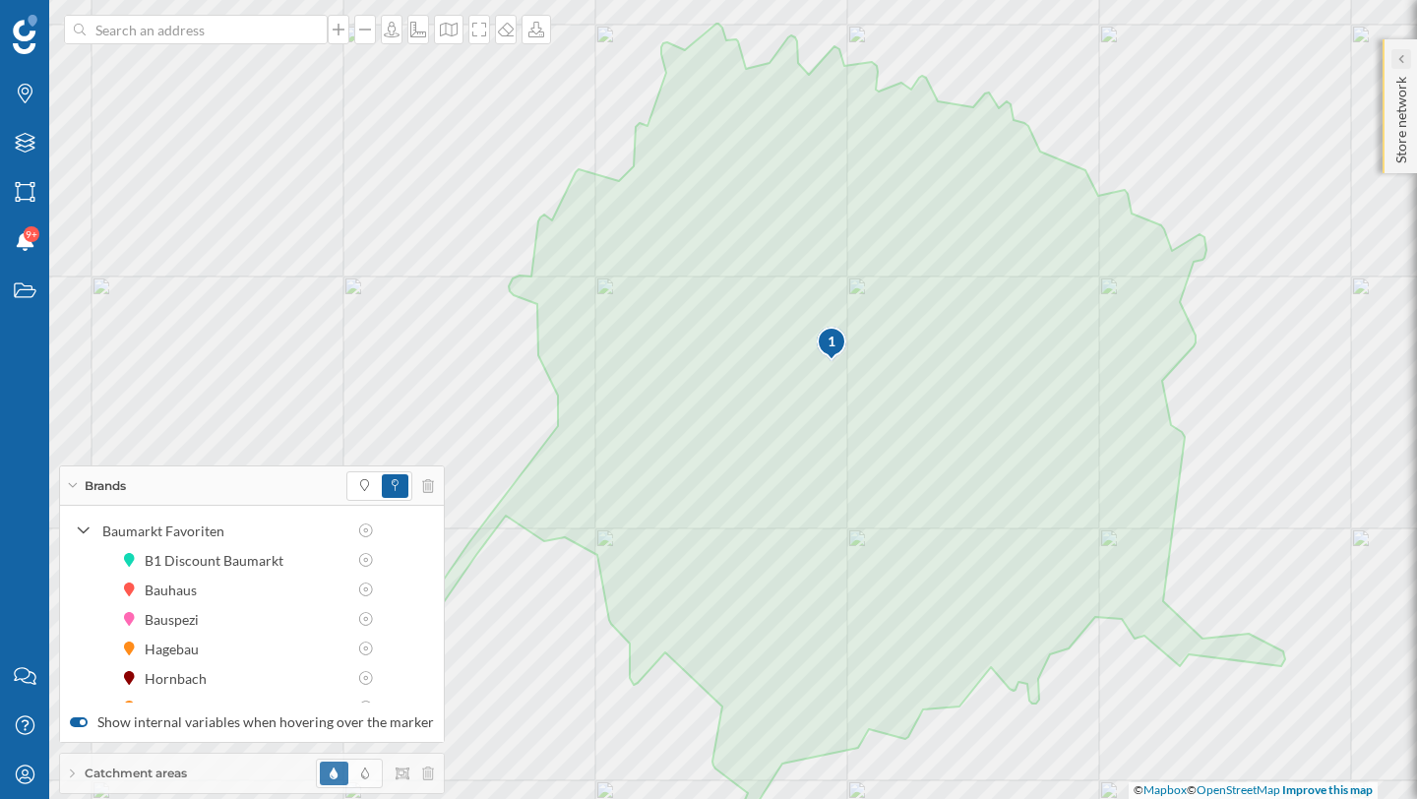
click at [1407, 62] on div at bounding box center [1402, 59] width 20 height 20
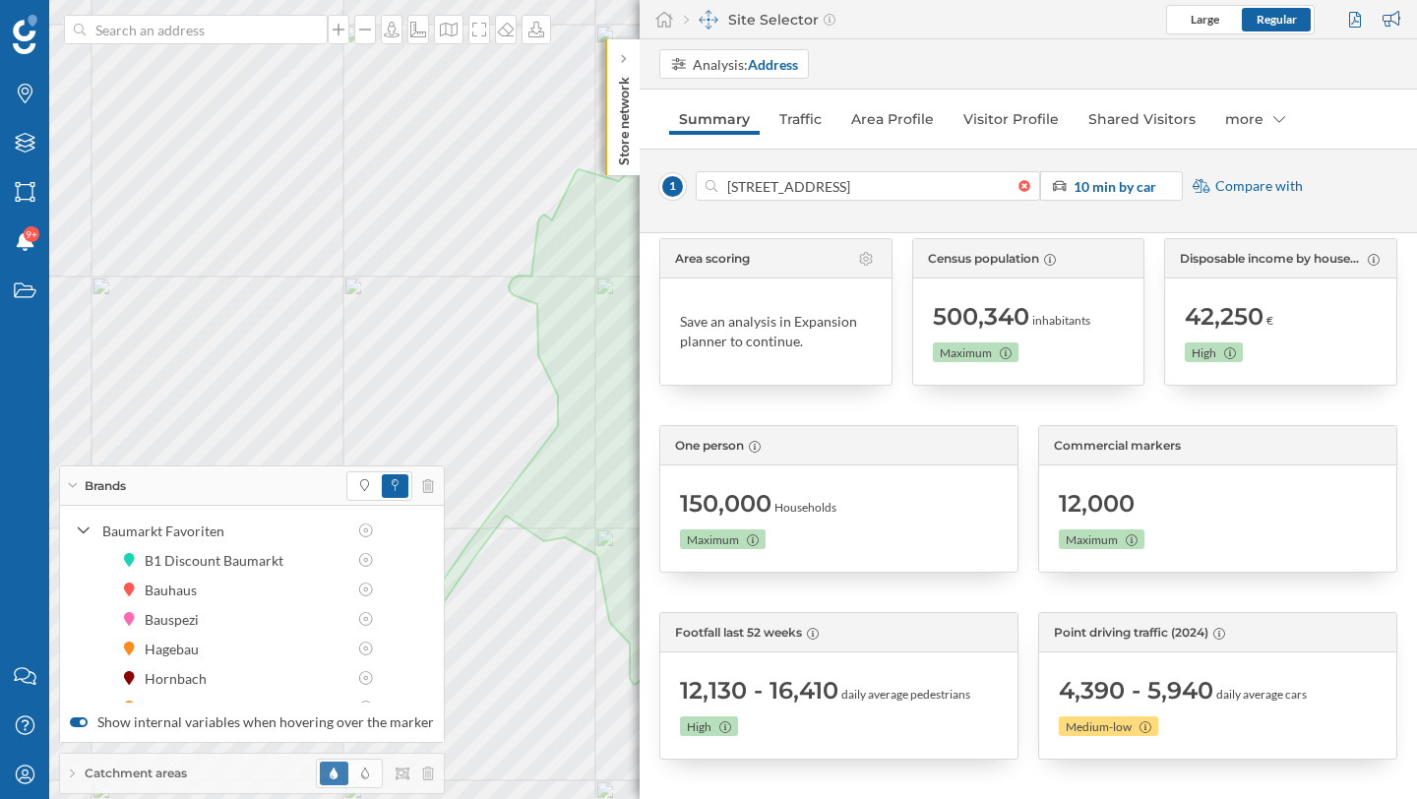
scroll to position [0, 0]
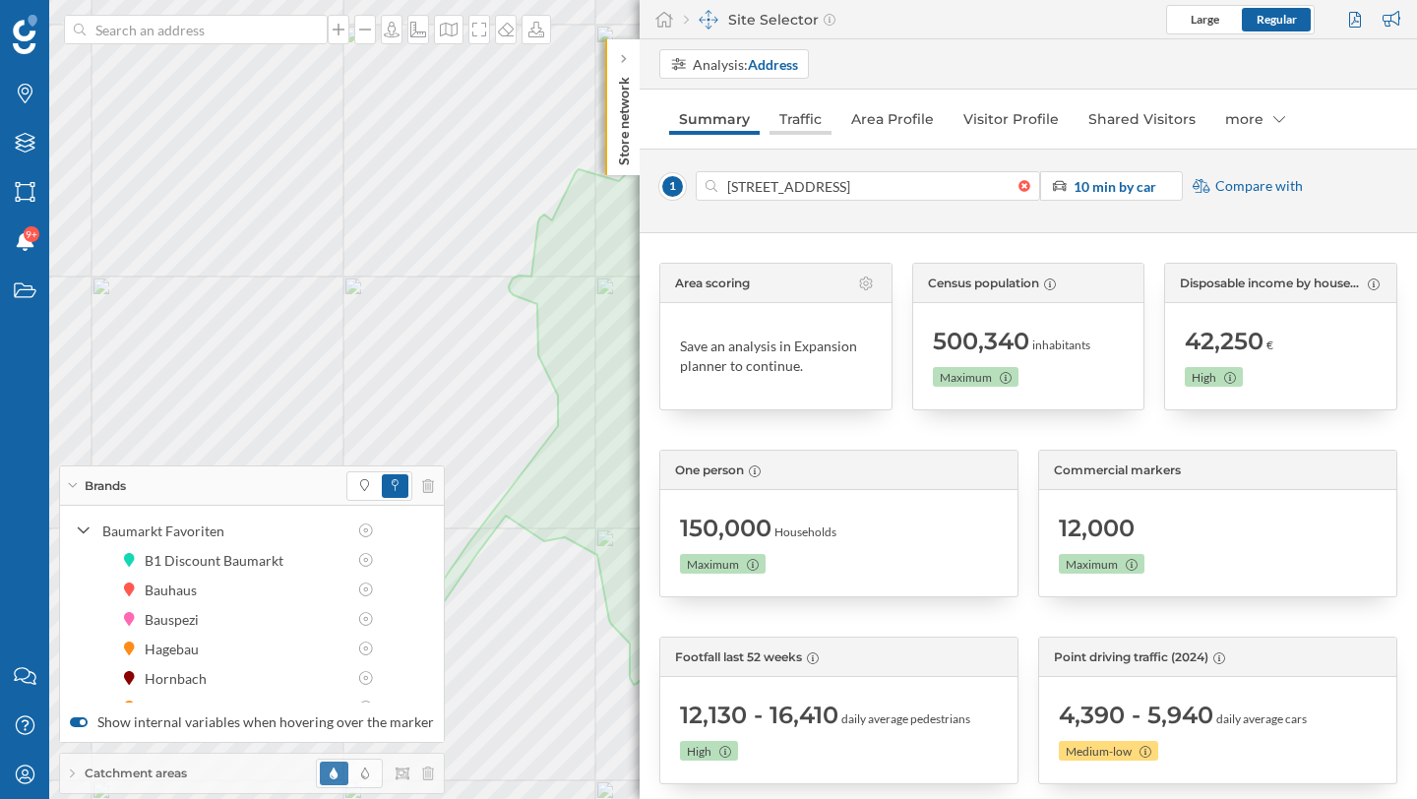
click at [808, 118] on link "Traffic" at bounding box center [801, 118] width 62 height 31
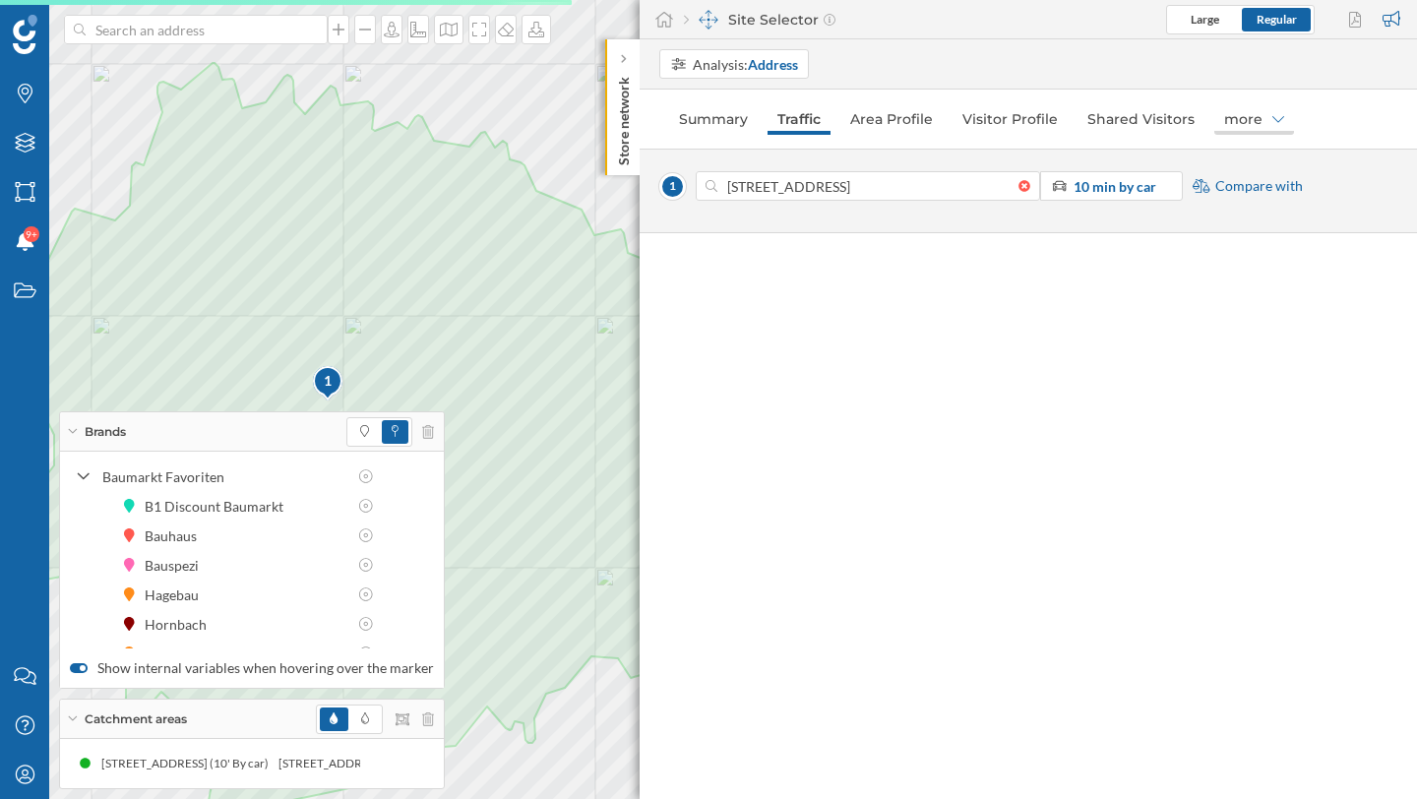
click at [1250, 122] on div "more" at bounding box center [1254, 118] width 80 height 31
click at [1251, 156] on div "Brands" at bounding box center [1234, 161] width 53 height 21
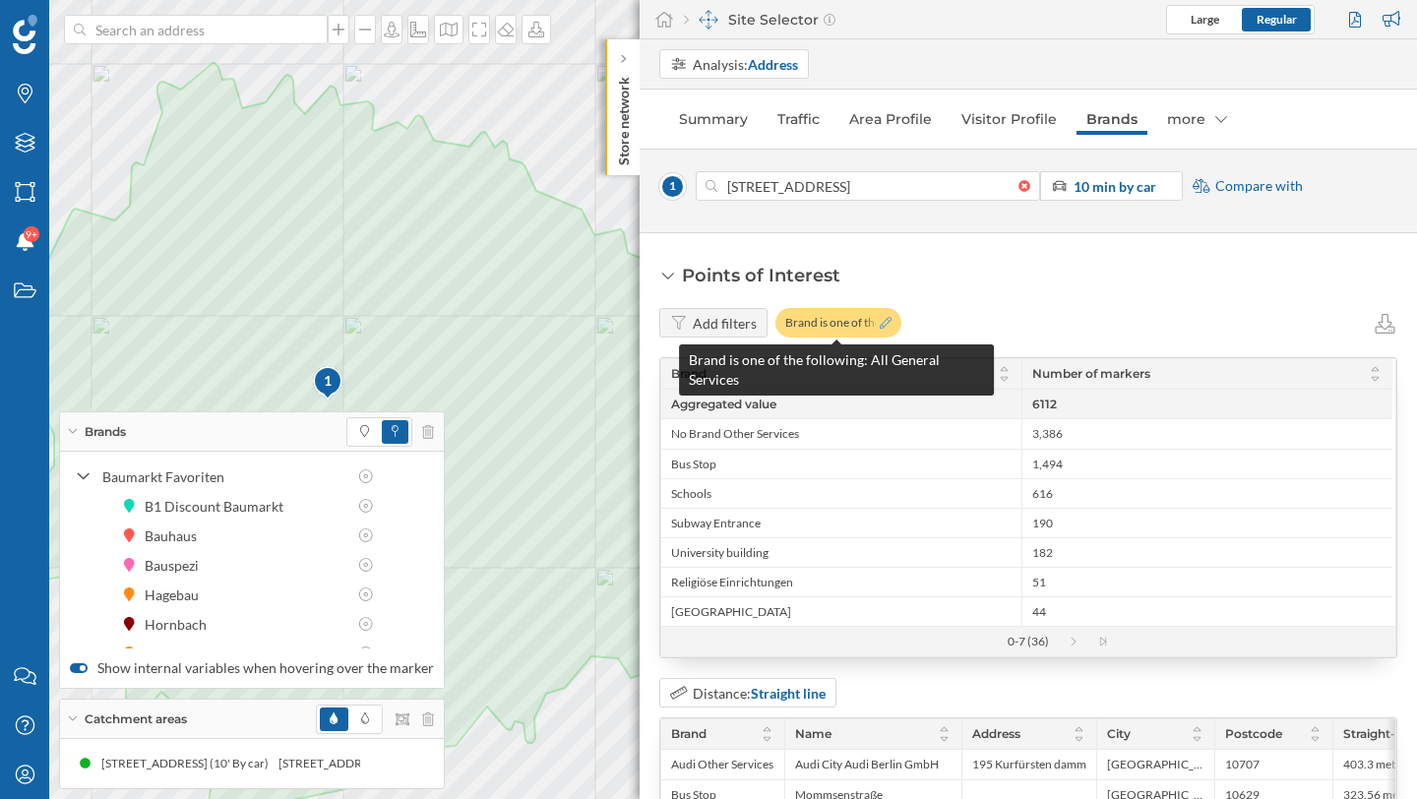
click at [880, 322] on icon at bounding box center [886, 323] width 12 height 12
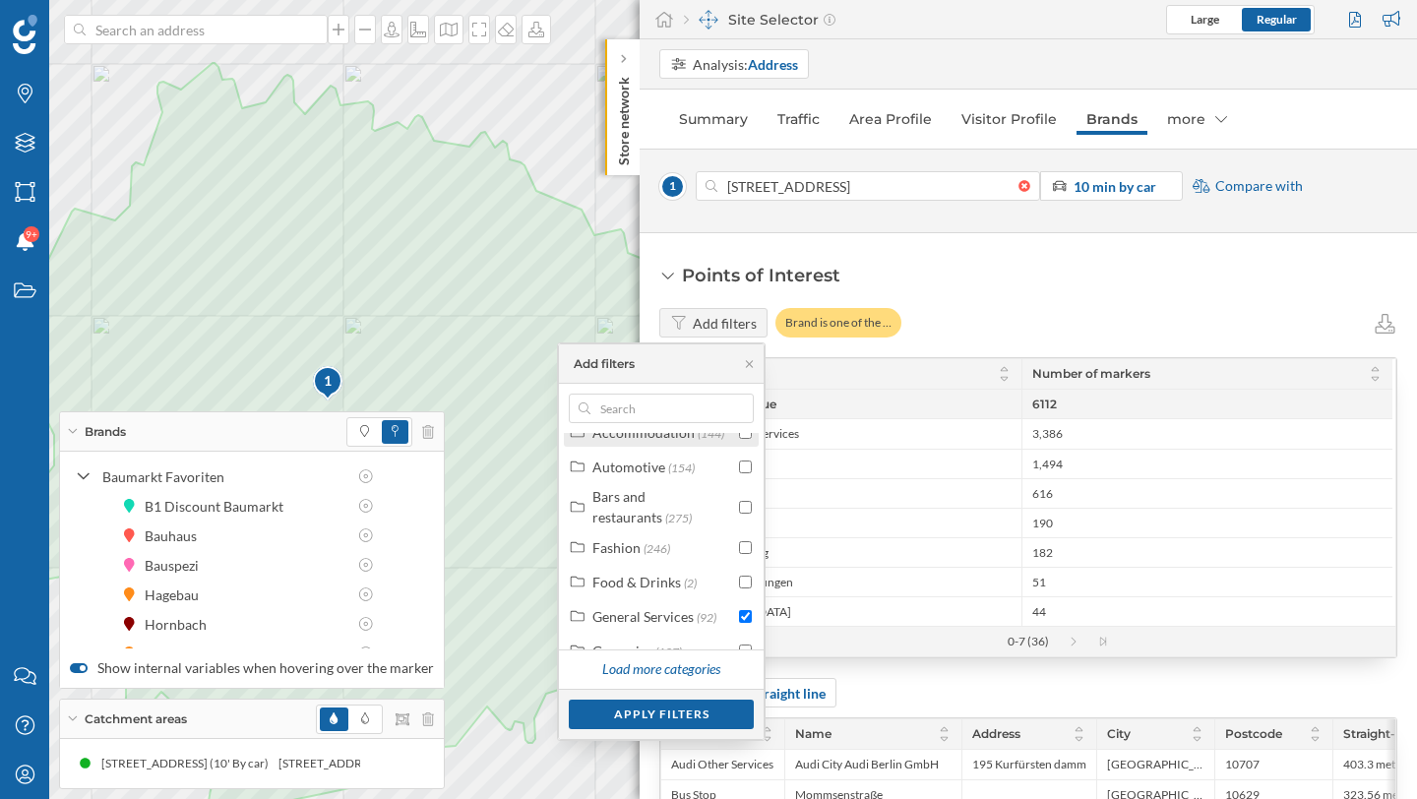
scroll to position [150, 0]
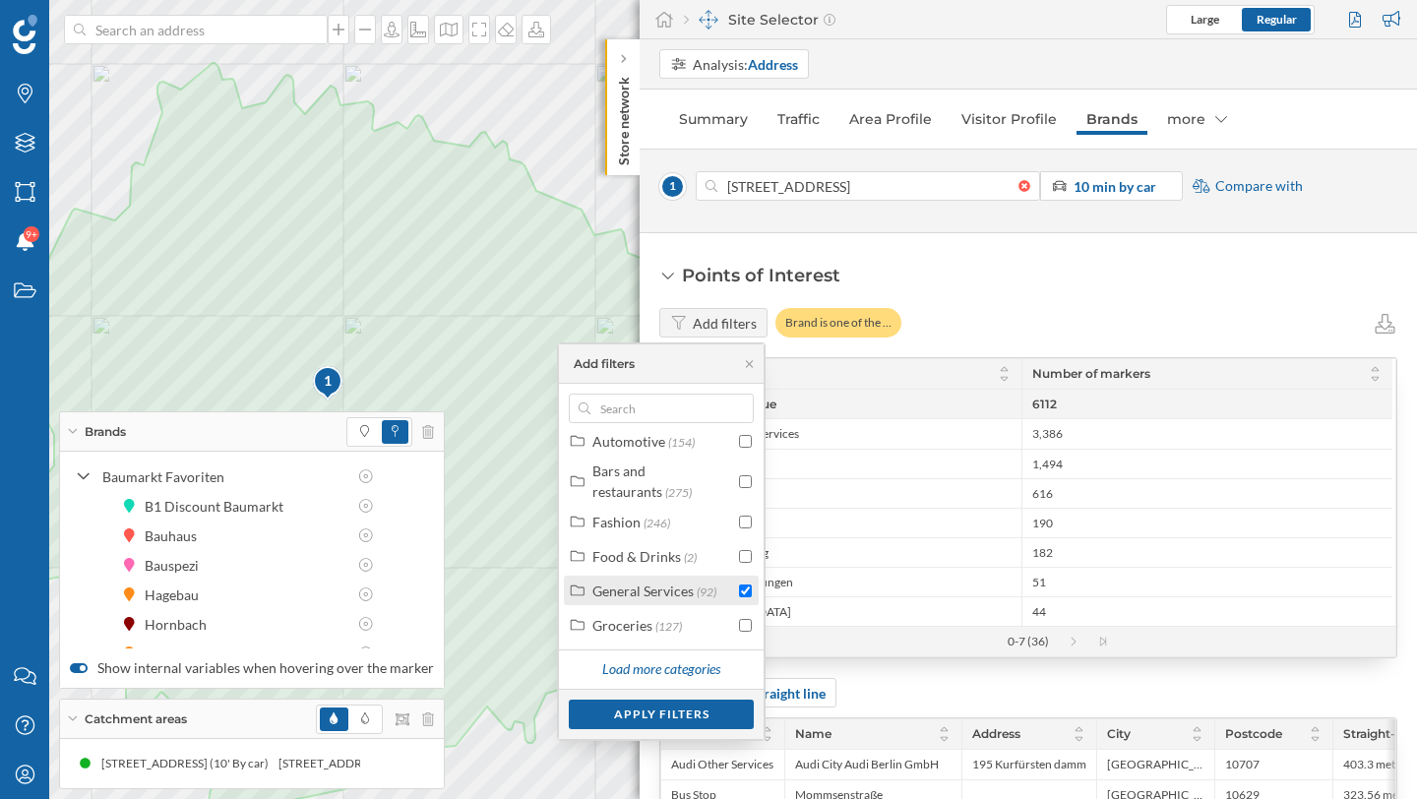
click at [744, 594] on input "checkbox" at bounding box center [745, 591] width 13 height 13
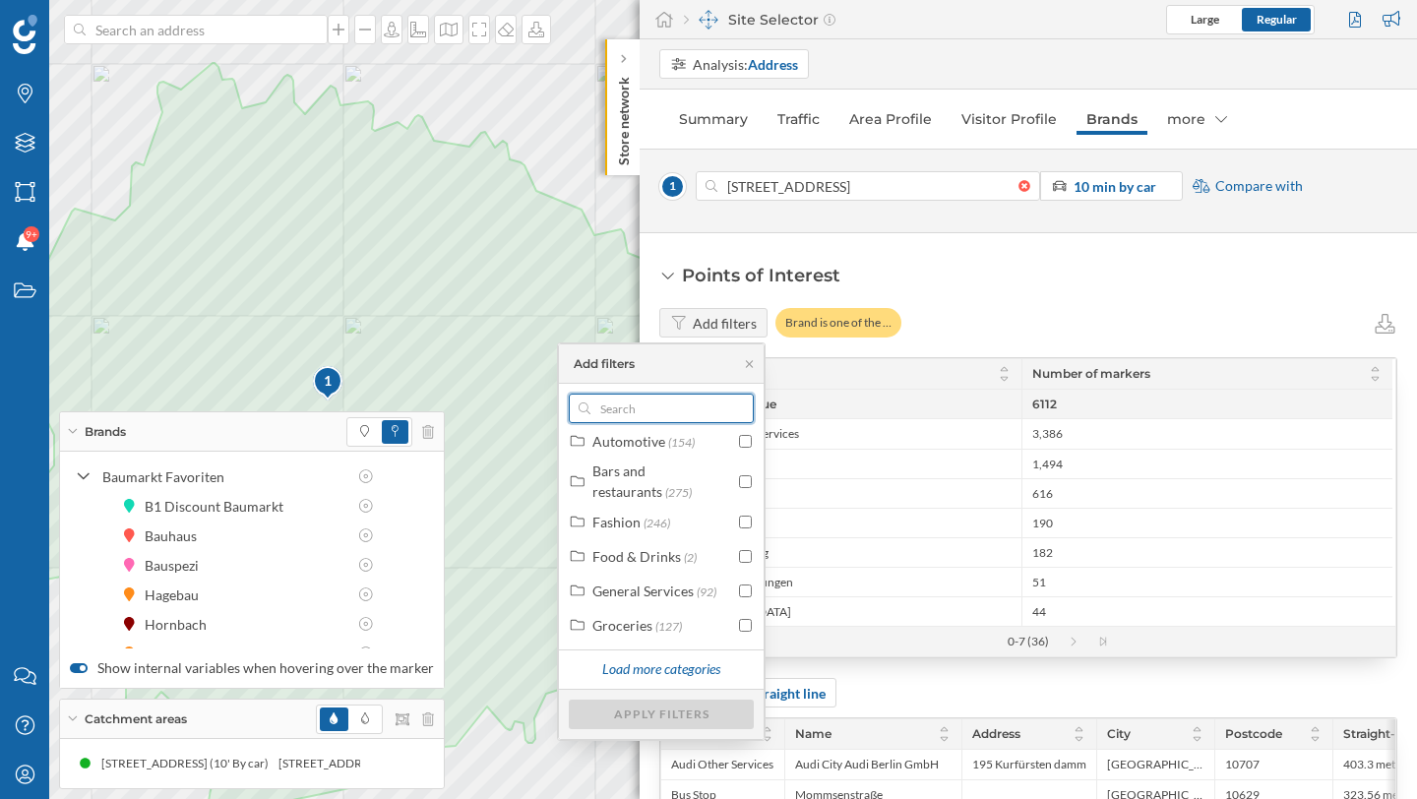
click at [675, 417] on input "text" at bounding box center [661, 409] width 142 height 30
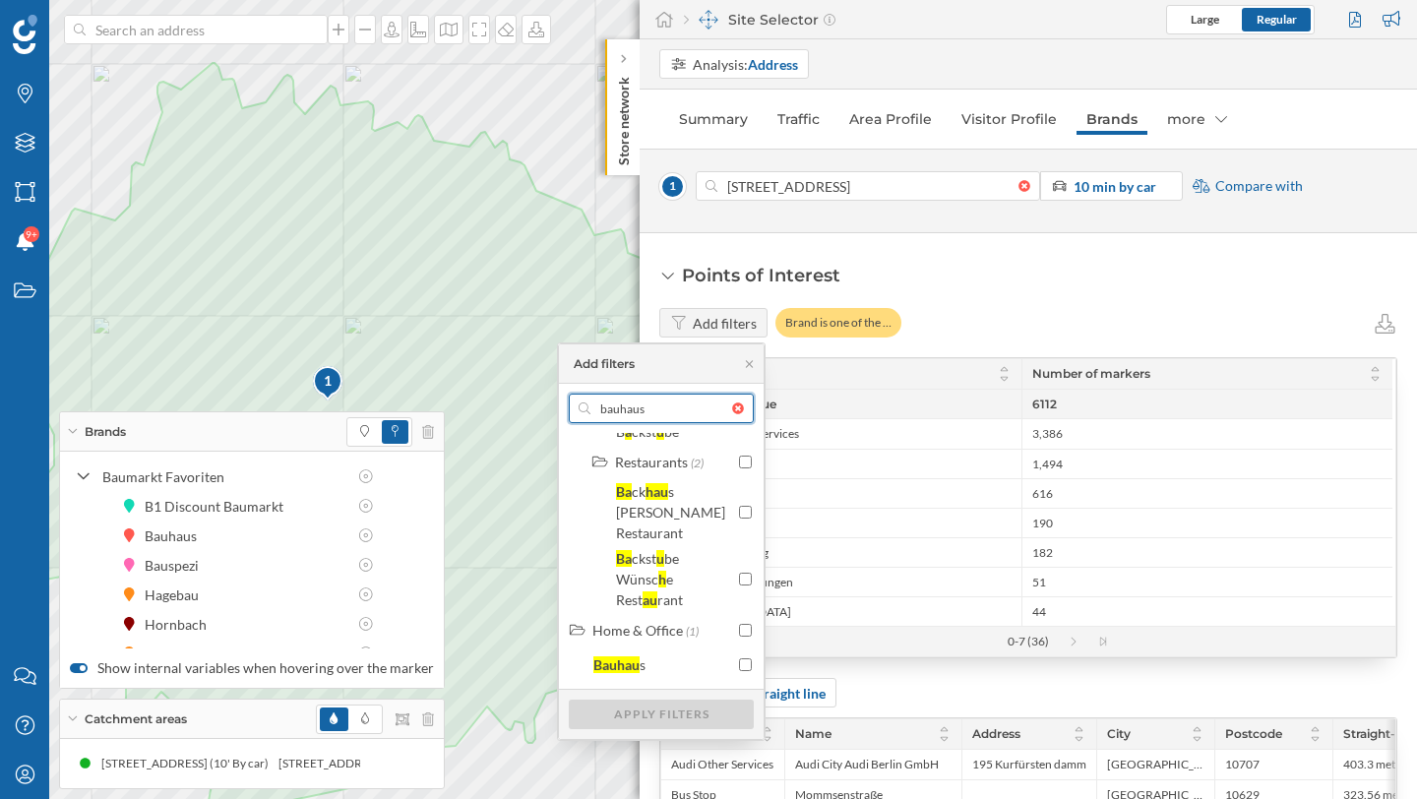
scroll to position [0, 0]
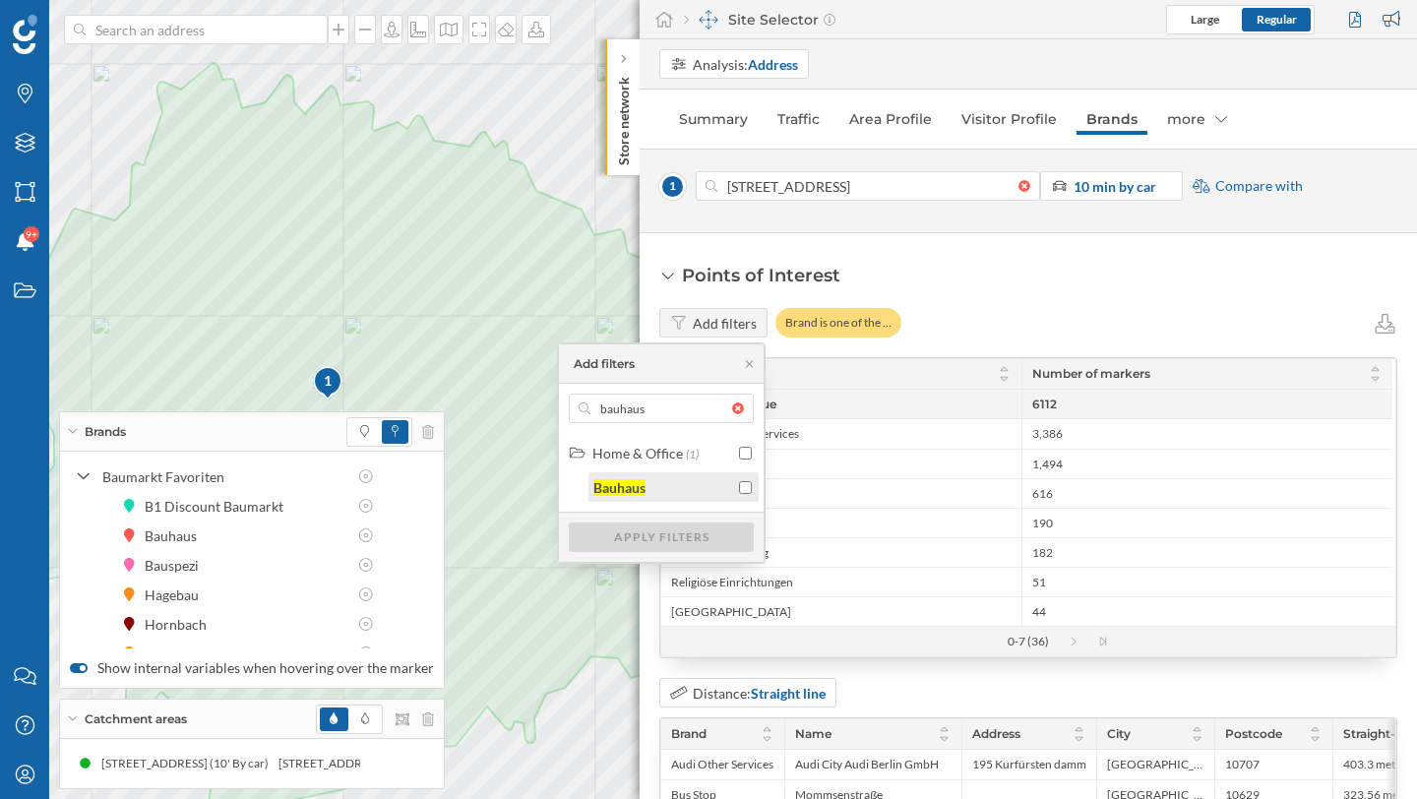
click at [747, 487] on input "checkbox" at bounding box center [745, 487] width 13 height 13
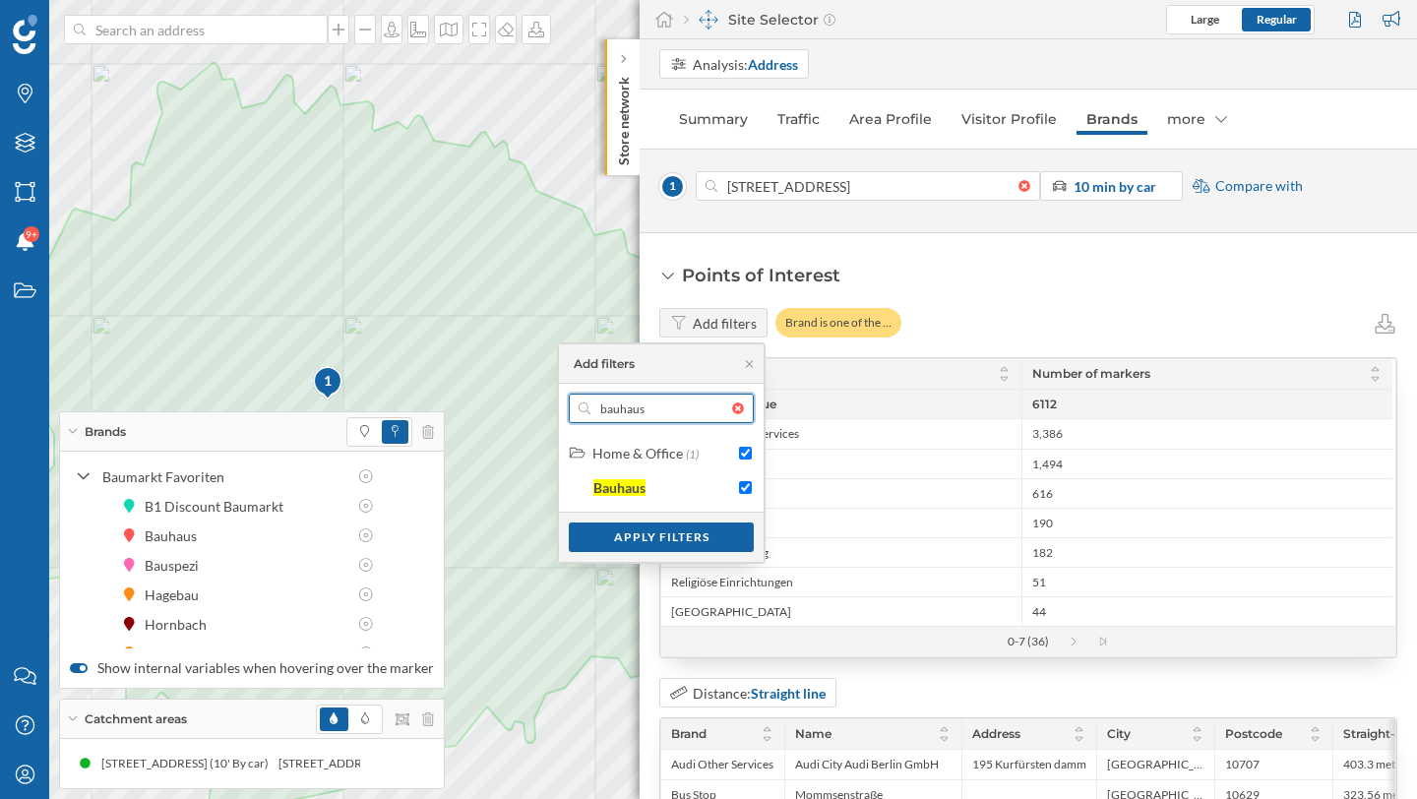
click at [690, 398] on input "bauhaus" at bounding box center [661, 409] width 142 height 30
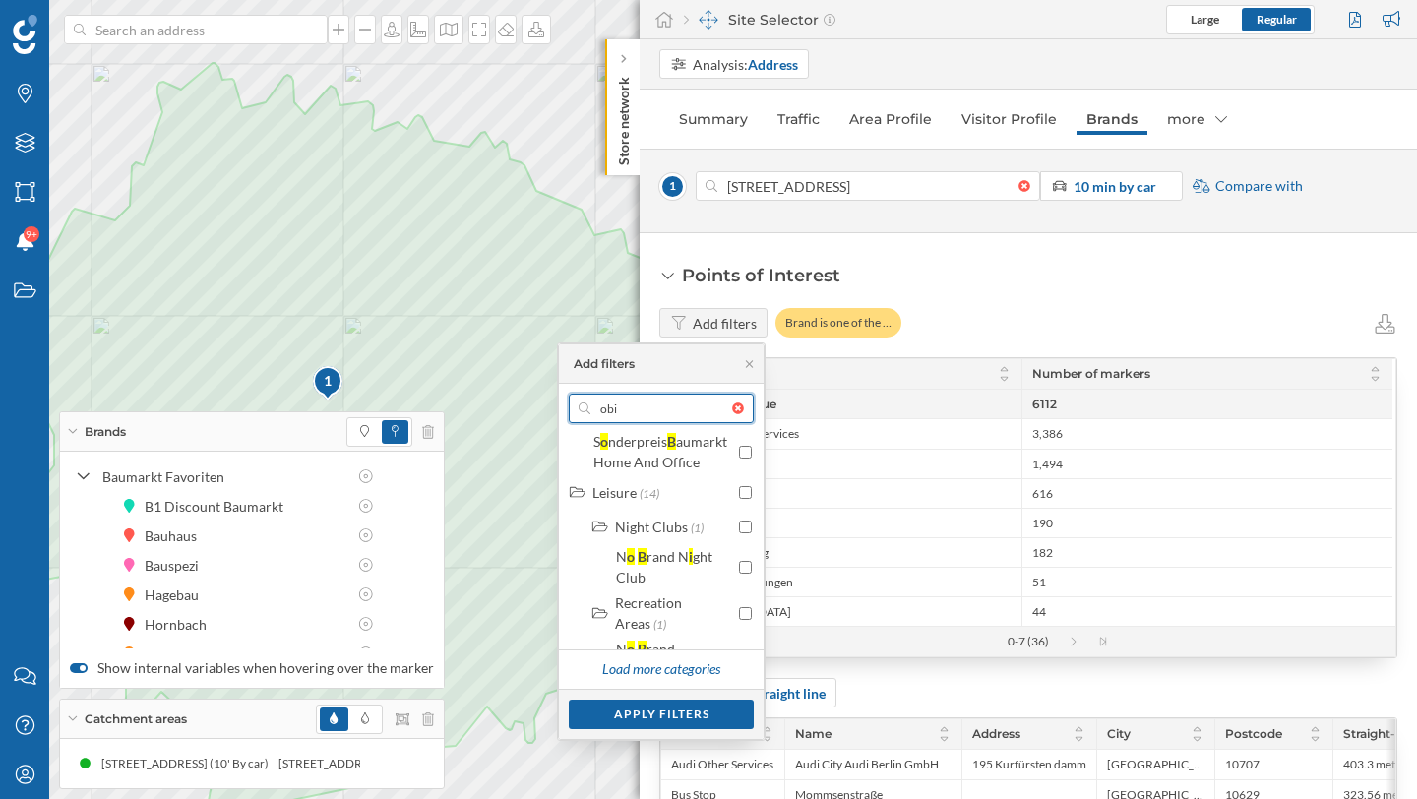
scroll to position [3216, 0]
click at [739, 420] on input "checkbox" at bounding box center [745, 413] width 13 height 13
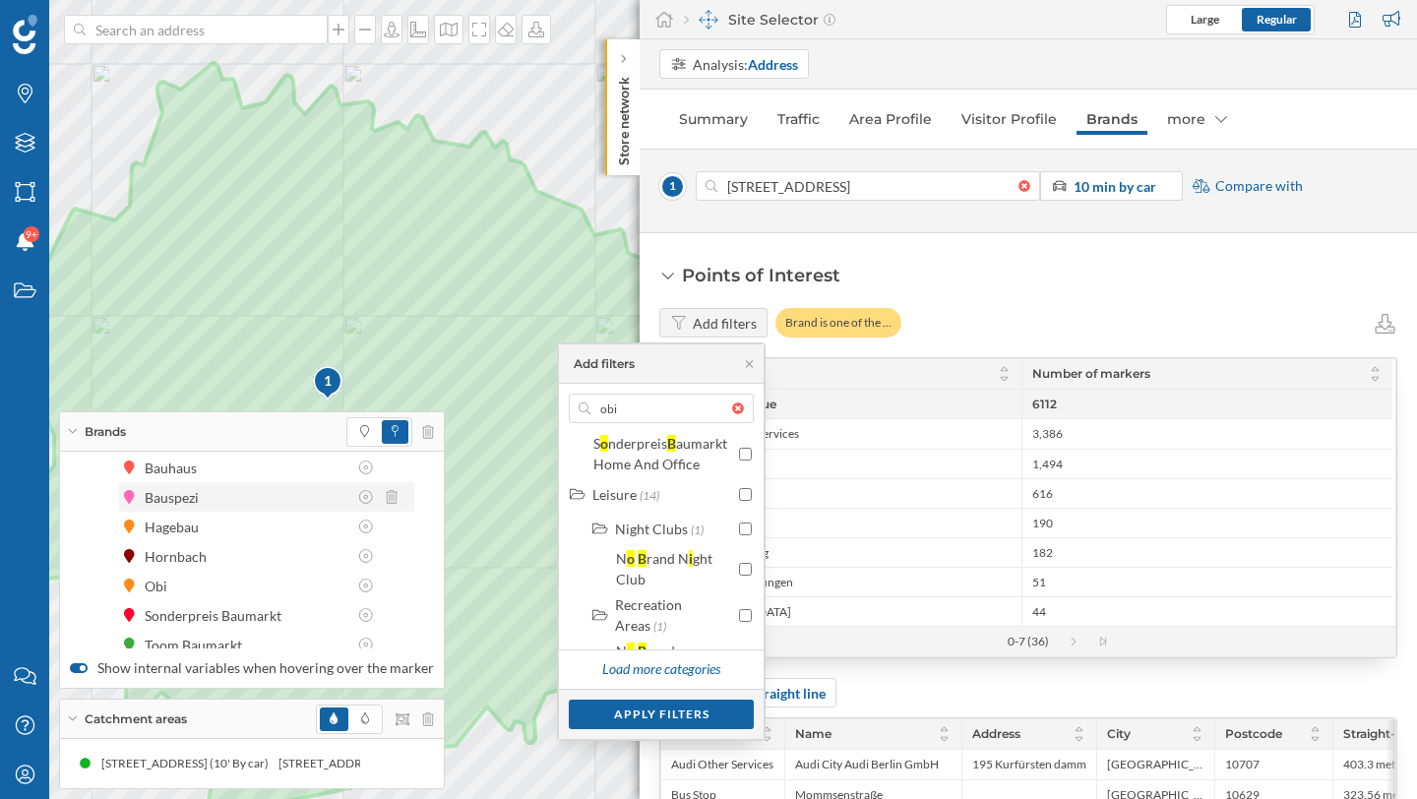
scroll to position [72, 0]
click at [623, 408] on input "obi" at bounding box center [661, 409] width 142 height 30
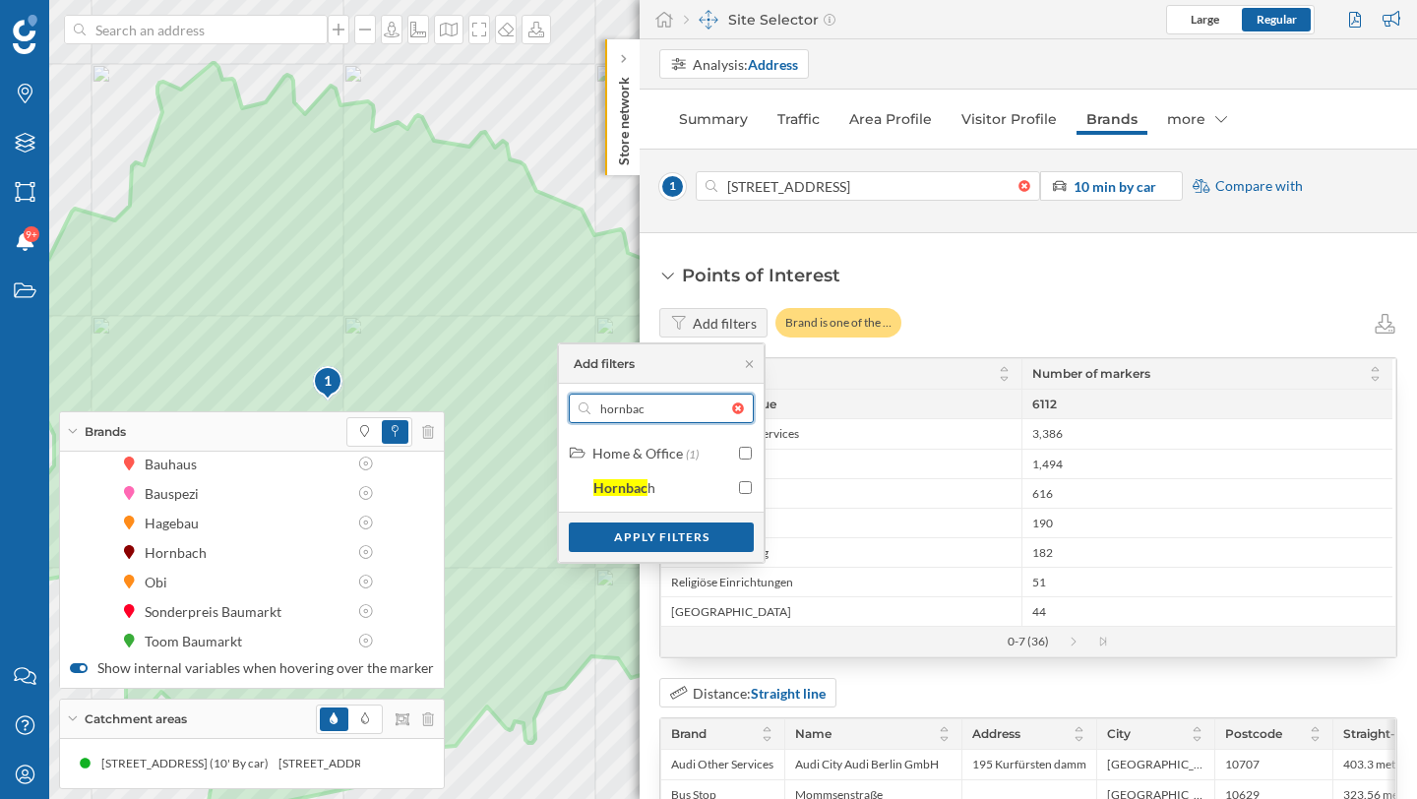
scroll to position [0, 0]
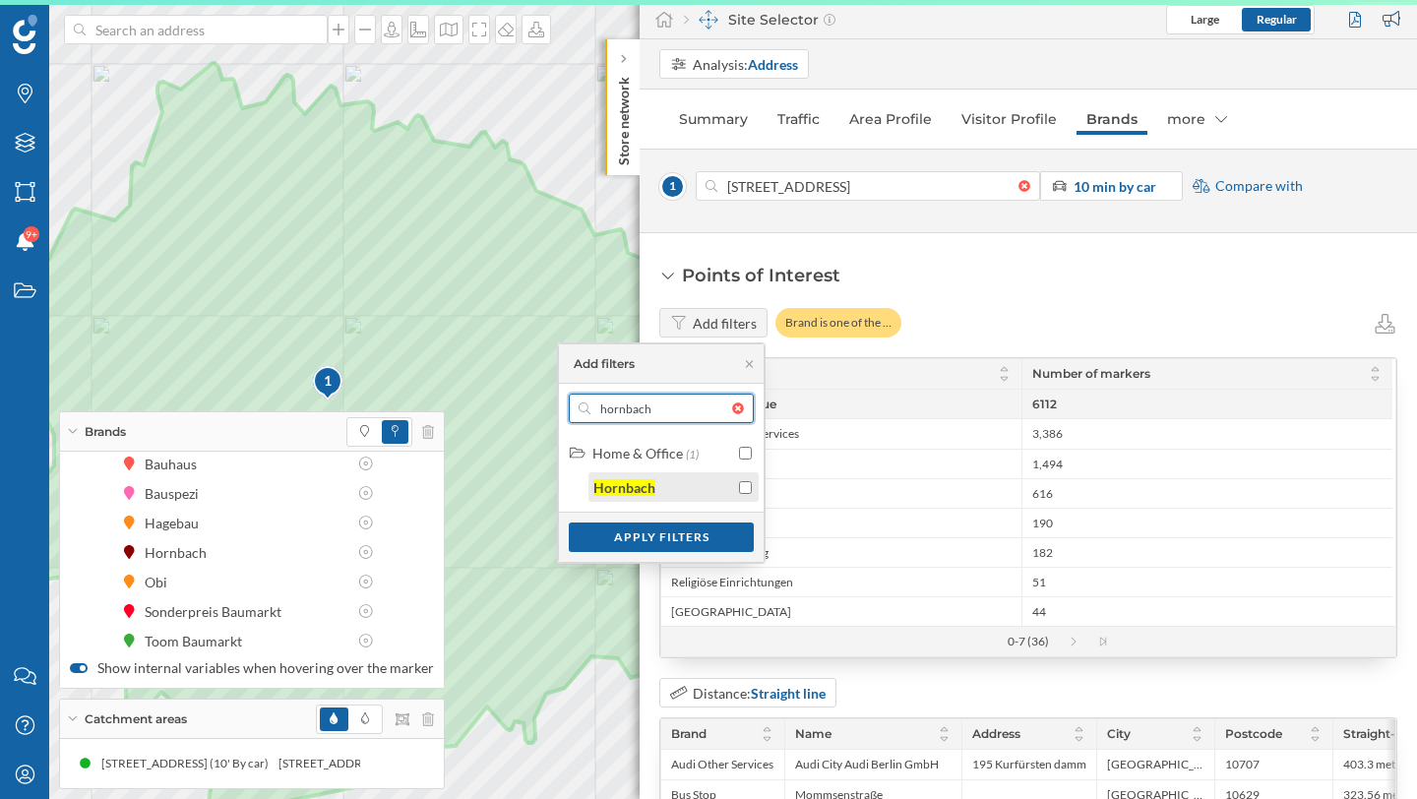
type input "hornbach"
click at [746, 483] on input "checkbox" at bounding box center [745, 487] width 13 height 13
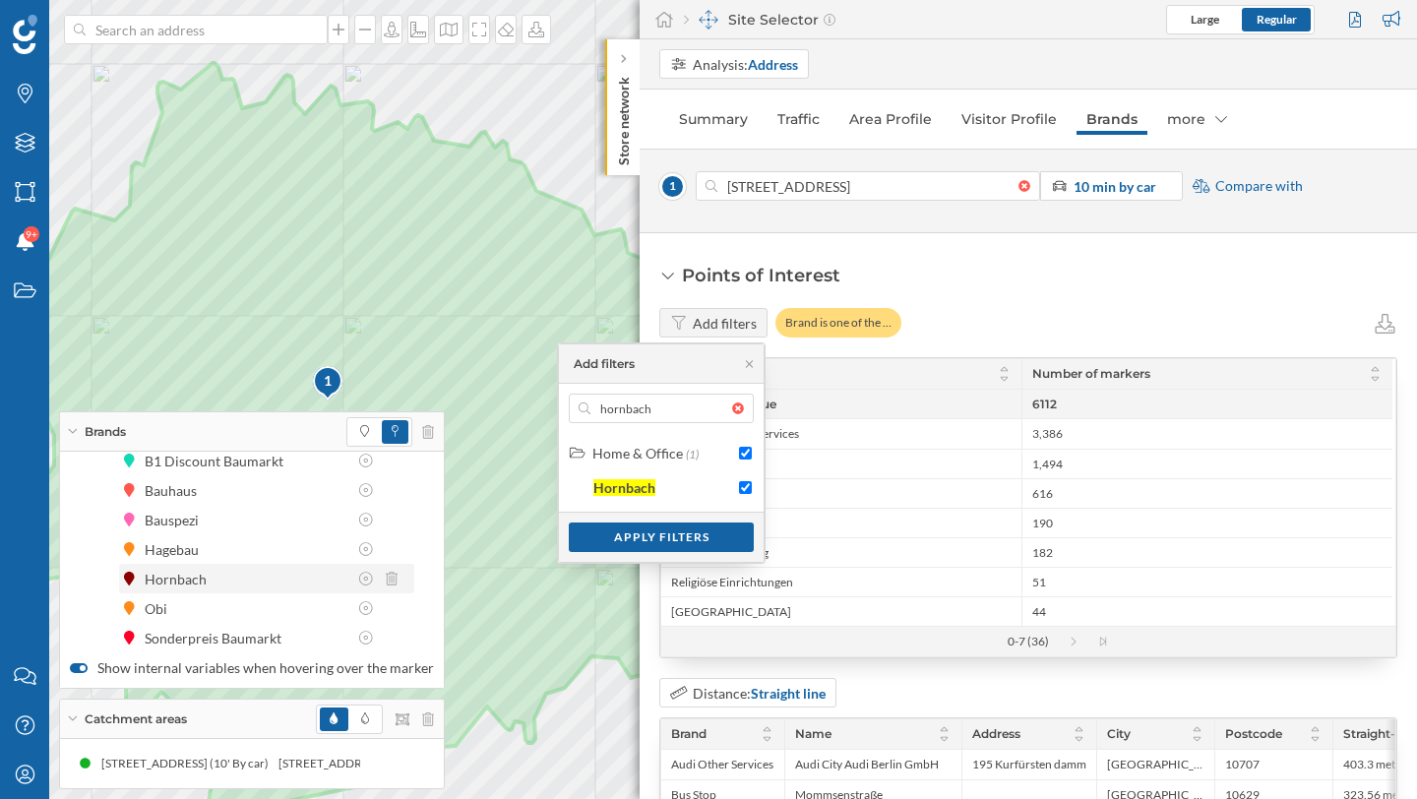
scroll to position [49, 0]
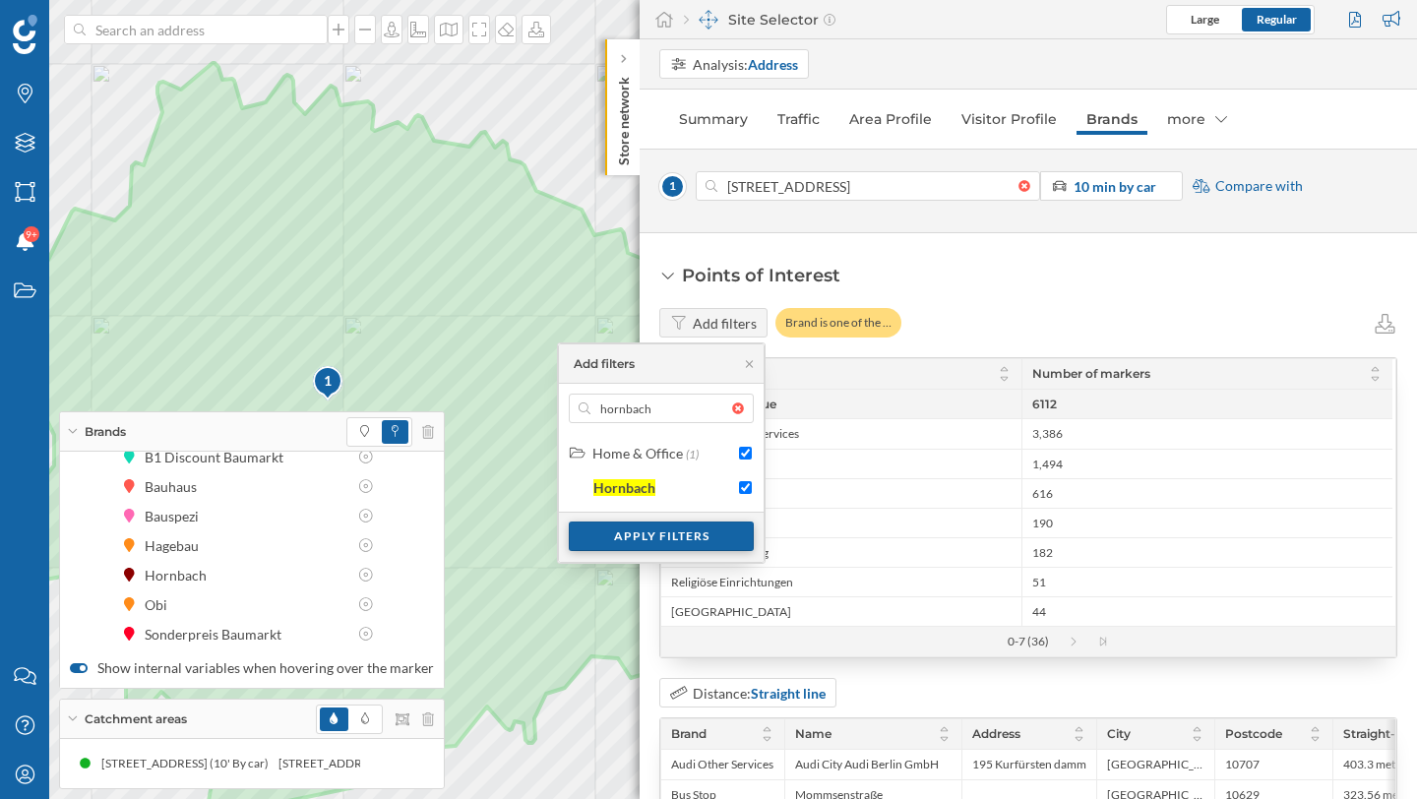
click at [649, 537] on div "Apply filters" at bounding box center [661, 537] width 185 height 30
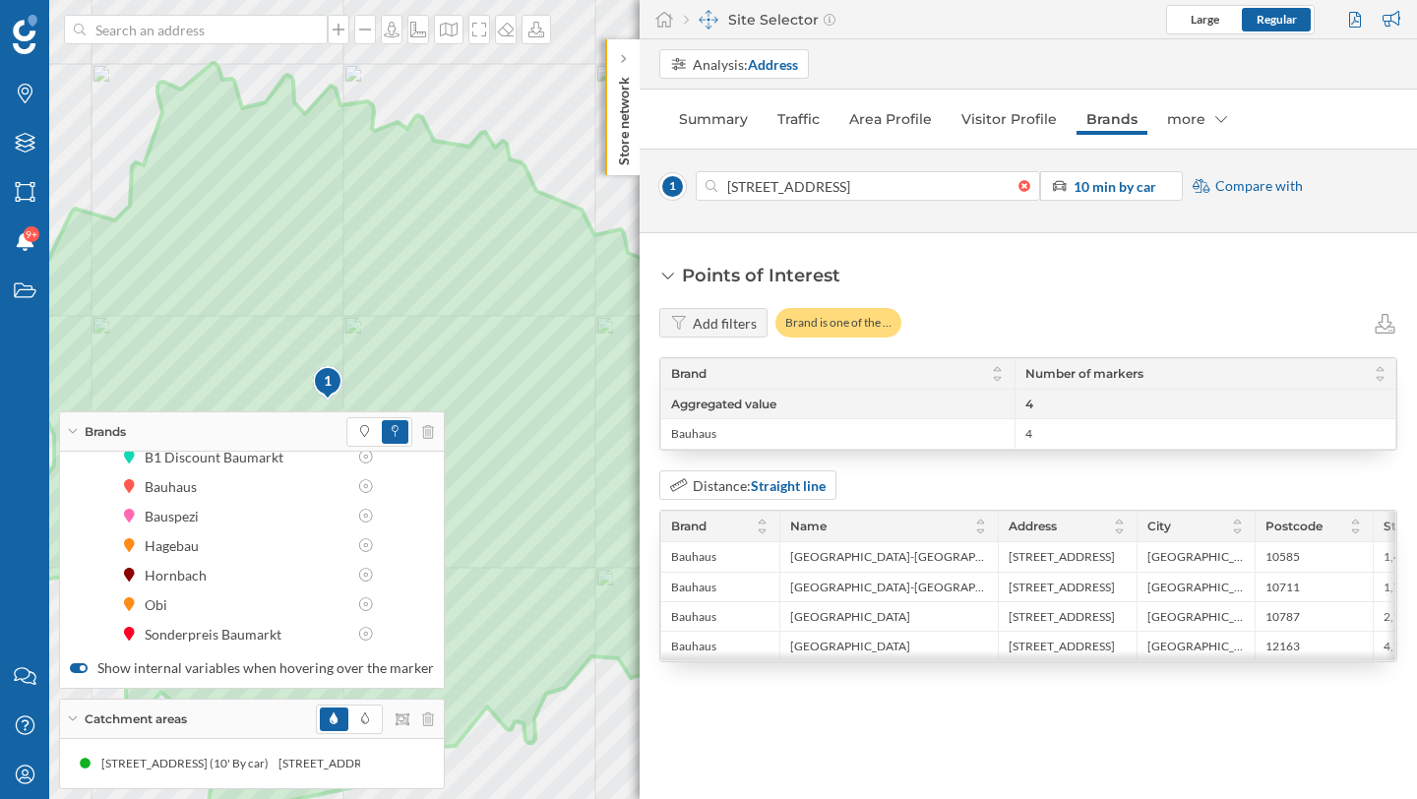
click at [904, 719] on div "Points of Interest Add filters Brand is one of the … Brand Number of markers Ag…" at bounding box center [1028, 516] width 777 height 566
click at [819, 485] on strong "Straight line" at bounding box center [788, 485] width 75 height 17
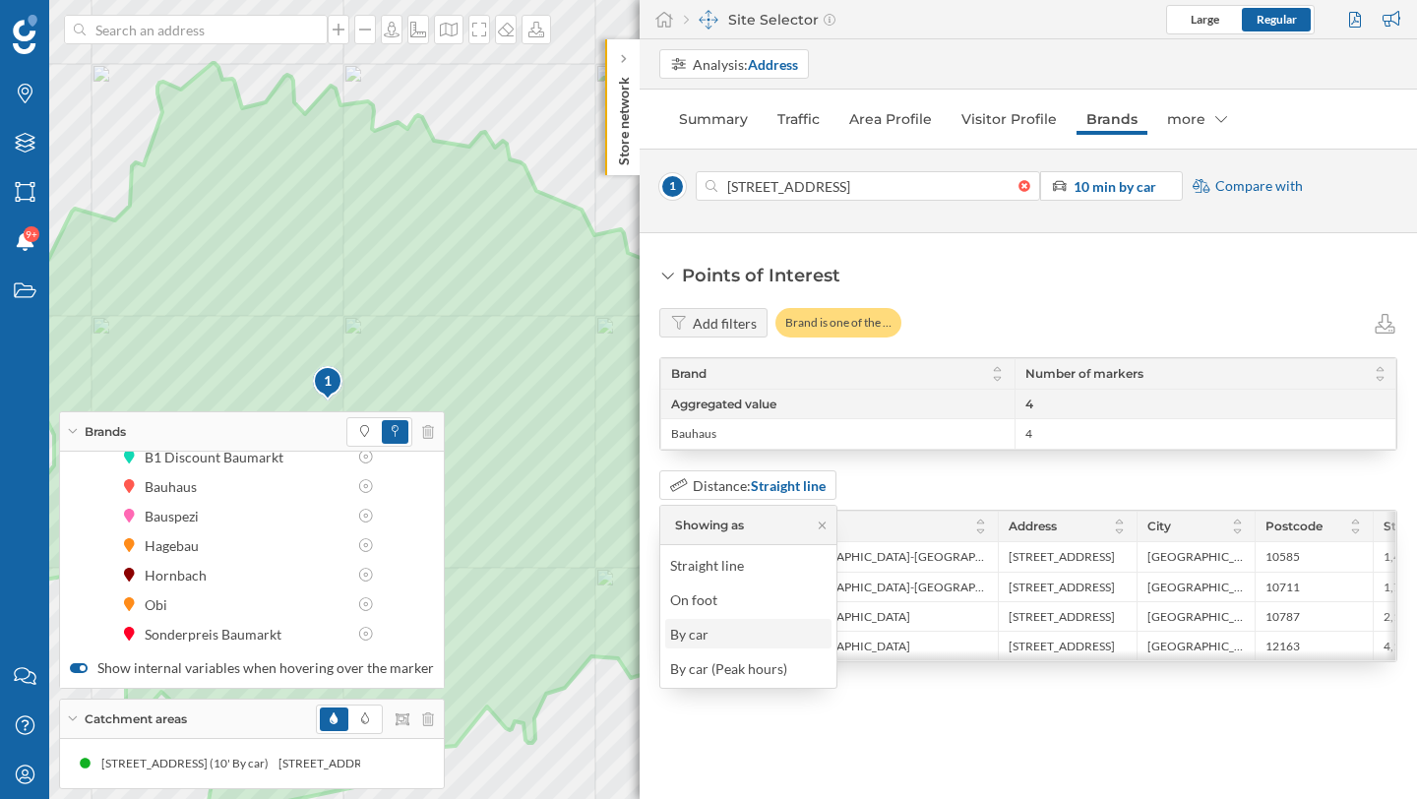
click at [760, 625] on div "By car" at bounding box center [747, 634] width 155 height 21
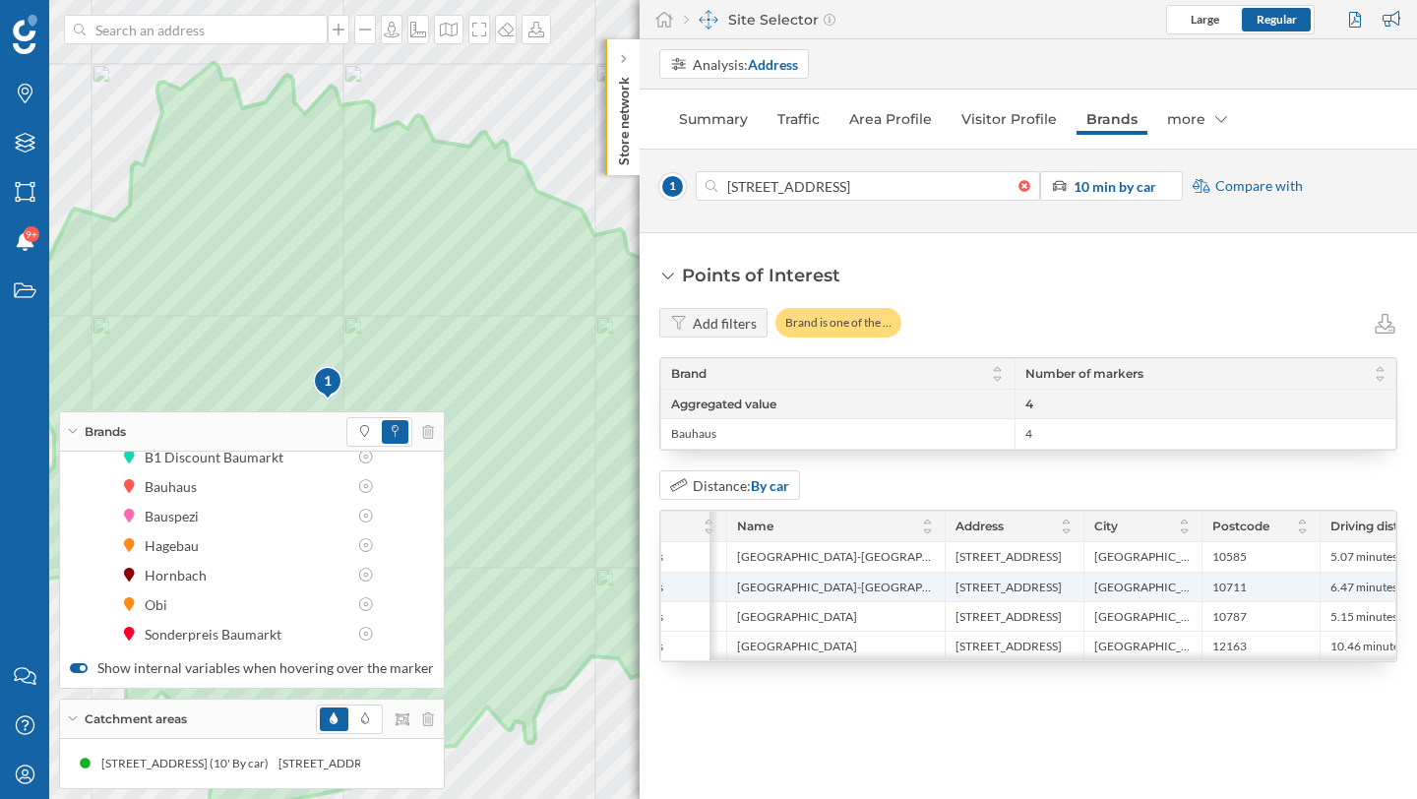
scroll to position [0, 118]
